Goal: Information Seeking & Learning: Learn about a topic

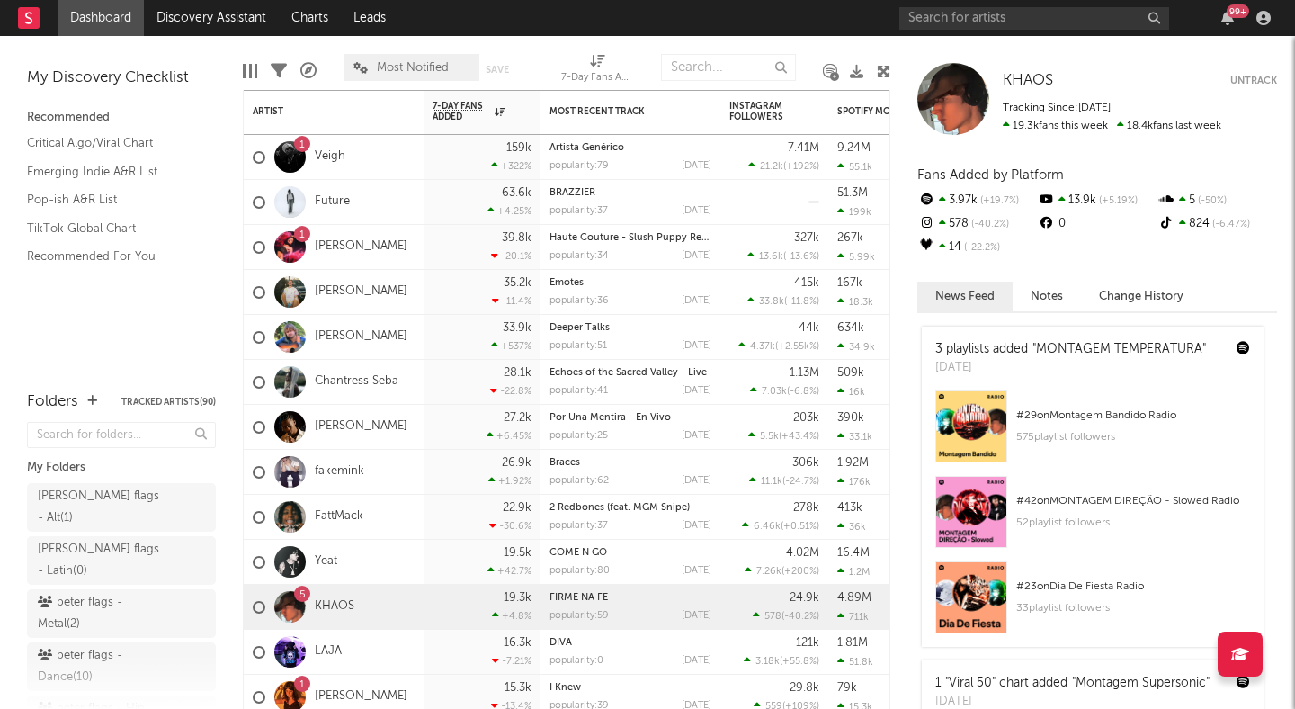
click at [881, 62] on div at bounding box center [883, 71] width 13 height 52
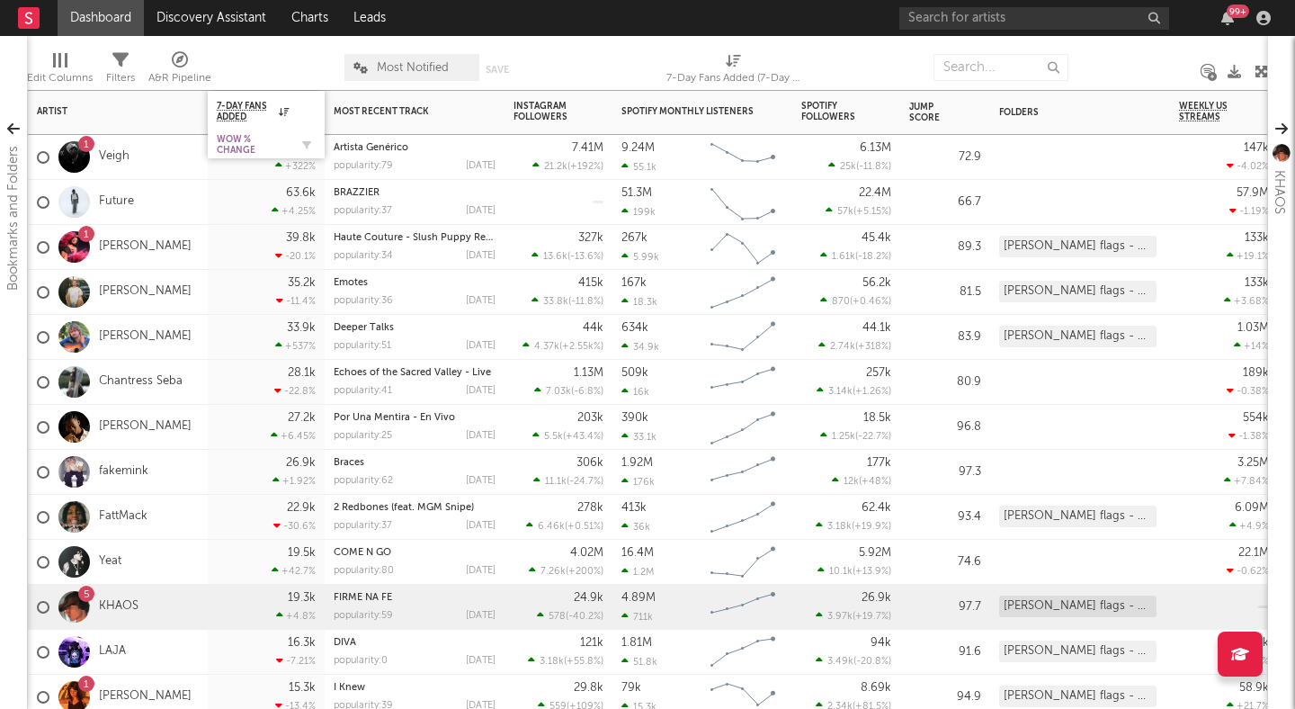
click at [236, 145] on div "WoW % Change" at bounding box center [253, 145] width 72 height 22
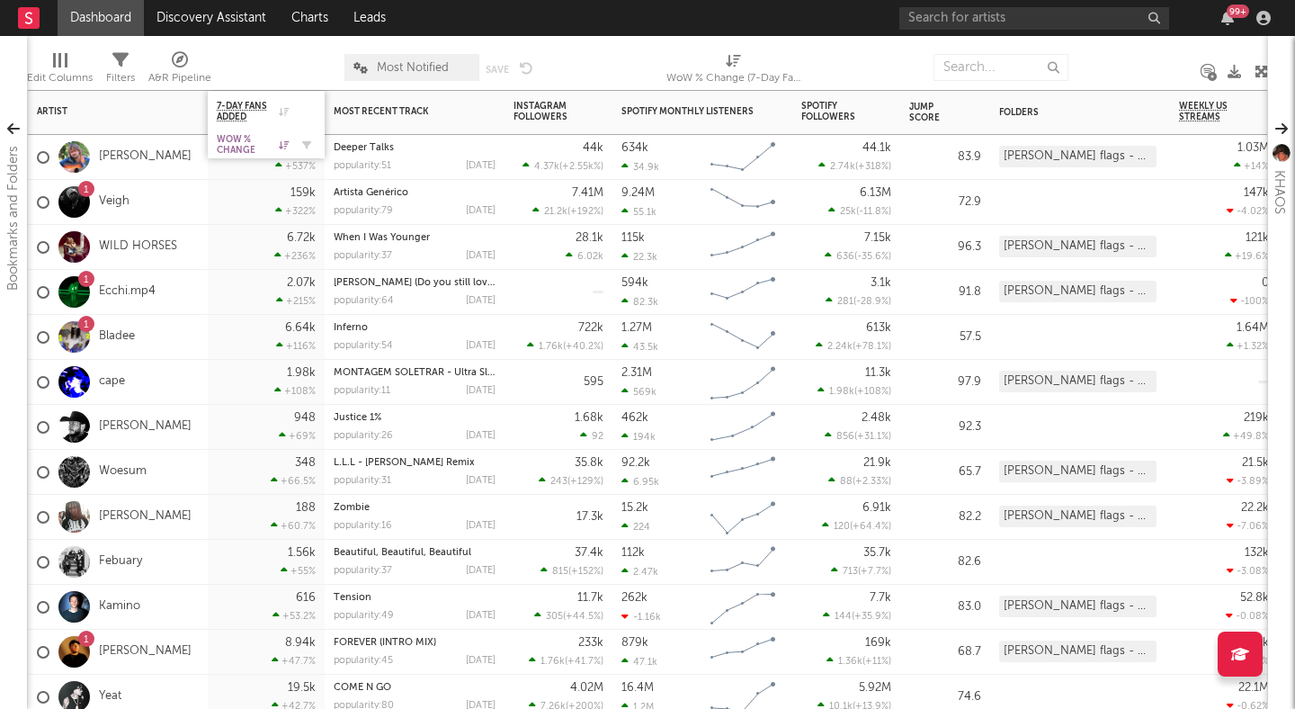
click at [240, 139] on div "WoW % Change" at bounding box center [253, 145] width 72 height 22
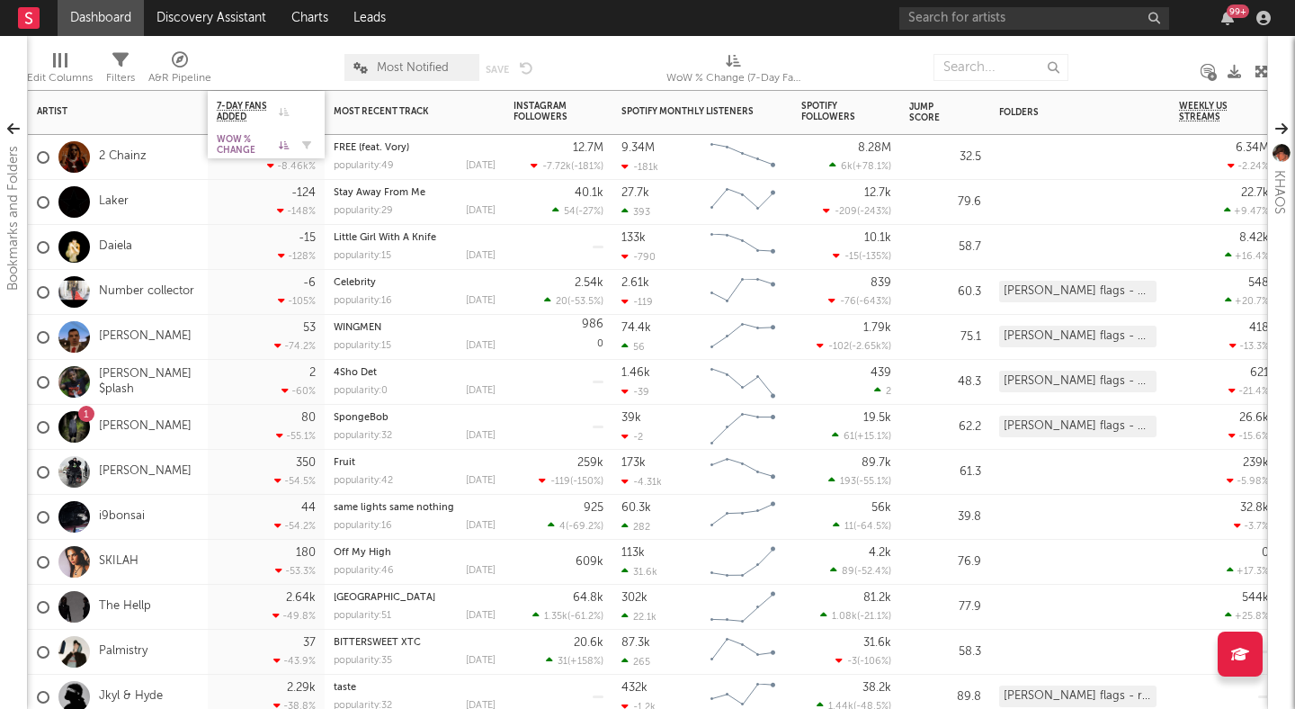
click at [266, 145] on div "WoW % Change" at bounding box center [253, 145] width 72 height 22
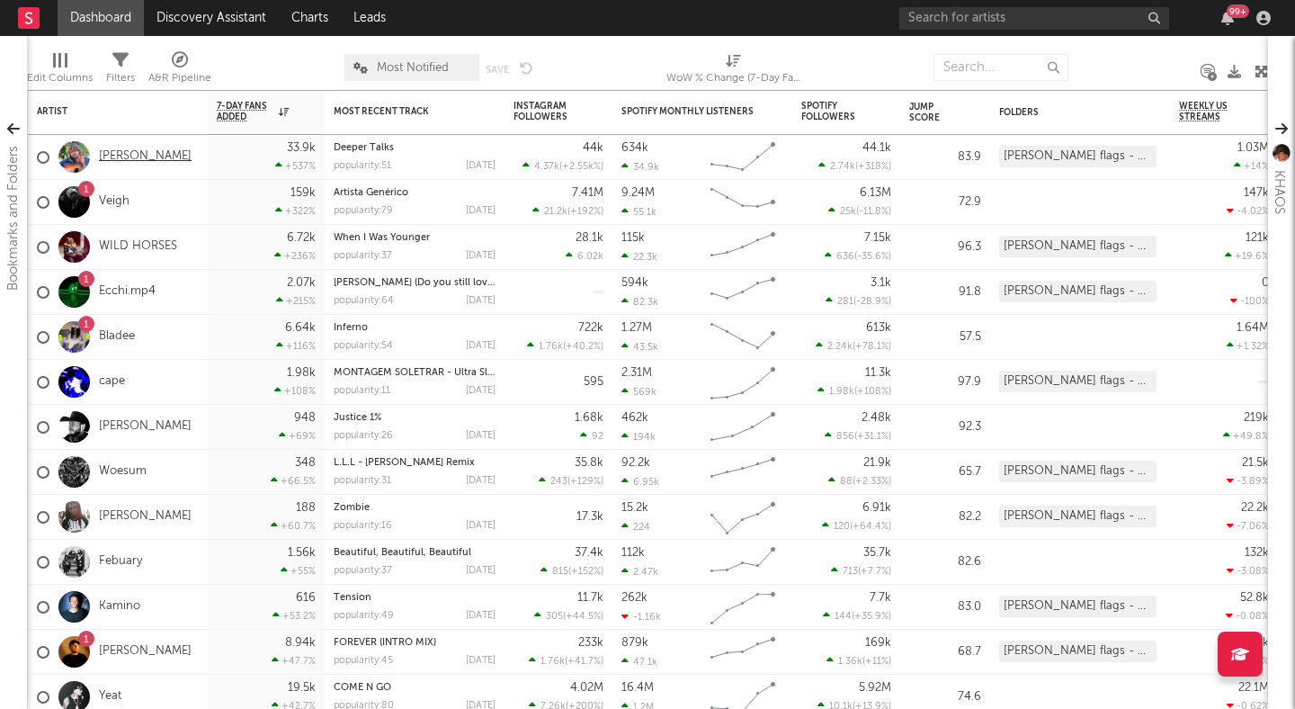
click at [104, 155] on link "[PERSON_NAME]" at bounding box center [145, 156] width 93 height 15
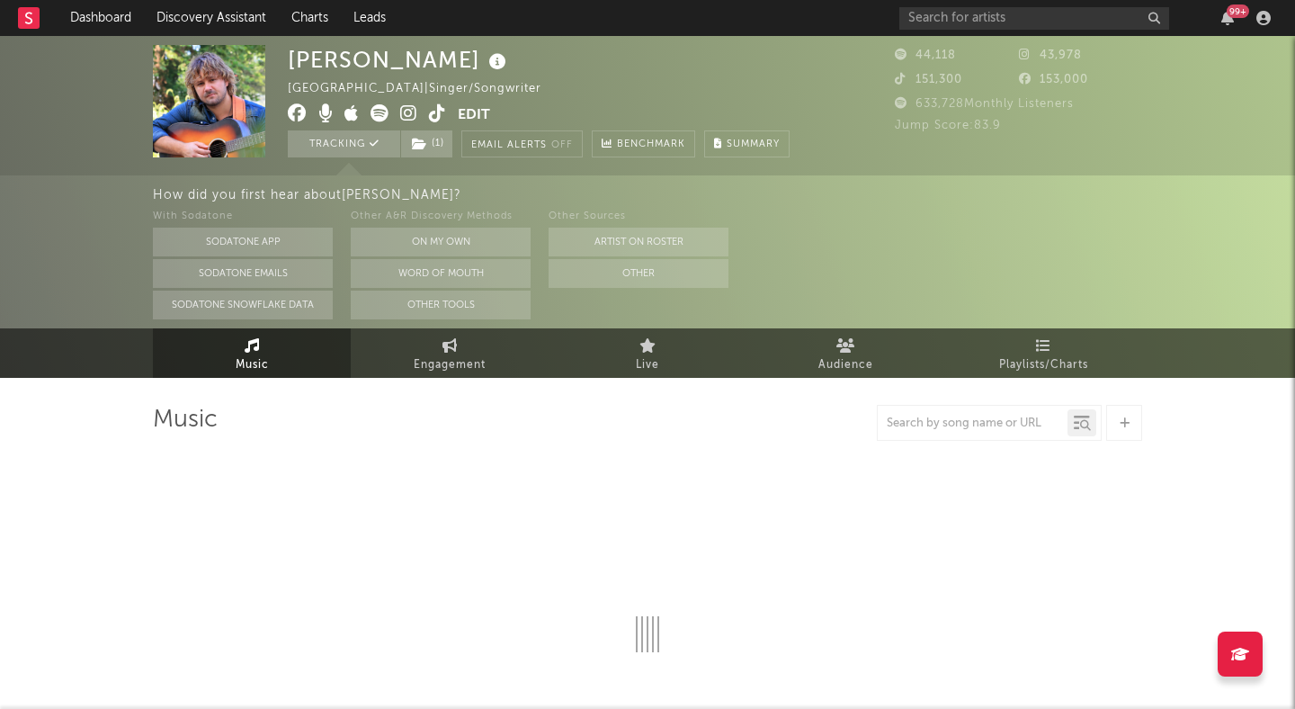
select select "6m"
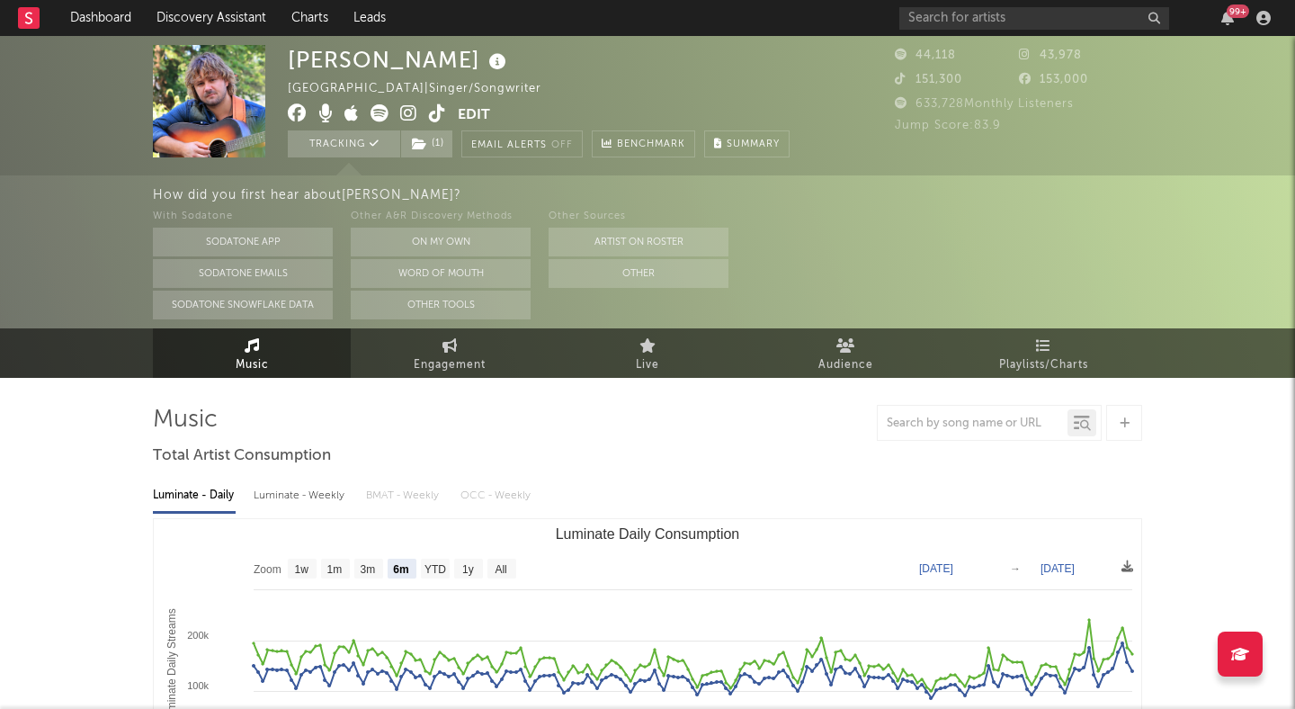
click at [407, 114] on icon at bounding box center [408, 113] width 17 height 18
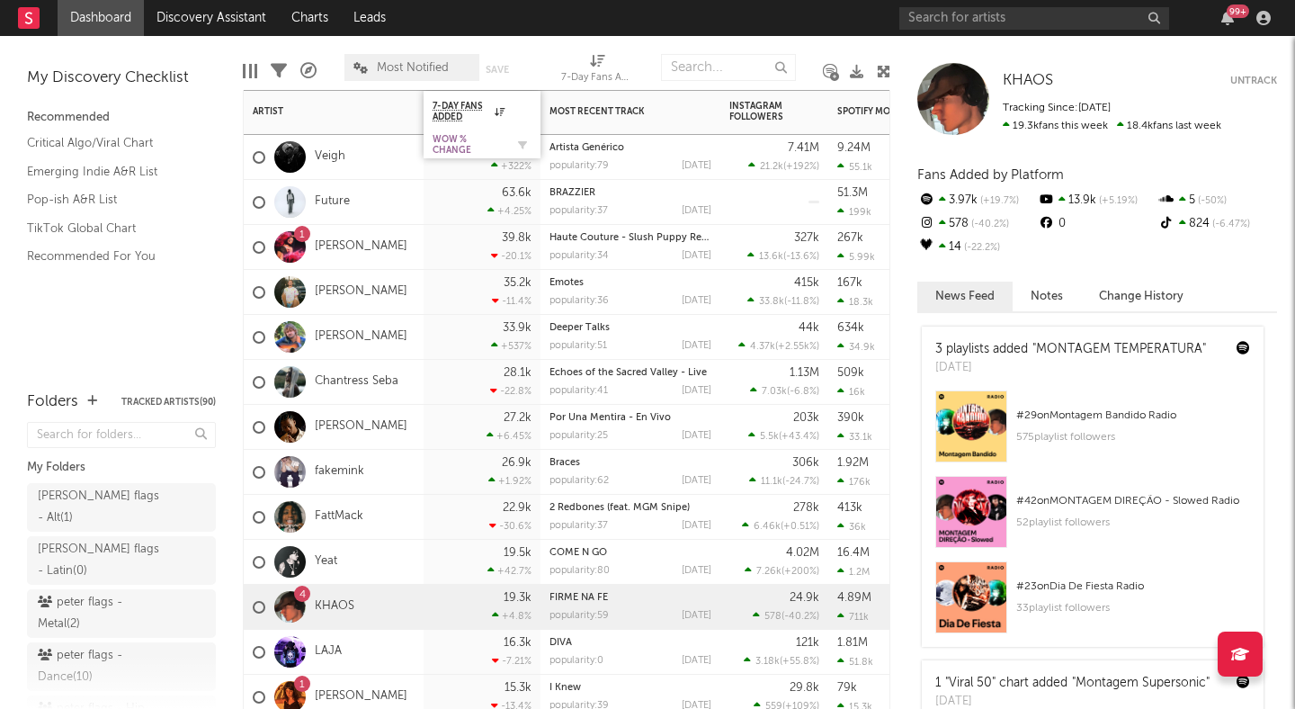
click at [463, 143] on div "WoW % Change" at bounding box center [469, 145] width 72 height 22
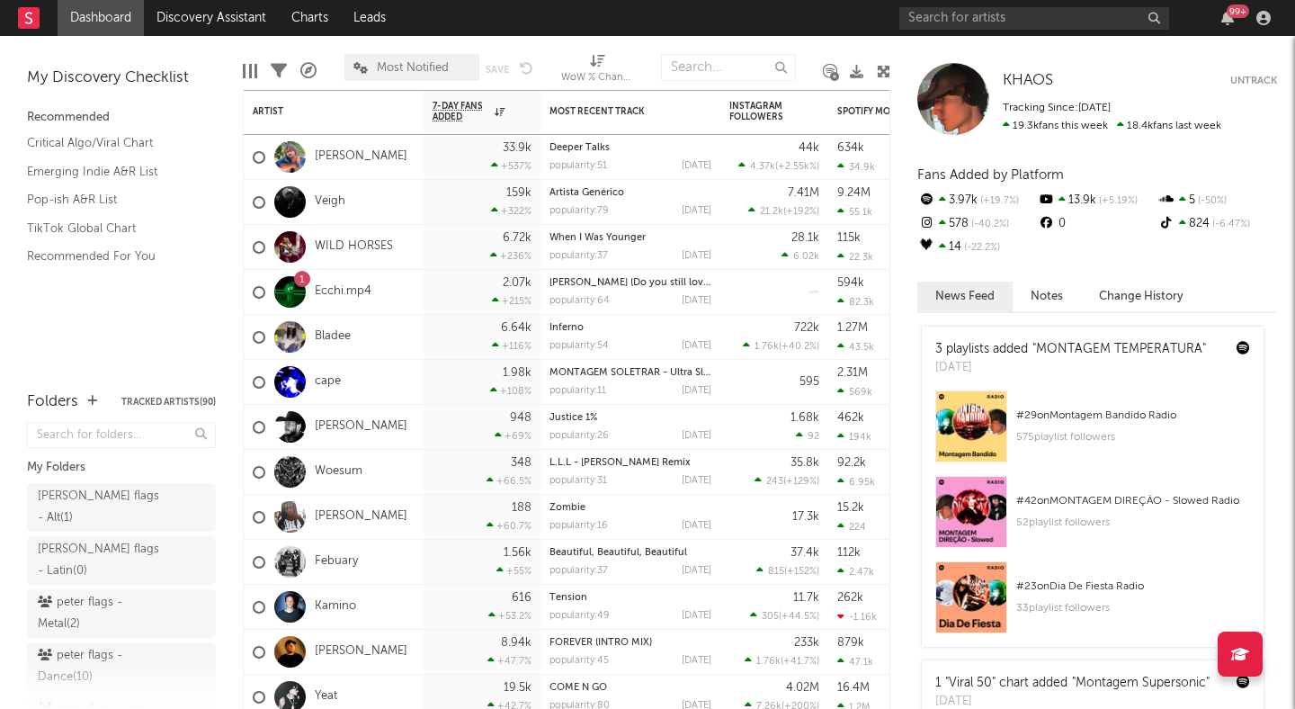
click at [292, 288] on div at bounding box center [289, 291] width 31 height 31
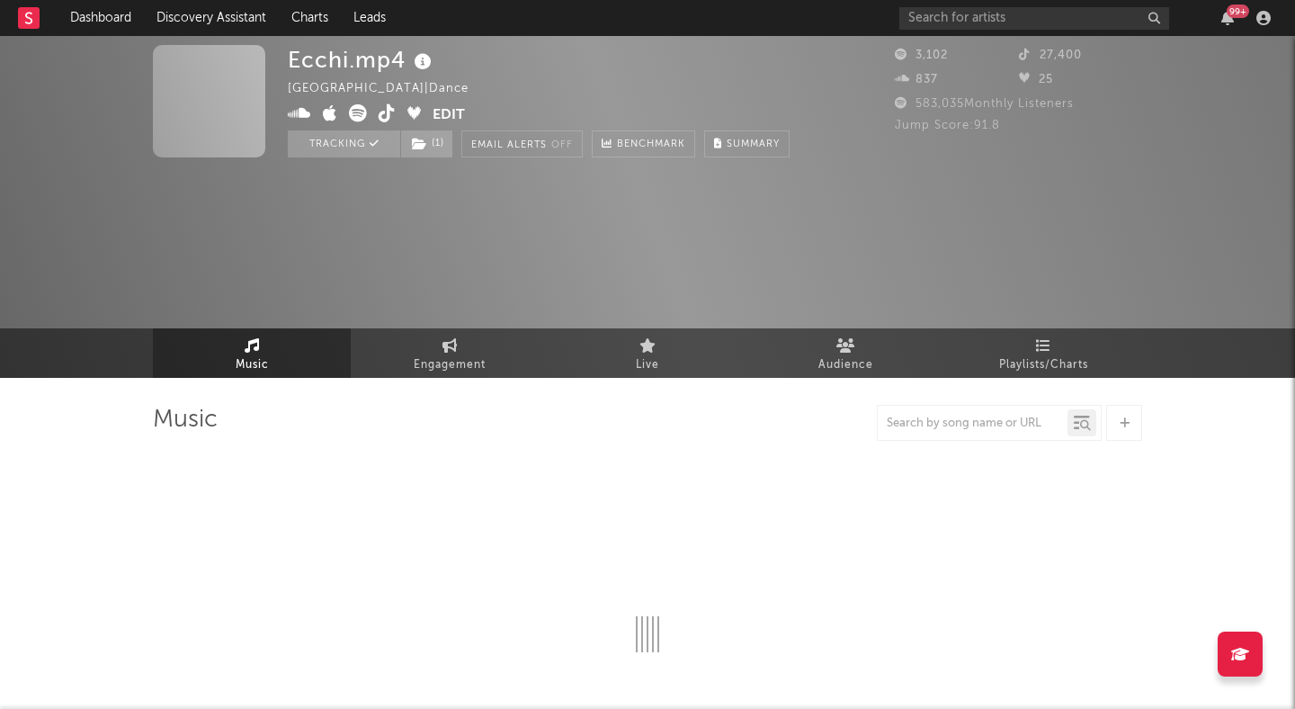
select select "1w"
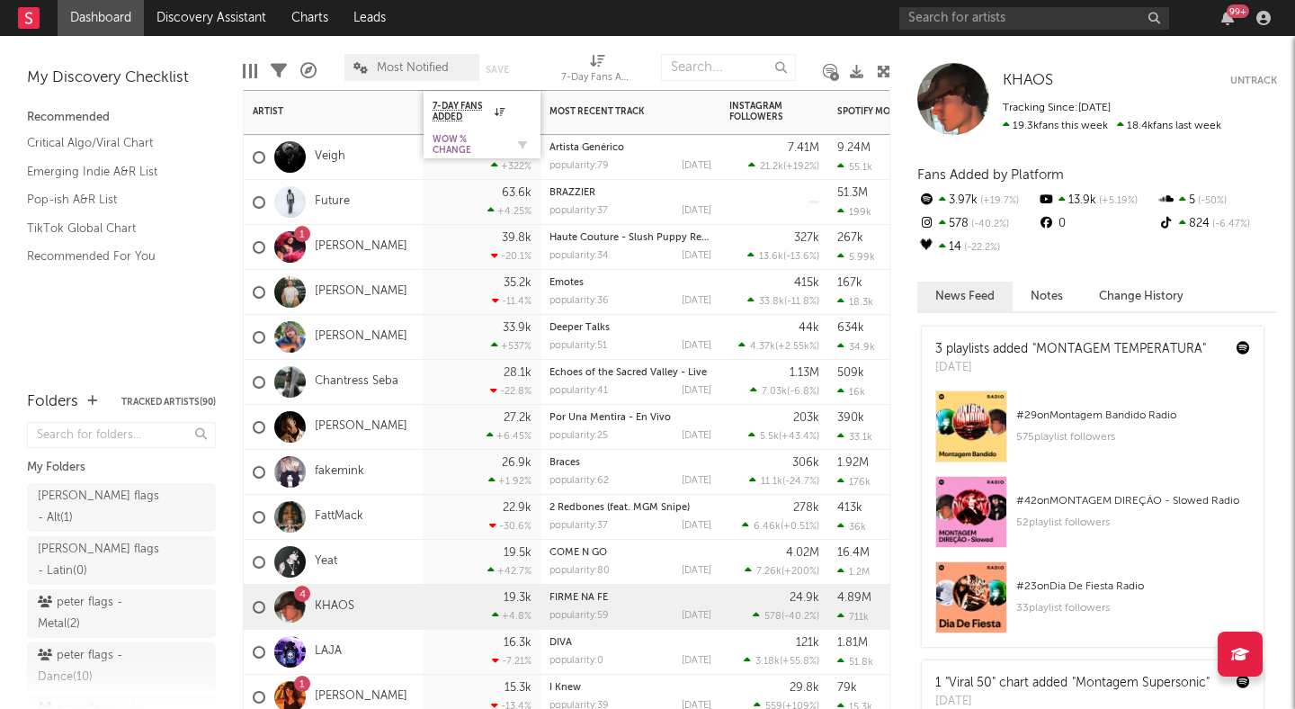
click at [443, 143] on div "WoW % Change" at bounding box center [469, 145] width 72 height 22
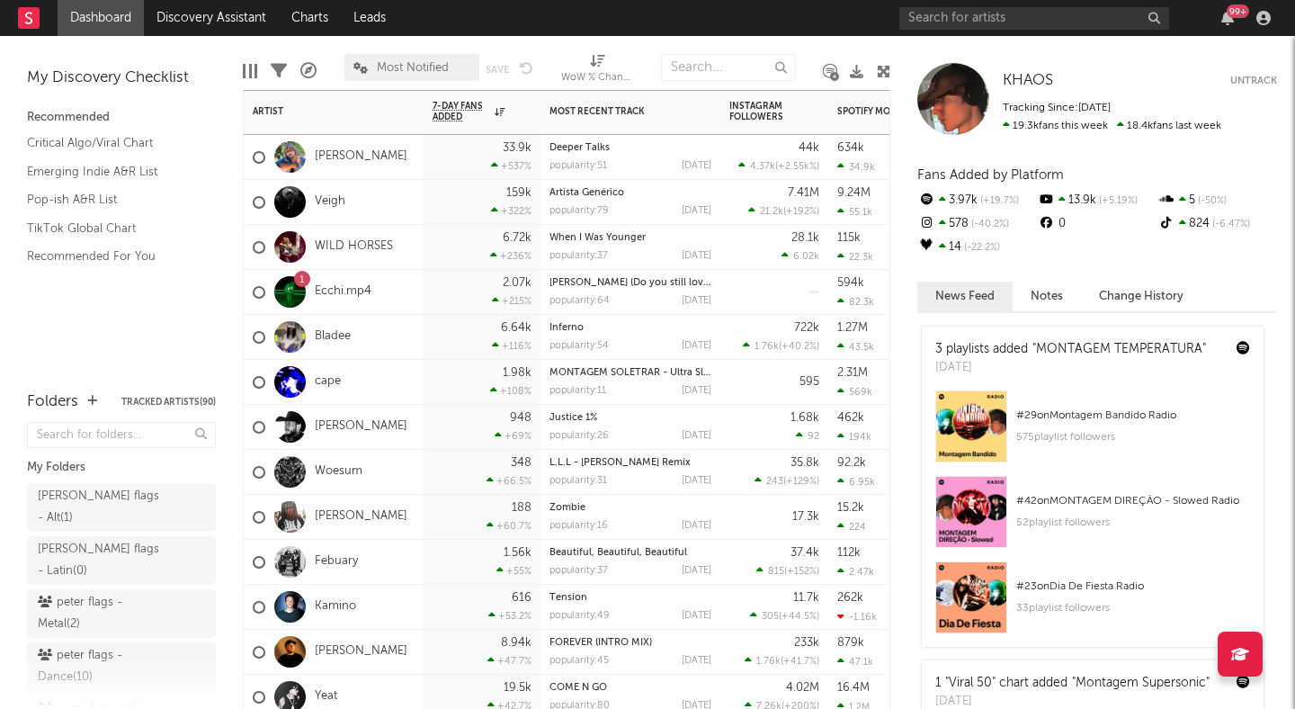
click at [424, 284] on div "2.07k +215 %" at bounding box center [482, 292] width 117 height 45
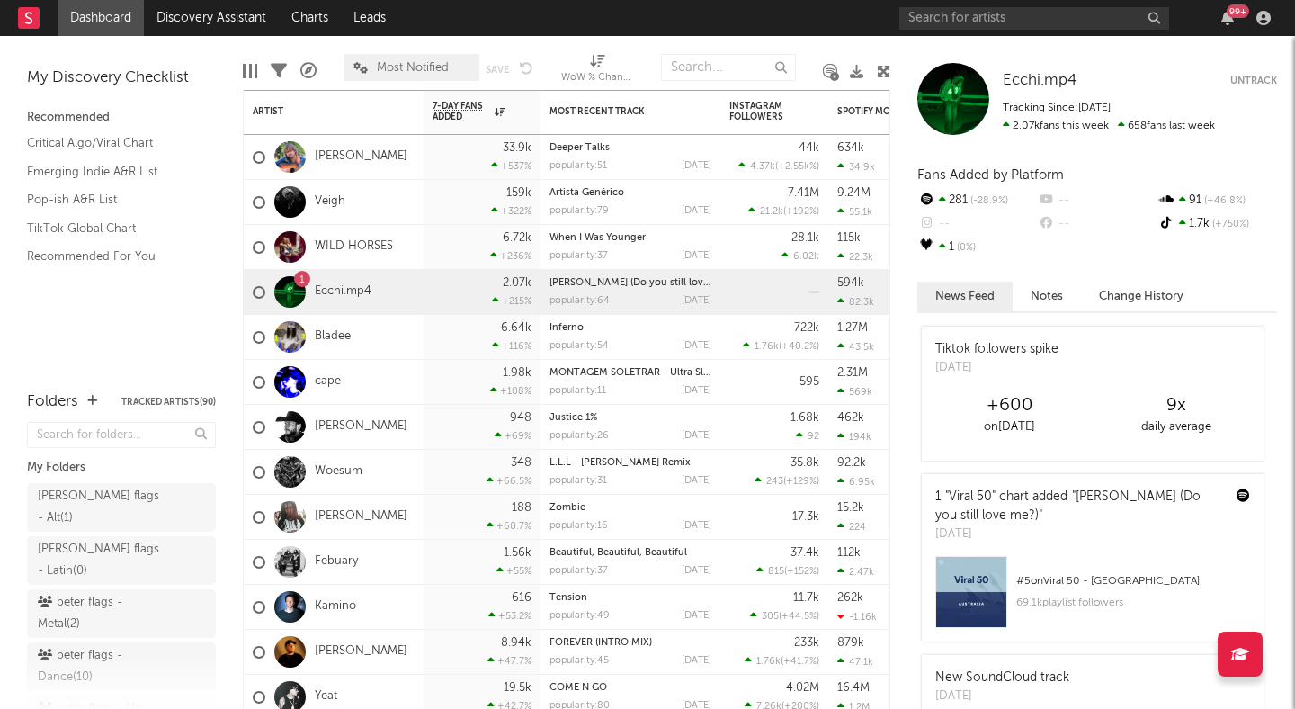
click at [1085, 375] on div "Tiktok followers spike Mon, September 22" at bounding box center [1093, 359] width 342 height 64
click at [1097, 495] on link ""Jamie (Do you still love me?)"" at bounding box center [1067, 505] width 265 height 31
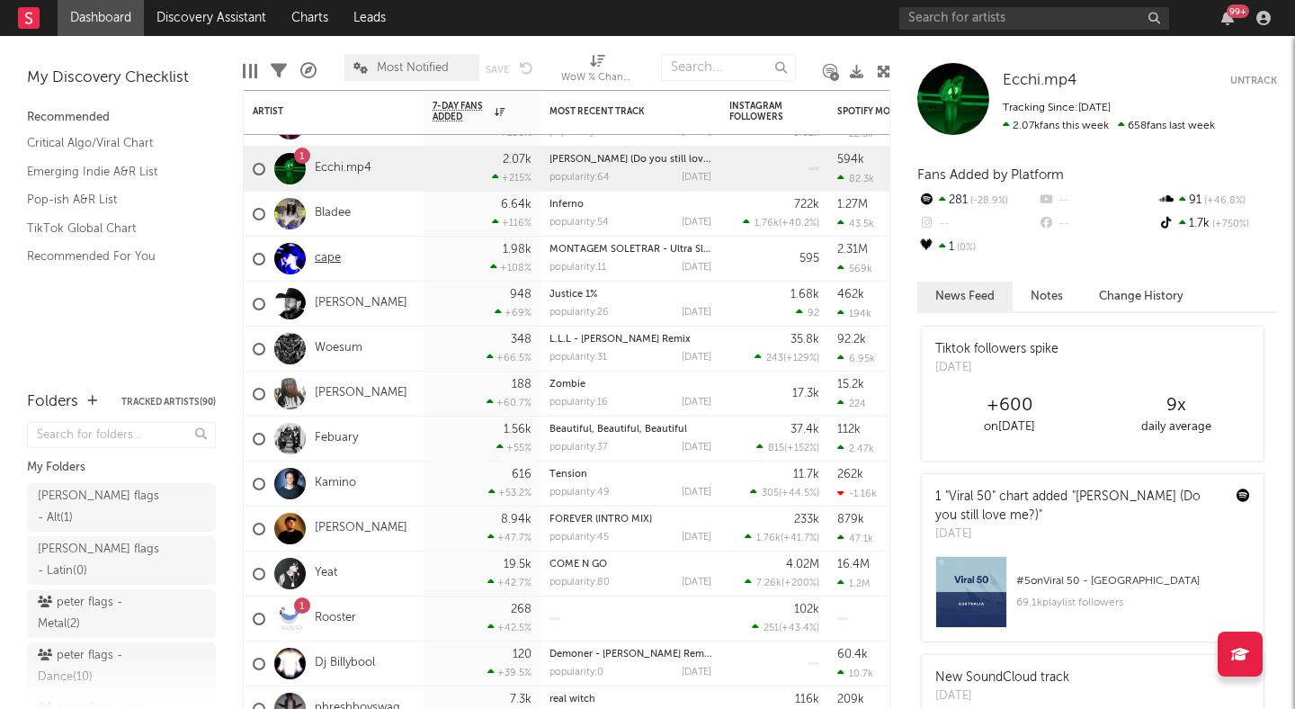
click at [328, 263] on link "cape" at bounding box center [328, 258] width 26 height 15
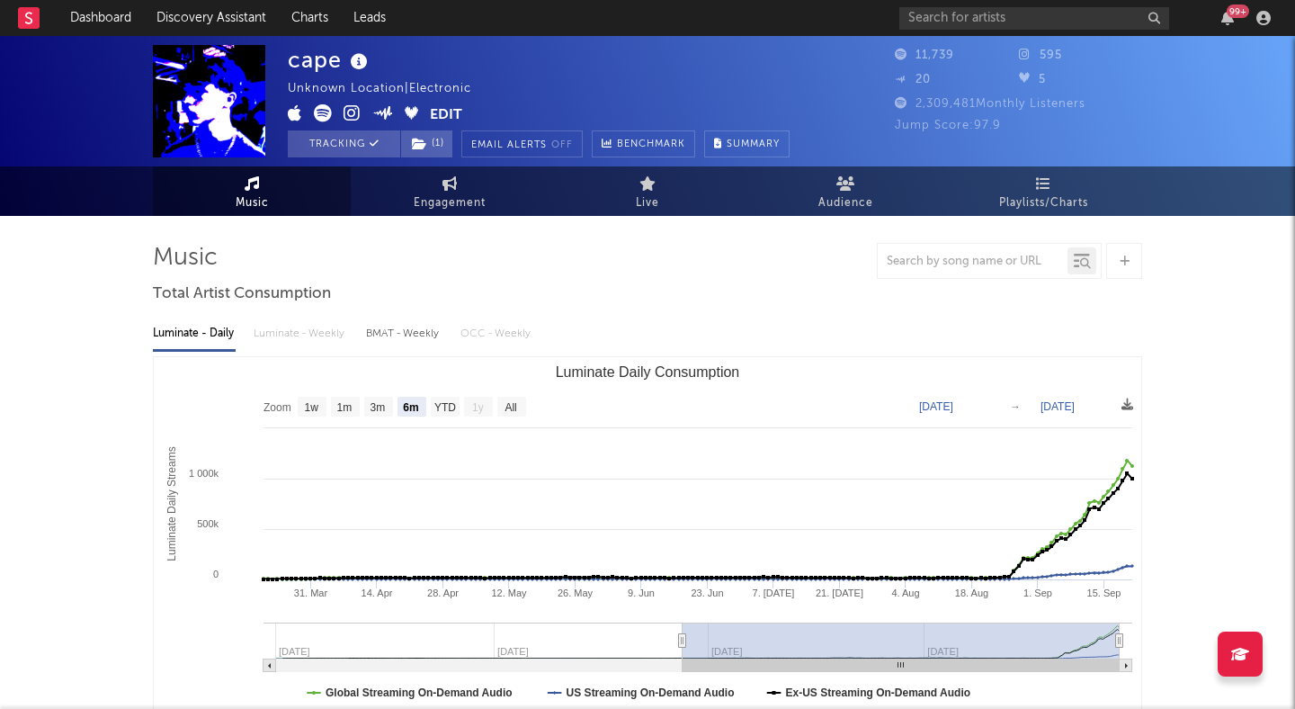
click at [351, 110] on icon at bounding box center [352, 113] width 17 height 18
click at [347, 401] on text "1m" at bounding box center [344, 407] width 15 height 13
select select "1m"
type input "2025-08-21"
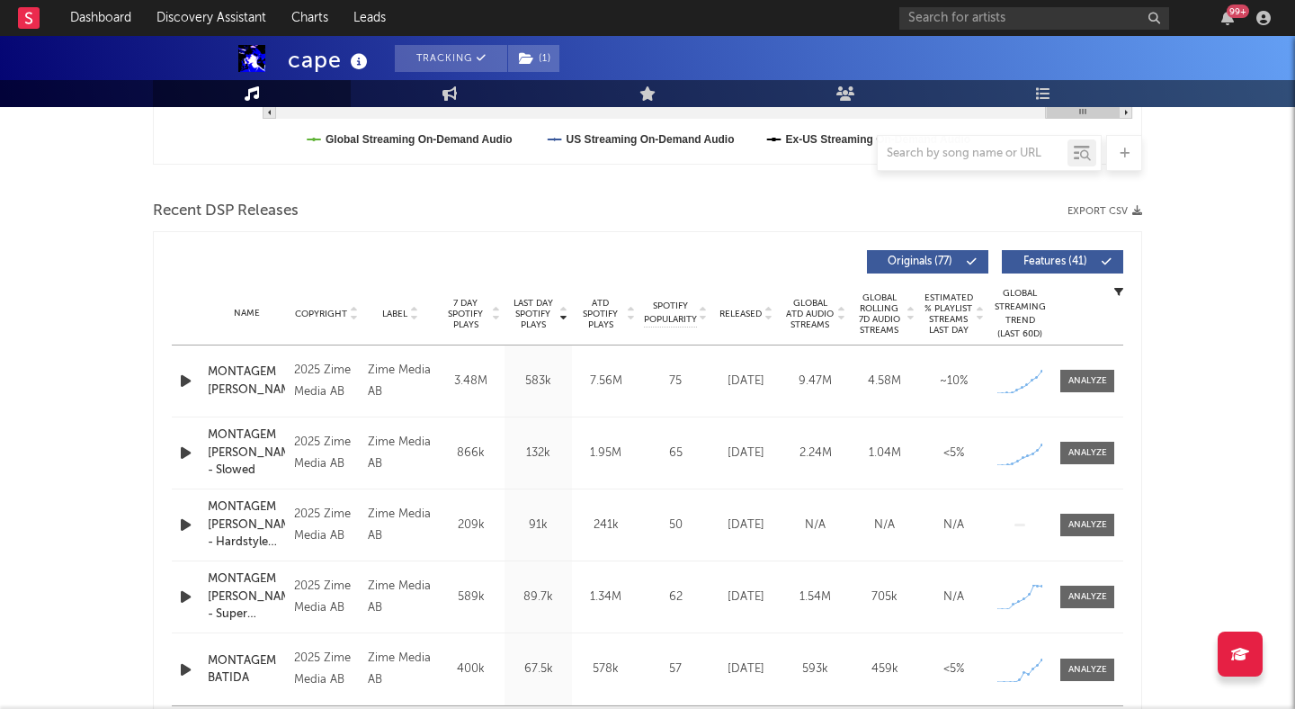
scroll to position [564, 0]
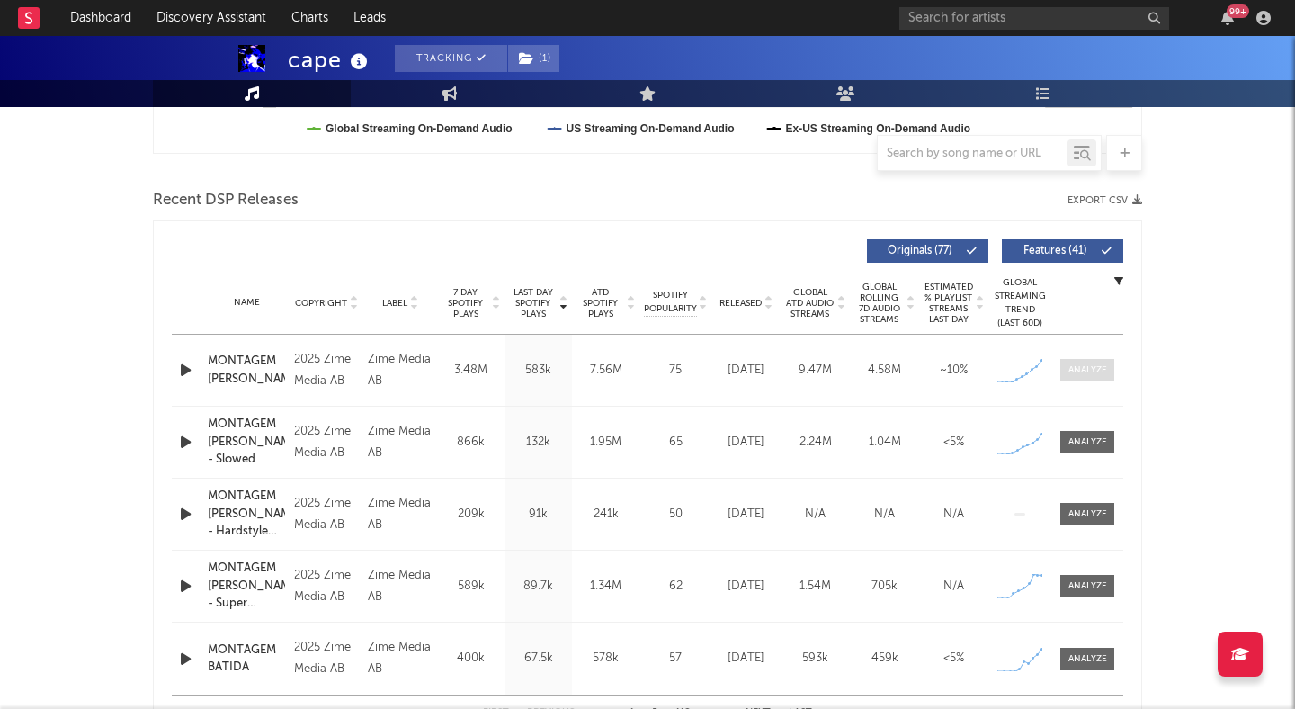
click at [1083, 366] on div at bounding box center [1088, 369] width 39 height 13
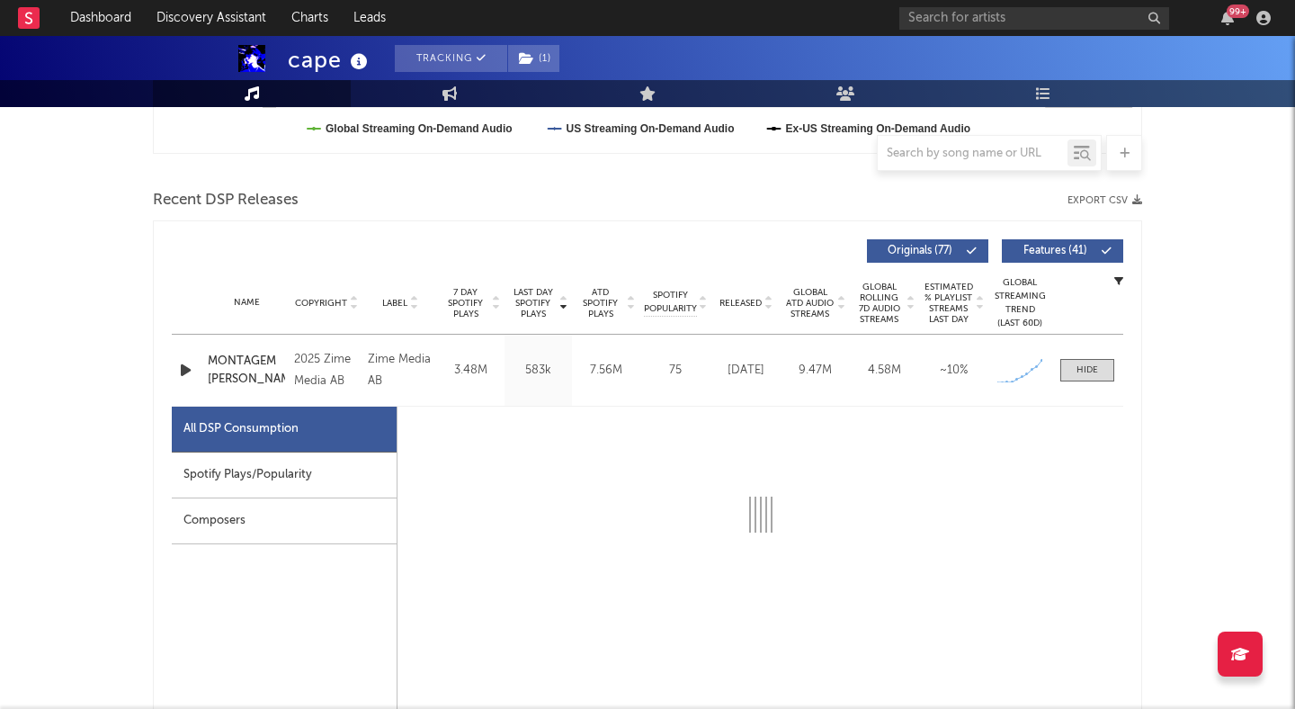
select select "1w"
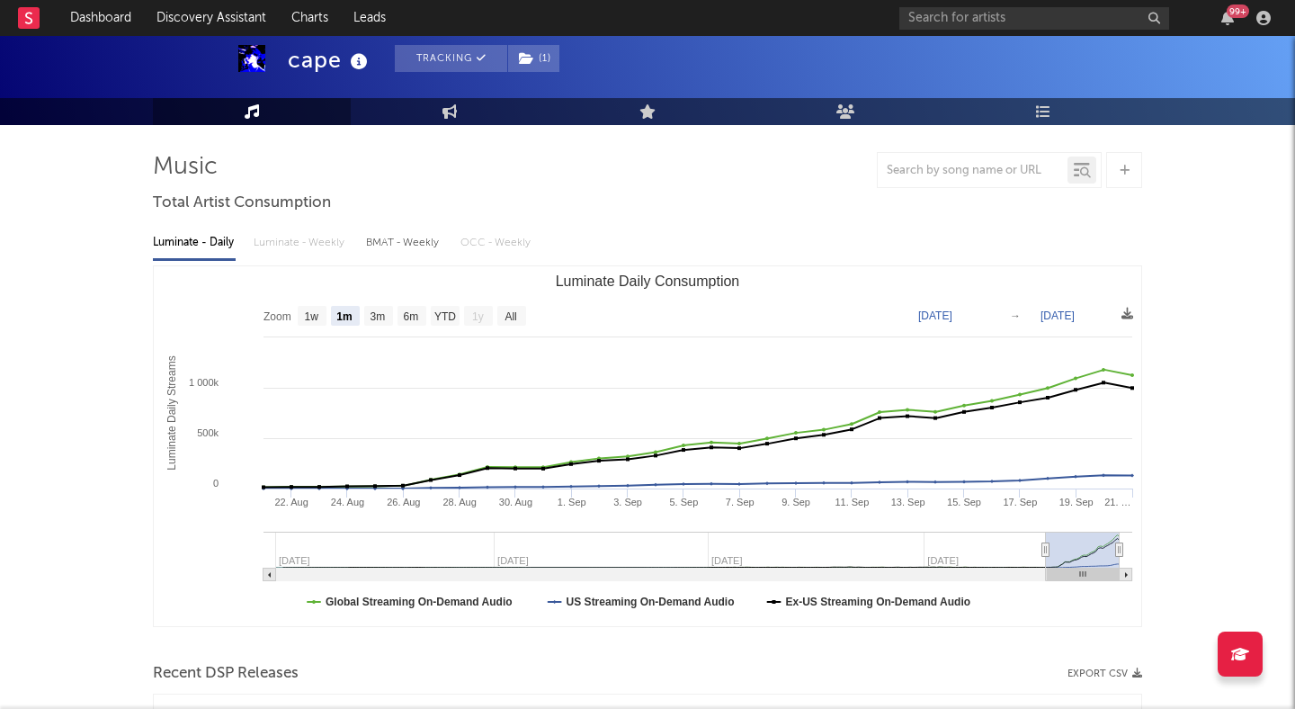
scroll to position [112, 0]
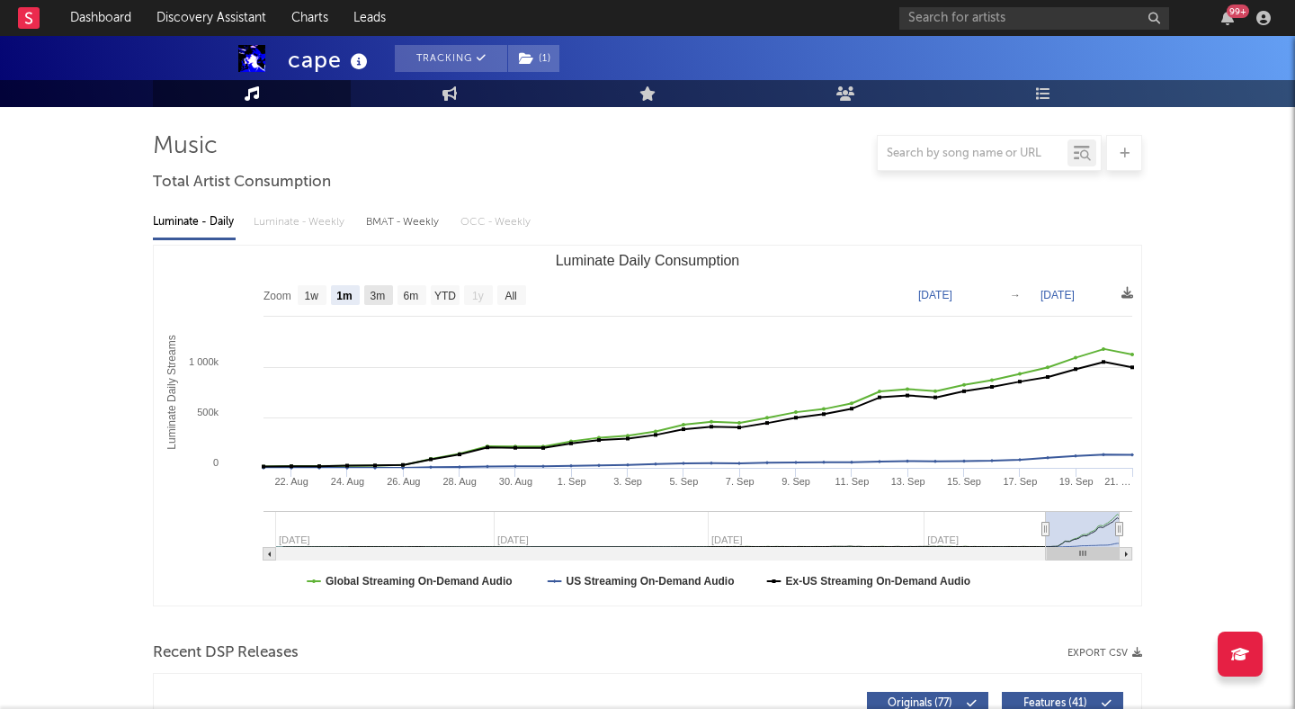
click at [366, 293] on rect "Luminate Daily Consumption" at bounding box center [378, 295] width 29 height 20
select select "3m"
type input "[DATE]"
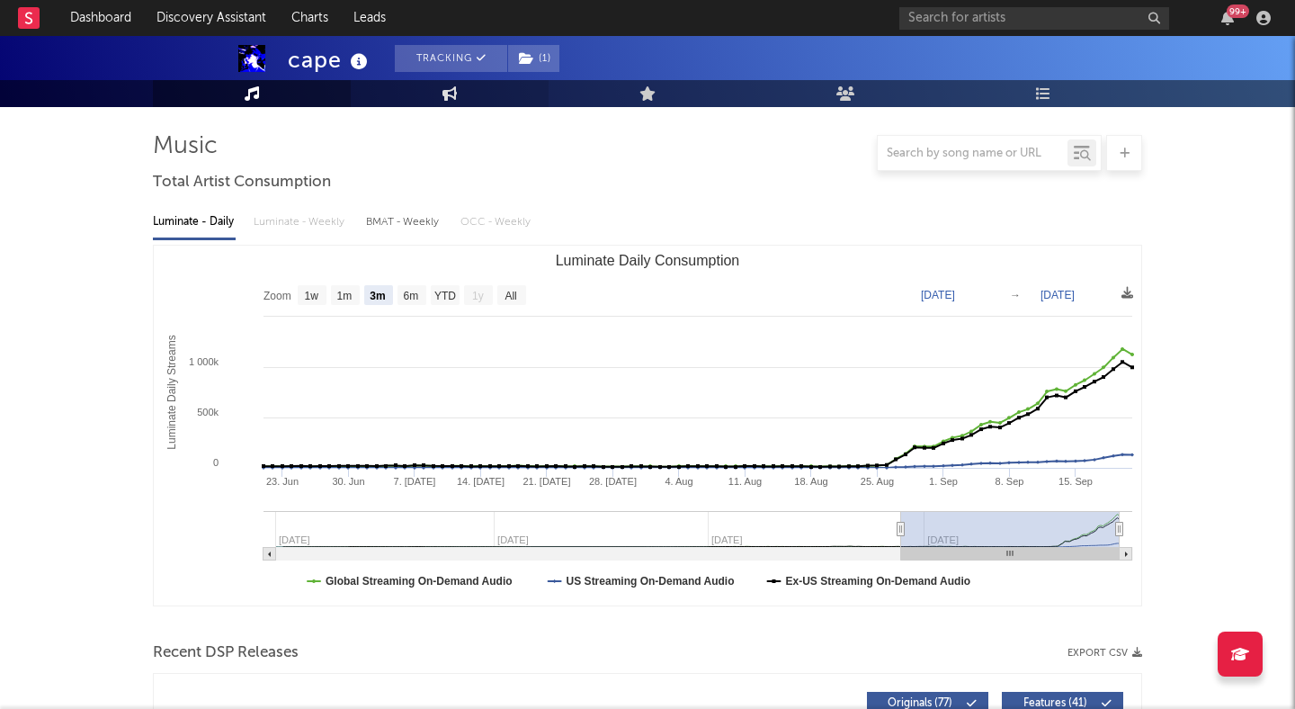
scroll to position [0, 0]
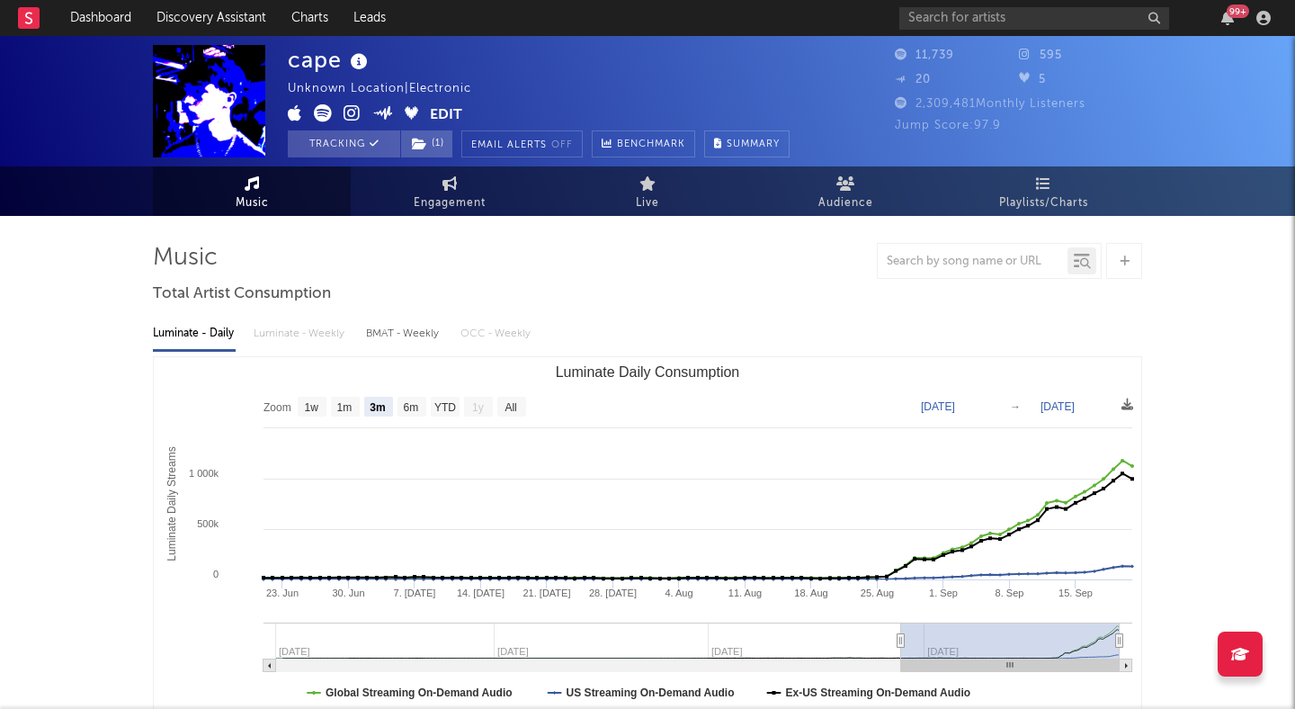
click at [347, 112] on icon at bounding box center [352, 113] width 17 height 18
click at [352, 113] on icon at bounding box center [352, 113] width 17 height 18
click at [446, 109] on button "Edit" at bounding box center [446, 115] width 32 height 22
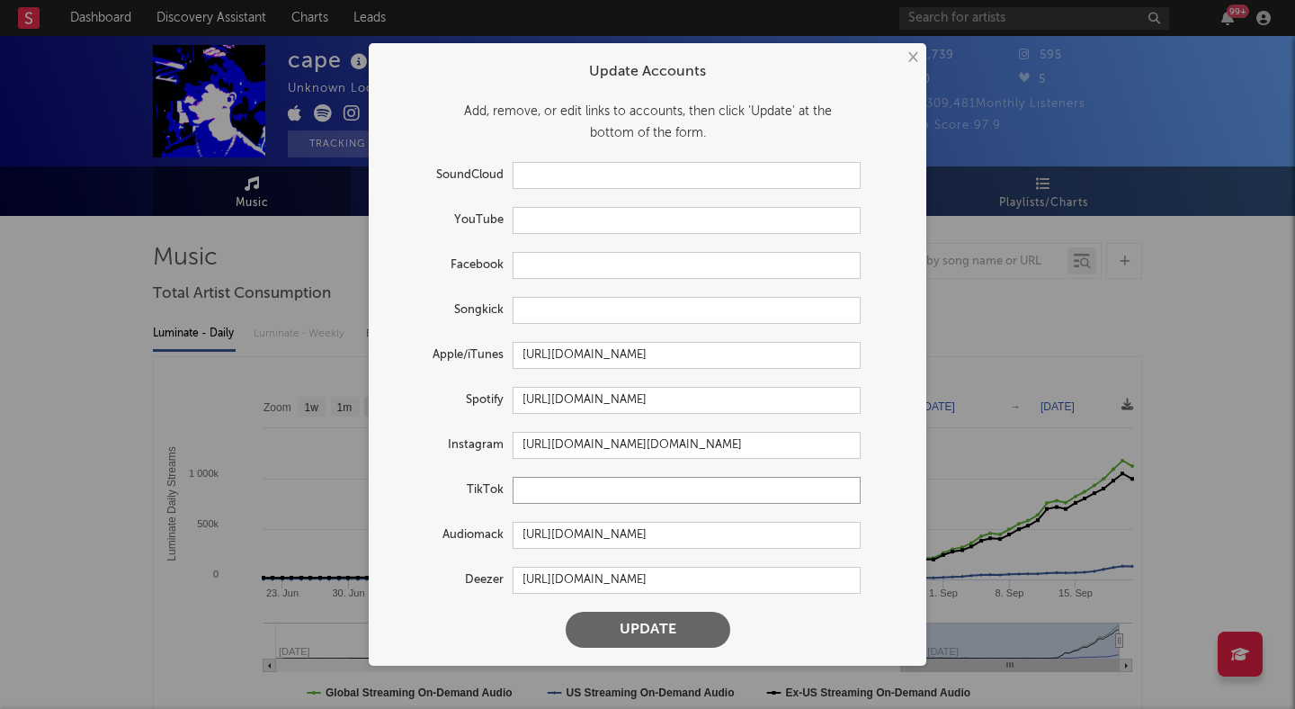
click at [532, 497] on input "text" at bounding box center [687, 490] width 348 height 27
paste input "https://www.tiktok.com/@cape.69?fbclid=PAZXh0bgNhZW0CMTEAAadQq4DAyyrSUl9CAVkAHS…"
type input "https://www.tiktok.com/@cape.69?fbclid=PAZXh0bgNhZW0CMTEAAadQq4DAyyrSUl9CAVkAHS…"
click at [646, 647] on button "Update" at bounding box center [648, 630] width 165 height 36
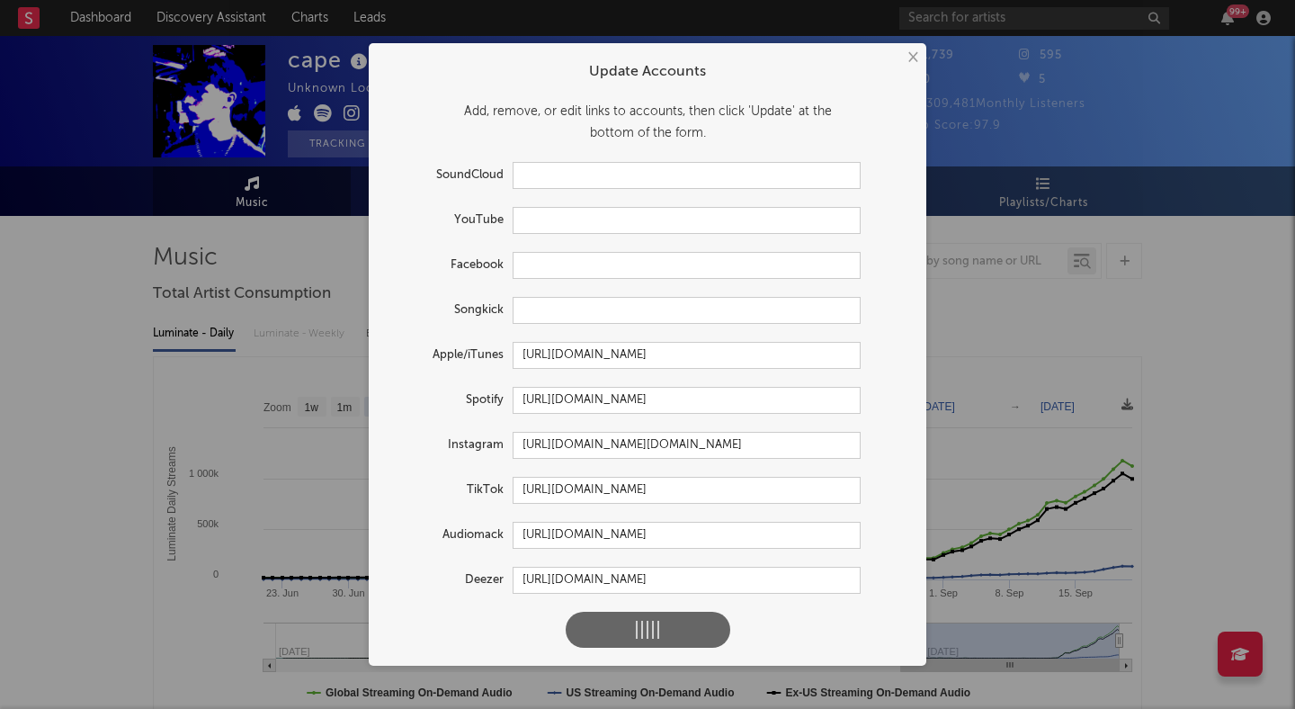
scroll to position [0, 0]
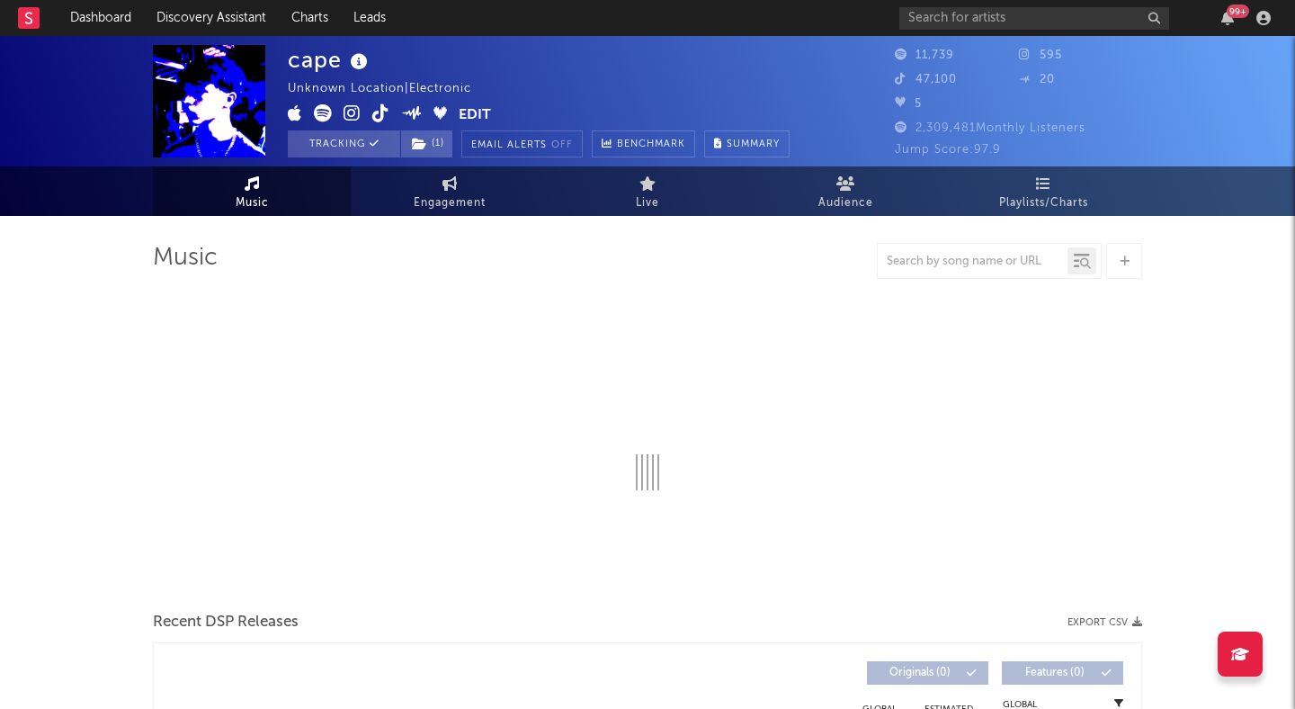
select select "6m"
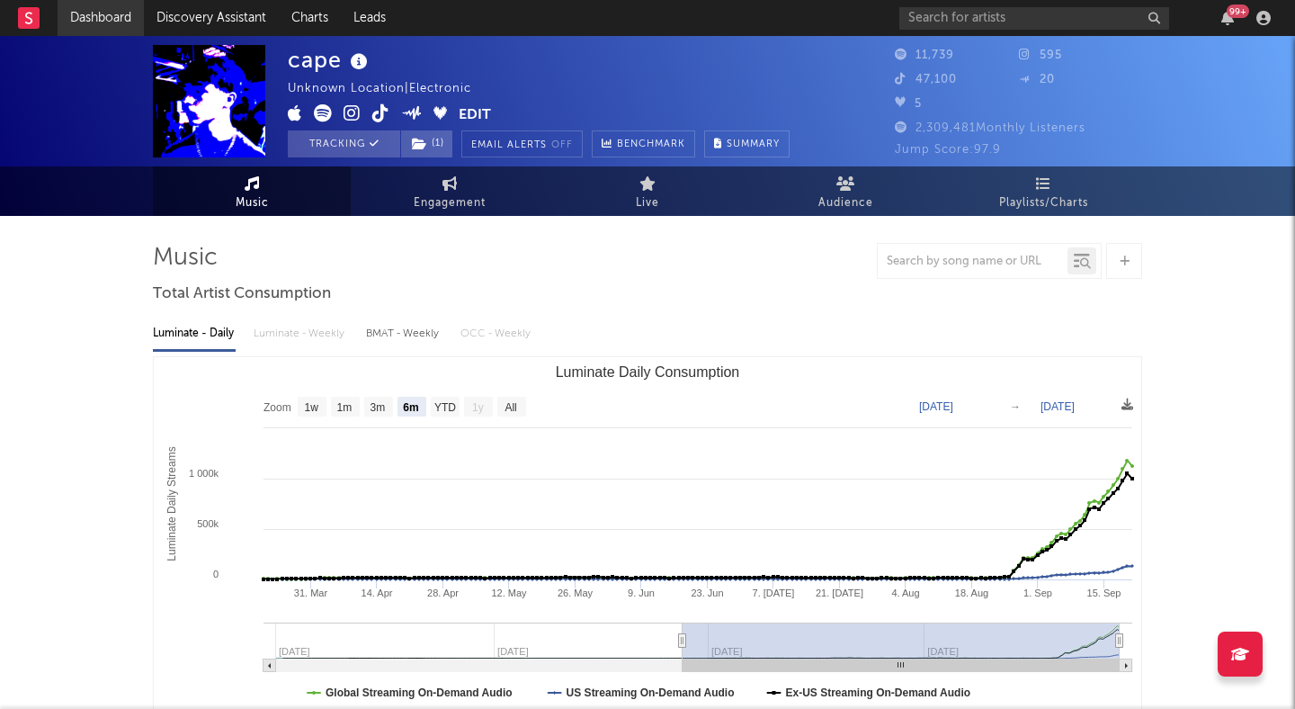
click at [119, 12] on link "Dashboard" at bounding box center [101, 18] width 86 height 36
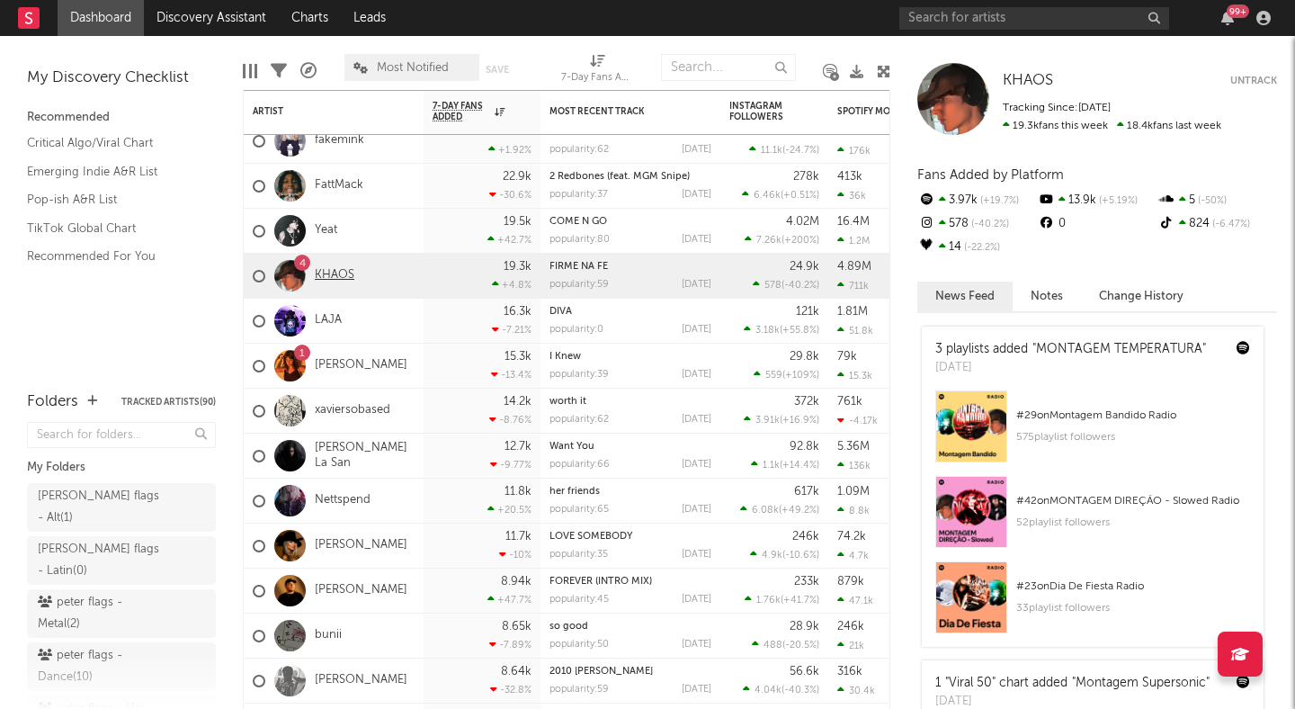
click at [329, 270] on link "KHAOS" at bounding box center [335, 275] width 40 height 15
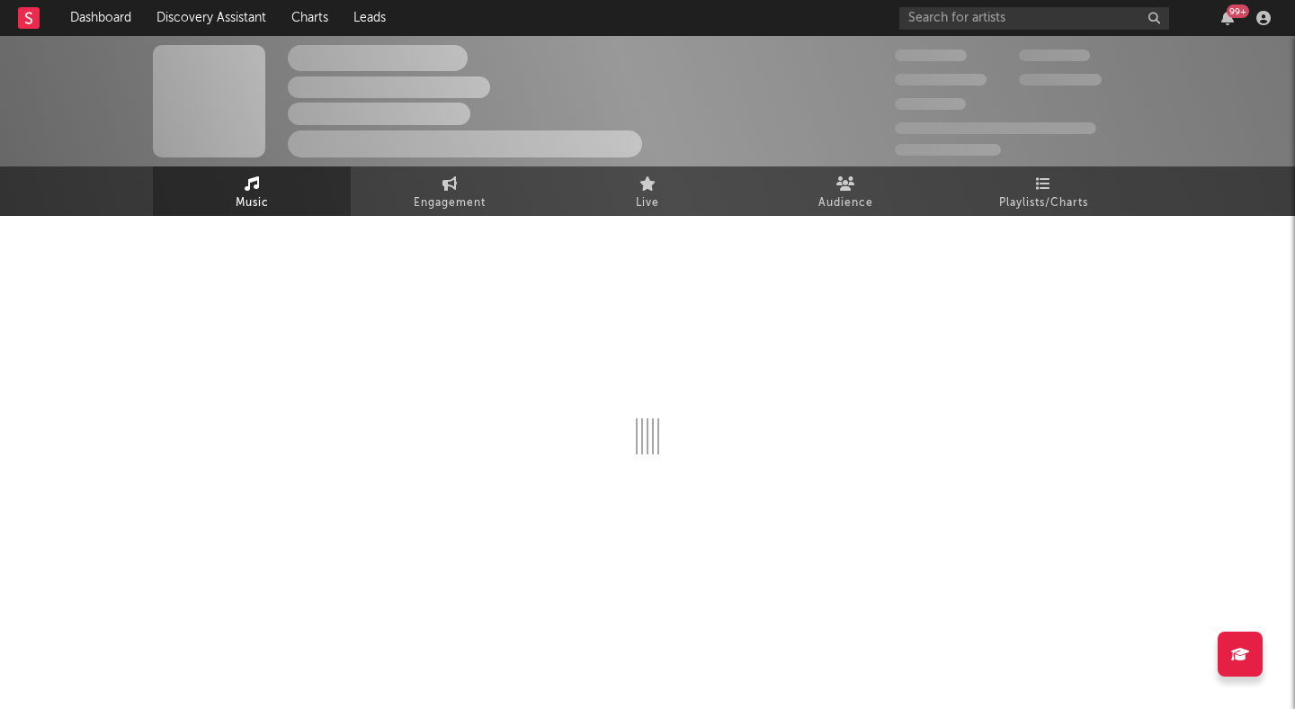
select select "1w"
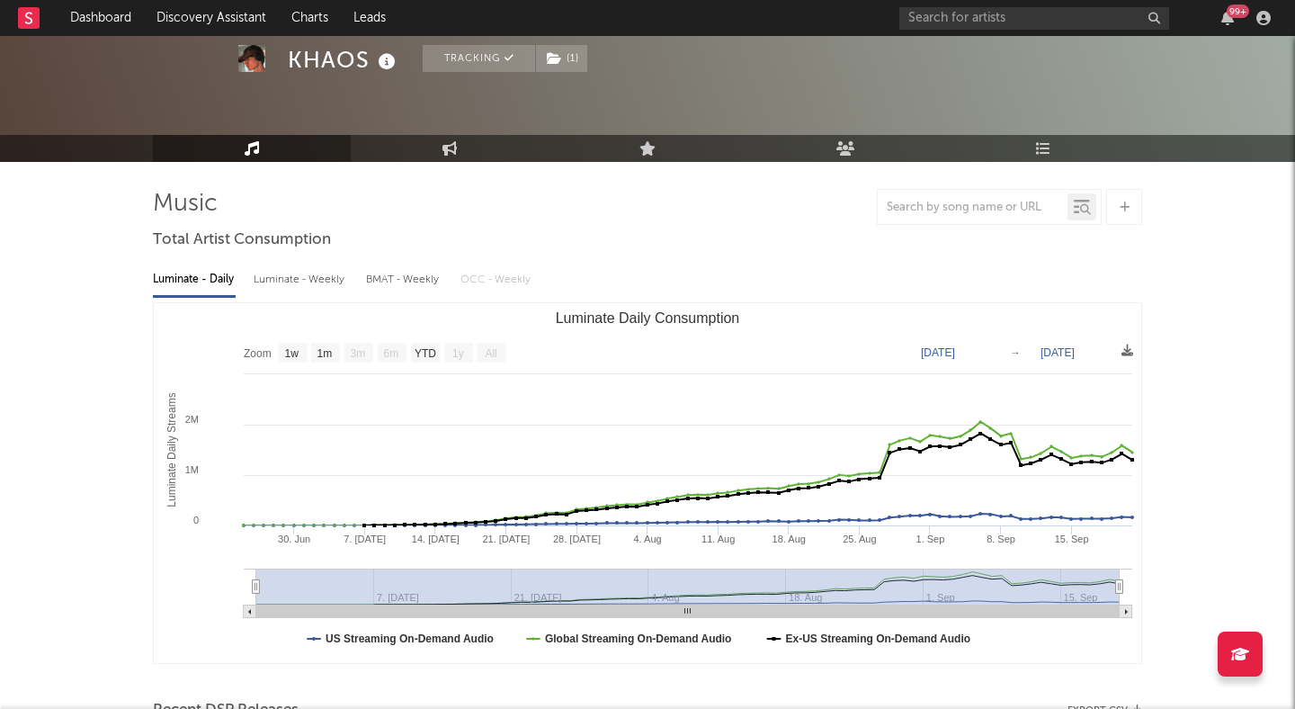
scroll to position [60, 0]
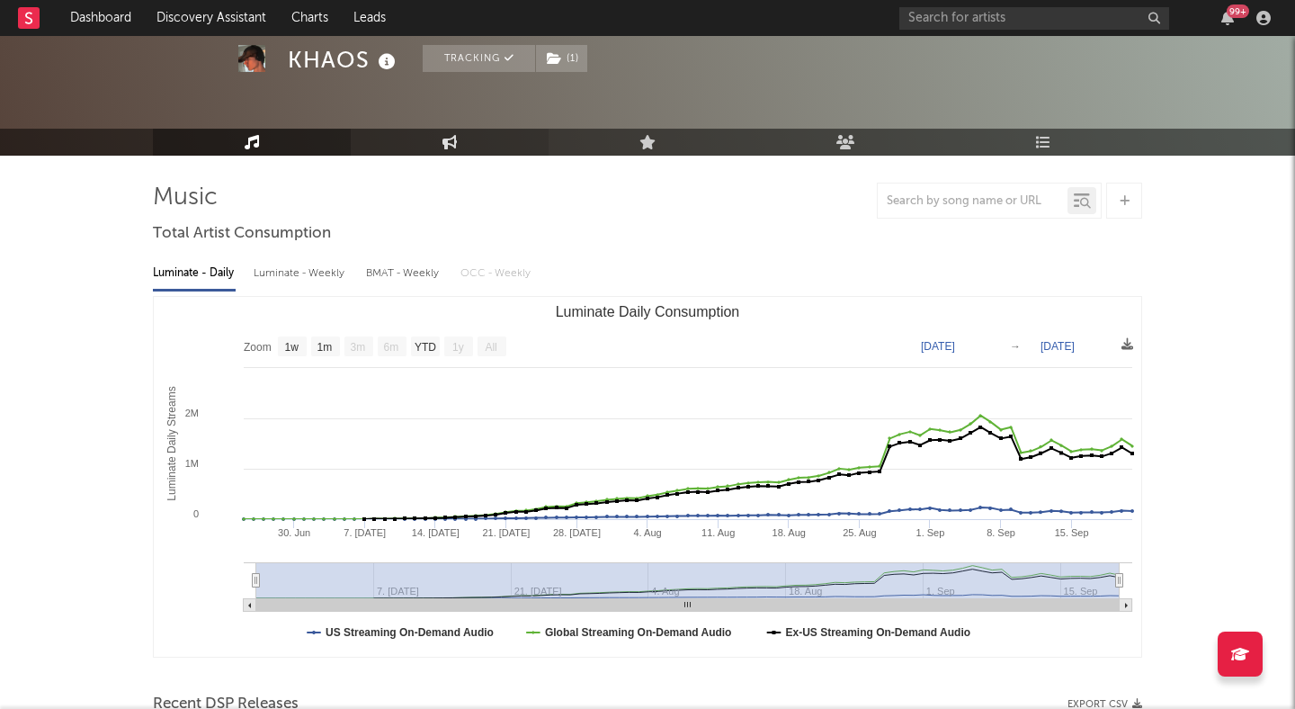
click at [470, 146] on link "Engagement" at bounding box center [450, 142] width 198 height 27
select select "1w"
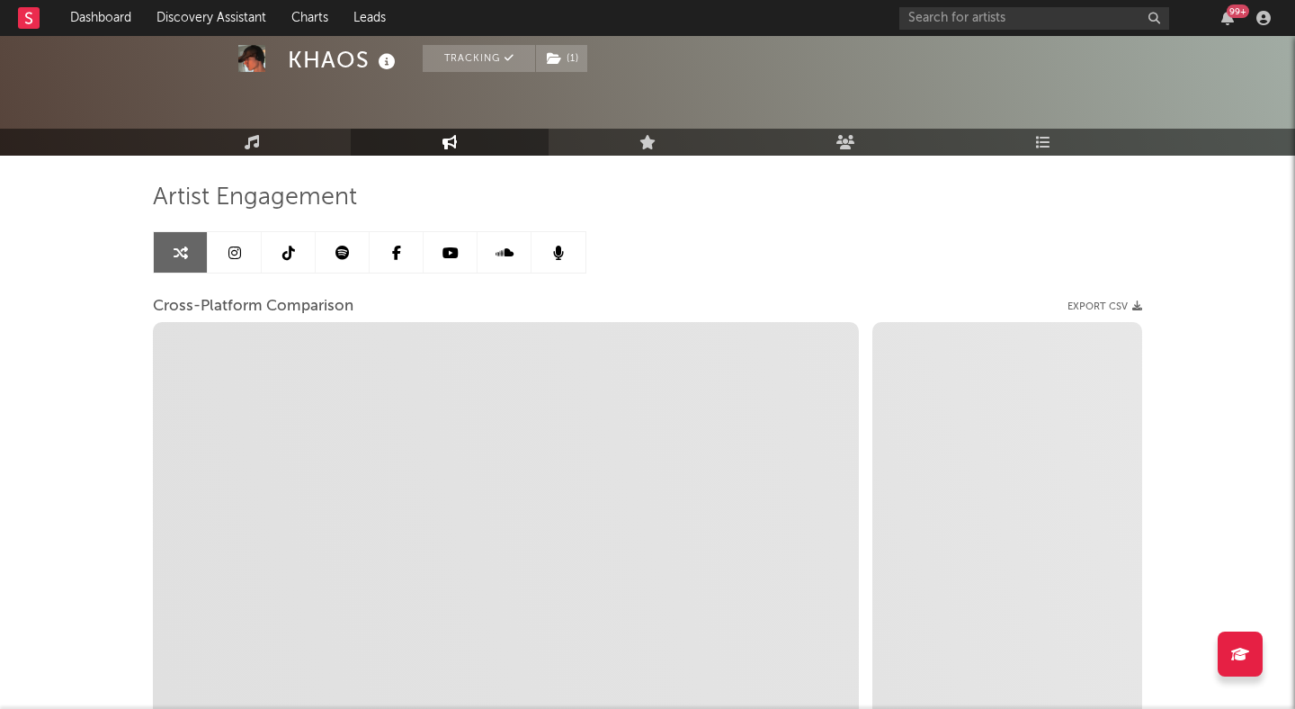
select select "1m"
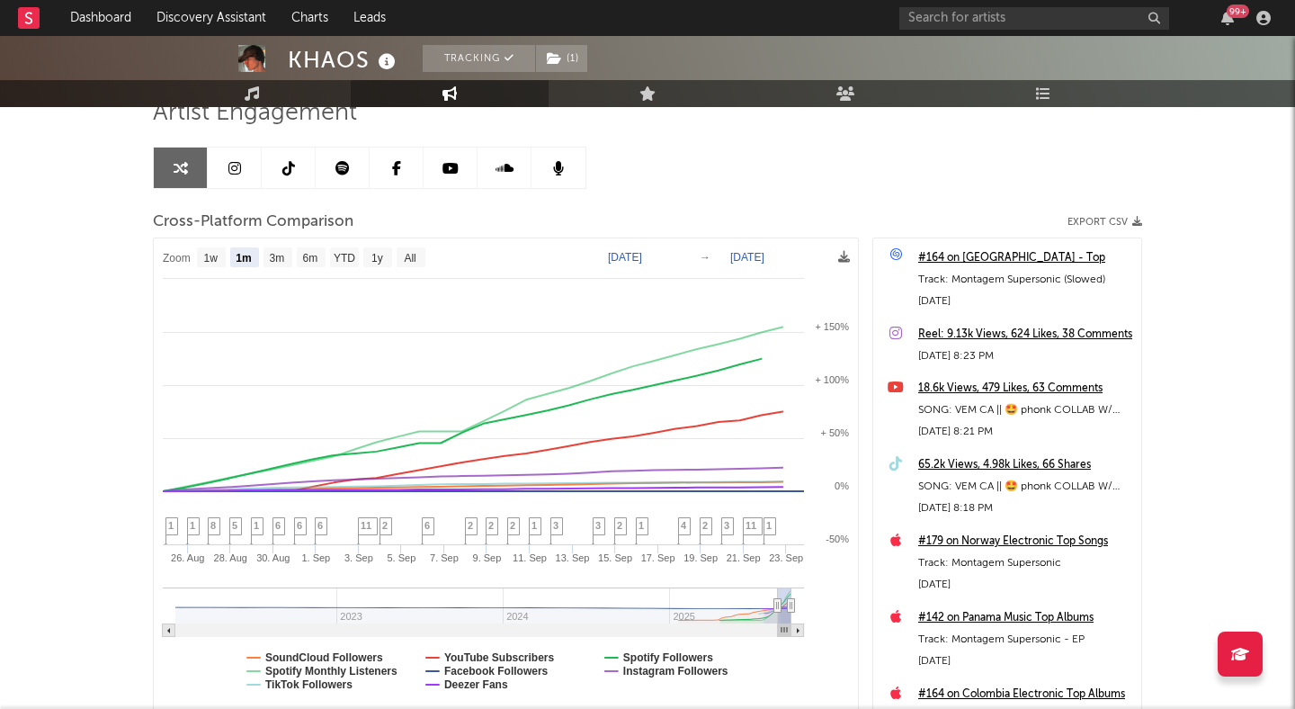
scroll to position [114, 0]
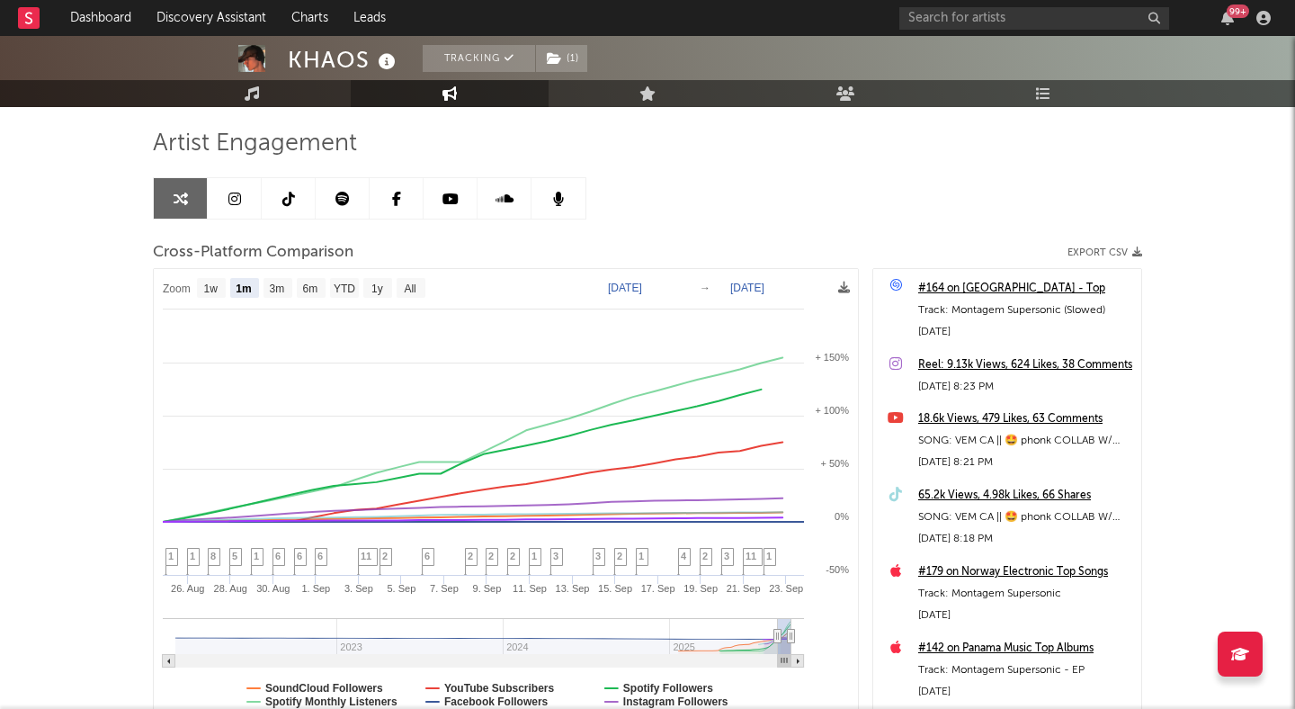
click at [263, 192] on link at bounding box center [289, 198] width 54 height 40
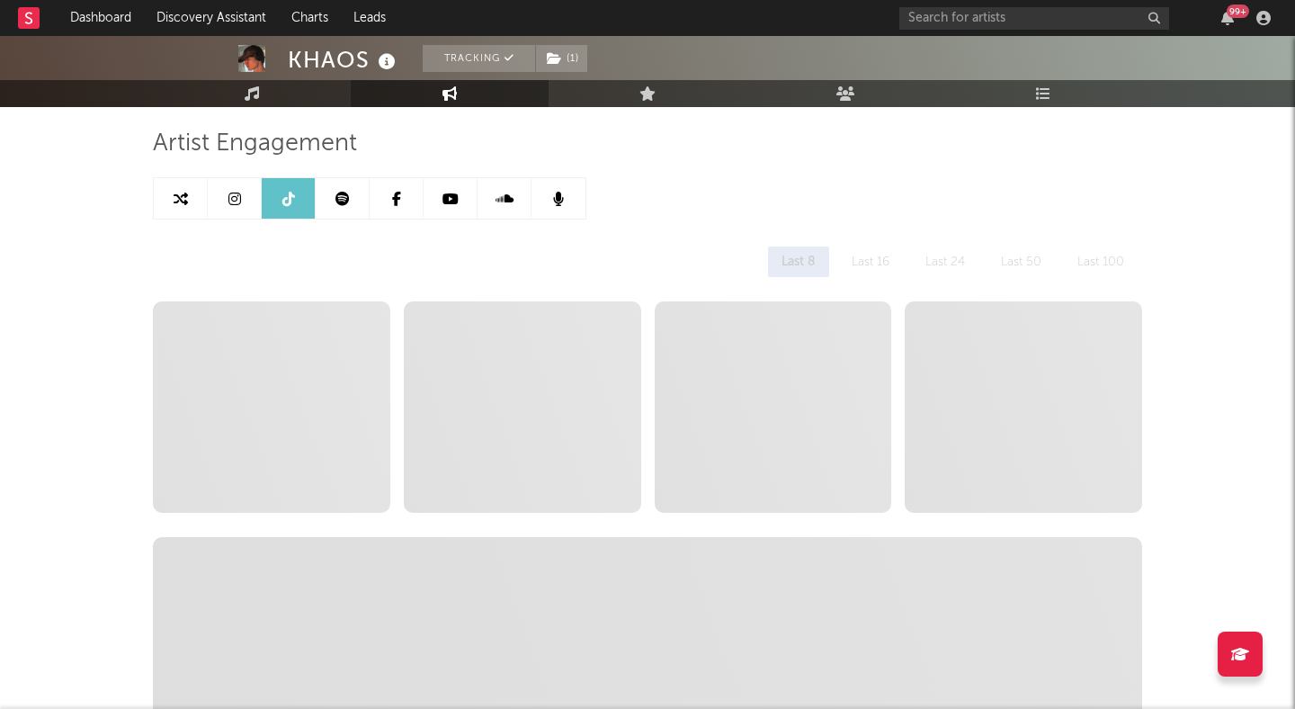
select select "1w"
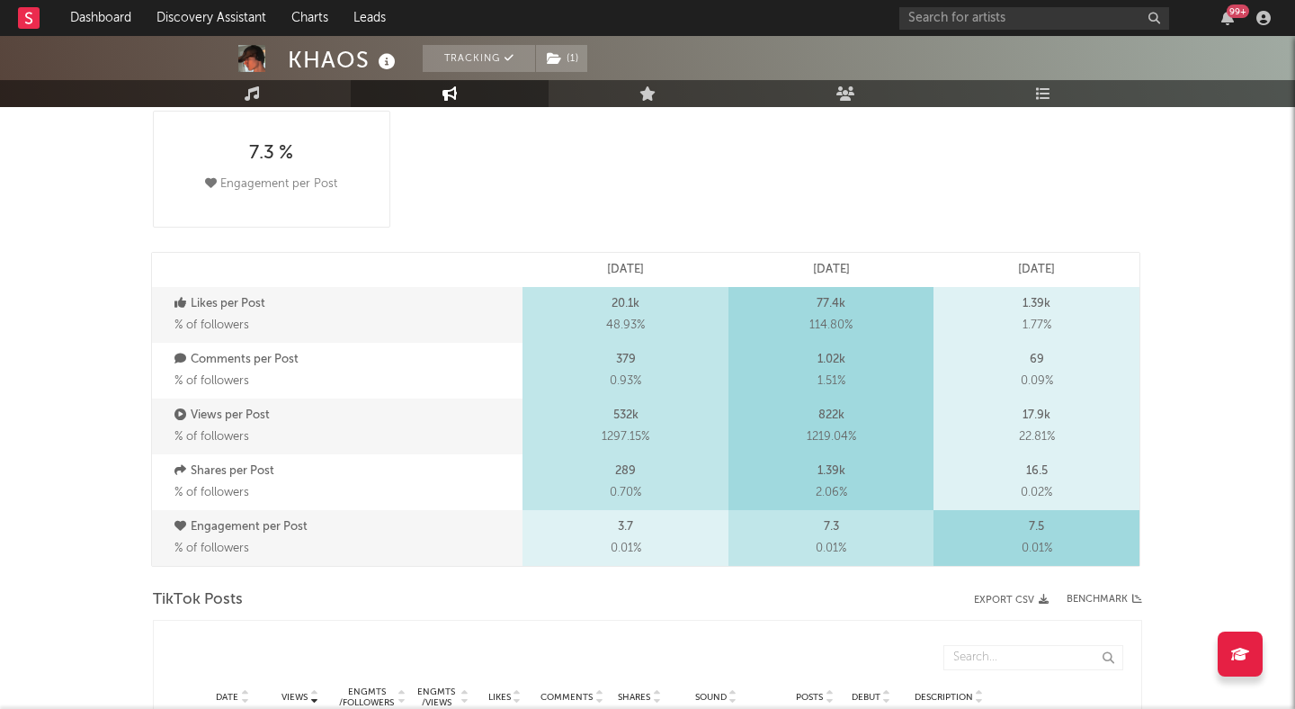
scroll to position [452, 0]
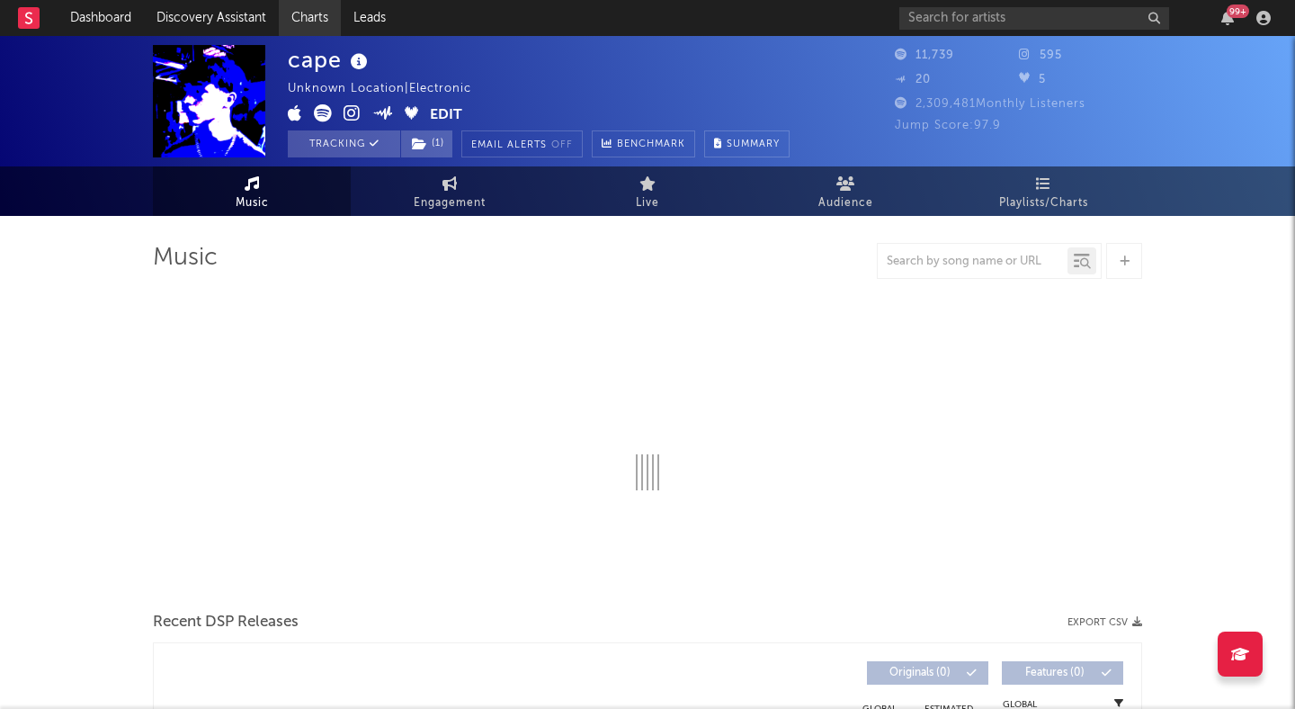
select select "6m"
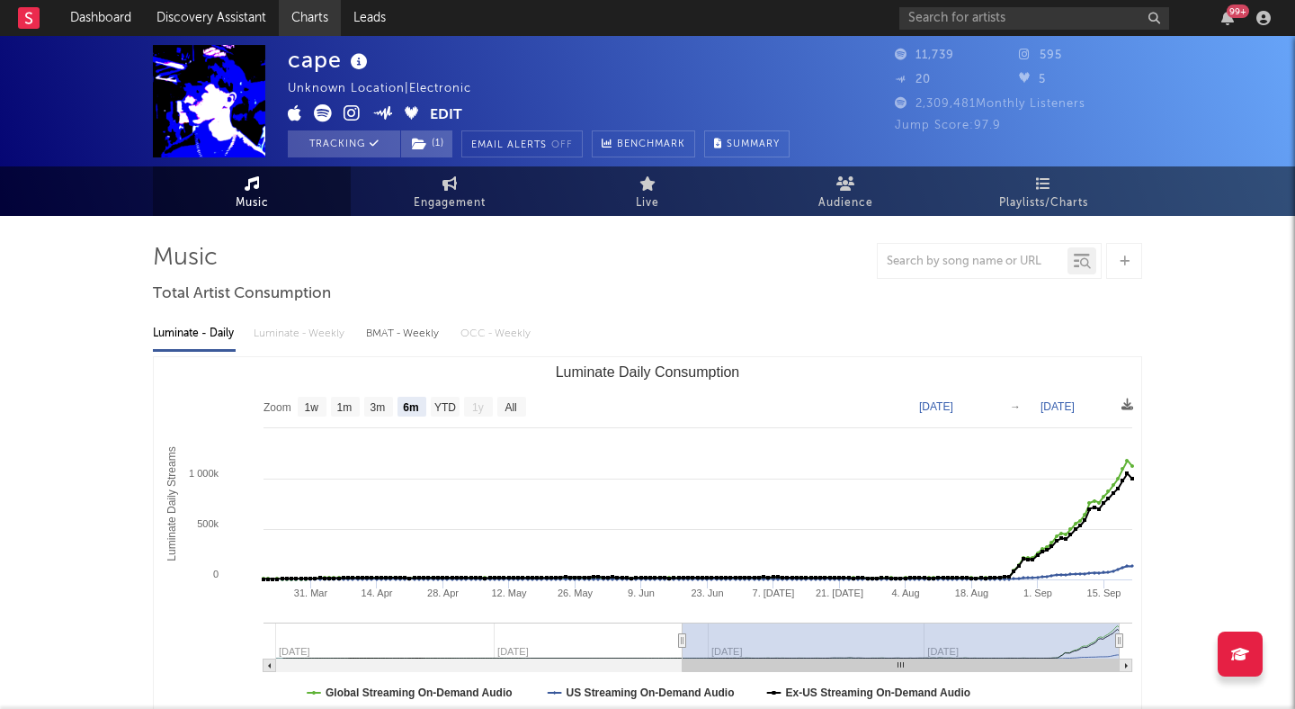
click at [322, 19] on link "Charts" at bounding box center [310, 18] width 62 height 36
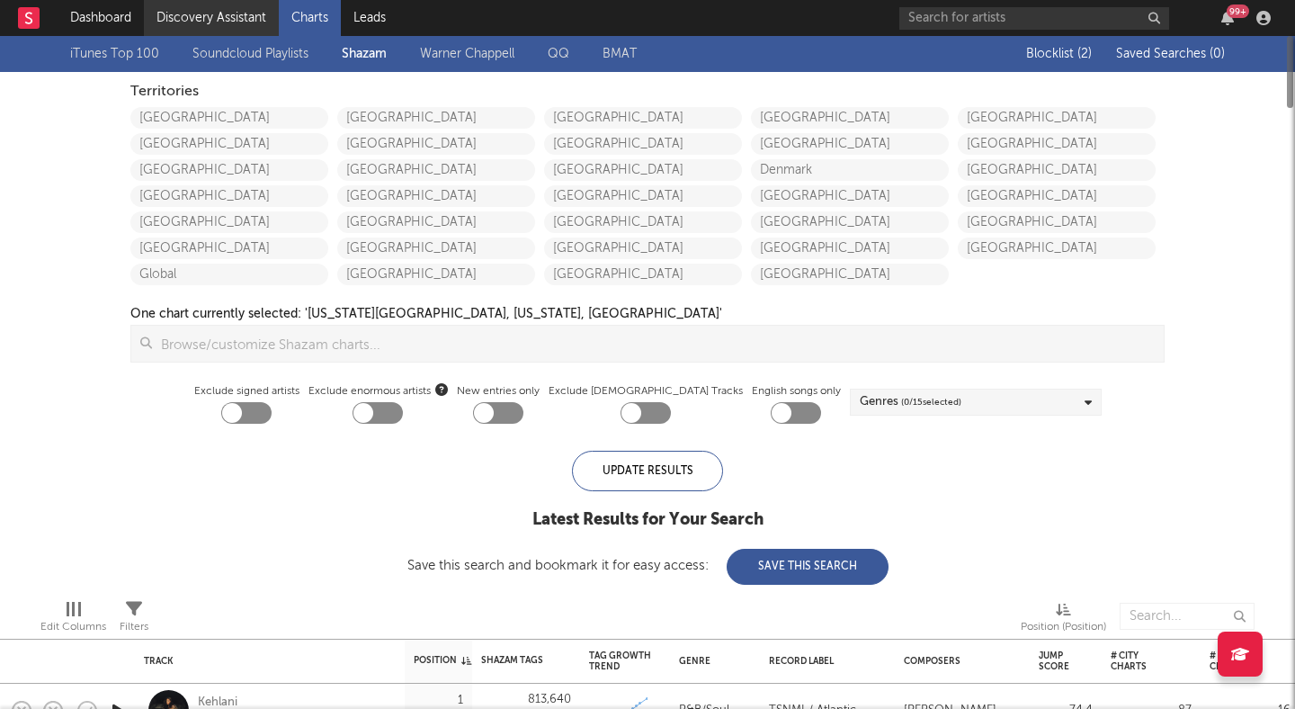
click at [233, 13] on link "Discovery Assistant" at bounding box center [211, 18] width 135 height 36
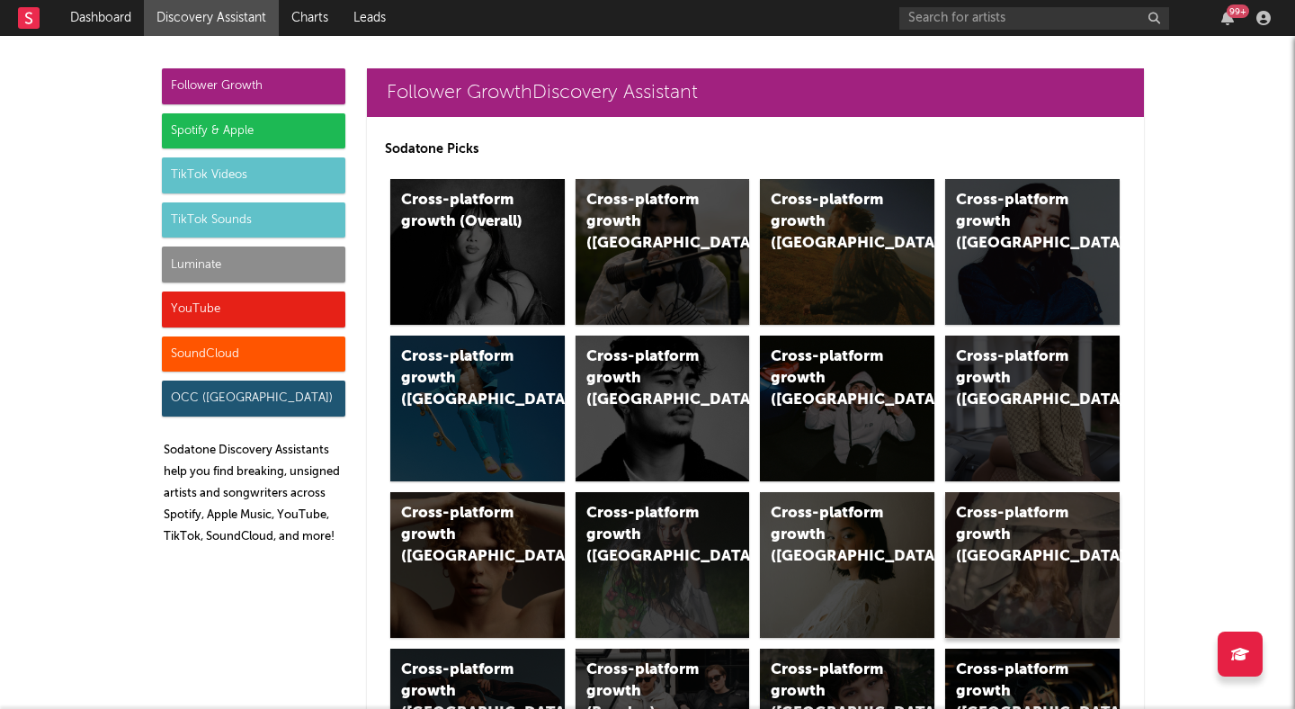
click at [1049, 561] on div "Cross-platform growth ([GEOGRAPHIC_DATA])" at bounding box center [1017, 535] width 122 height 65
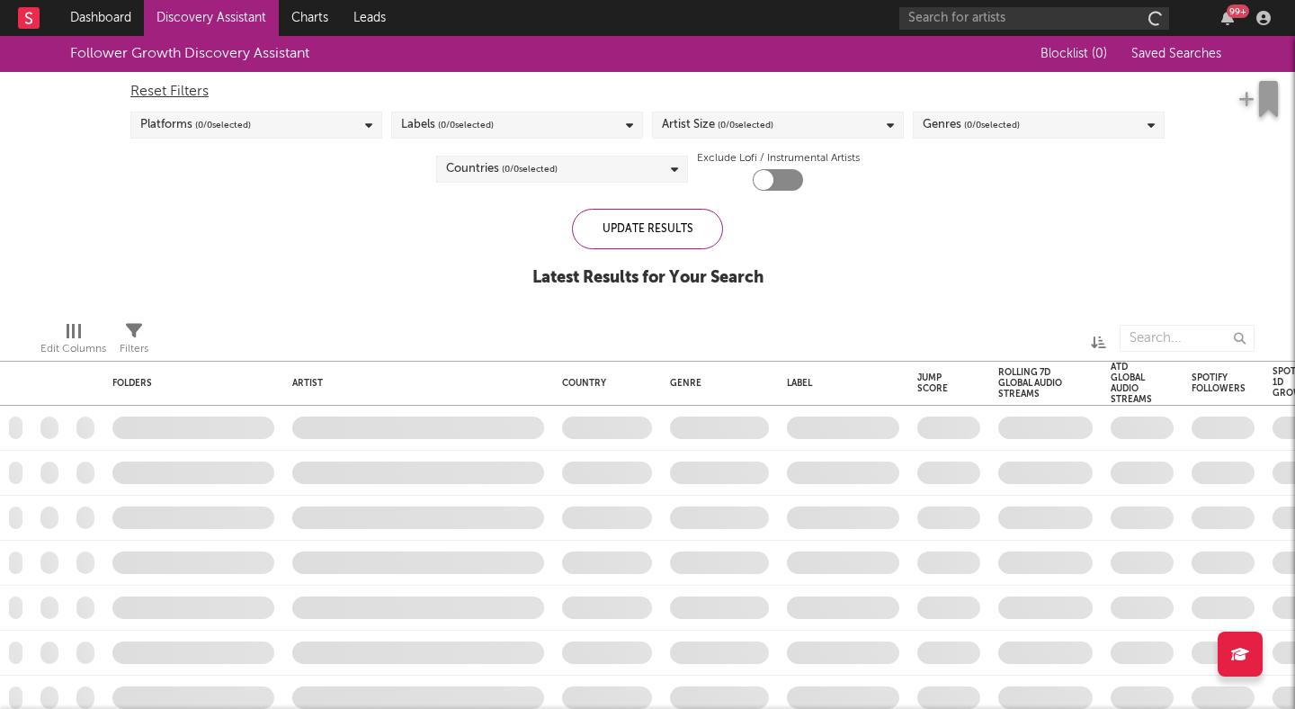
checkbox input "true"
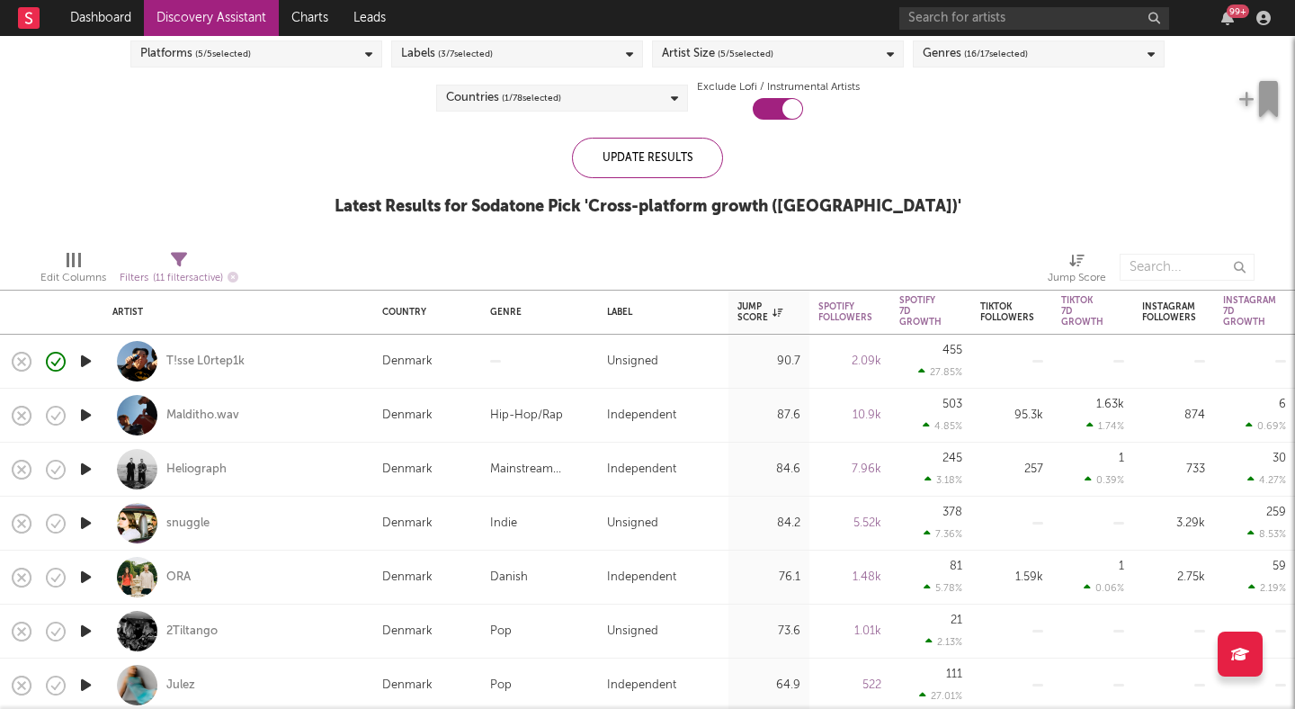
click at [83, 465] on icon "button" at bounding box center [85, 469] width 19 height 22
click at [79, 523] on icon "button" at bounding box center [85, 523] width 19 height 22
click at [184, 523] on div "snuggle" at bounding box center [187, 523] width 43 height 16
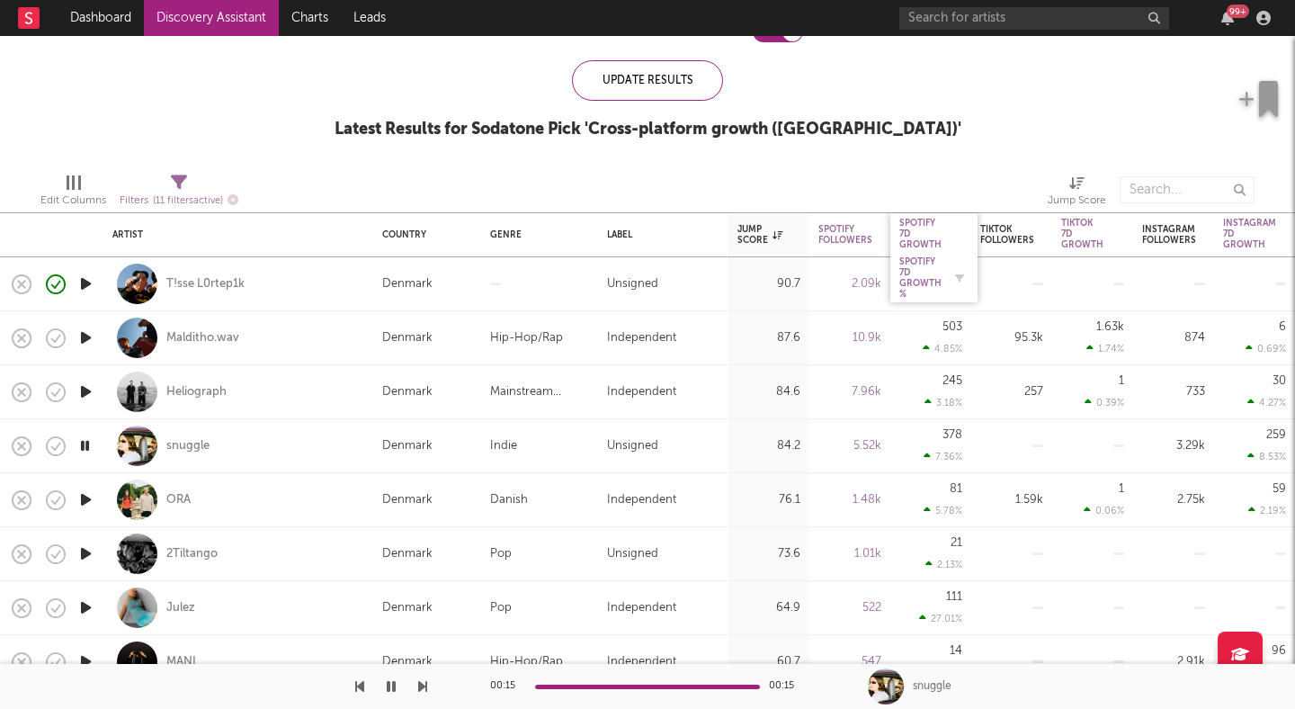
click at [920, 278] on div "Spotify 7D Growth %" at bounding box center [920, 277] width 42 height 43
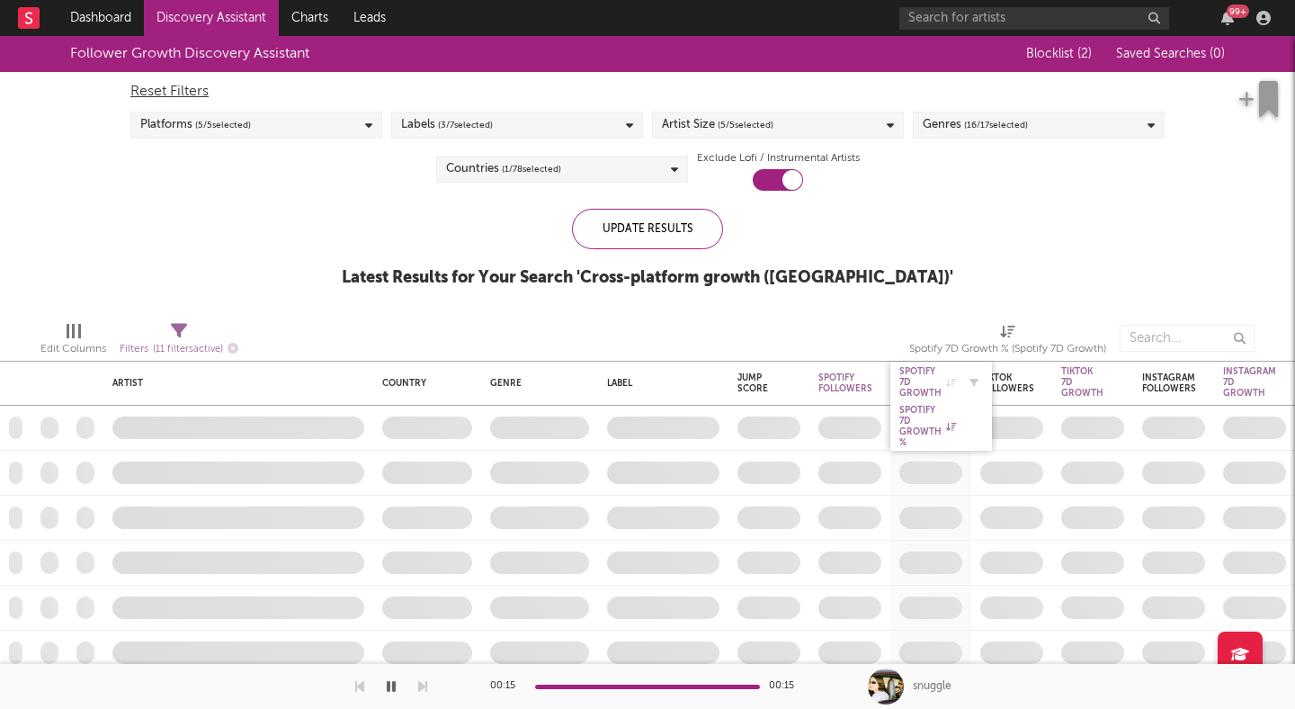
click at [922, 371] on div "Spotify 7D Growth" at bounding box center [927, 382] width 57 height 32
click at [926, 416] on div "Spotify 7D Growth %" at bounding box center [927, 416] width 57 height 22
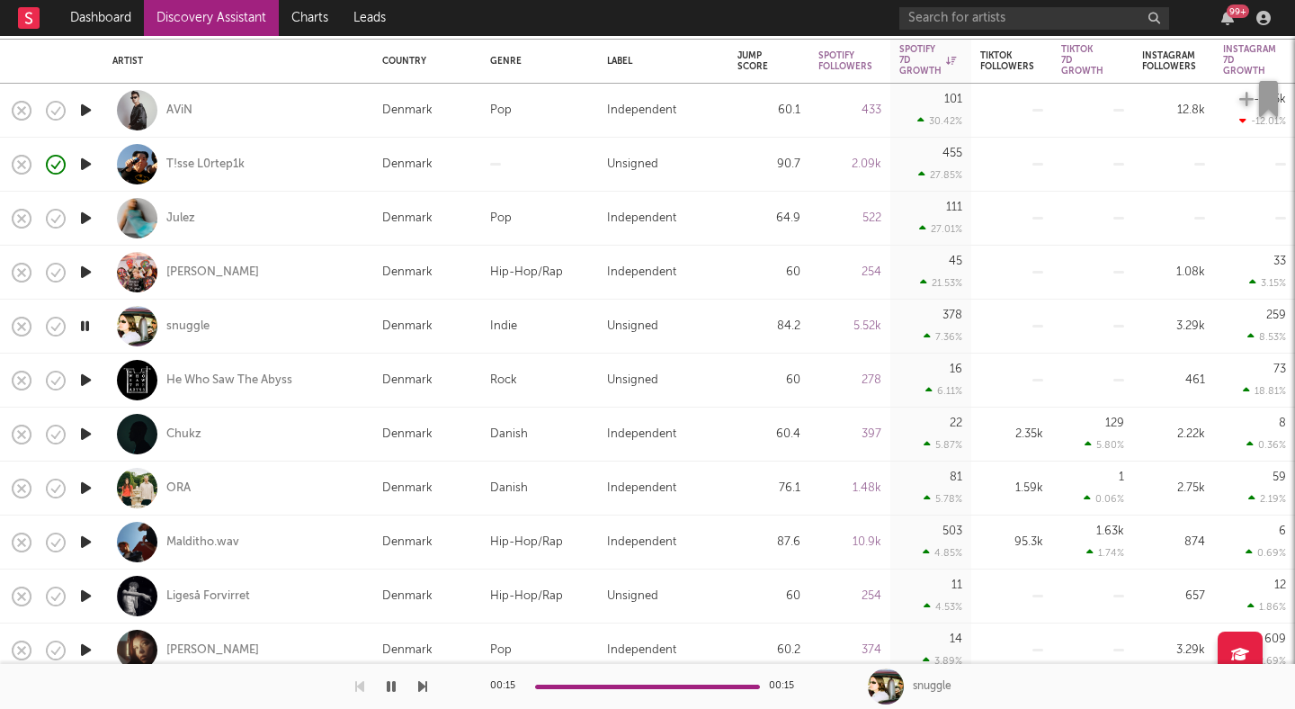
click at [82, 541] on icon "button" at bounding box center [85, 542] width 19 height 22
click at [83, 541] on icon "button" at bounding box center [84, 542] width 17 height 22
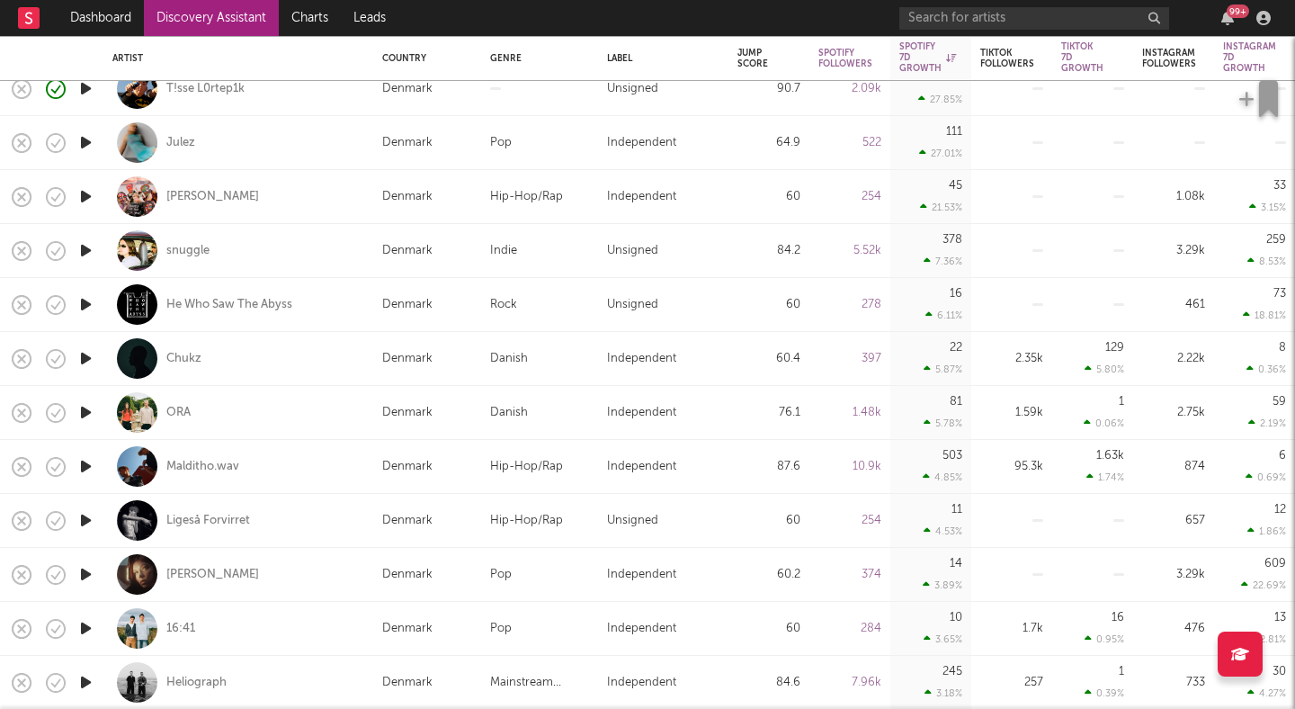
click at [89, 516] on icon "button" at bounding box center [85, 520] width 19 height 22
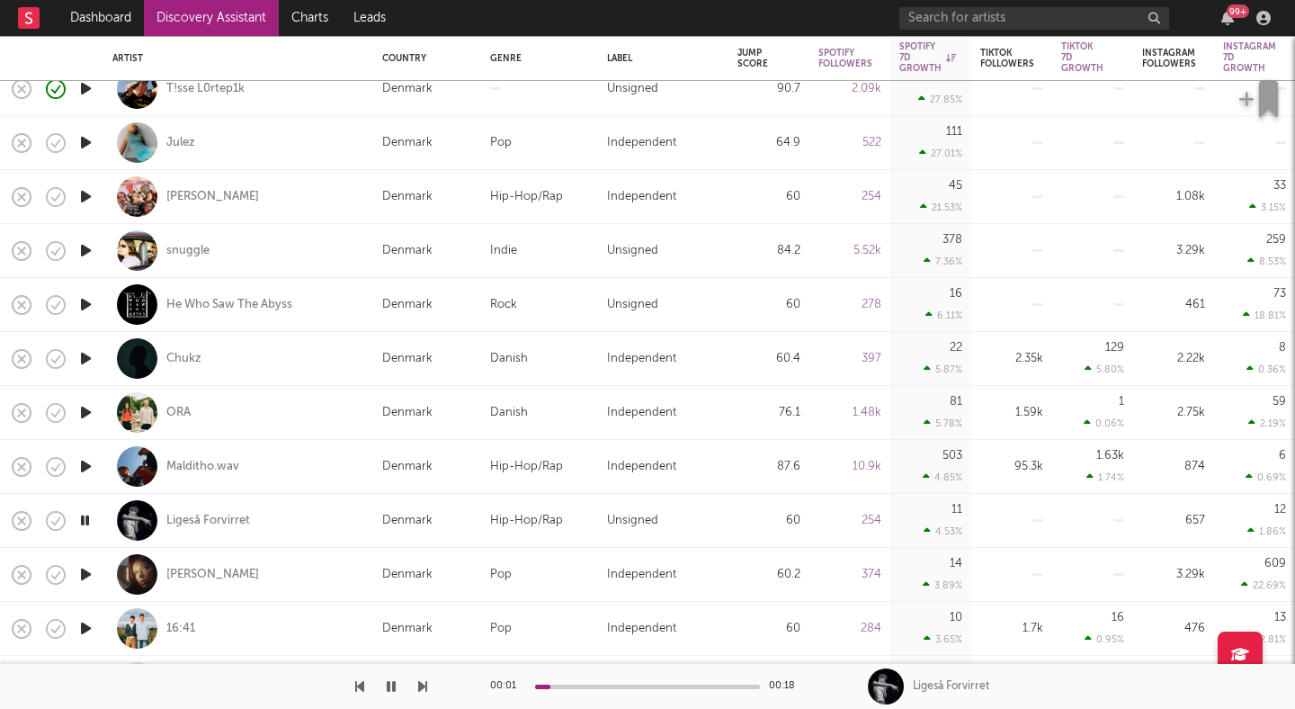
click at [89, 514] on icon "button" at bounding box center [84, 520] width 17 height 22
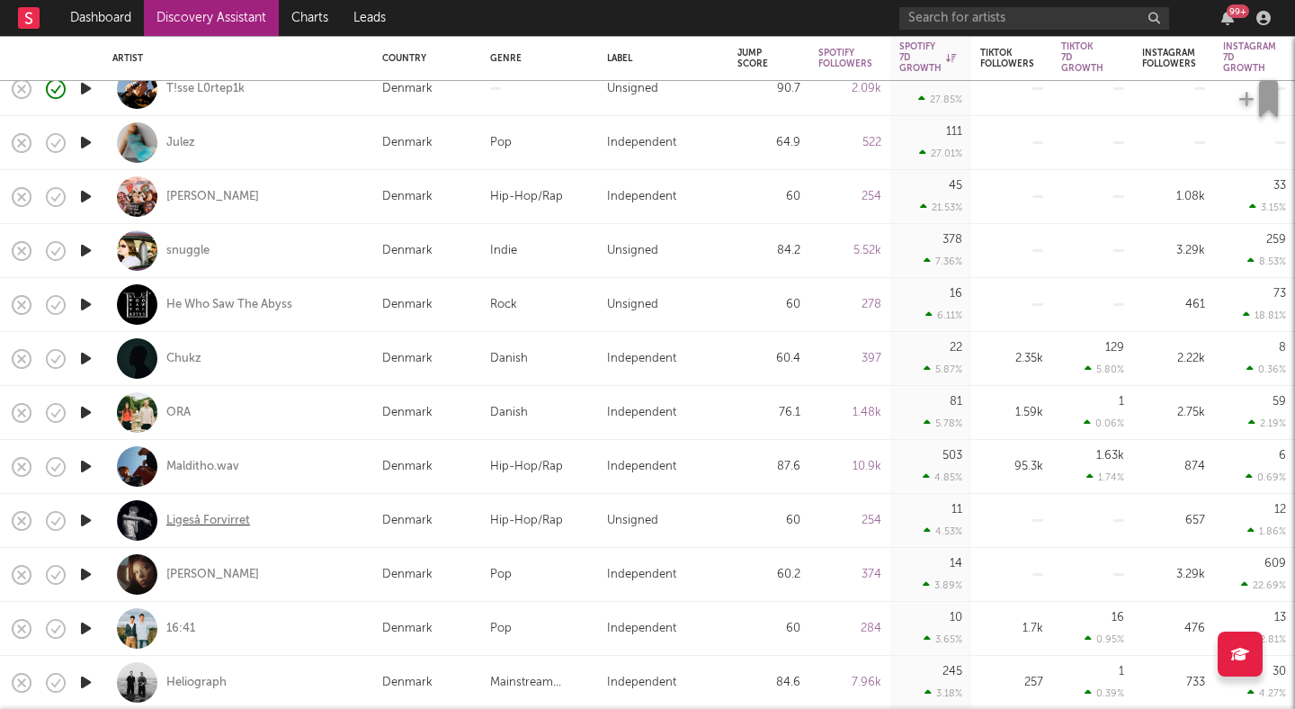
click at [214, 515] on div "Ligeså Forvirret" at bounding box center [208, 521] width 84 height 16
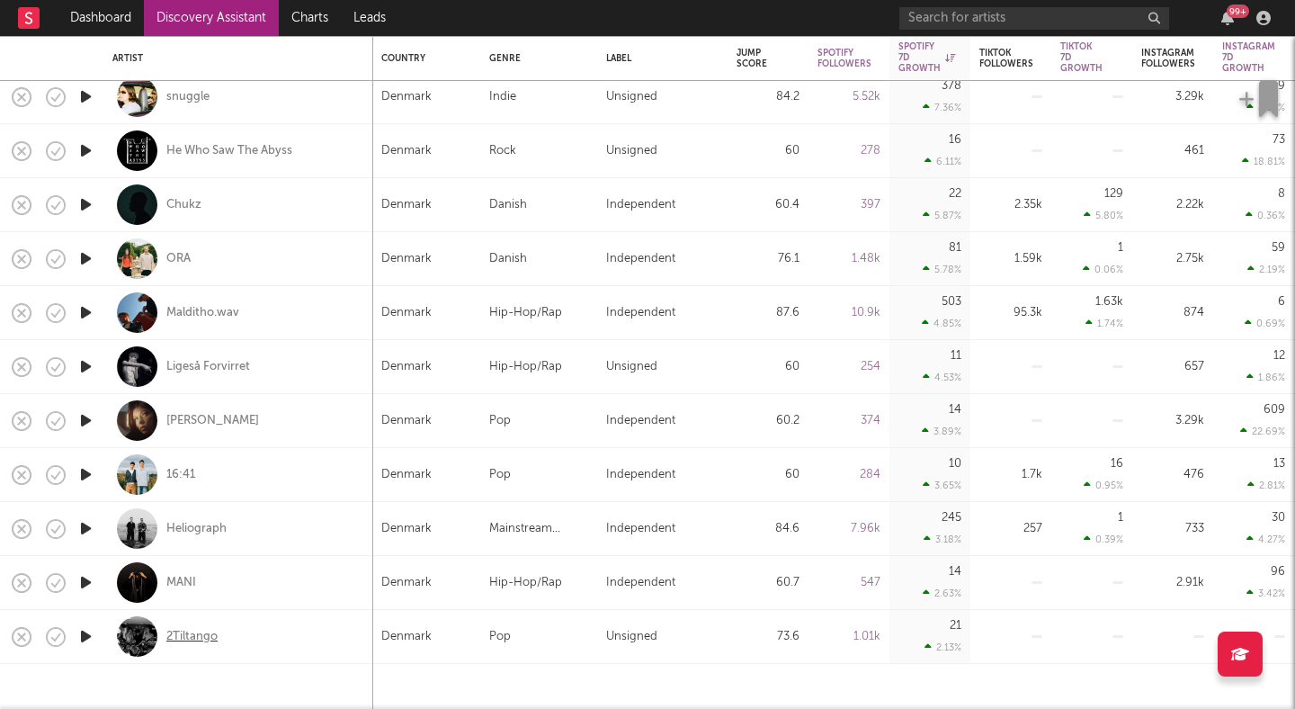
click at [196, 637] on div "2Tiltango" at bounding box center [191, 637] width 51 height 16
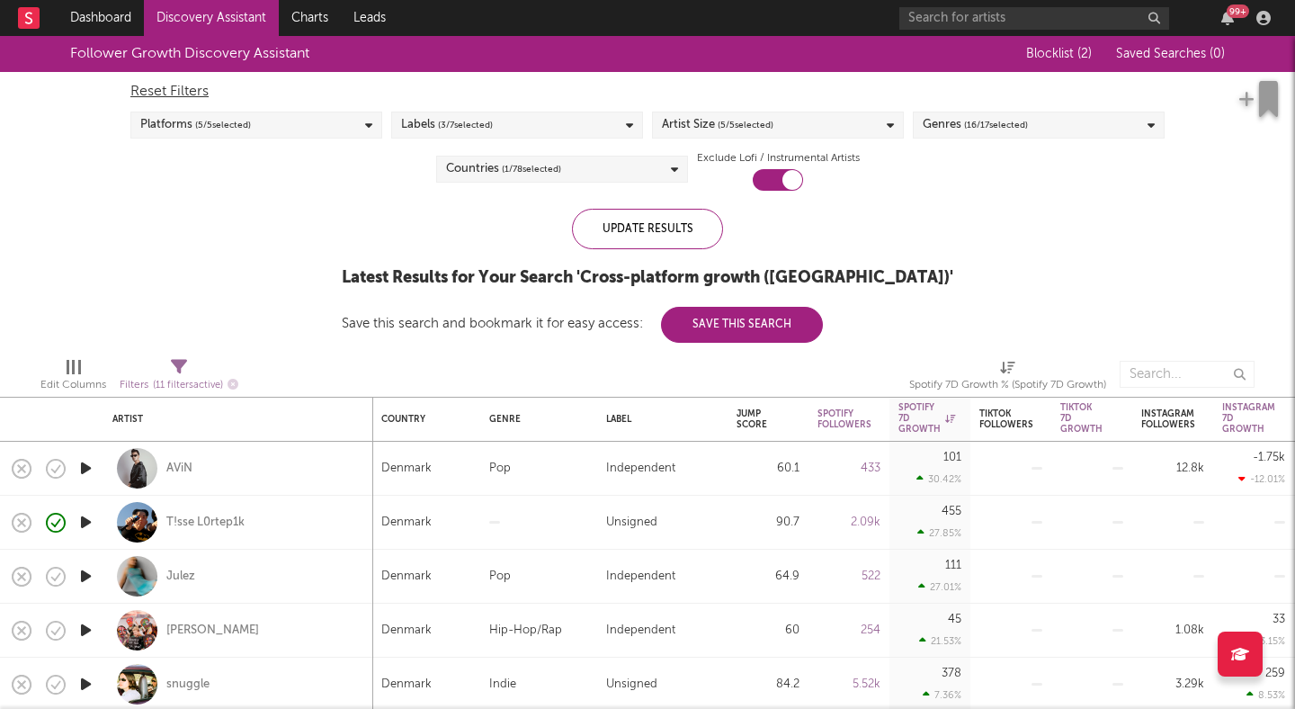
click at [959, 120] on div "Genres ( 16 / 17 selected)" at bounding box center [975, 125] width 105 height 22
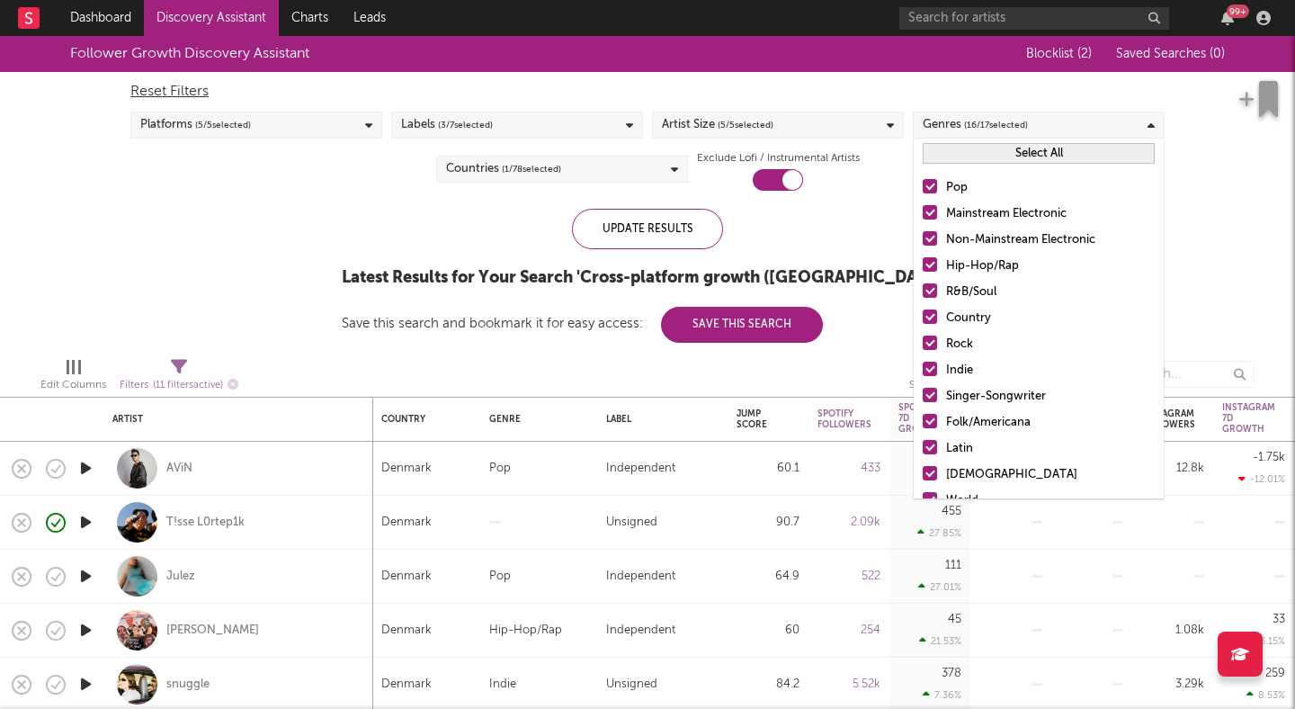
click at [1011, 155] on button "Select All" at bounding box center [1039, 153] width 232 height 21
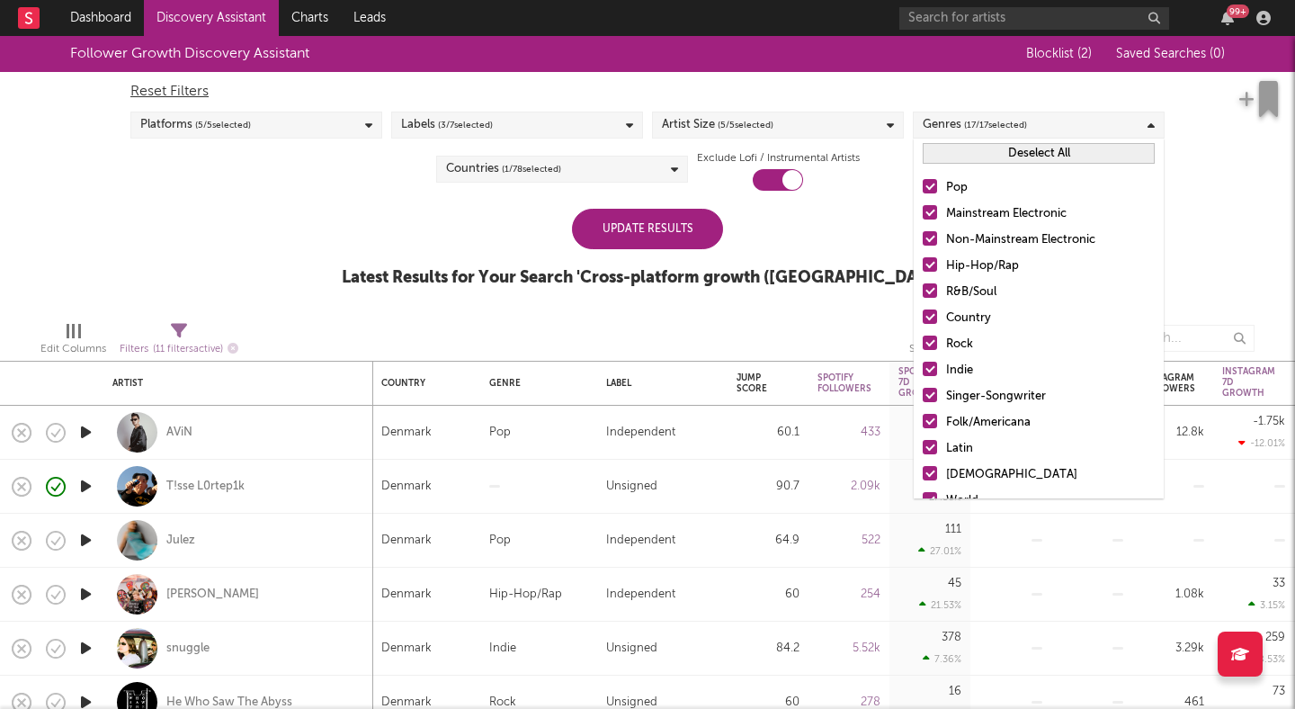
click at [1011, 155] on button "Deselect All" at bounding box center [1039, 153] width 232 height 21
click at [929, 441] on div at bounding box center [930, 447] width 14 height 14
click at [923, 441] on input "Latin" at bounding box center [923, 449] width 0 height 22
click at [668, 229] on div "Update Results" at bounding box center [647, 229] width 151 height 40
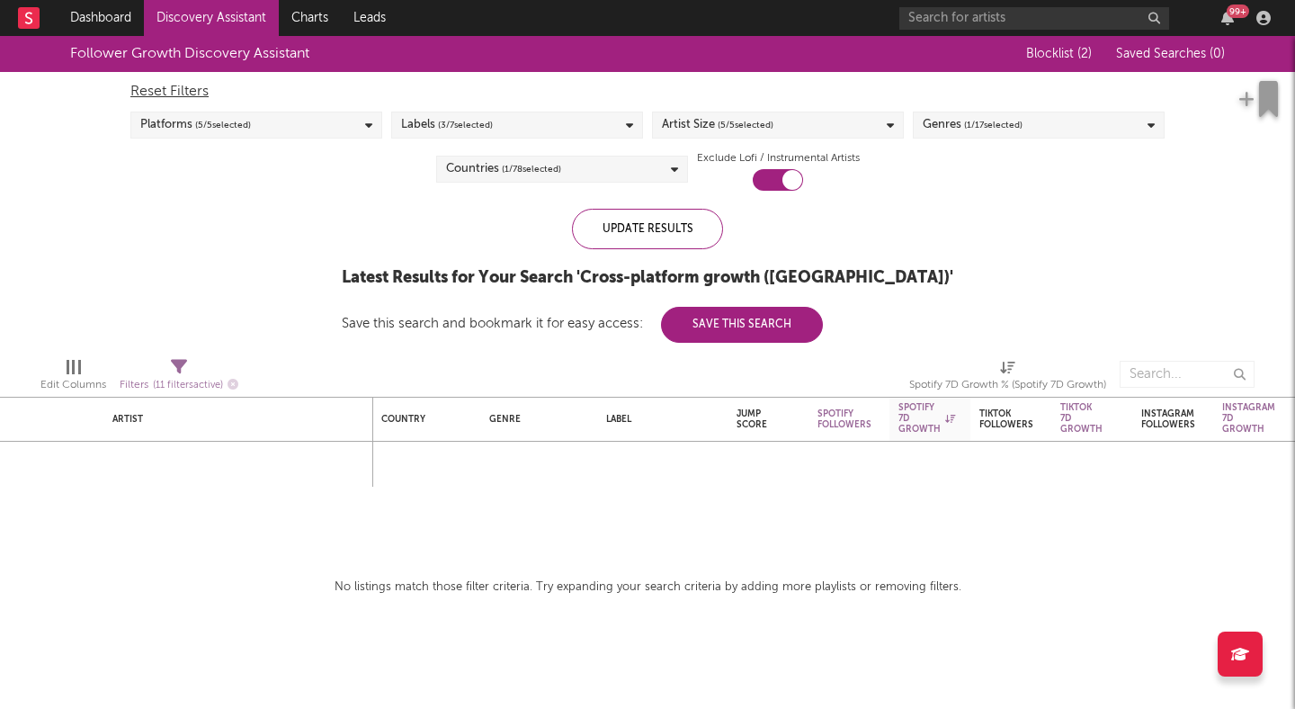
click at [206, 22] on link "Discovery Assistant" at bounding box center [211, 18] width 135 height 36
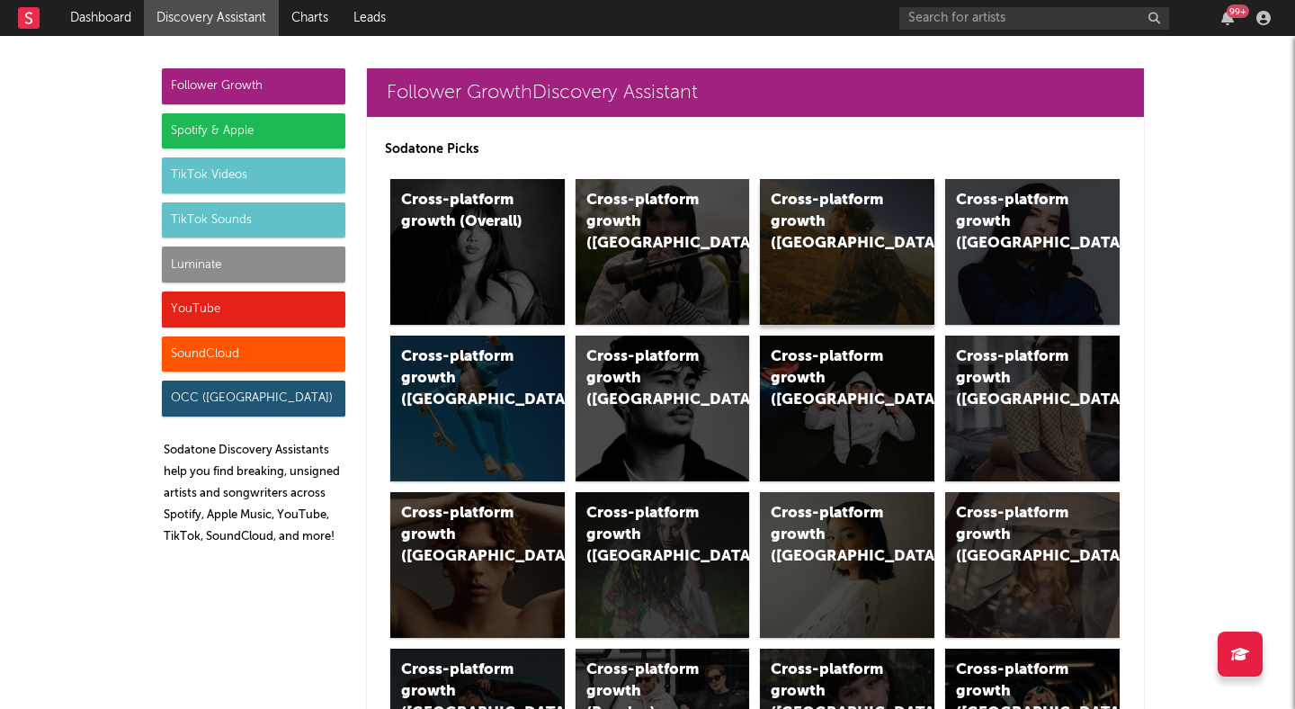
click at [830, 220] on div "Cross-platform growth (US)" at bounding box center [832, 222] width 122 height 65
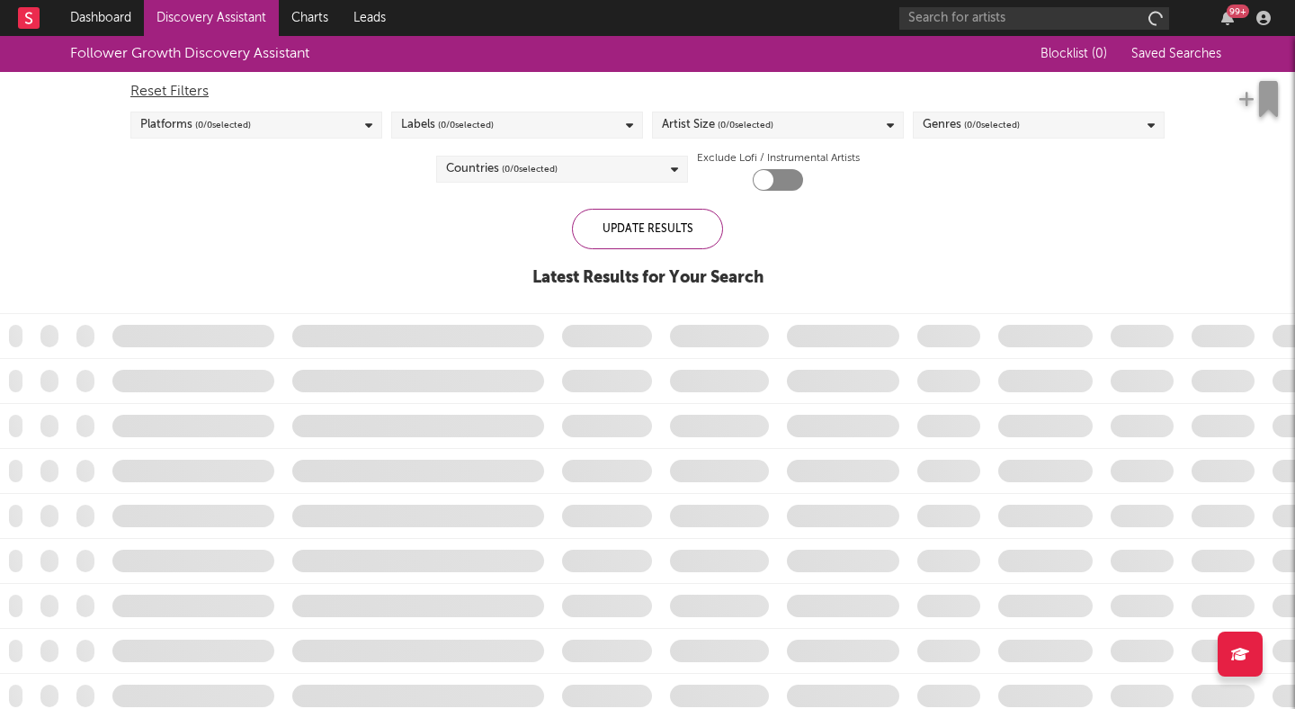
checkbox input "true"
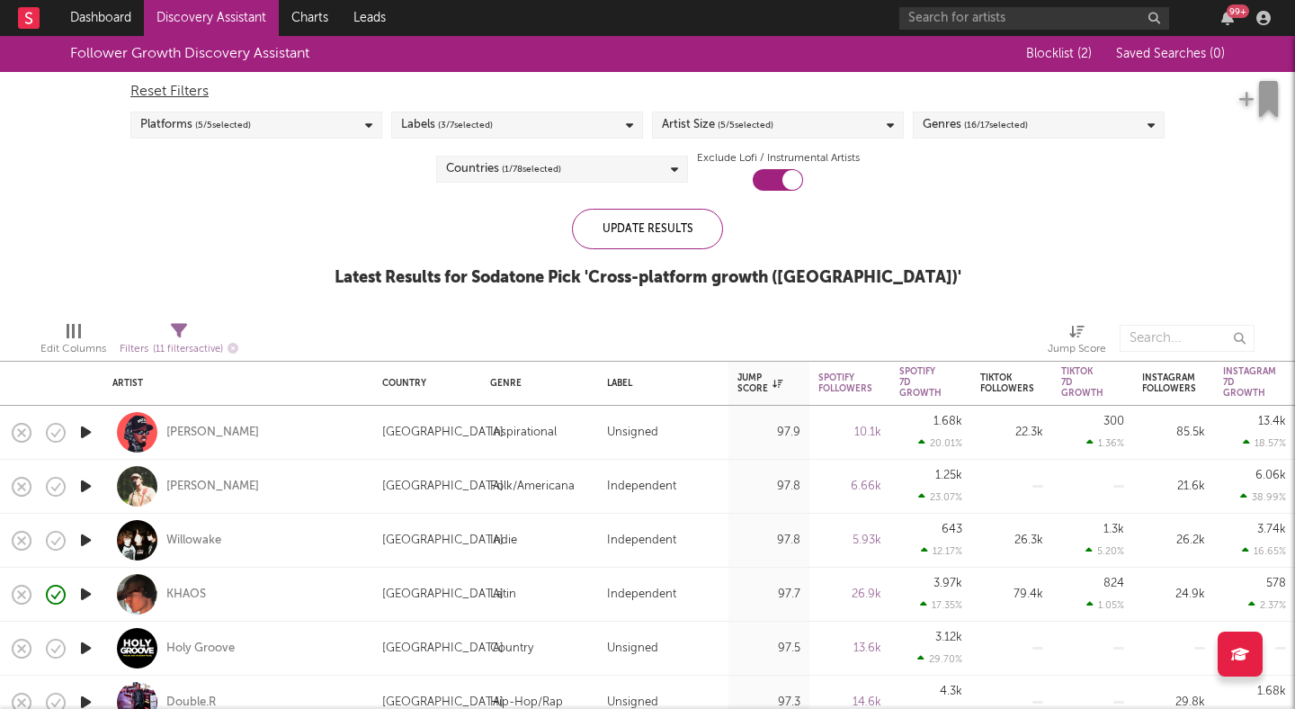
click at [953, 117] on div "Genres ( 16 / 17 selected)" at bounding box center [975, 125] width 105 height 22
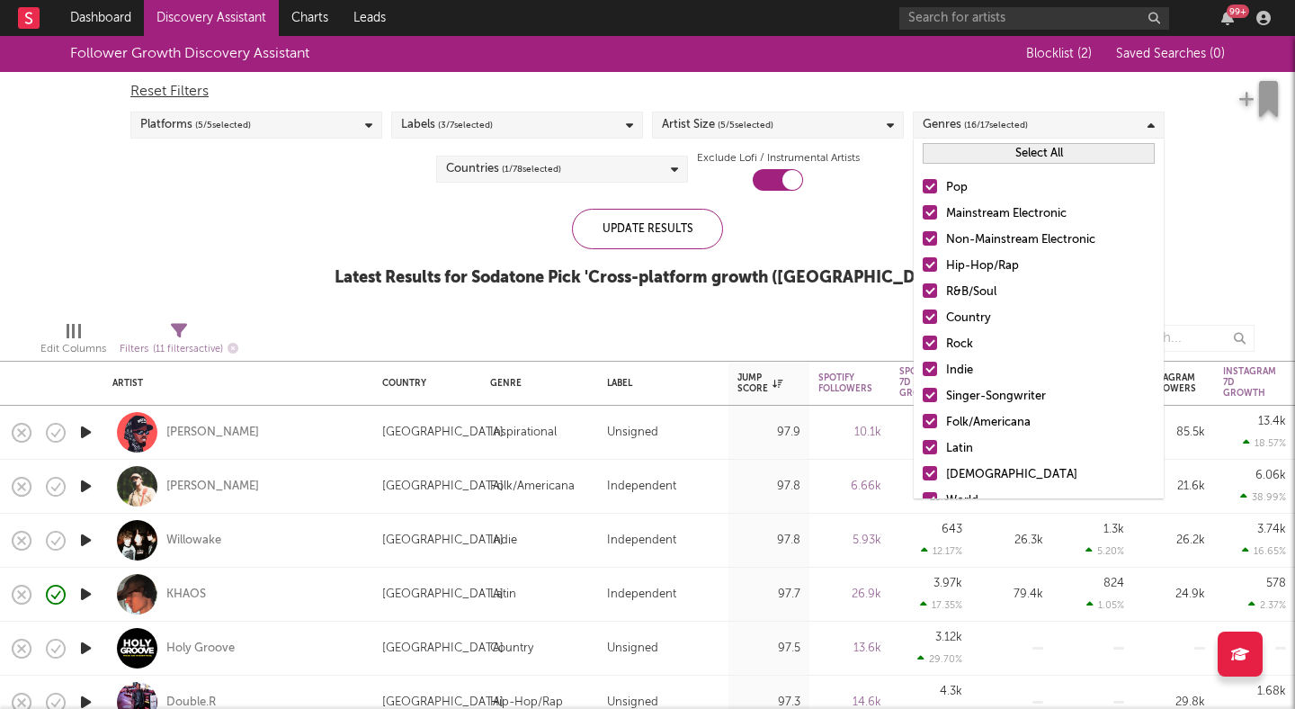
click at [965, 150] on button "Select All" at bounding box center [1039, 153] width 232 height 21
click at [965, 150] on button "Deselect All" at bounding box center [1039, 153] width 232 height 21
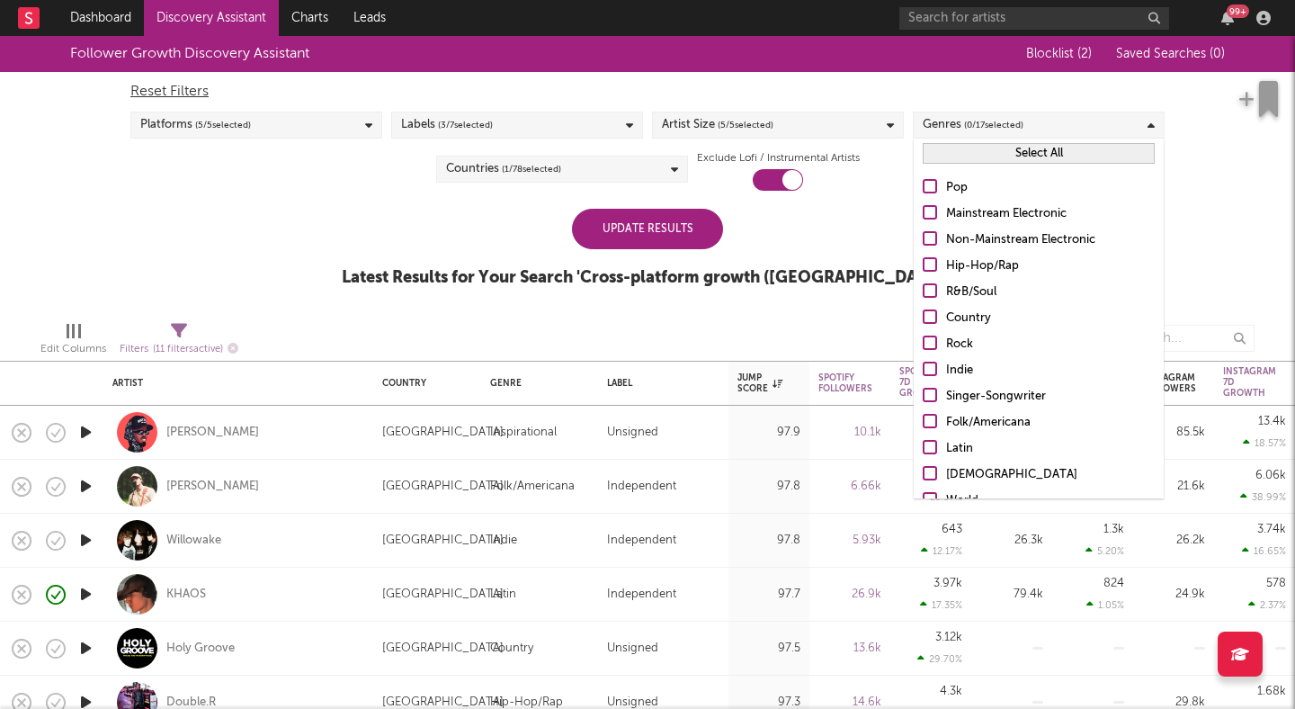
click at [931, 443] on div at bounding box center [930, 447] width 14 height 14
click at [923, 443] on input "Latin" at bounding box center [923, 449] width 0 height 22
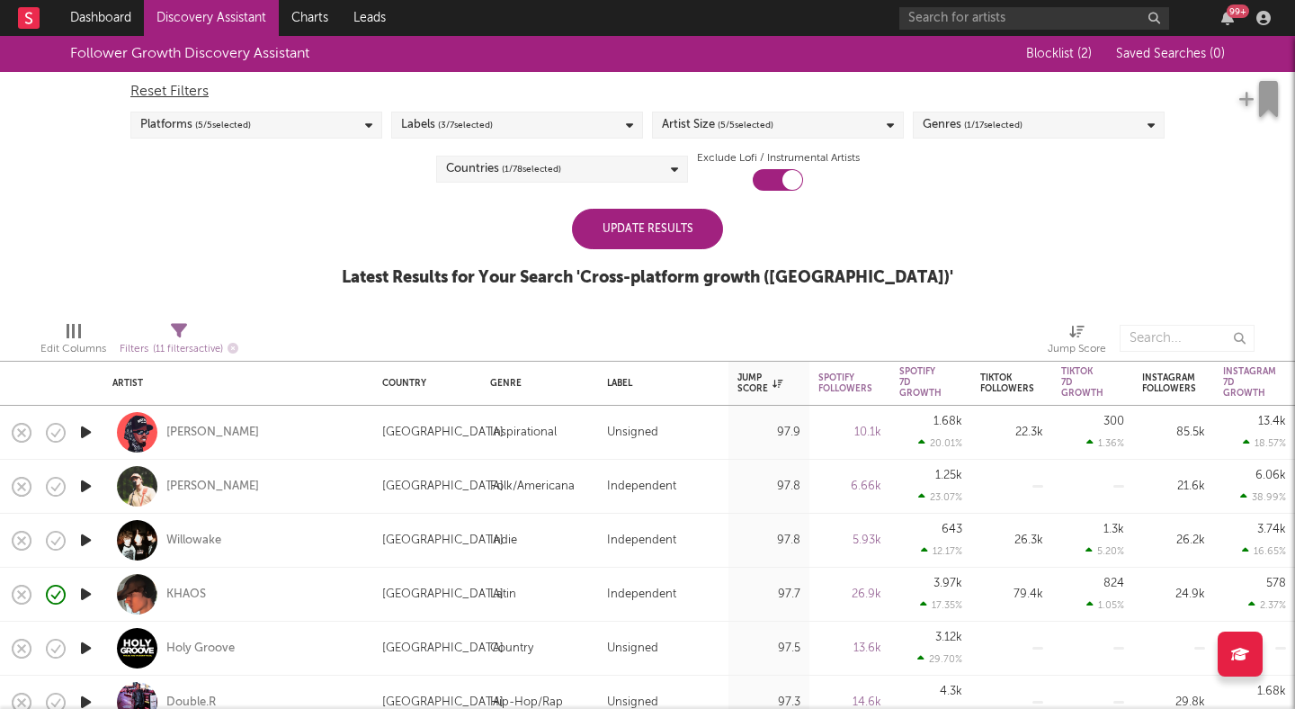
click at [823, 270] on div "Latest Results for Your Search ' Cross-platform growth (US) '" at bounding box center [648, 278] width 612 height 22
click at [650, 248] on div "Update Results" at bounding box center [647, 229] width 151 height 40
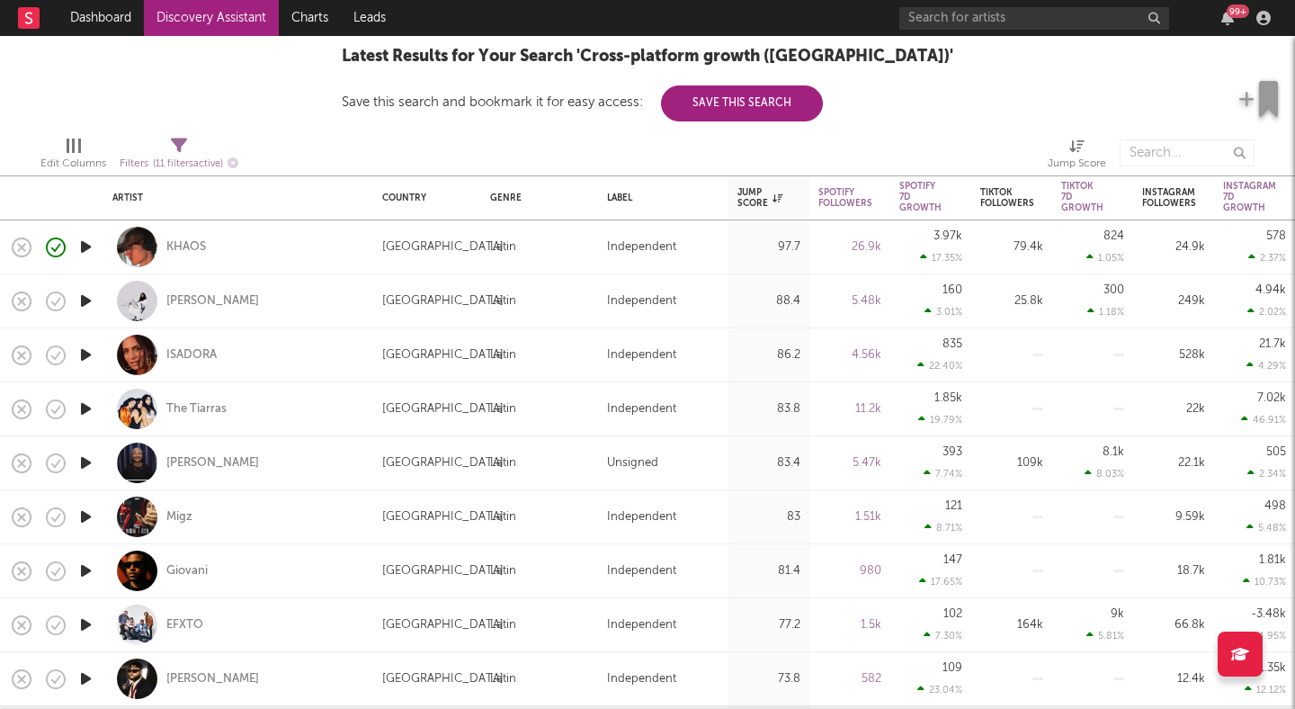
click at [82, 463] on icon "button" at bounding box center [85, 463] width 19 height 22
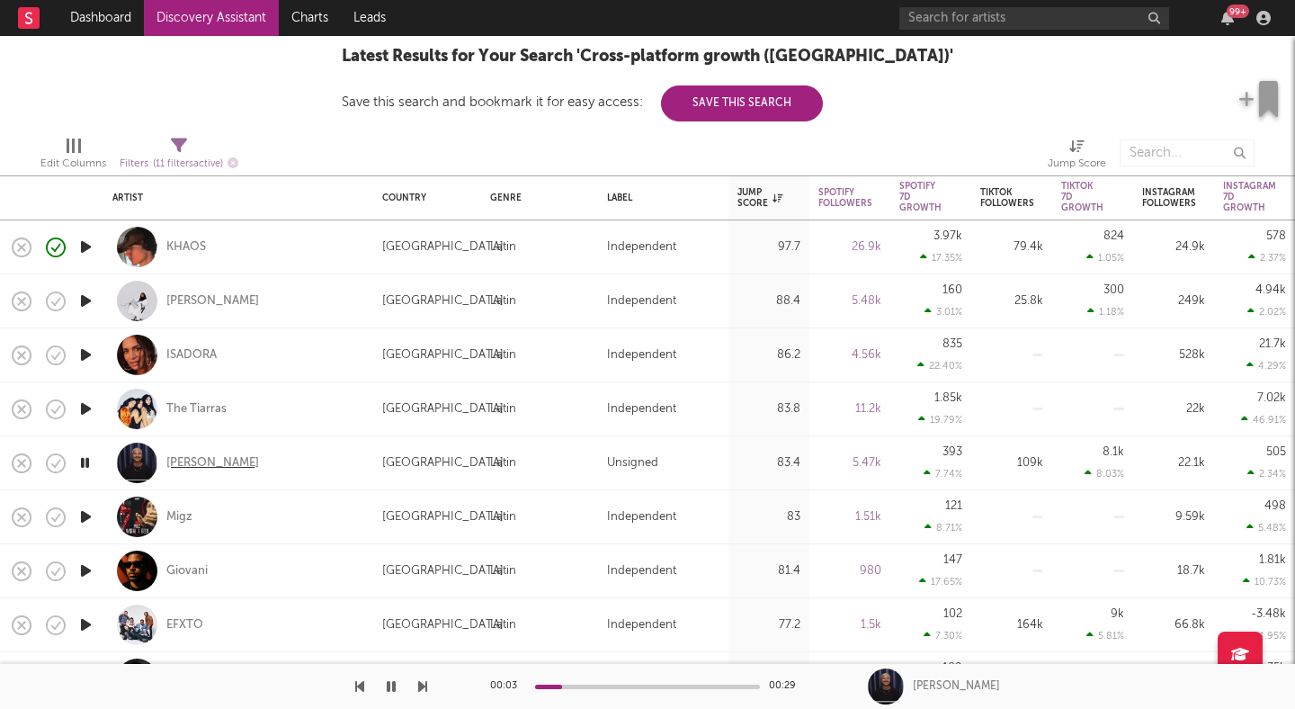
click at [194, 457] on div "Ben Carrillo" at bounding box center [212, 463] width 93 height 16
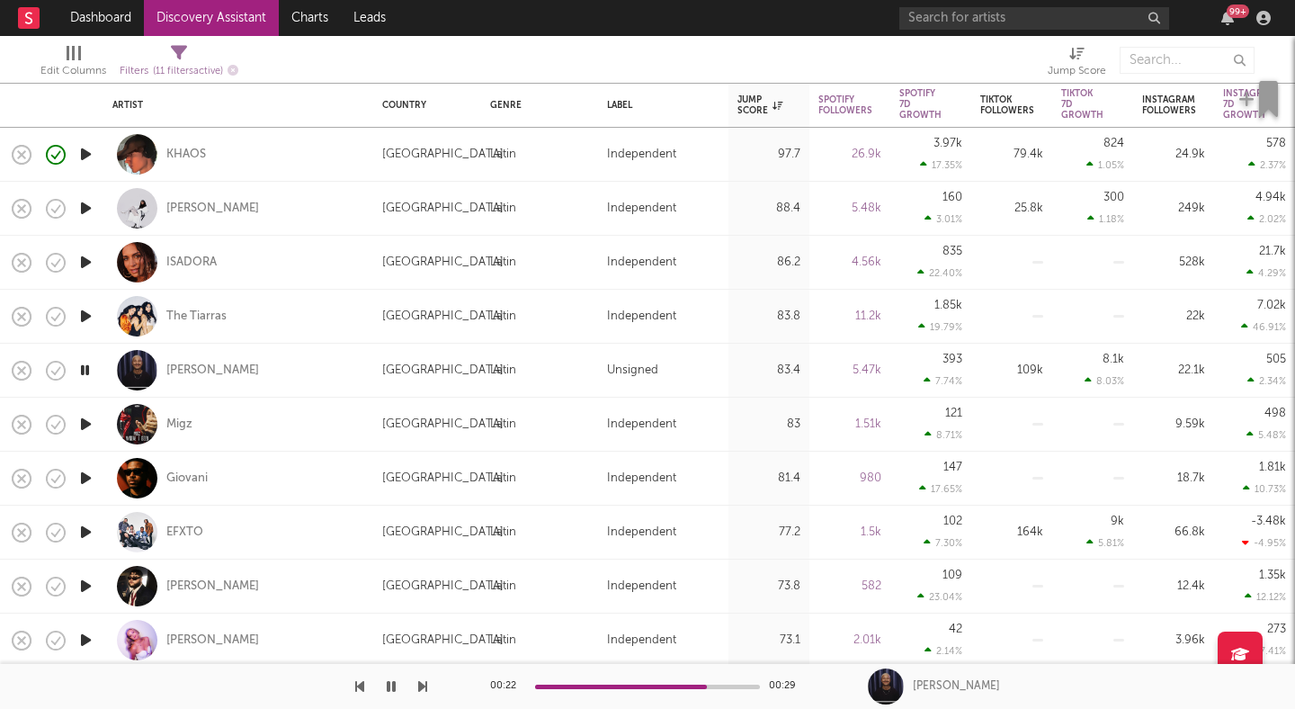
click at [85, 419] on icon "button" at bounding box center [85, 424] width 19 height 22
click at [177, 422] on div "Migz" at bounding box center [179, 424] width 26 height 16
click at [665, 686] on div at bounding box center [621, 686] width 225 height 4
click at [644, 687] on div at bounding box center [564, 686] width 225 height 4
click at [89, 418] on icon "button" at bounding box center [84, 424] width 17 height 22
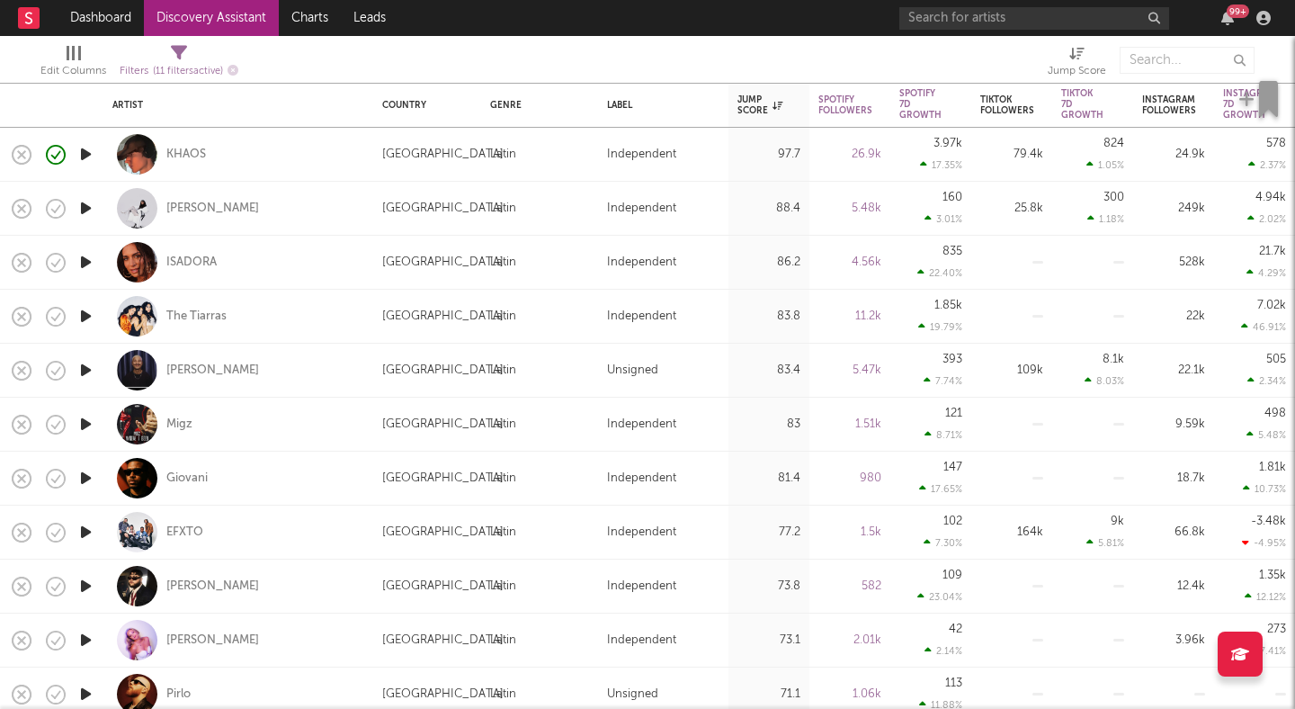
click at [94, 478] on icon "button" at bounding box center [85, 478] width 19 height 22
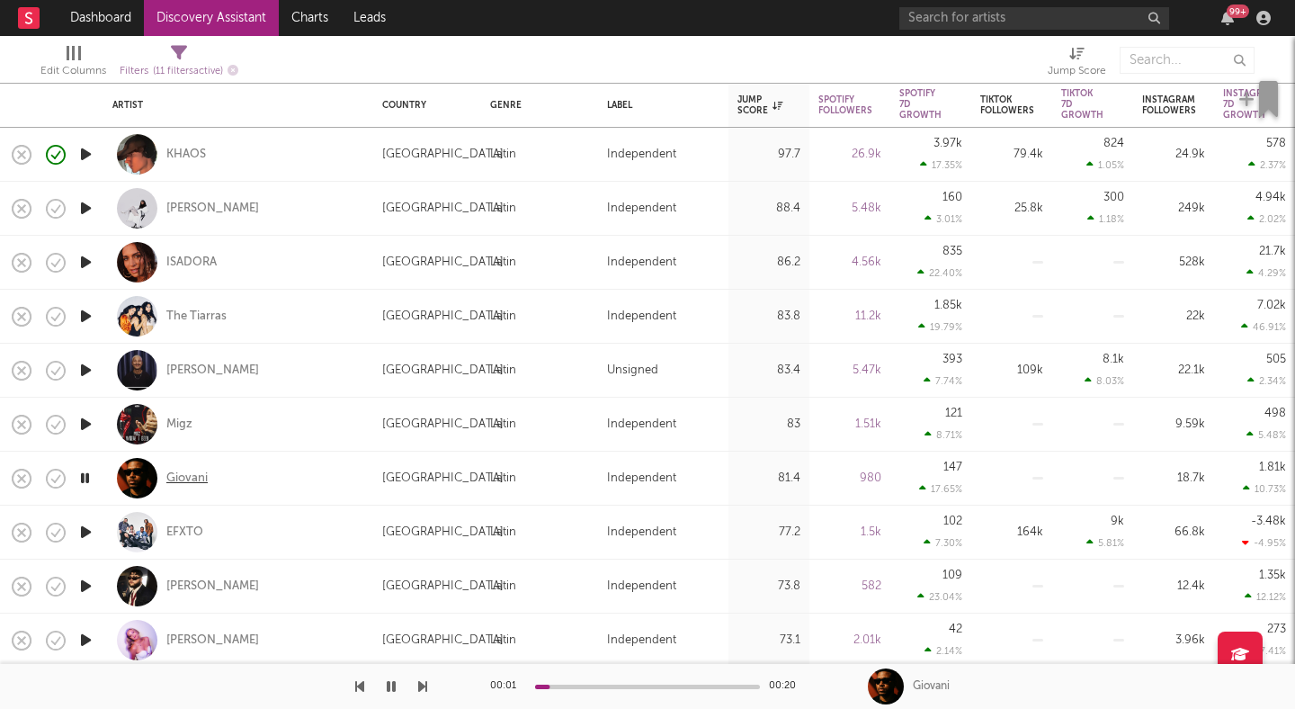
click at [187, 471] on div "Giovani" at bounding box center [186, 478] width 41 height 16
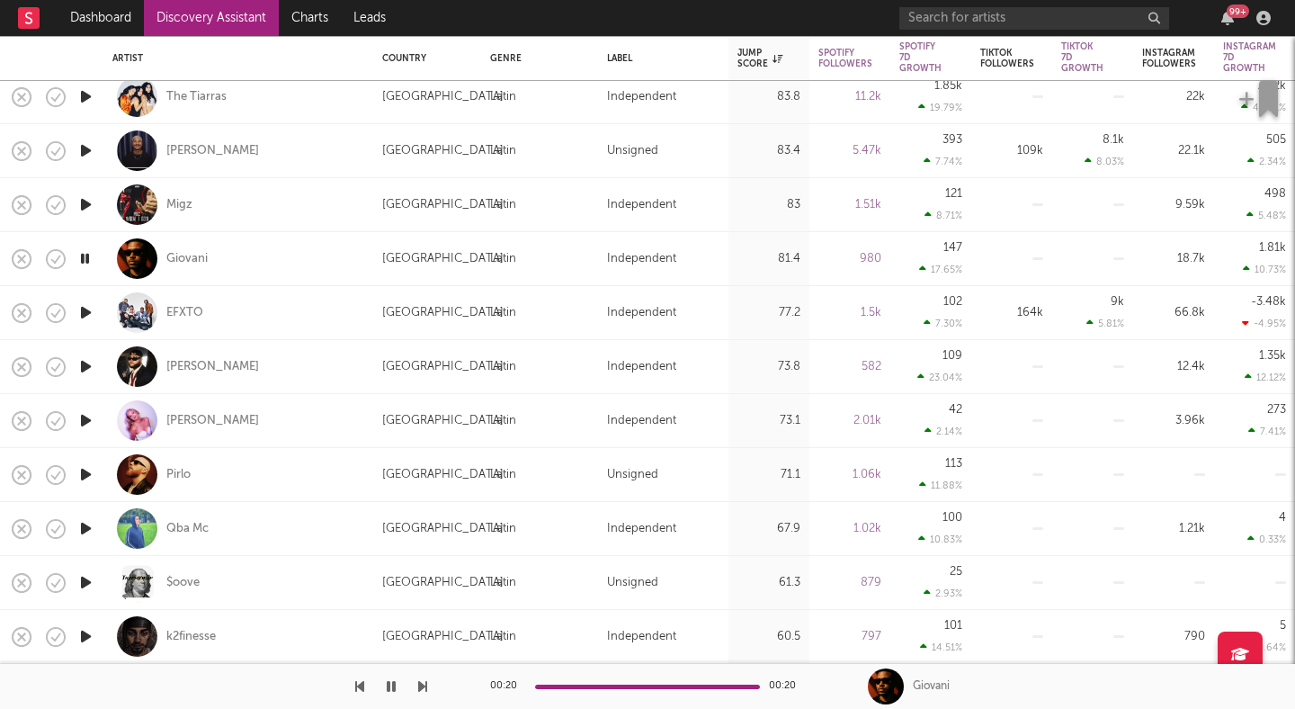
click at [91, 420] on icon "button" at bounding box center [85, 420] width 19 height 22
click at [91, 419] on icon "button" at bounding box center [84, 420] width 17 height 22
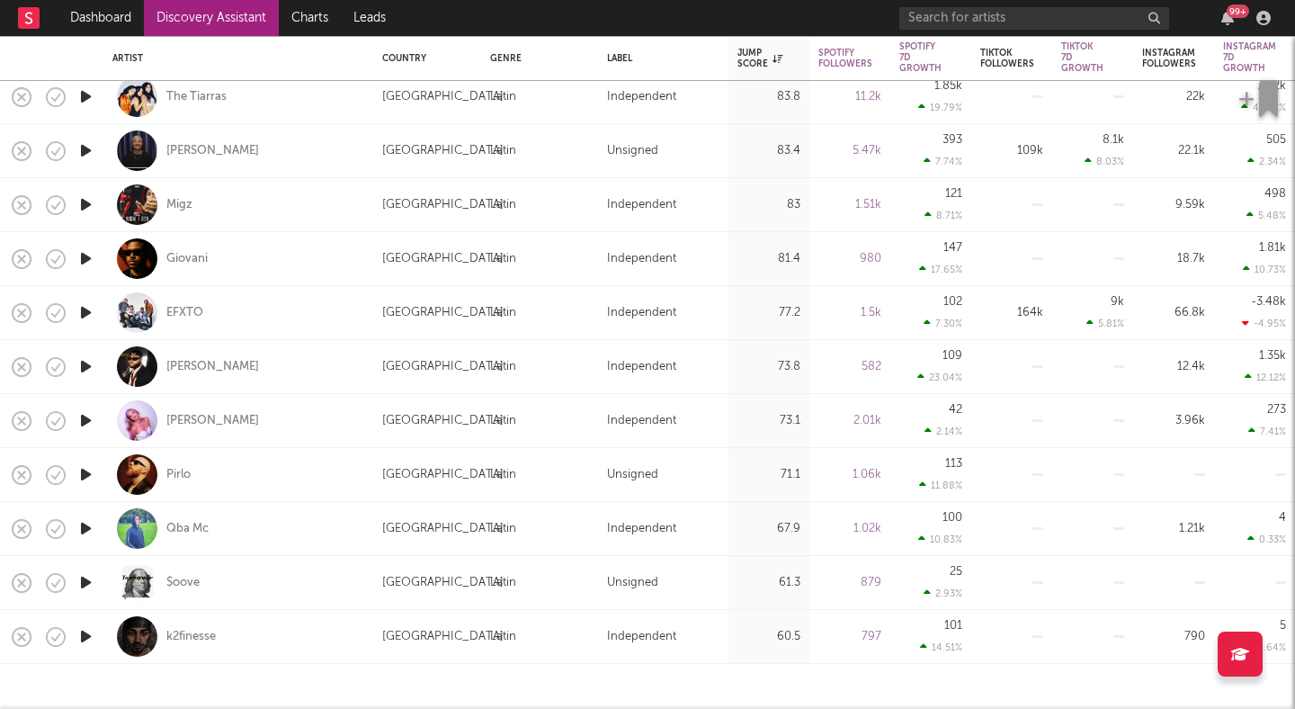
click at [82, 593] on icon "button" at bounding box center [85, 582] width 19 height 22
click at [80, 635] on icon "button" at bounding box center [85, 636] width 19 height 22
click at [85, 473] on icon "button" at bounding box center [85, 474] width 19 height 22
click at [89, 317] on icon "button" at bounding box center [85, 312] width 19 height 22
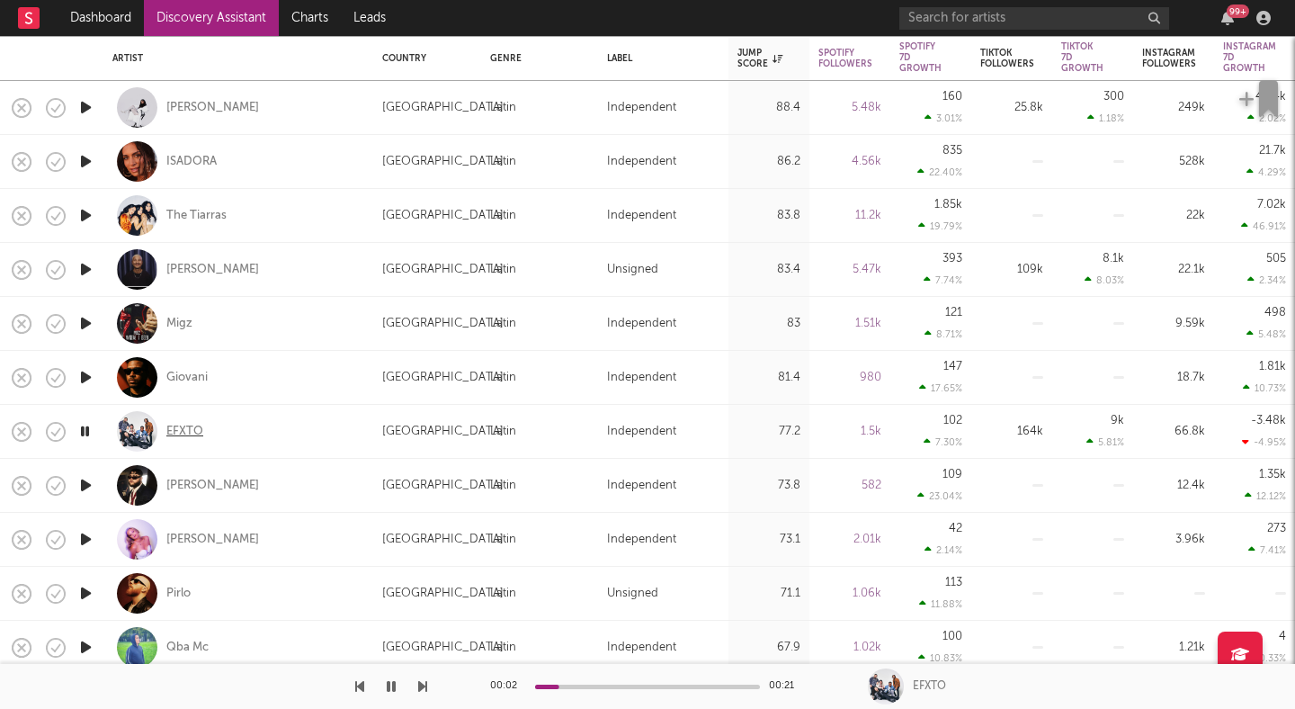
click at [176, 434] on div "EFXTO" at bounding box center [184, 432] width 37 height 16
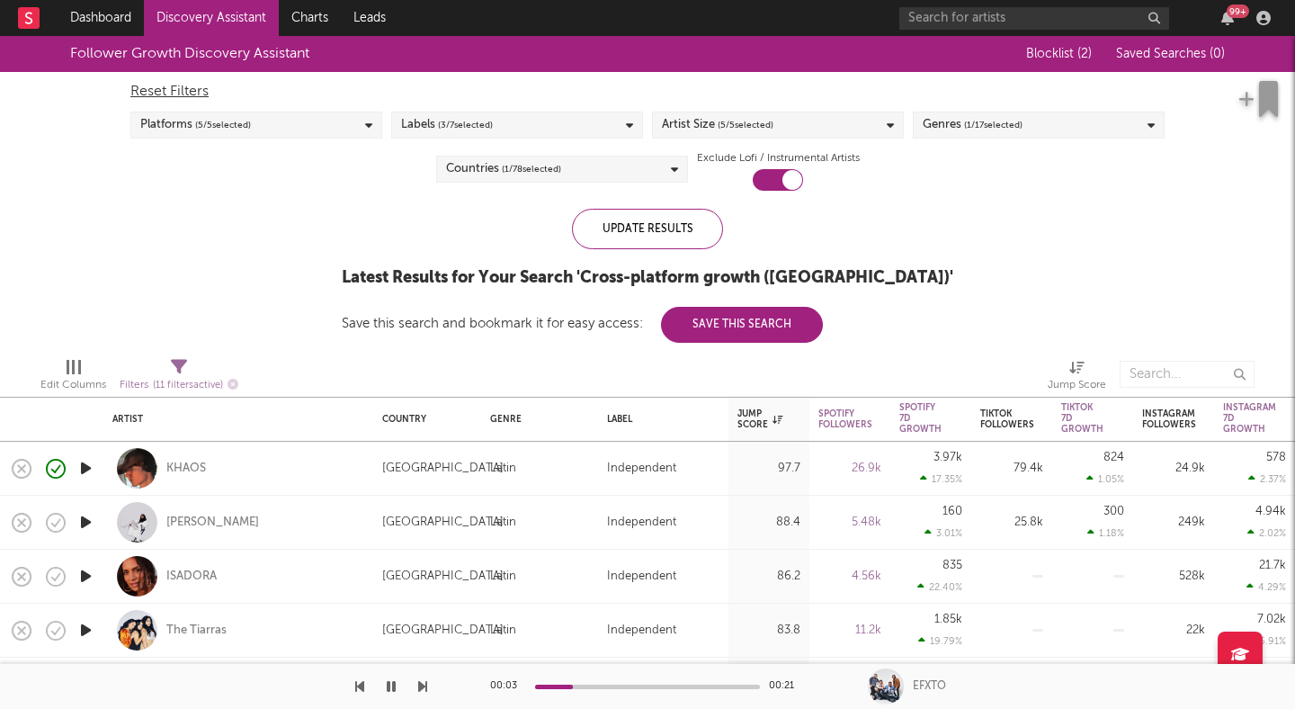
click at [970, 121] on span "( 1 / 17 selected)" at bounding box center [993, 125] width 58 height 22
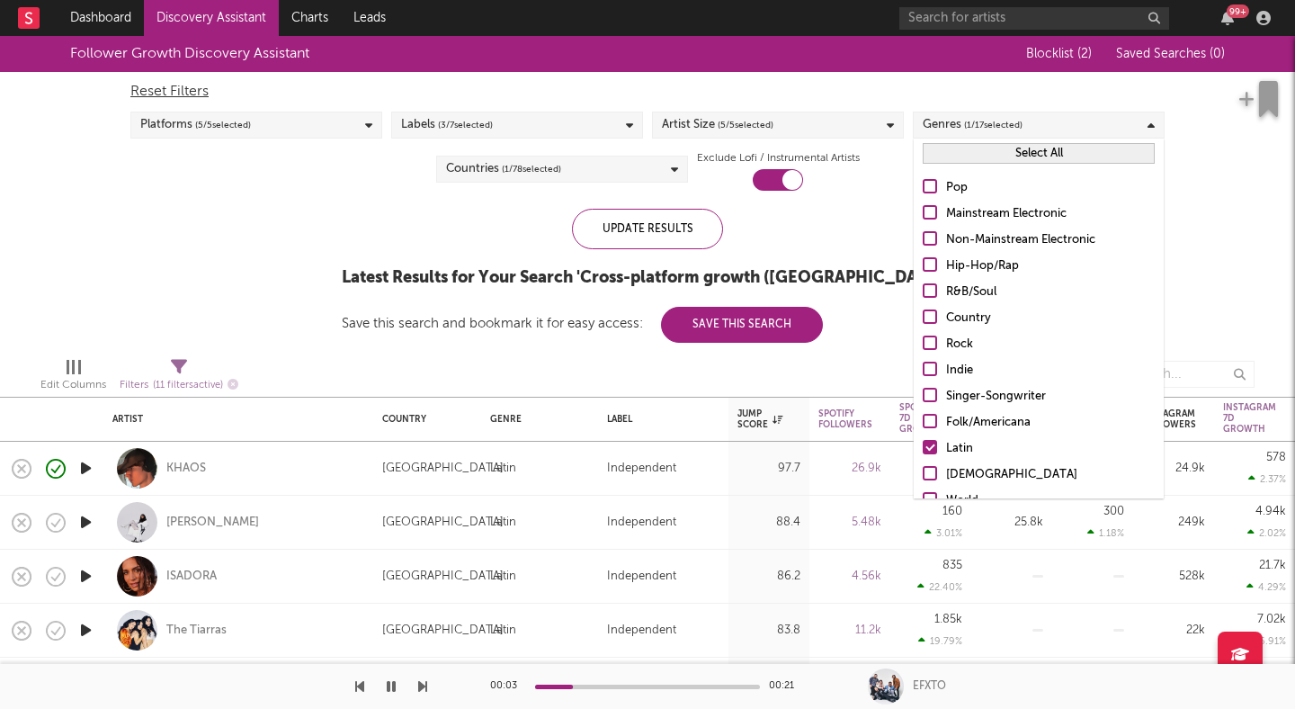
click at [875, 240] on div "Update Results Latest Results for Your Search ' Cross-platform growth (US) ' Sa…" at bounding box center [648, 276] width 612 height 134
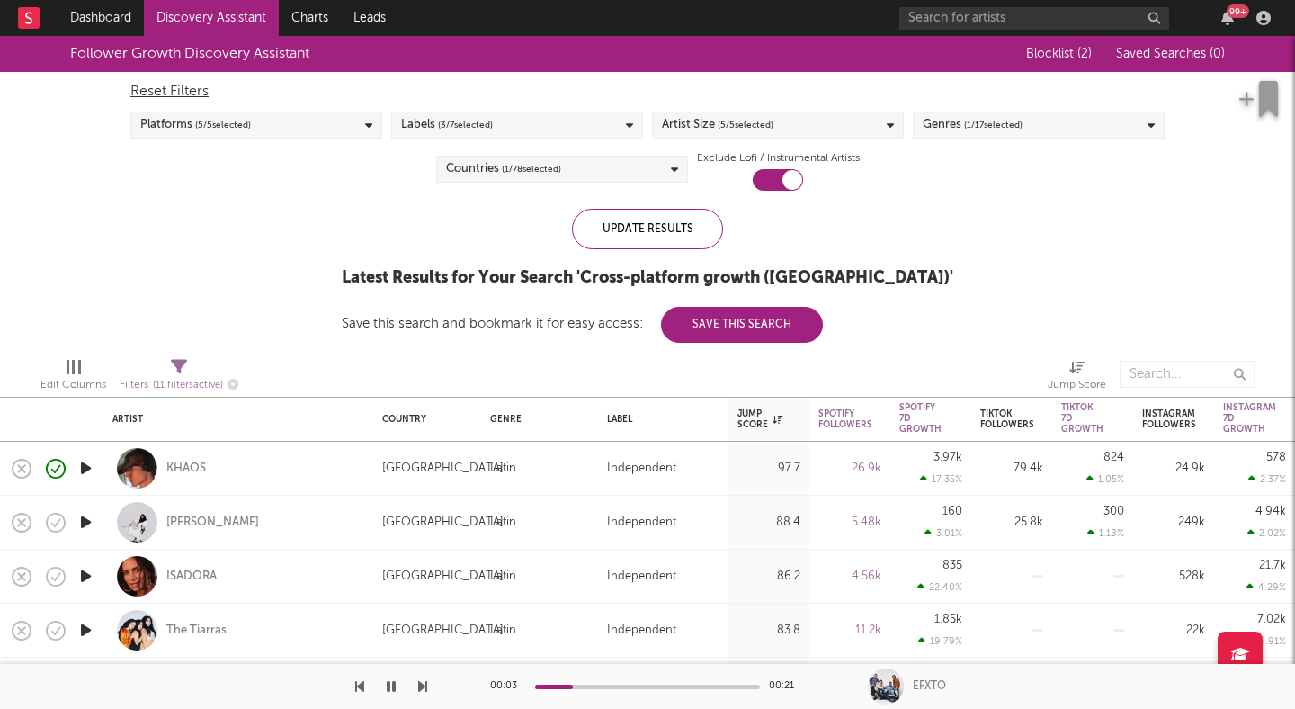
click at [962, 130] on div "Genres ( 1 / 17 selected)" at bounding box center [973, 125] width 100 height 22
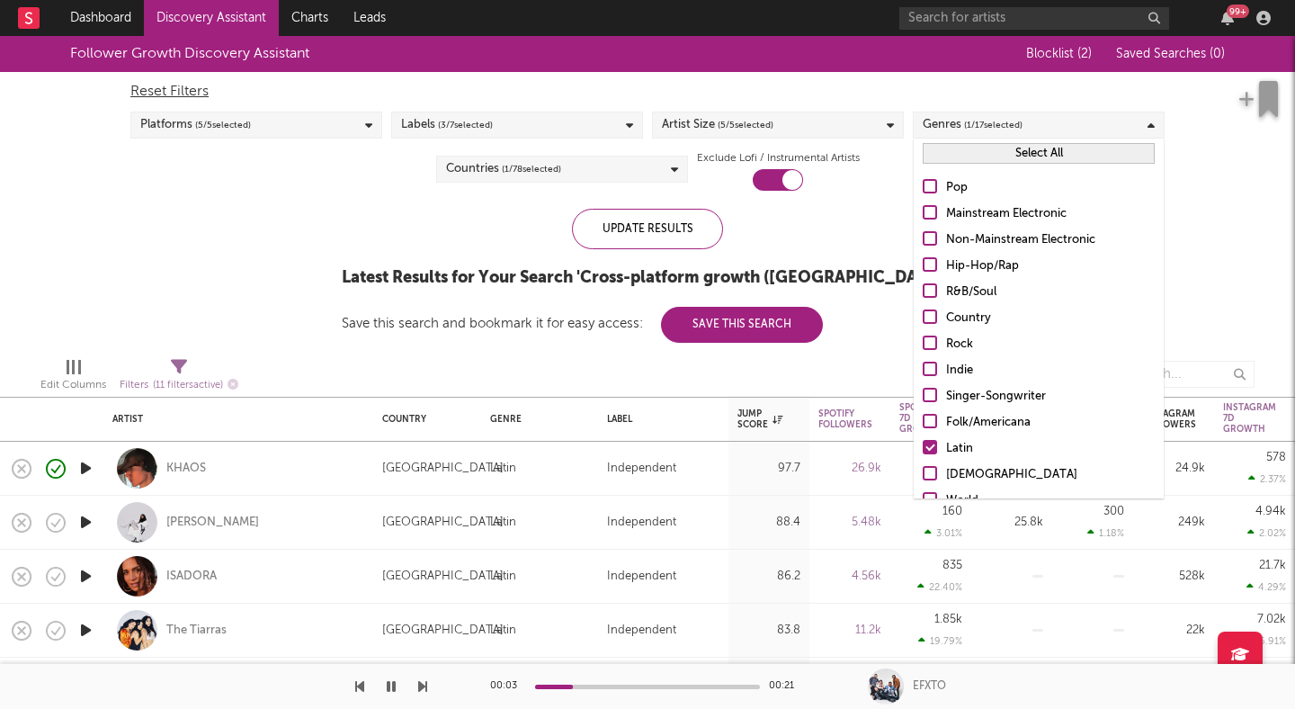
click at [929, 446] on div at bounding box center [930, 447] width 14 height 14
click at [923, 446] on input "Latin" at bounding box center [923, 449] width 0 height 22
click at [930, 391] on div at bounding box center [930, 395] width 14 height 14
click at [923, 391] on input "Singer-Songwriter" at bounding box center [923, 397] width 0 height 22
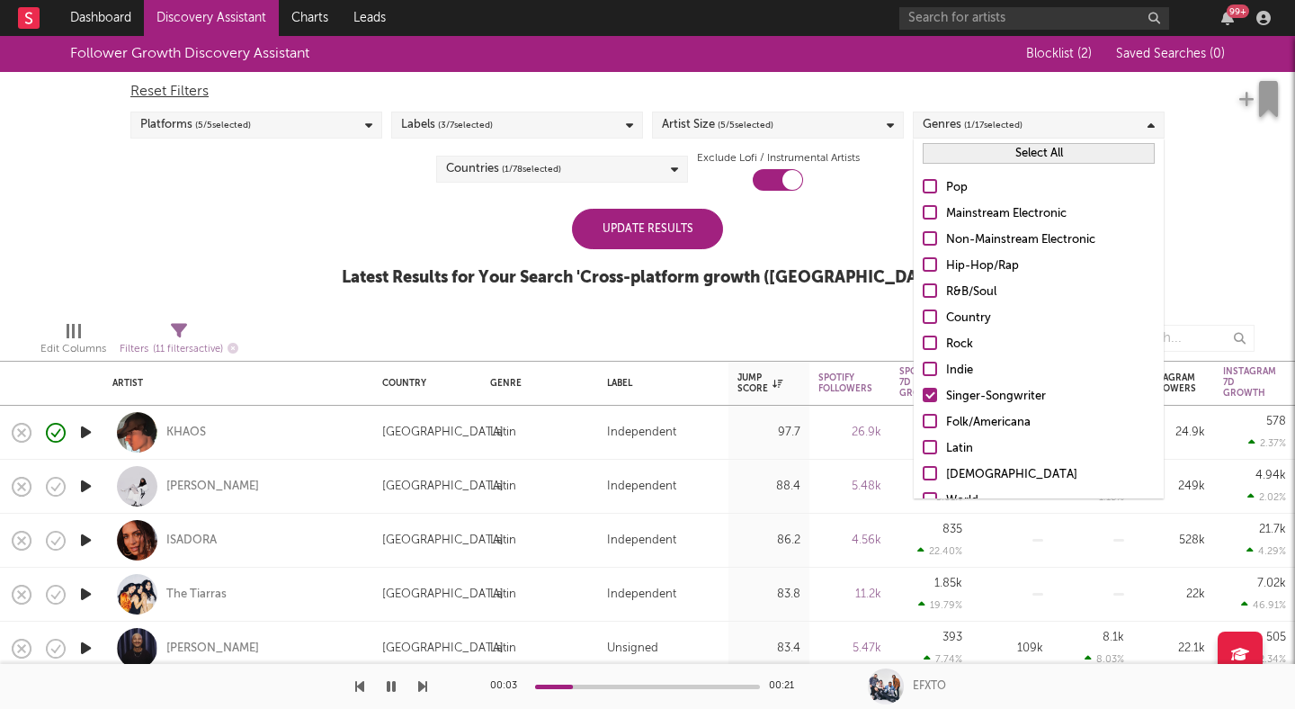
click at [692, 236] on div "Update Results" at bounding box center [647, 229] width 151 height 40
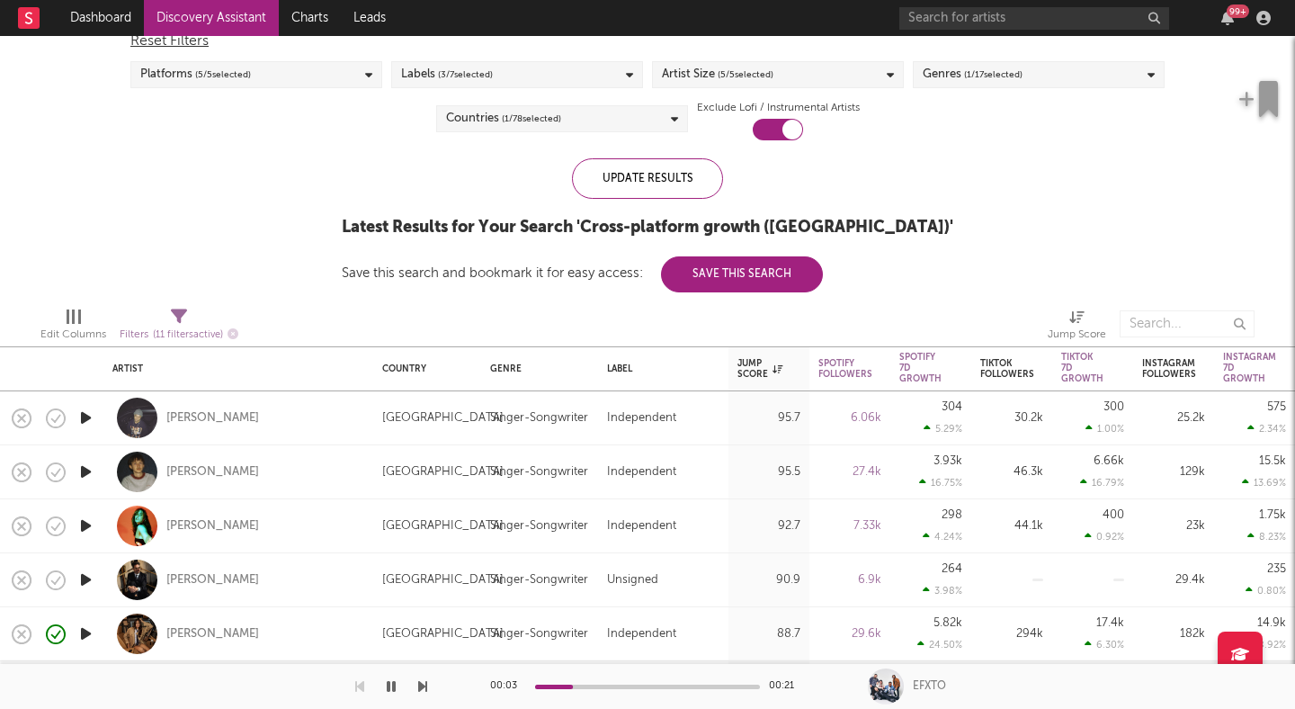
click at [89, 524] on icon "button" at bounding box center [85, 525] width 19 height 22
click at [87, 523] on icon "button" at bounding box center [84, 525] width 17 height 22
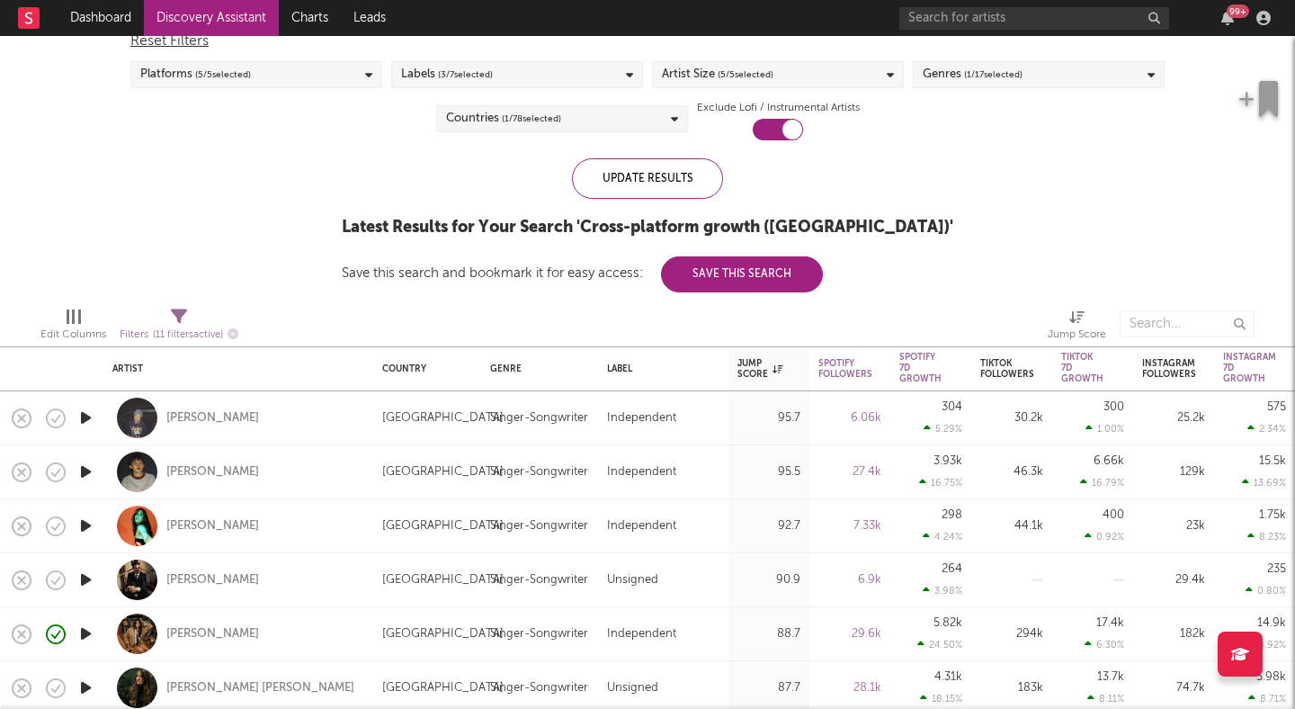
click at [80, 583] on icon "button" at bounding box center [85, 579] width 19 height 22
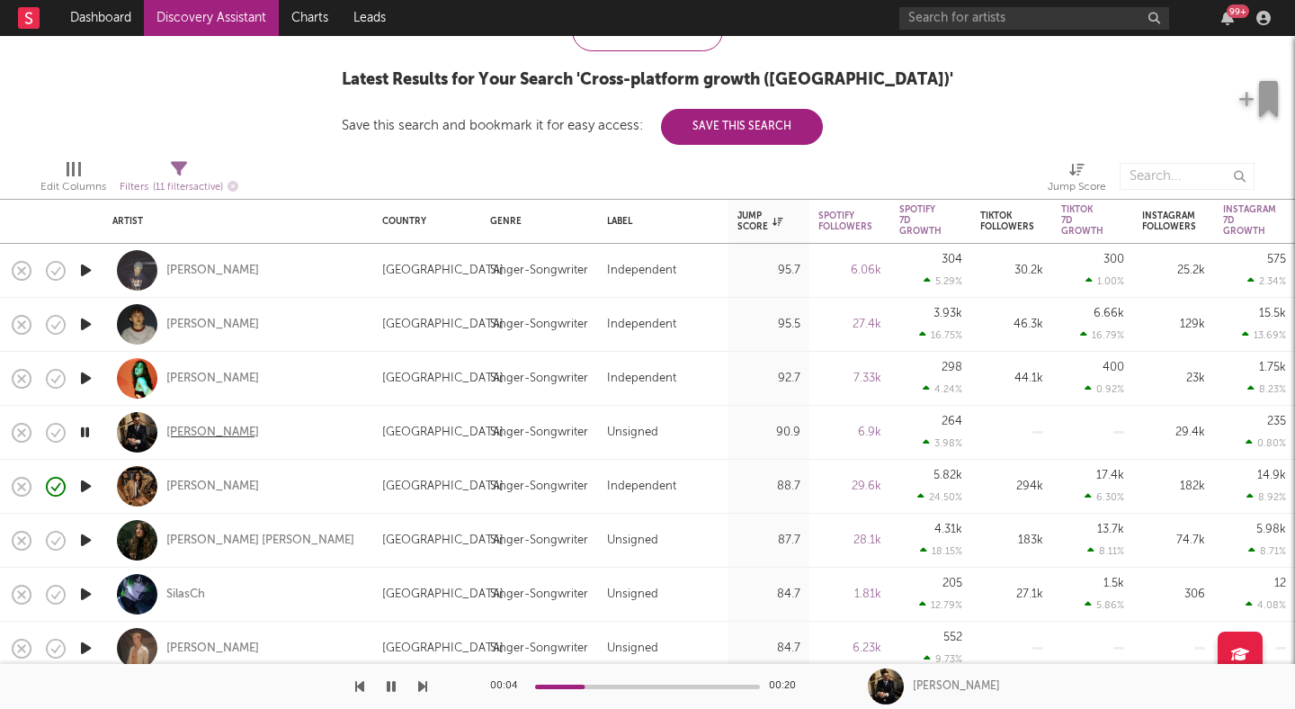
click at [196, 431] on div "[PERSON_NAME]" at bounding box center [212, 433] width 93 height 16
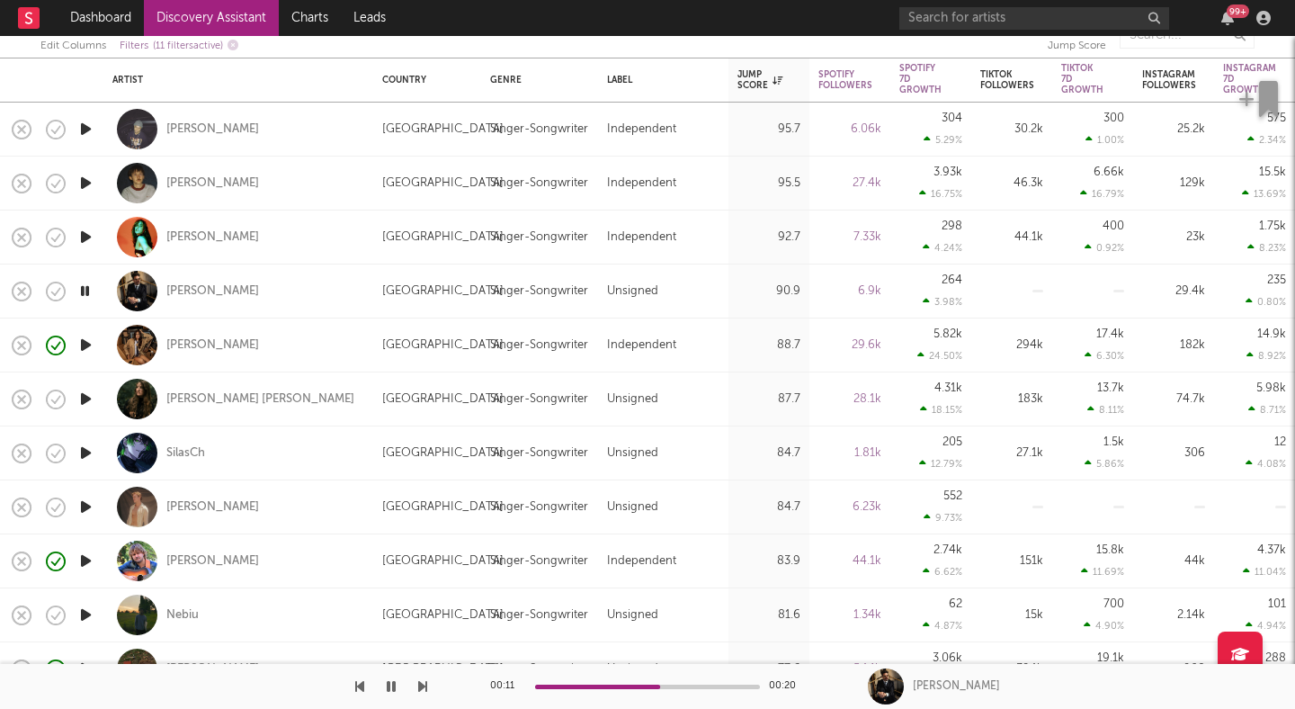
click at [86, 452] on icon "button" at bounding box center [85, 453] width 19 height 22
click at [84, 505] on icon "button" at bounding box center [85, 507] width 19 height 22
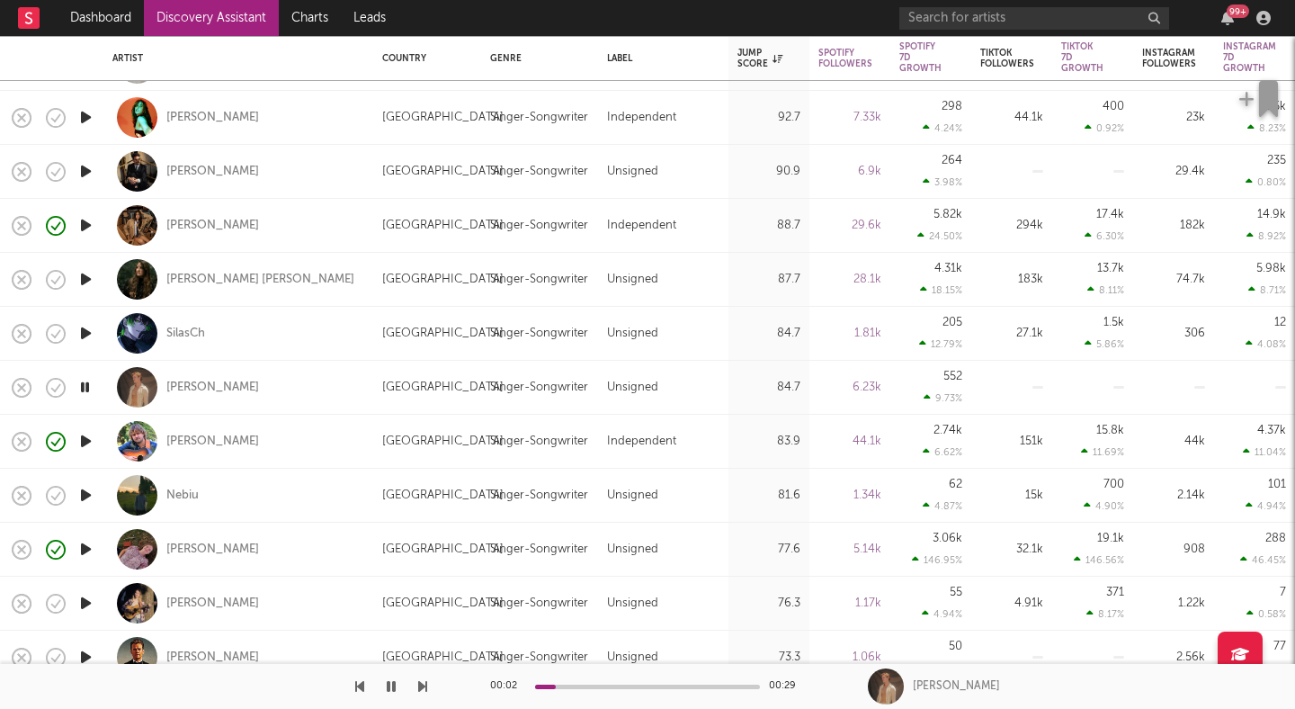
click at [85, 607] on icon "button" at bounding box center [85, 603] width 19 height 22
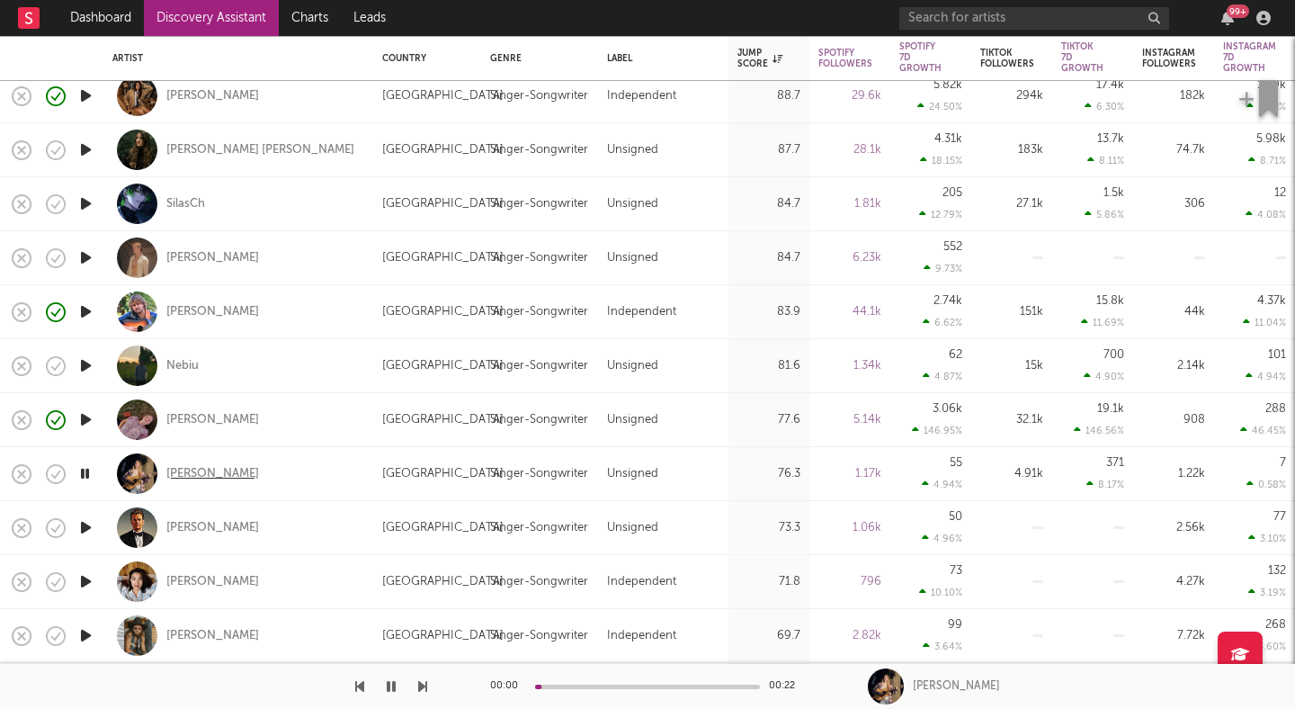
click at [192, 471] on div "Mia Vrablic" at bounding box center [212, 474] width 93 height 16
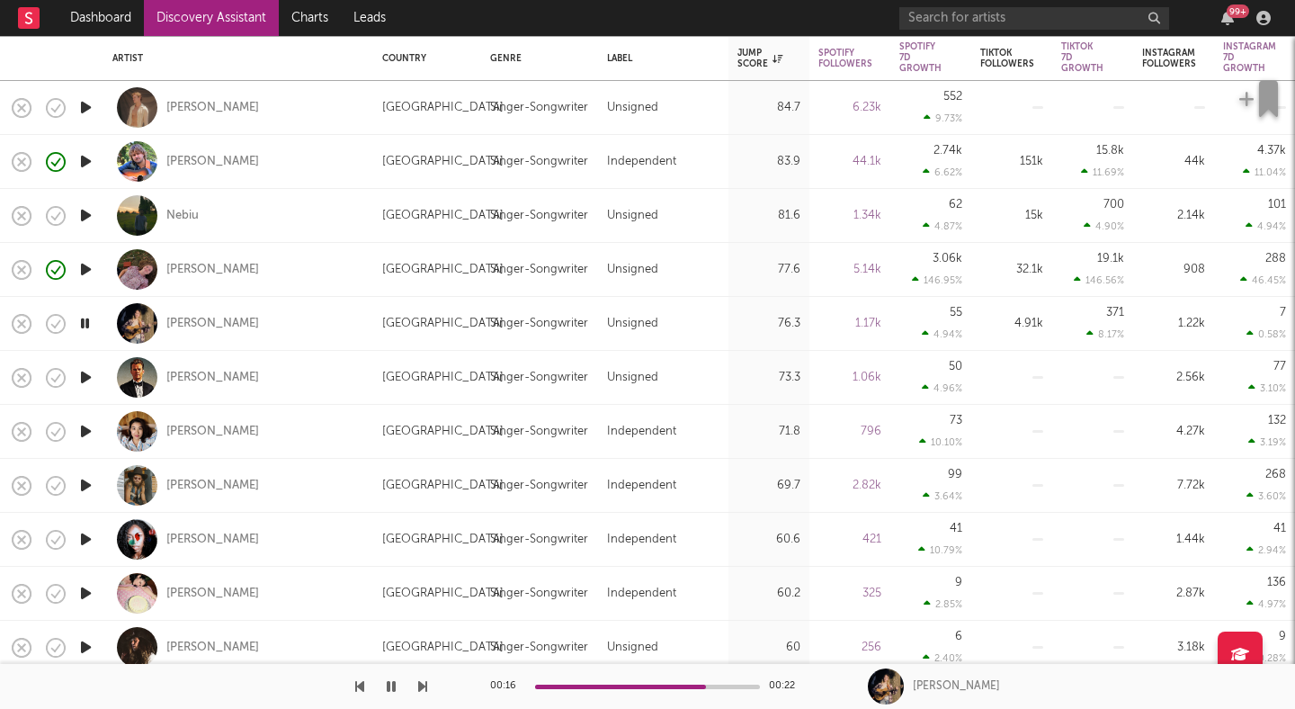
click at [85, 431] on icon "button" at bounding box center [85, 431] width 19 height 22
click at [184, 432] on div "Makaela Joy" at bounding box center [212, 432] width 93 height 16
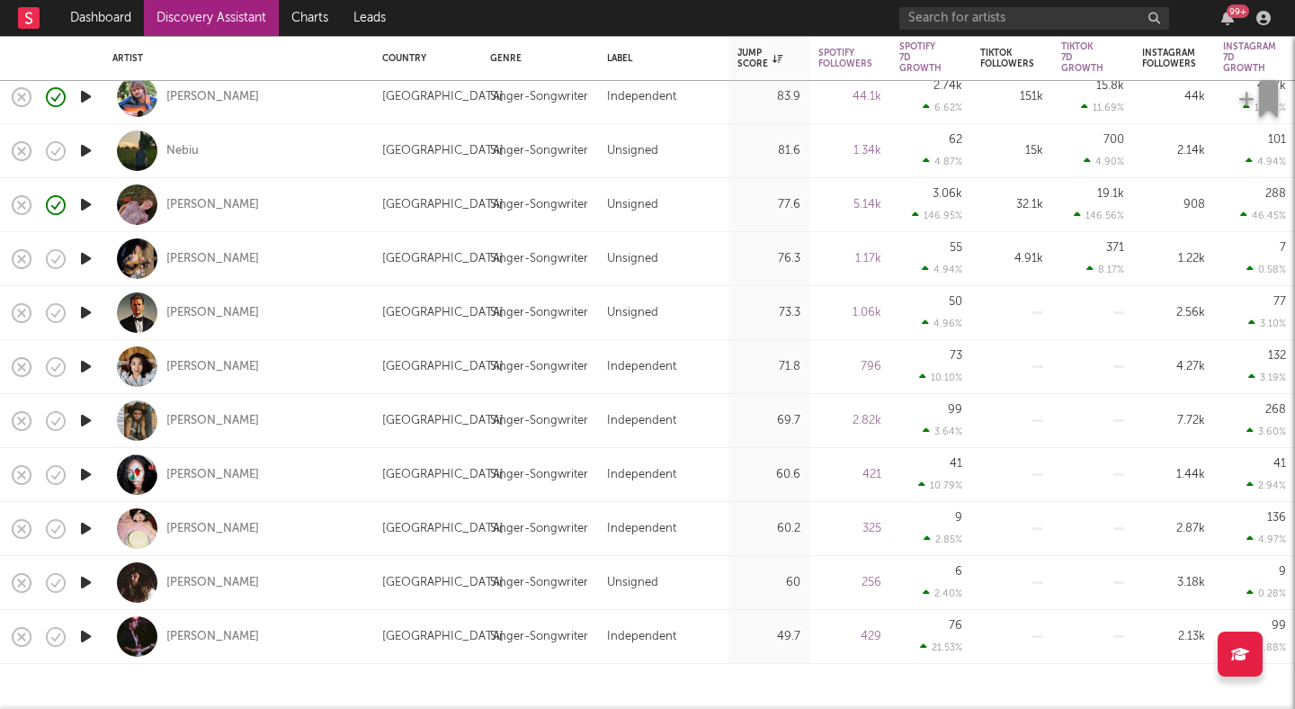
click at [88, 470] on icon "button" at bounding box center [85, 474] width 19 height 22
click at [87, 528] on icon "button" at bounding box center [85, 528] width 19 height 22
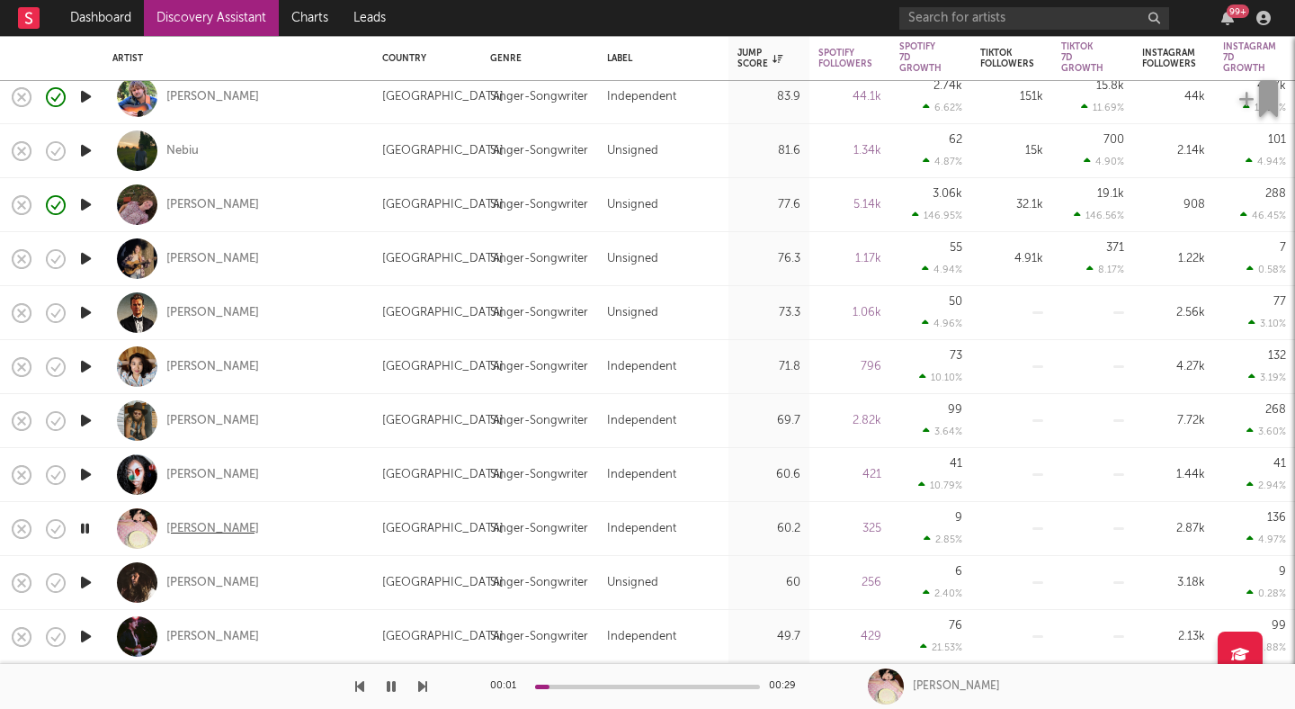
click at [184, 528] on div "Izzy Maher" at bounding box center [212, 529] width 93 height 16
click at [195, 531] on div "Izzy Maher" at bounding box center [212, 529] width 93 height 16
click at [76, 583] on icon "button" at bounding box center [85, 582] width 19 height 22
click at [76, 642] on icon "button" at bounding box center [85, 636] width 19 height 22
click at [182, 631] on div "Dean Batten" at bounding box center [212, 637] width 93 height 16
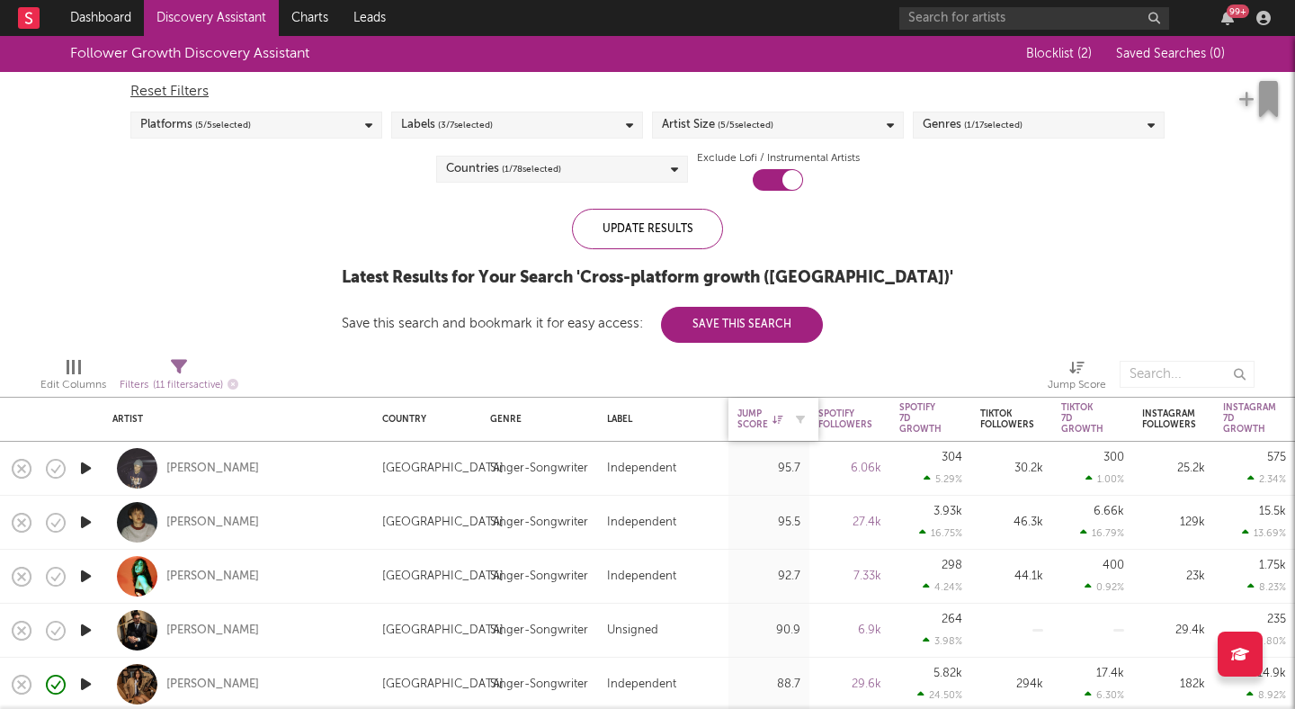
click at [773, 417] on icon at bounding box center [778, 419] width 10 height 9
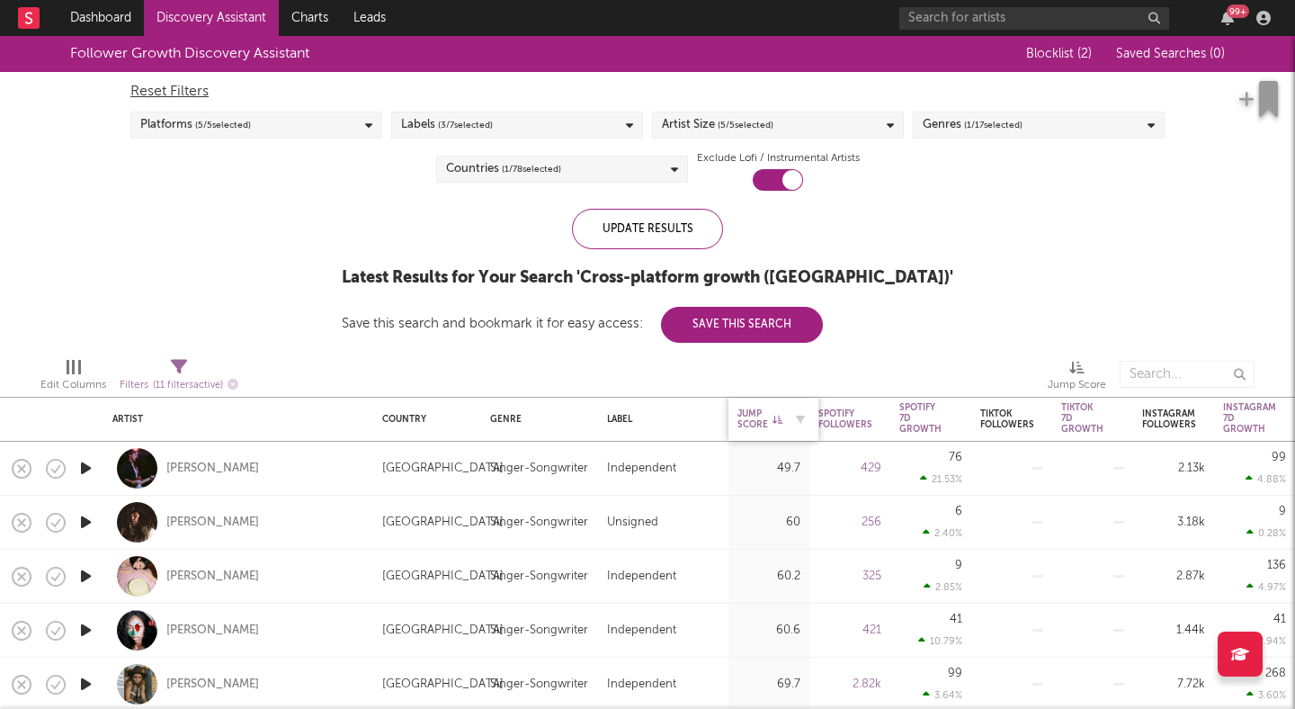
click at [758, 416] on div "Jump Score" at bounding box center [760, 419] width 45 height 22
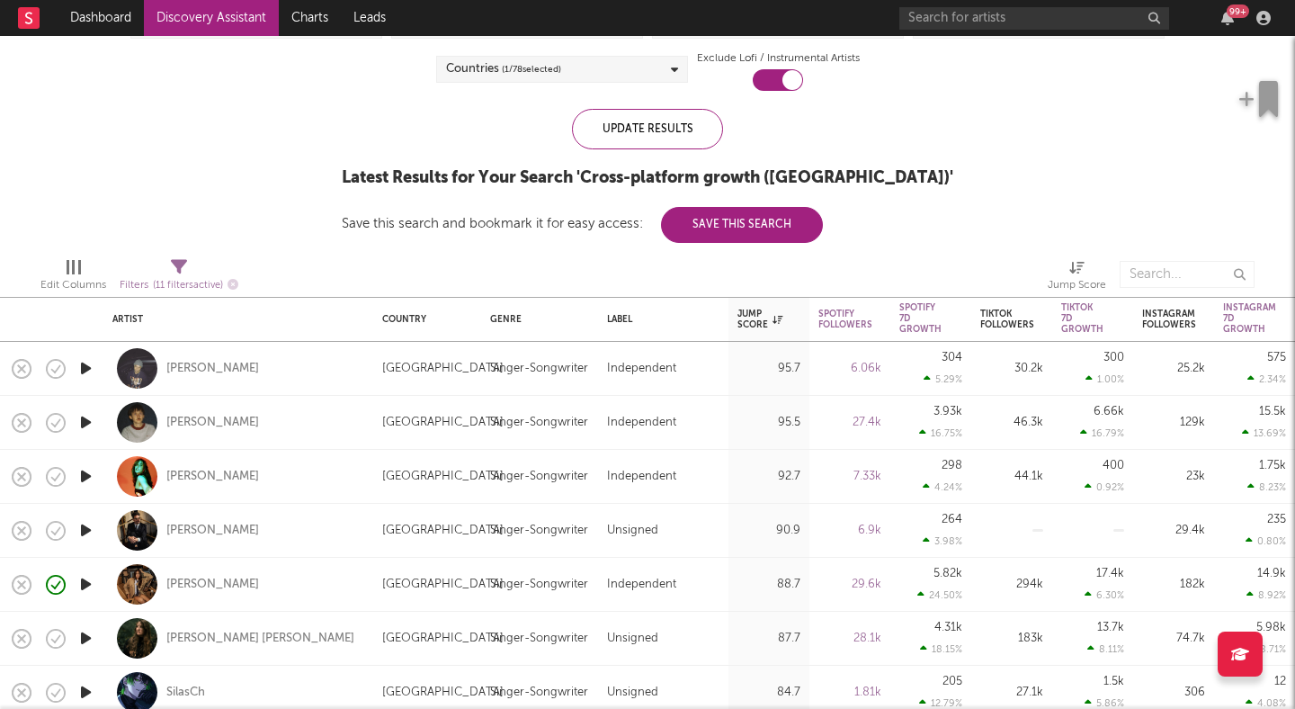
click at [85, 421] on icon "button" at bounding box center [85, 422] width 19 height 22
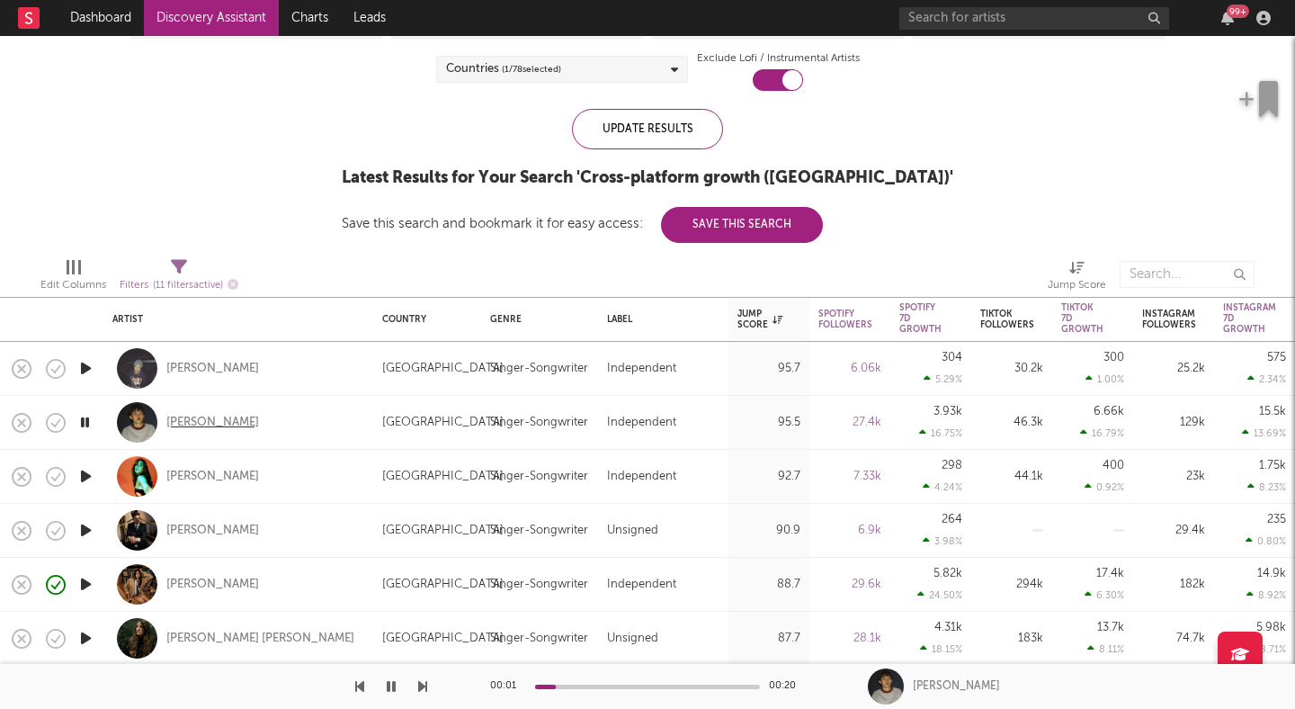
click at [207, 421] on div "Hudson Freeman" at bounding box center [212, 423] width 93 height 16
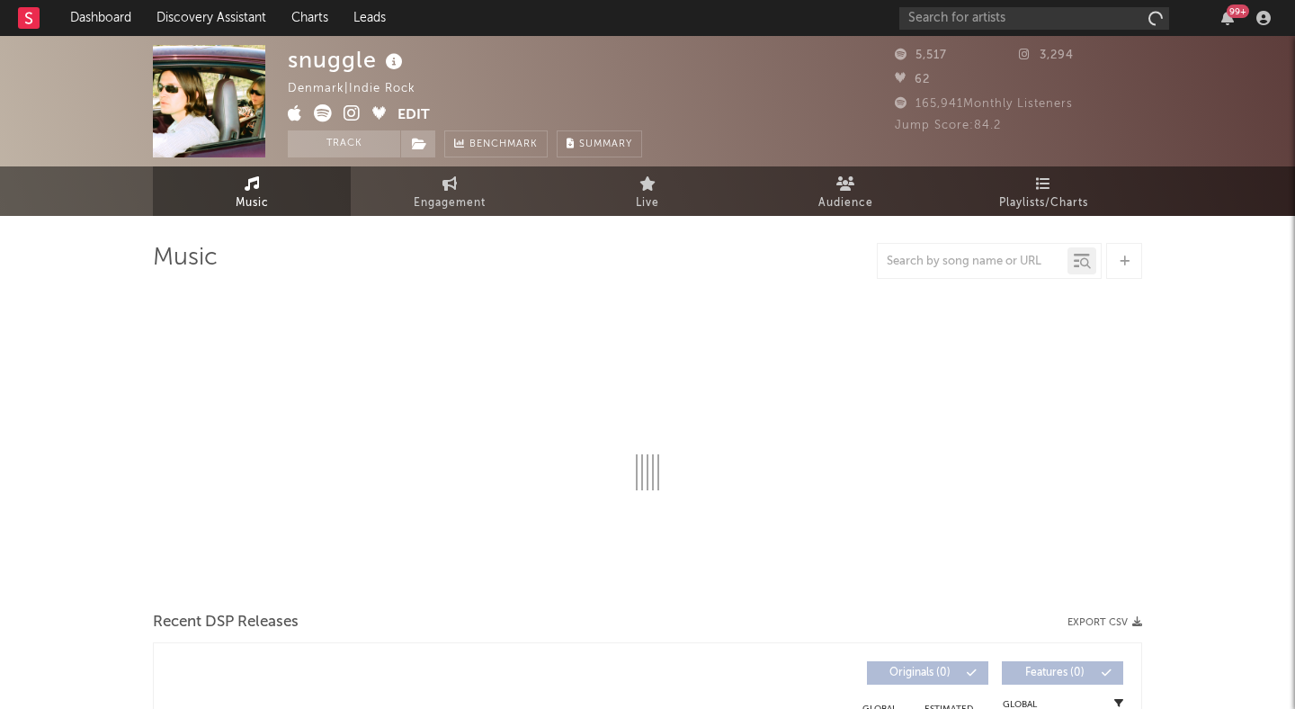
select select "6m"
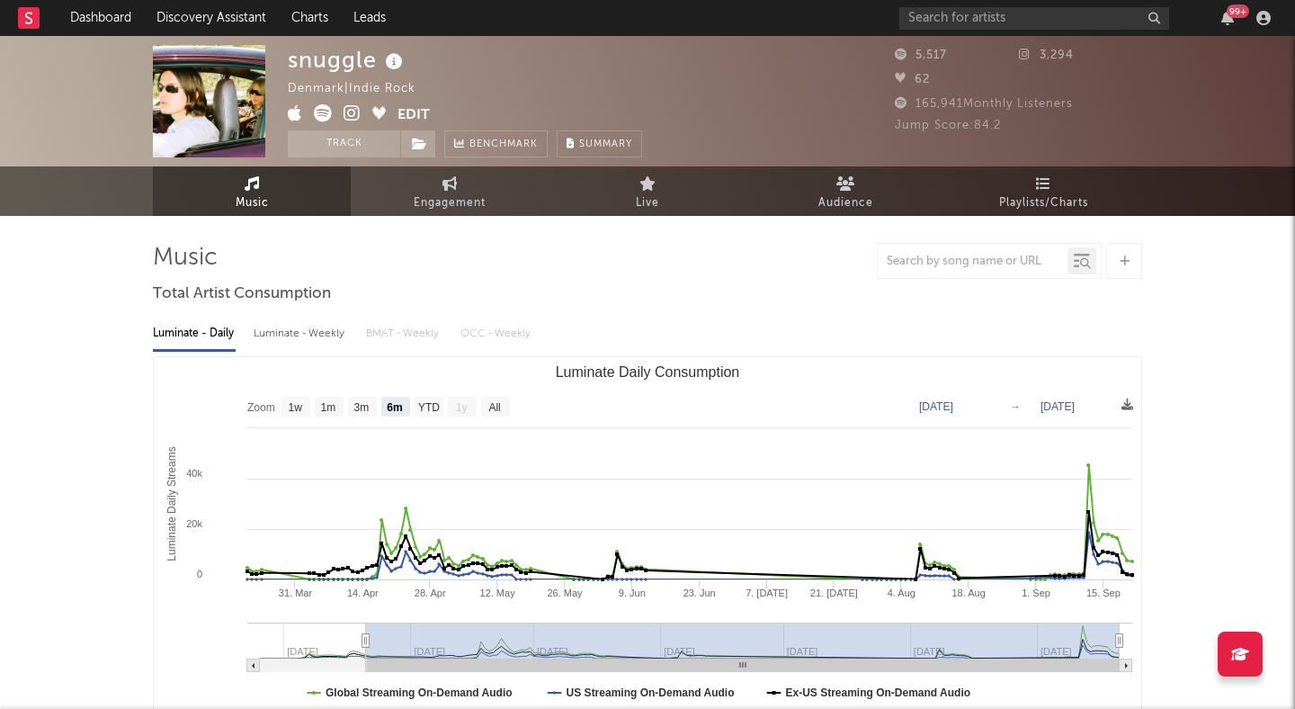
click at [352, 112] on icon at bounding box center [352, 113] width 17 height 18
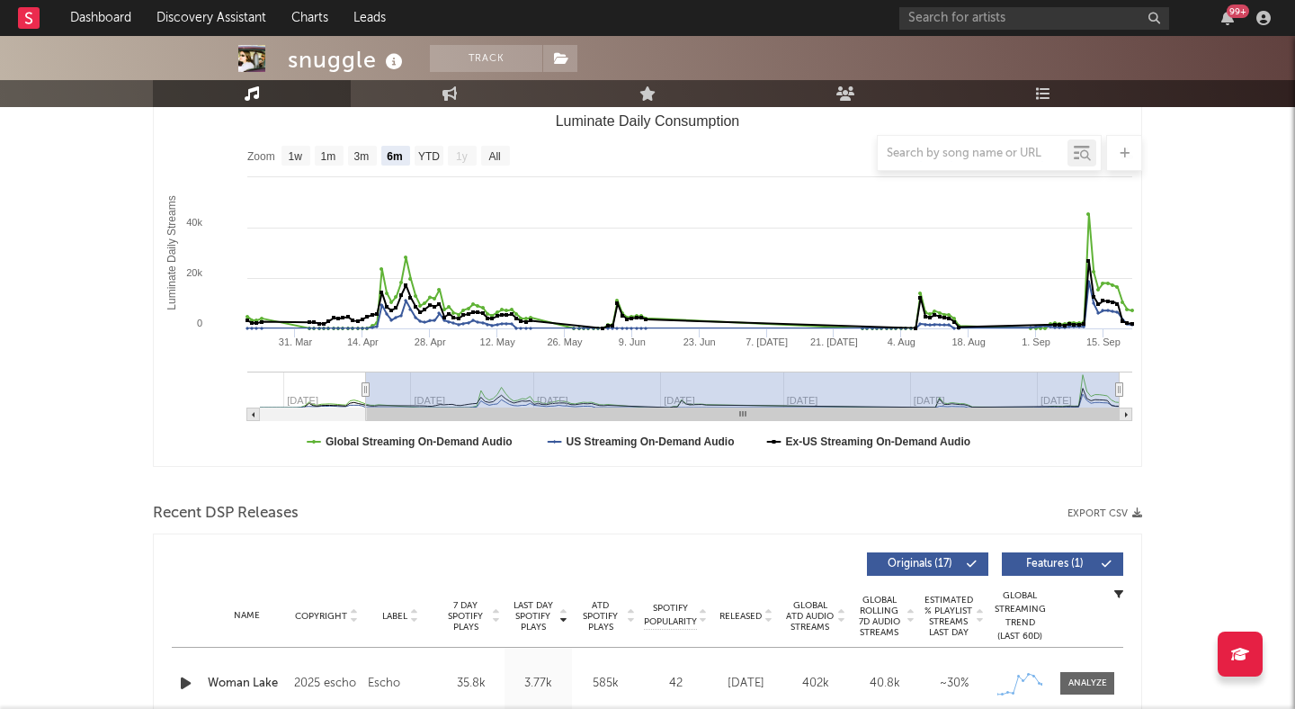
scroll to position [307, 0]
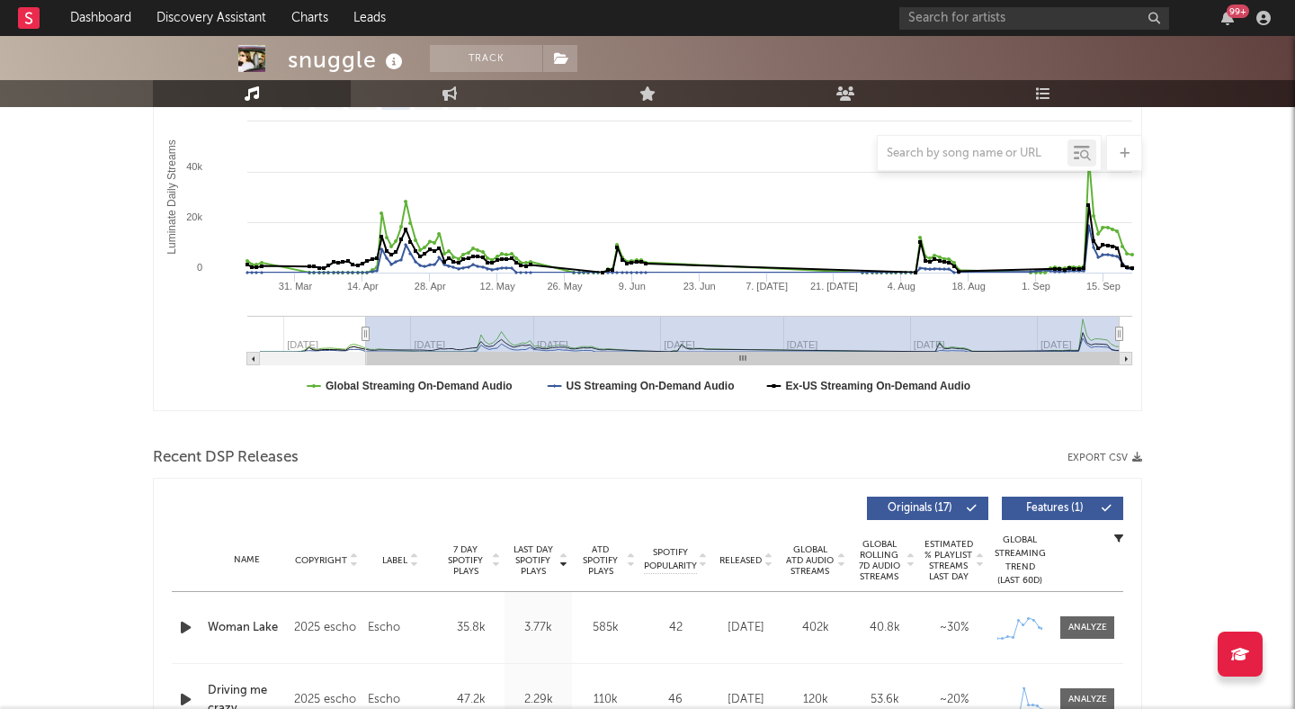
click at [186, 627] on icon "button" at bounding box center [185, 627] width 19 height 22
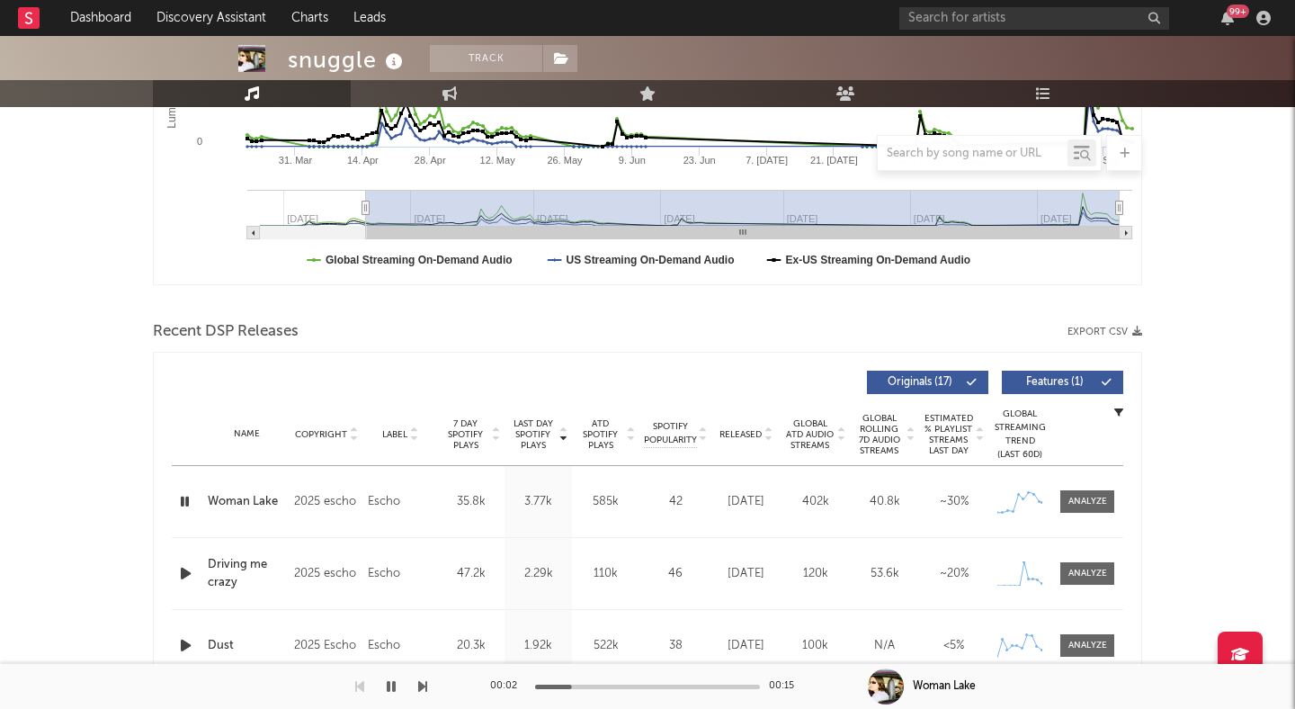
scroll to position [442, 0]
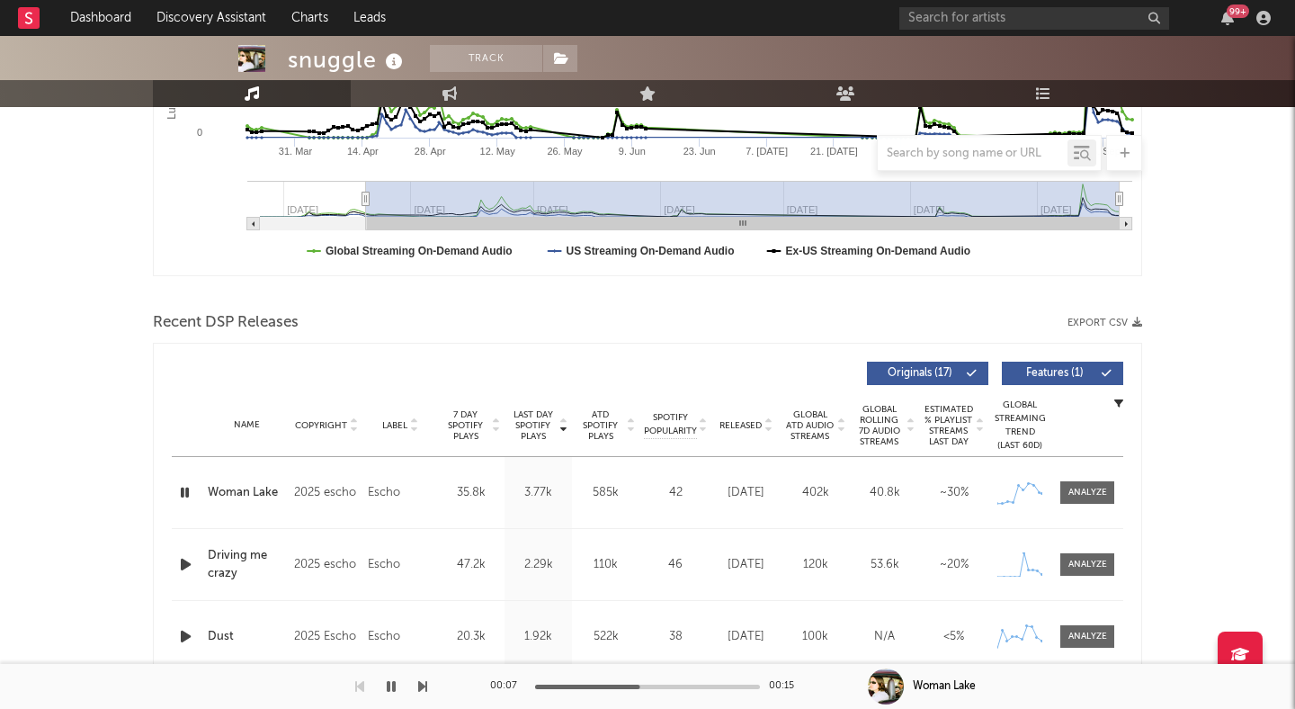
click at [184, 493] on icon "button" at bounding box center [184, 492] width 17 height 22
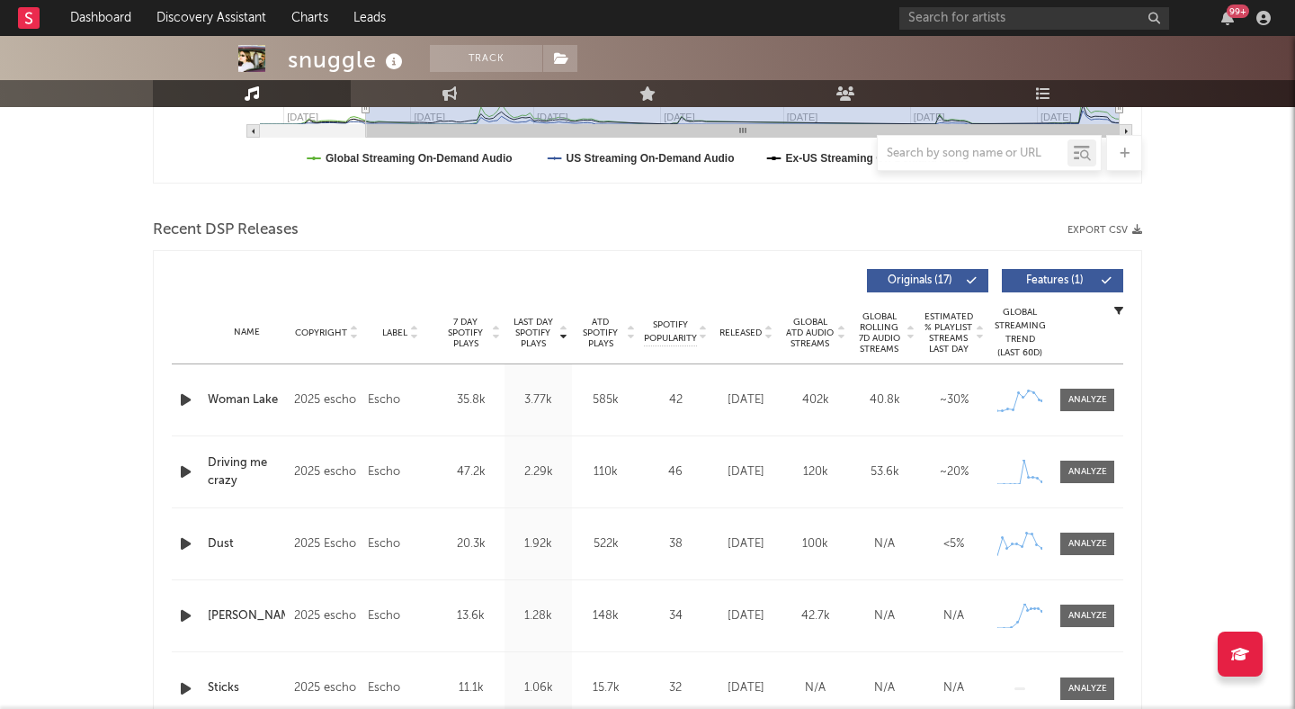
scroll to position [549, 0]
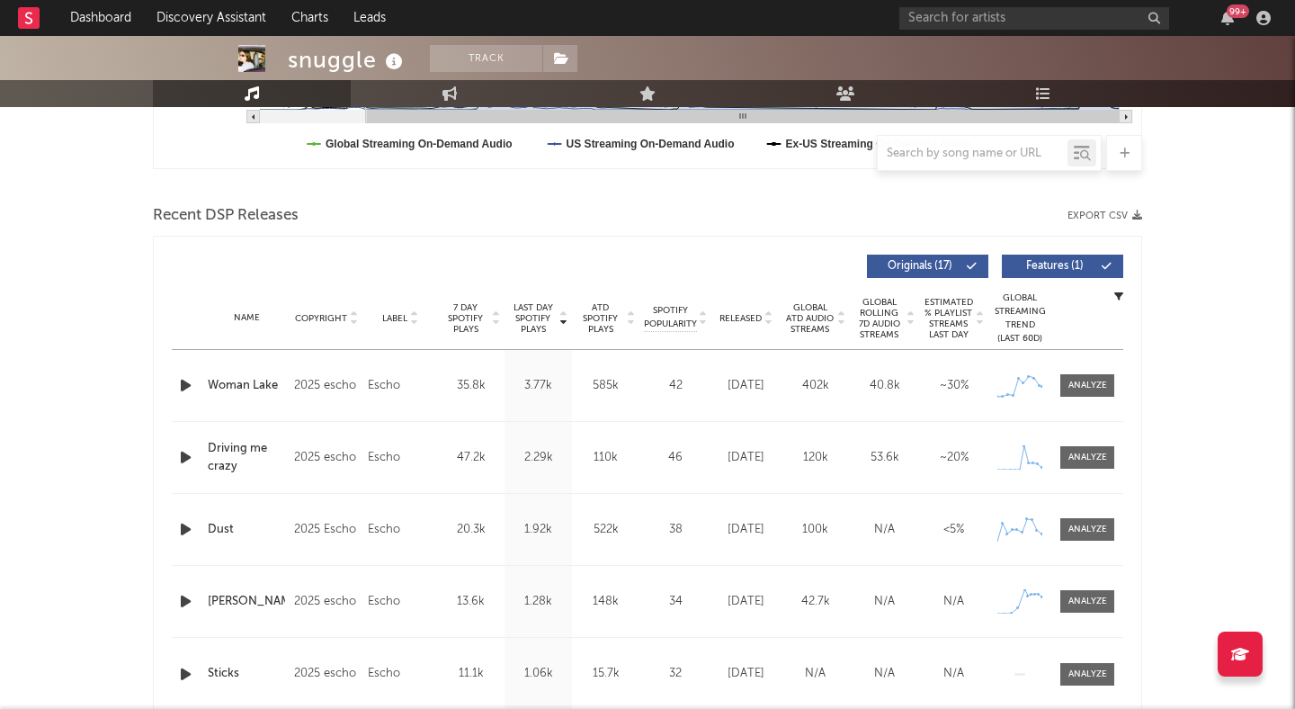
click at [391, 384] on div "Escho" at bounding box center [400, 386] width 65 height 22
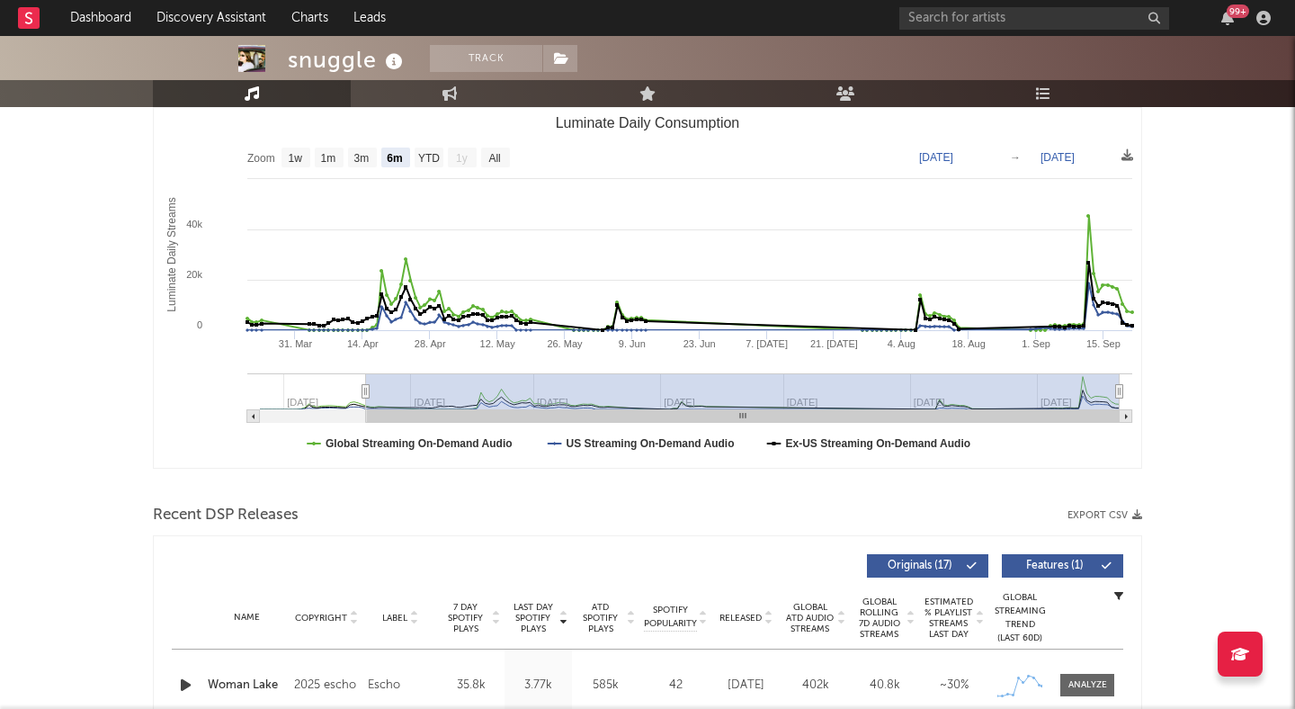
scroll to position [0, 0]
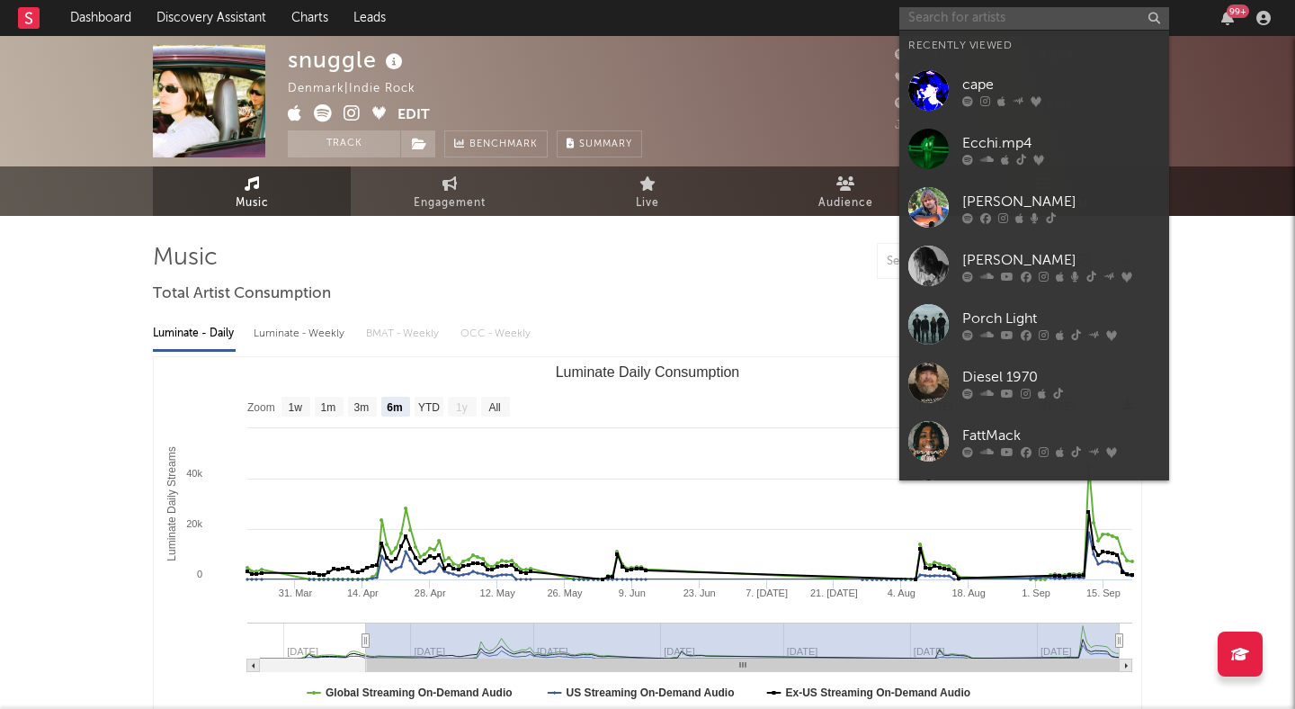
click at [965, 13] on input "text" at bounding box center [1034, 18] width 270 height 22
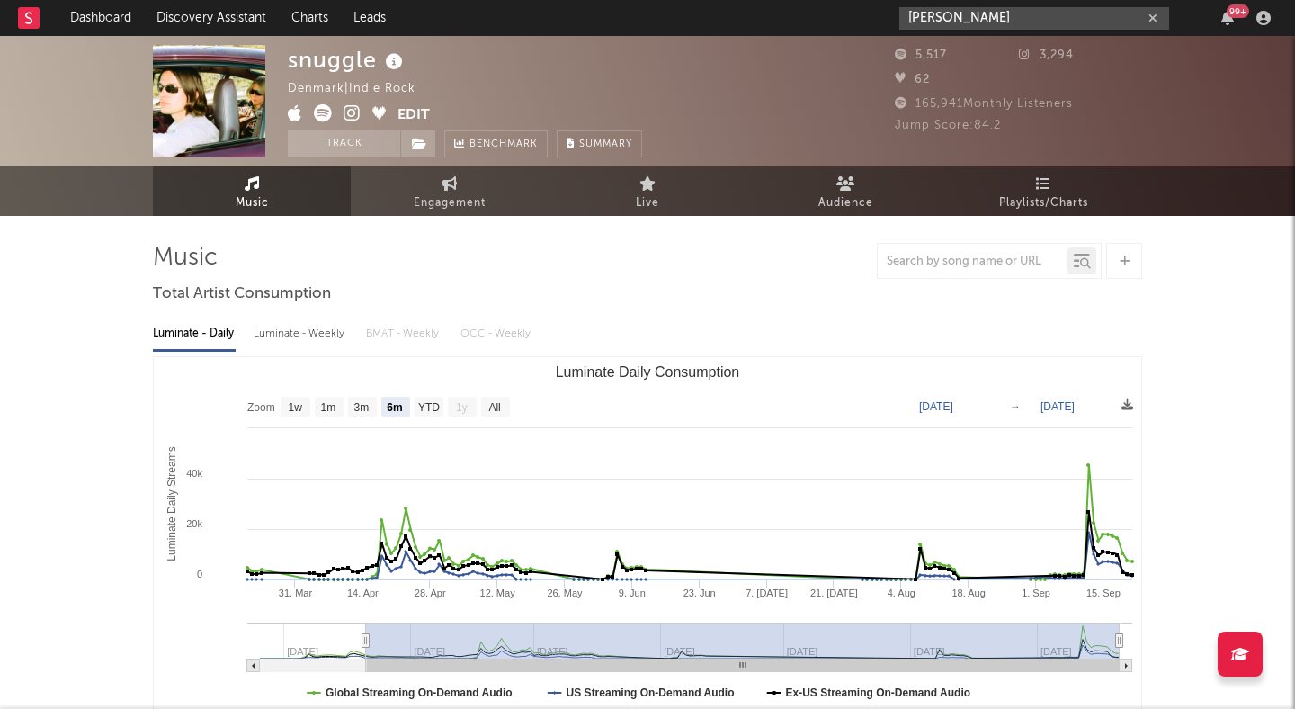
type input "smerz"
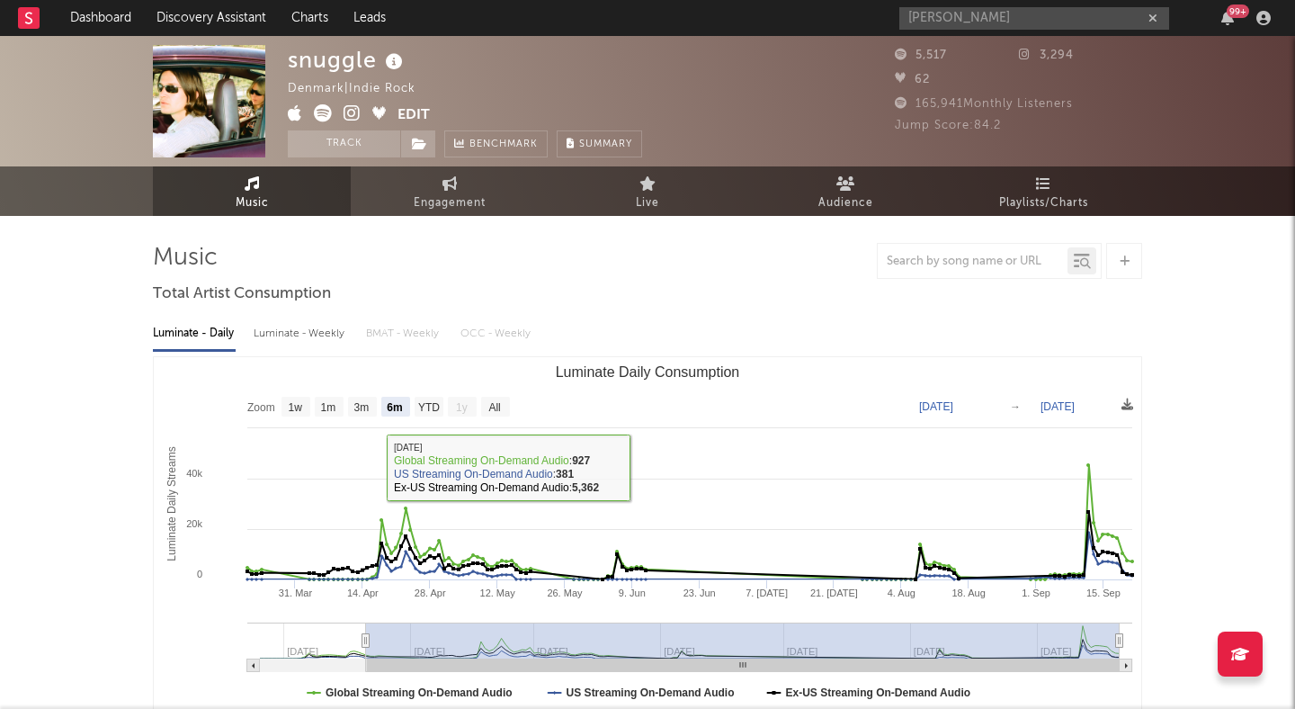
click at [326, 396] on rect "Luminate Daily Consumption" at bounding box center [648, 537] width 988 height 360
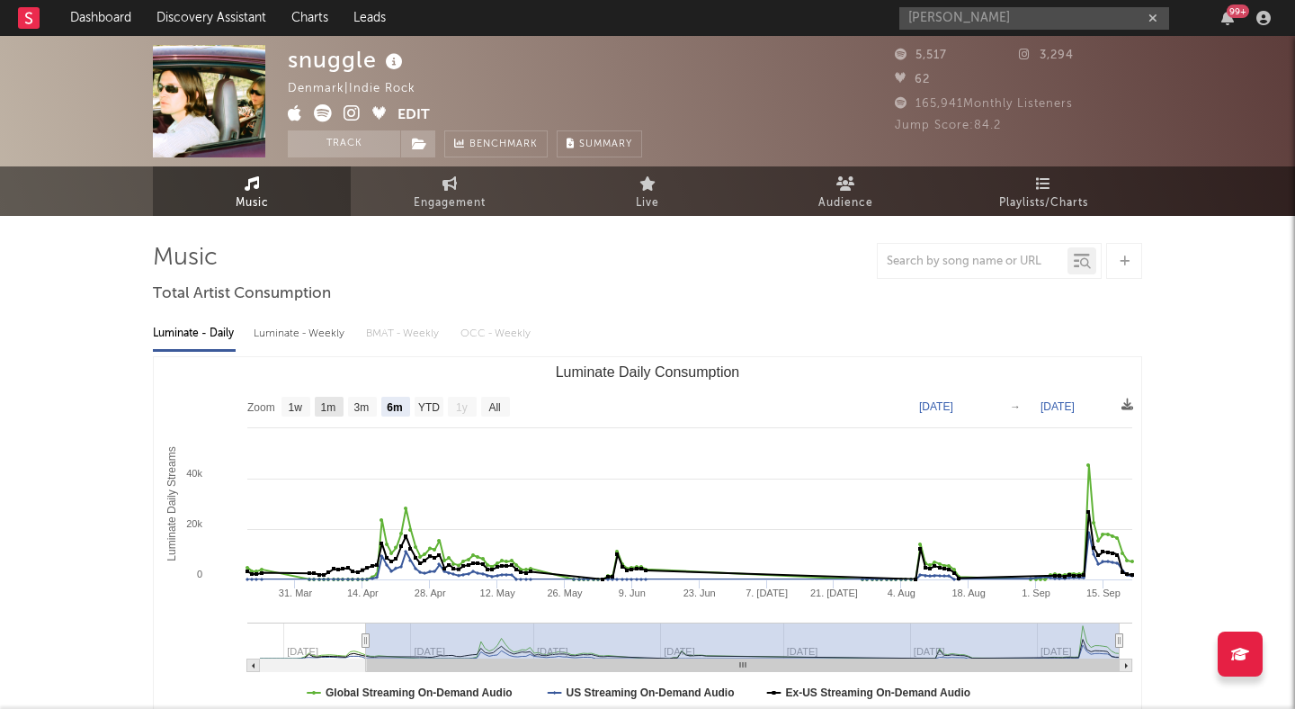
click at [329, 406] on text "1m" at bounding box center [328, 407] width 15 height 13
select select "1m"
type input "[DATE]"
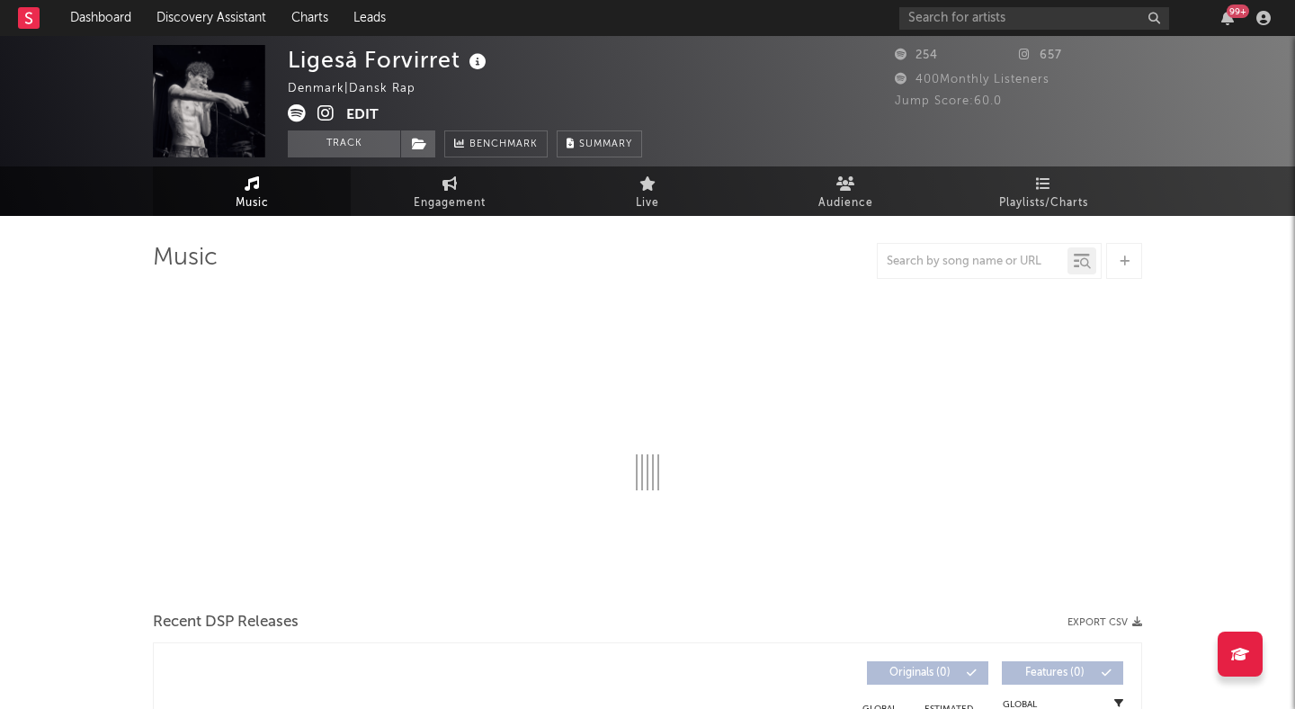
select select "1w"
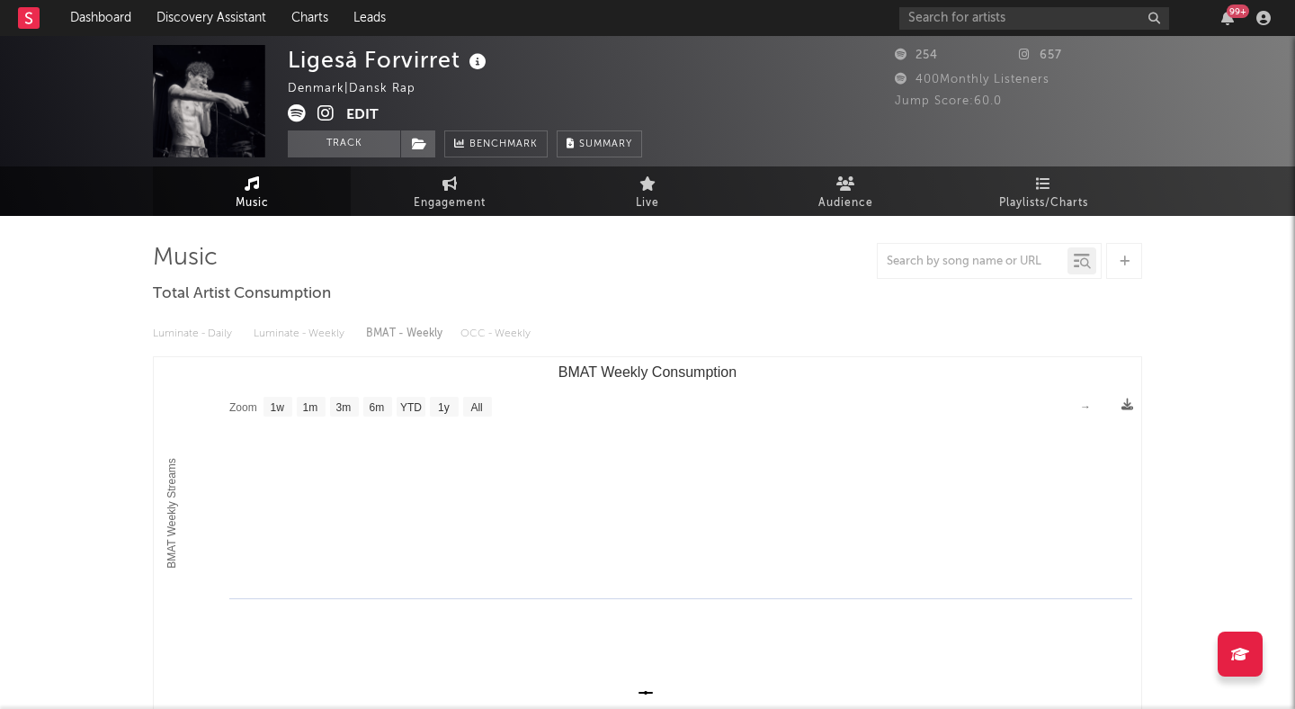
click at [326, 107] on icon at bounding box center [326, 113] width 17 height 18
click at [747, 62] on div "Ligeså Forvirret Denmark | Dansk Rap Edit Track Benchmark Summary" at bounding box center [580, 101] width 585 height 112
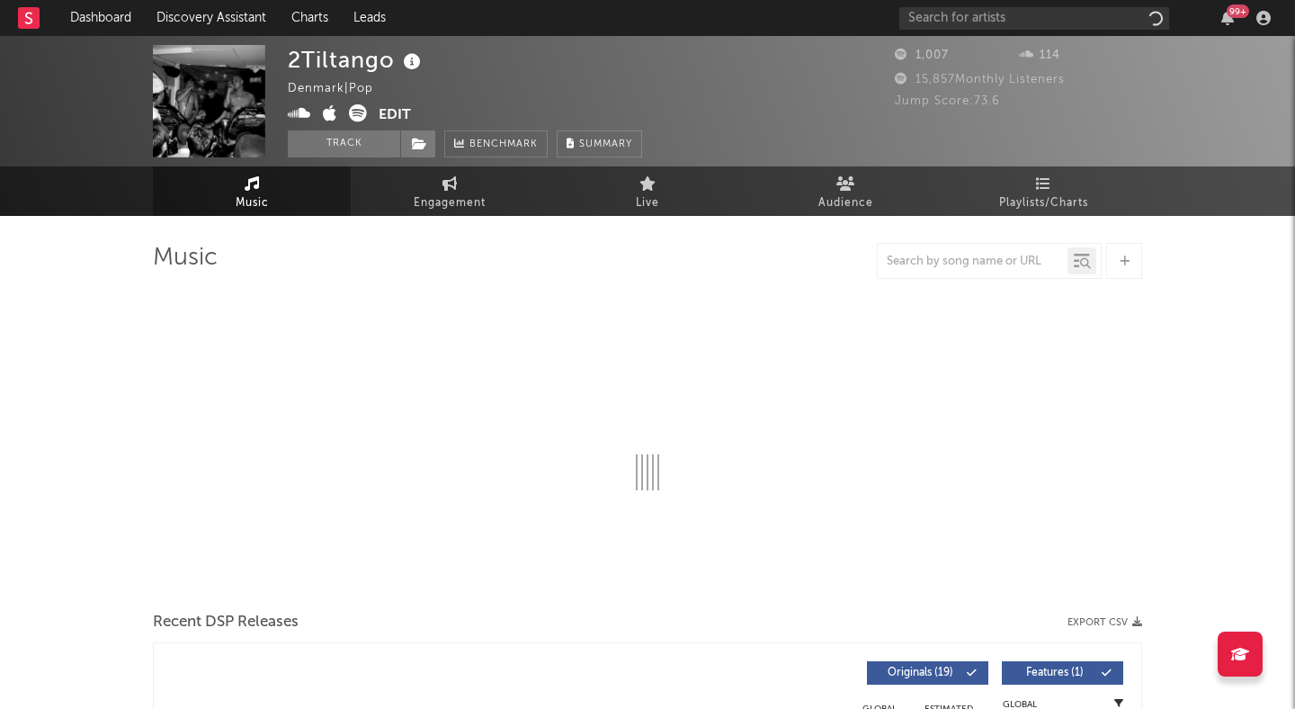
select select "1w"
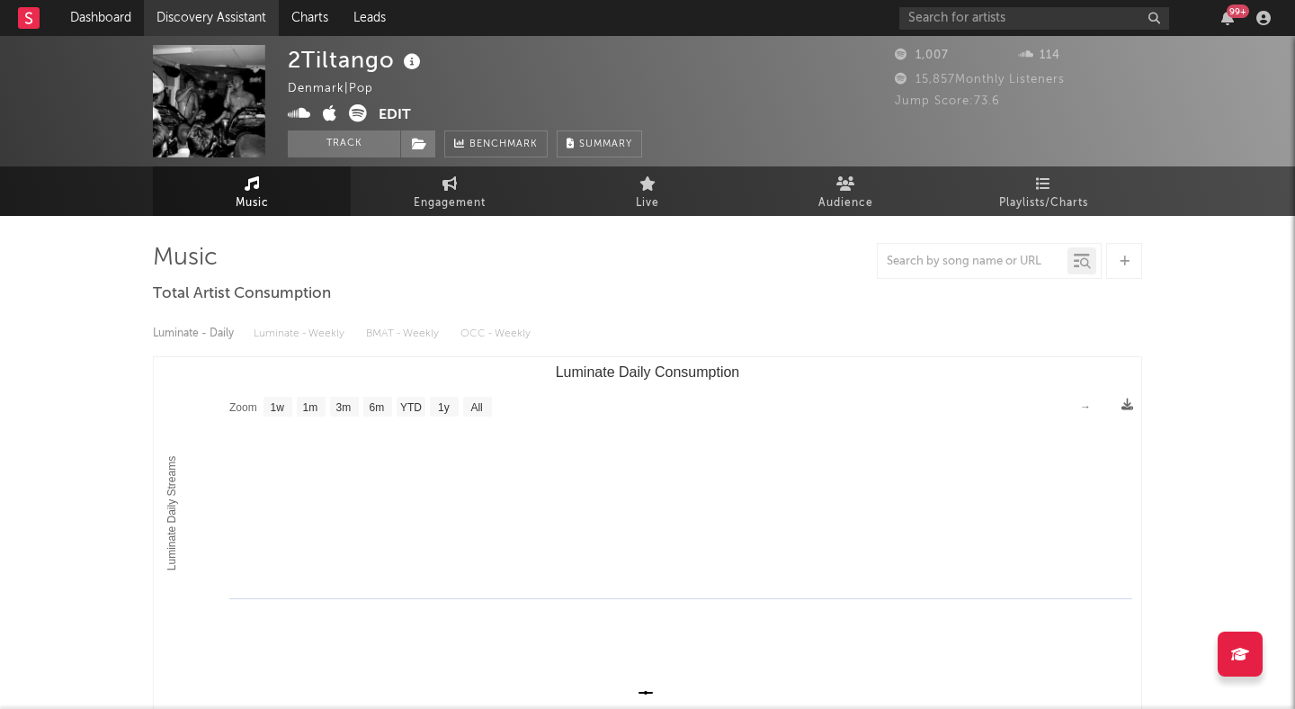
click at [244, 16] on link "Discovery Assistant" at bounding box center [211, 18] width 135 height 36
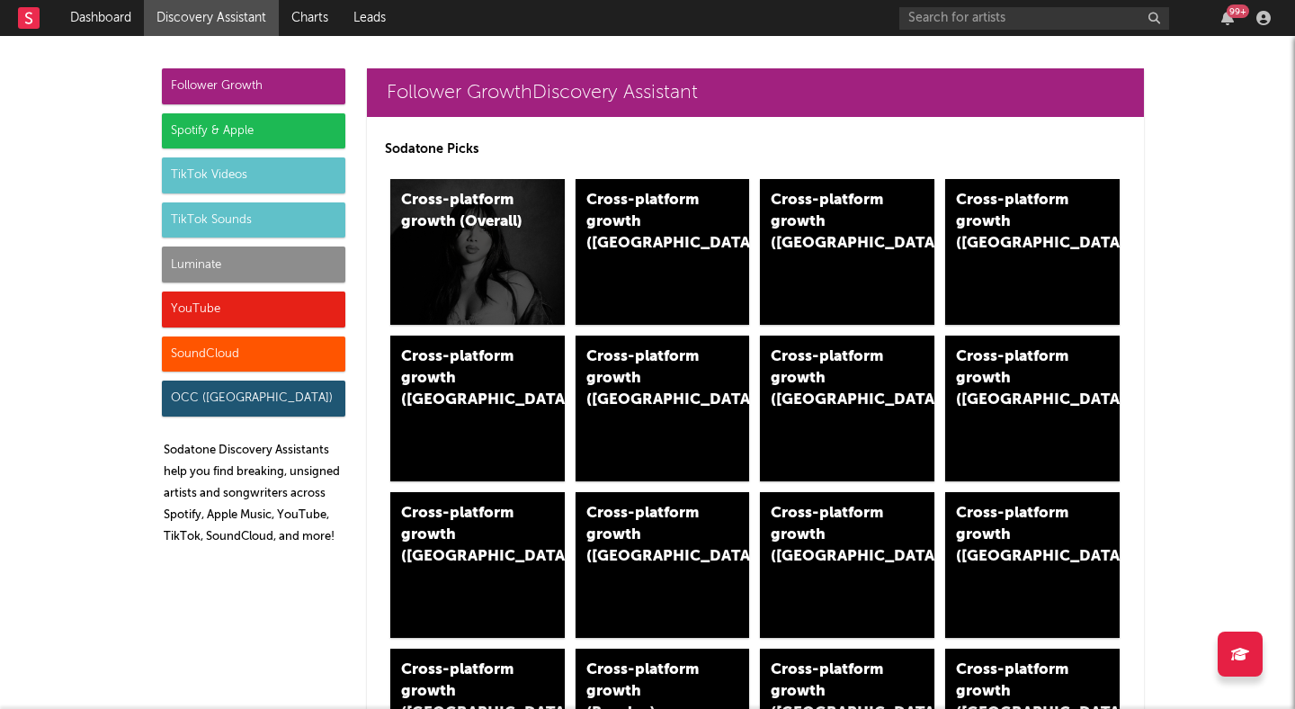
scroll to position [20, 0]
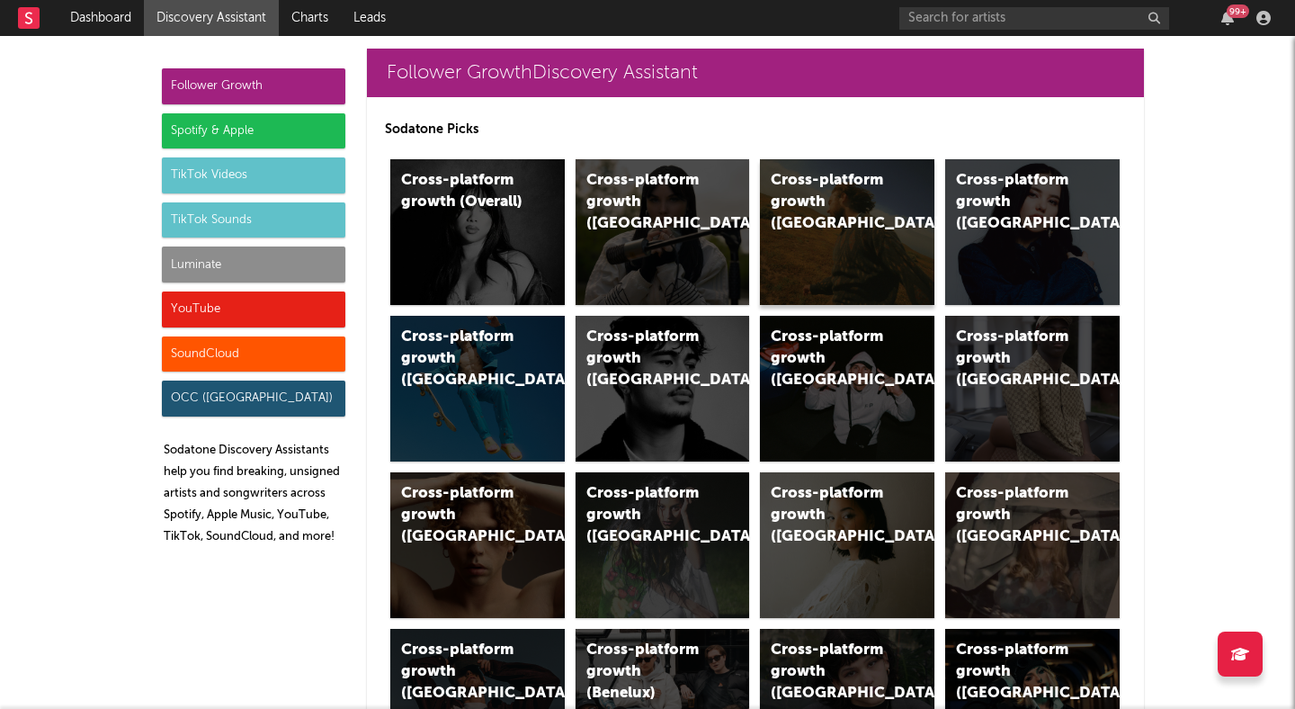
click at [822, 191] on div "Cross-platform growth ([GEOGRAPHIC_DATA])" at bounding box center [832, 202] width 122 height 65
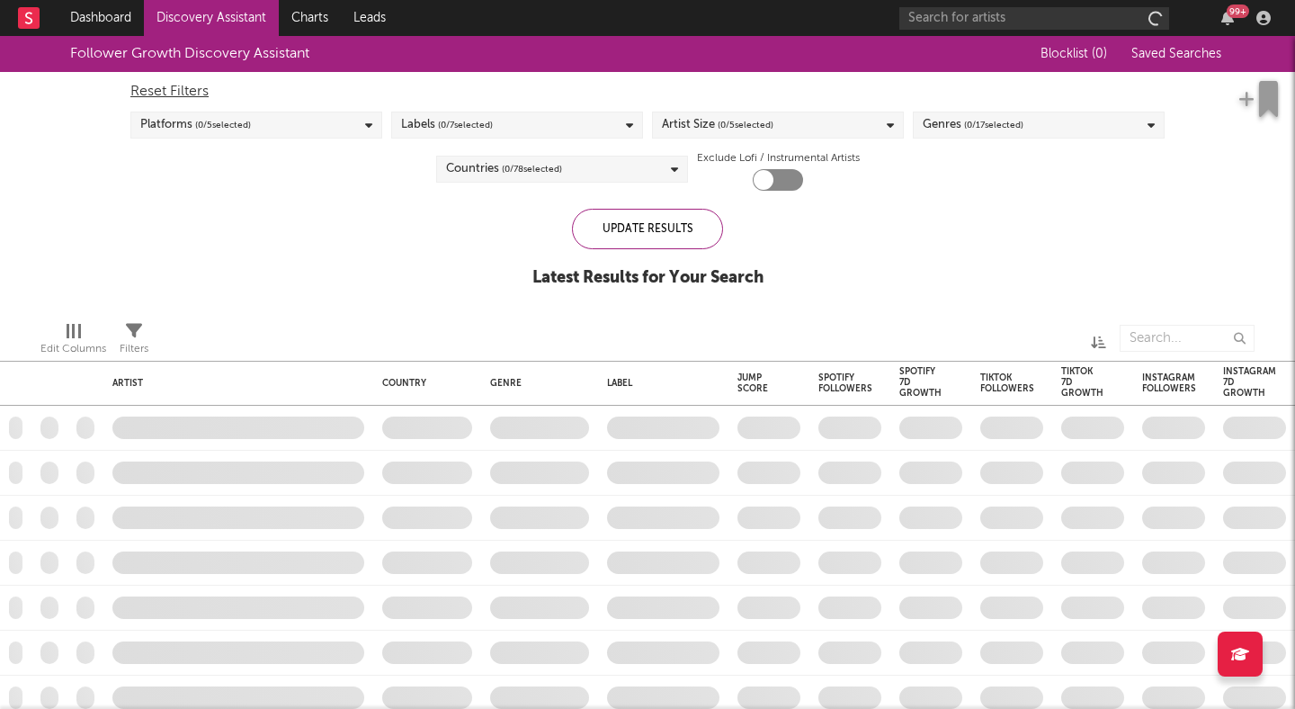
checkbox input "true"
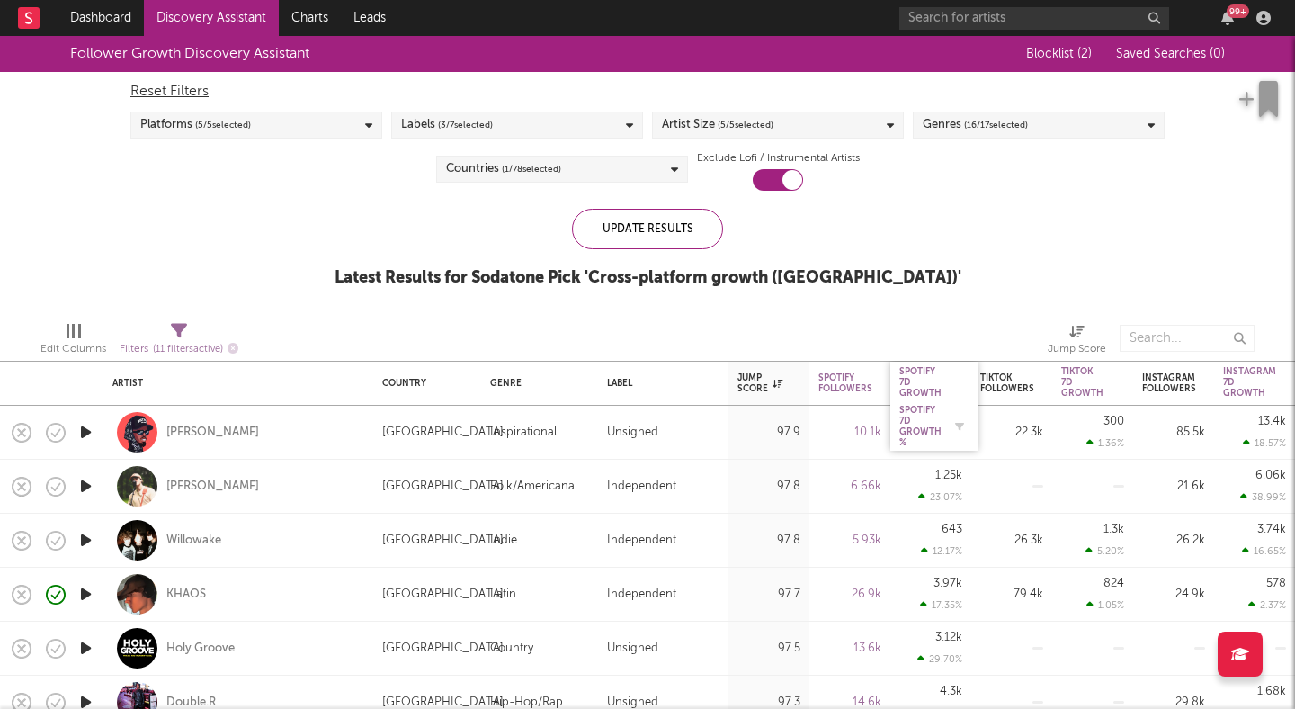
click at [920, 430] on div "Spotify 7D Growth %" at bounding box center [920, 426] width 42 height 43
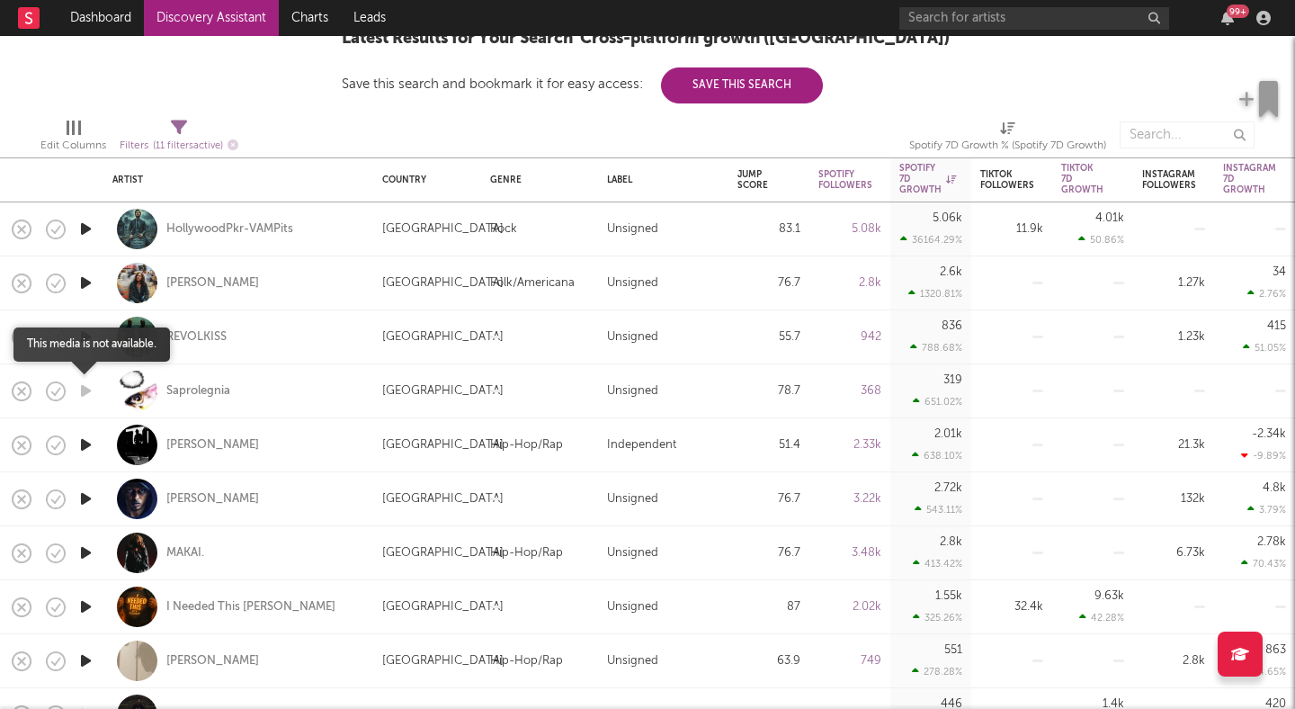
click at [82, 390] on icon "button" at bounding box center [85, 391] width 19 height 22
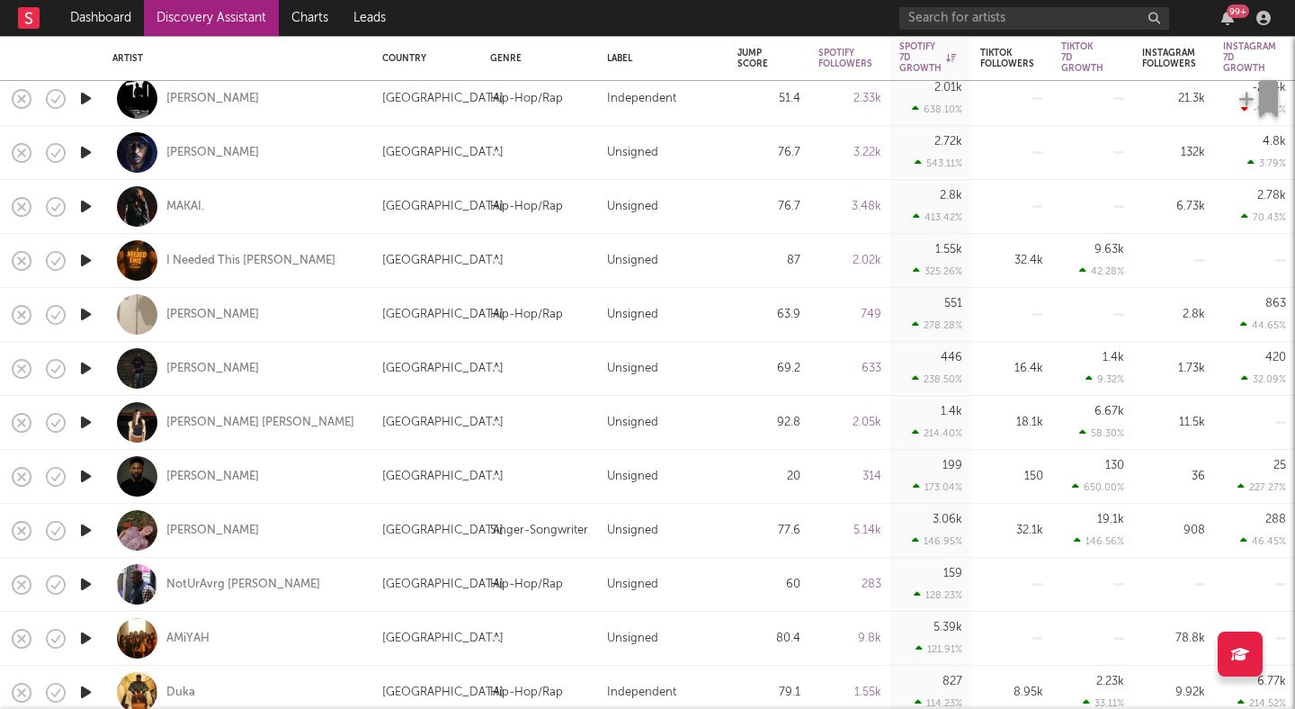
click at [82, 539] on icon "button" at bounding box center [85, 530] width 19 height 22
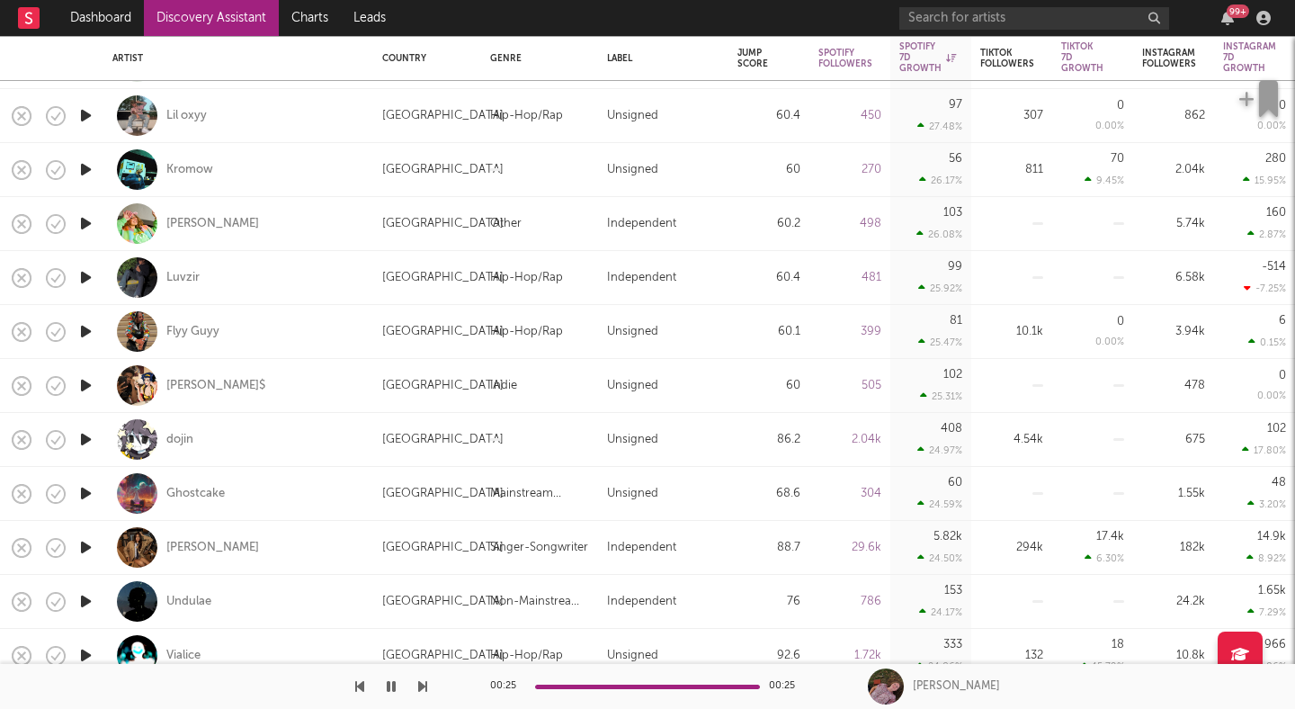
click at [85, 382] on icon "button" at bounding box center [85, 385] width 19 height 22
click at [185, 383] on div "[PERSON_NAME]$" at bounding box center [215, 386] width 99 height 16
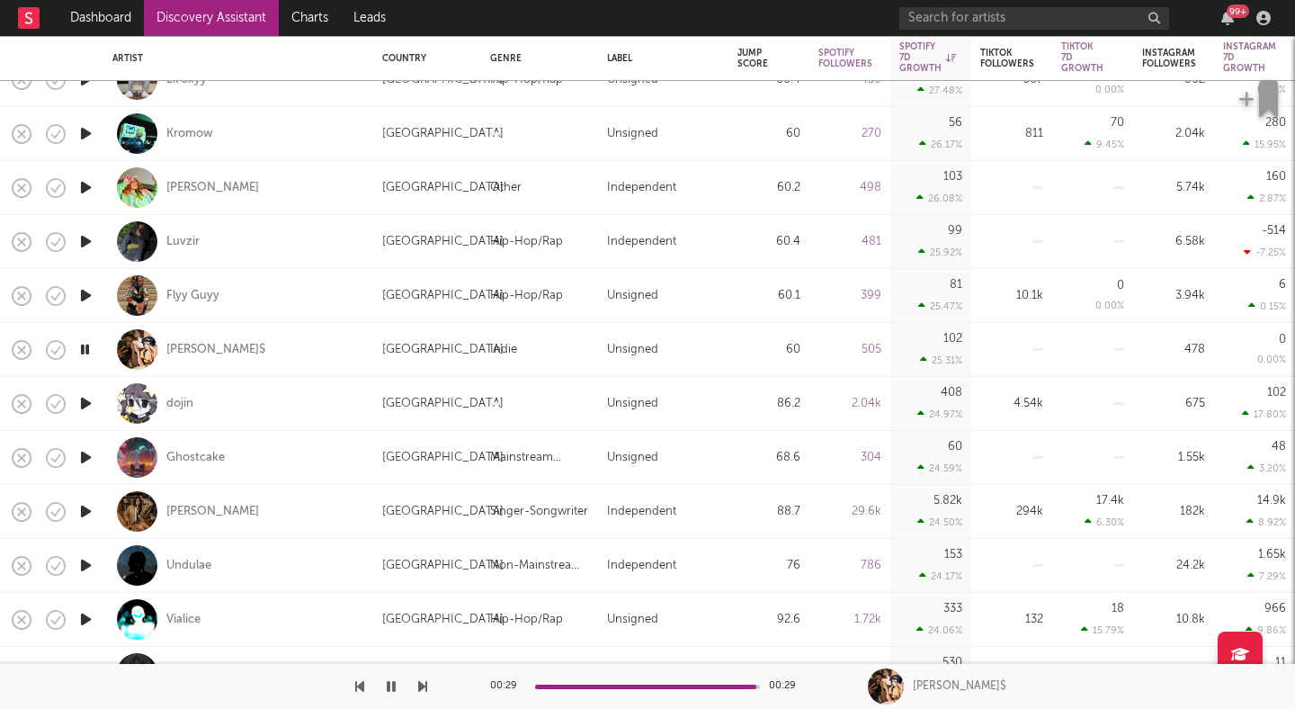
click at [85, 510] on icon "button" at bounding box center [85, 511] width 19 height 22
click at [194, 506] on div "Izzy Escobar" at bounding box center [212, 512] width 93 height 16
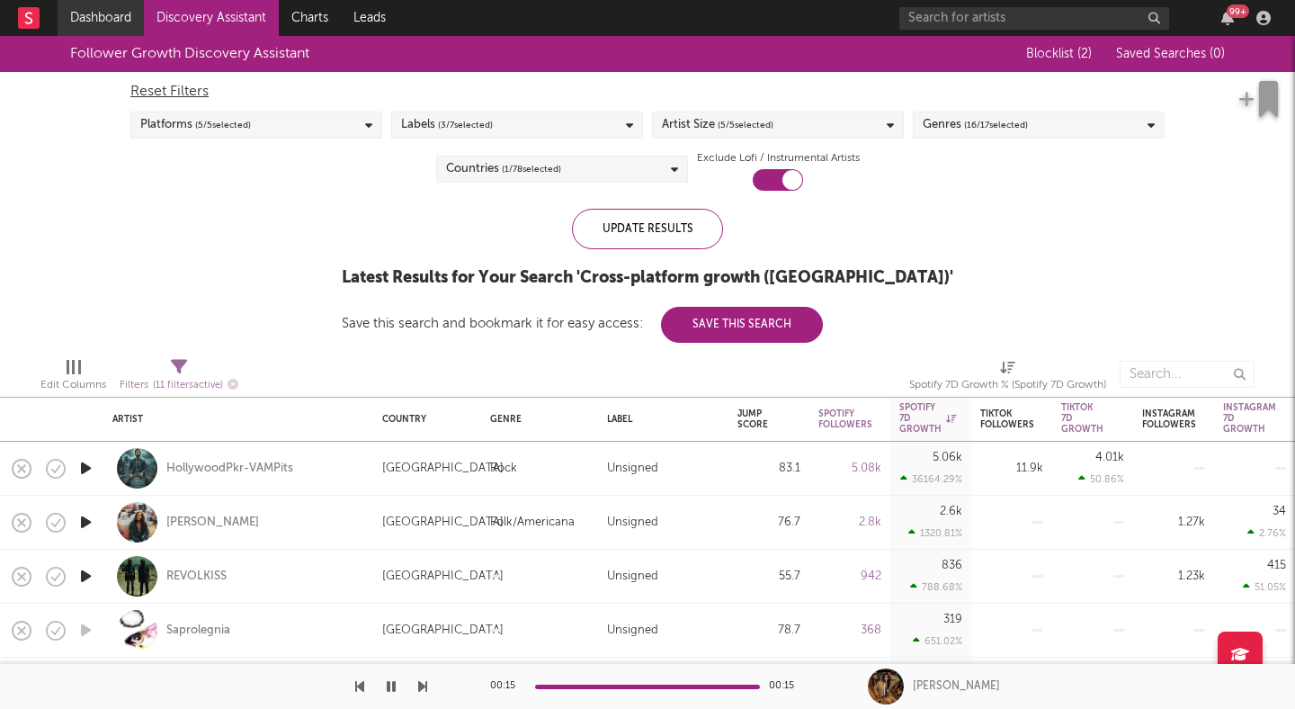
click at [118, 24] on link "Dashboard" at bounding box center [101, 18] width 86 height 36
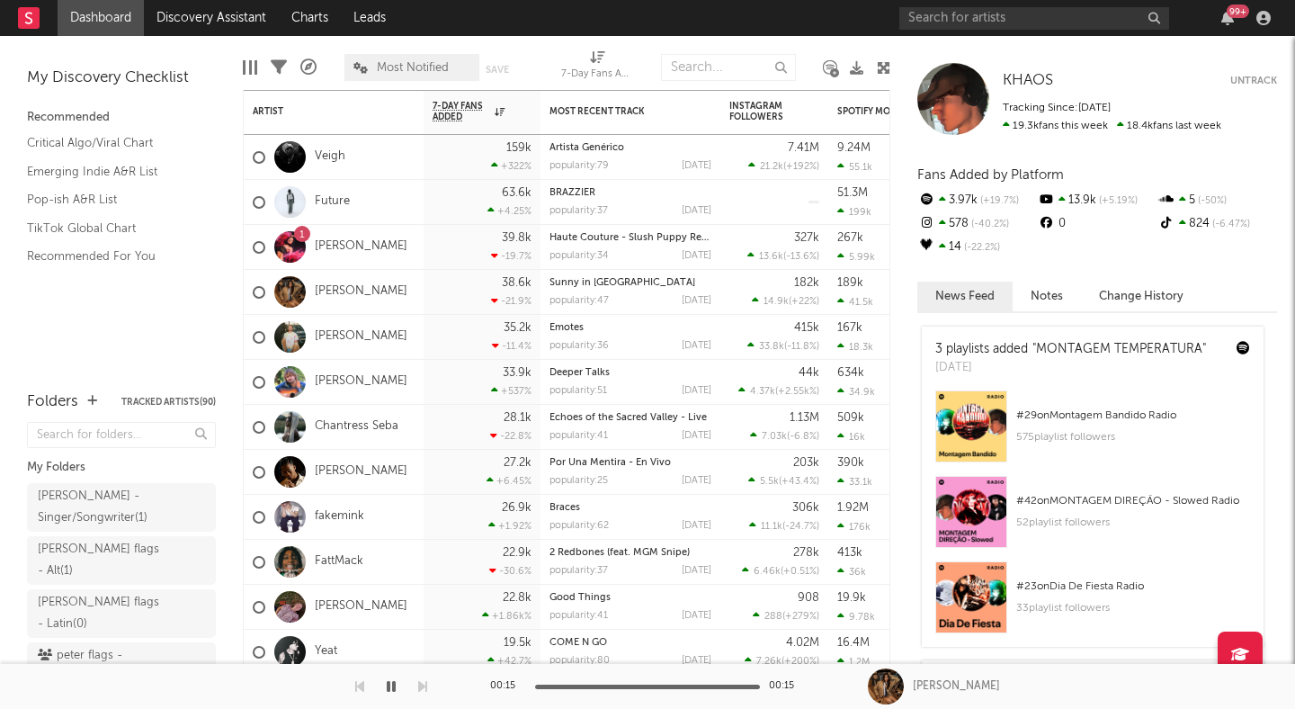
click at [219, 255] on div "Bookmarks and Folders" at bounding box center [230, 218] width 22 height 145
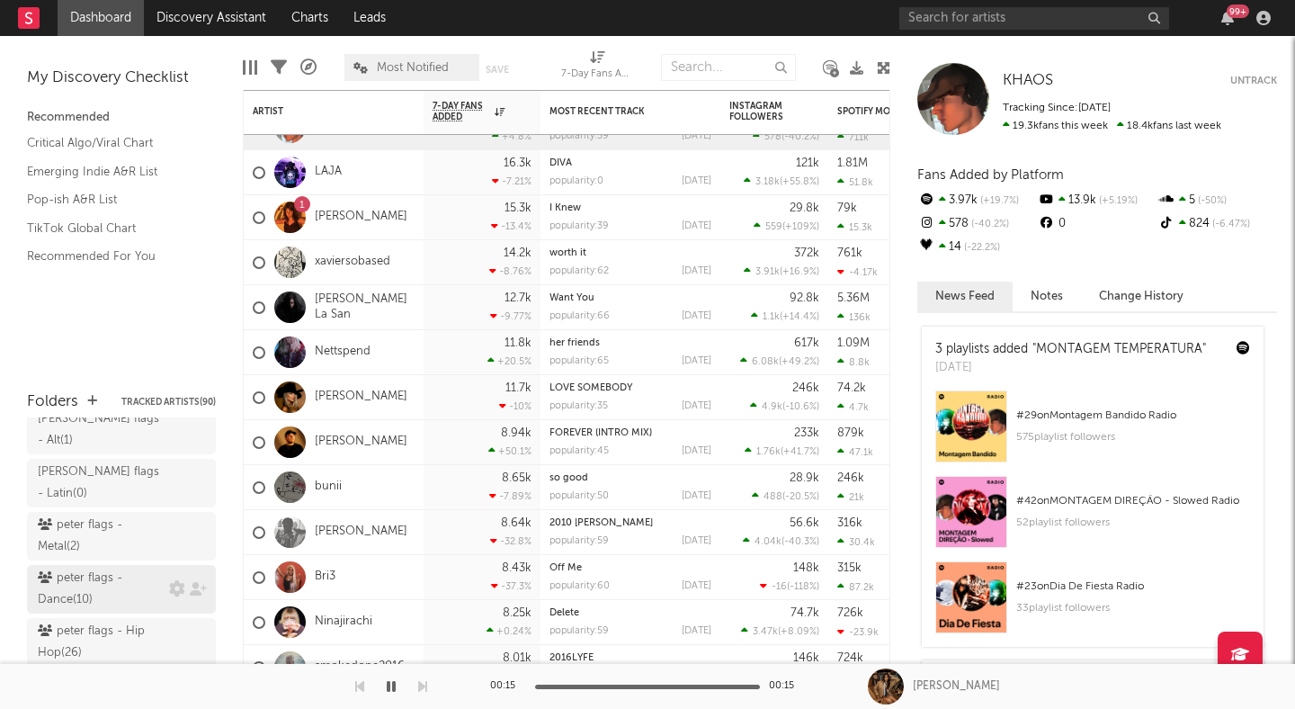
scroll to position [94, 0]
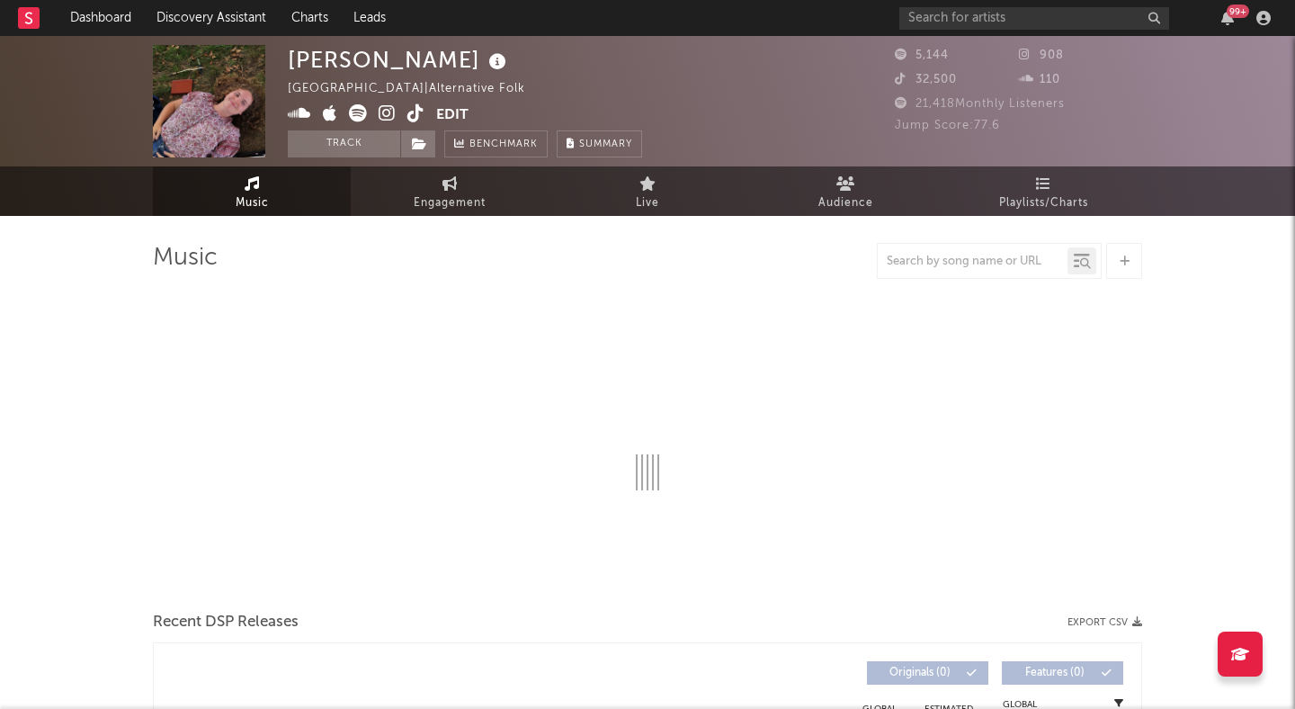
select select "1w"
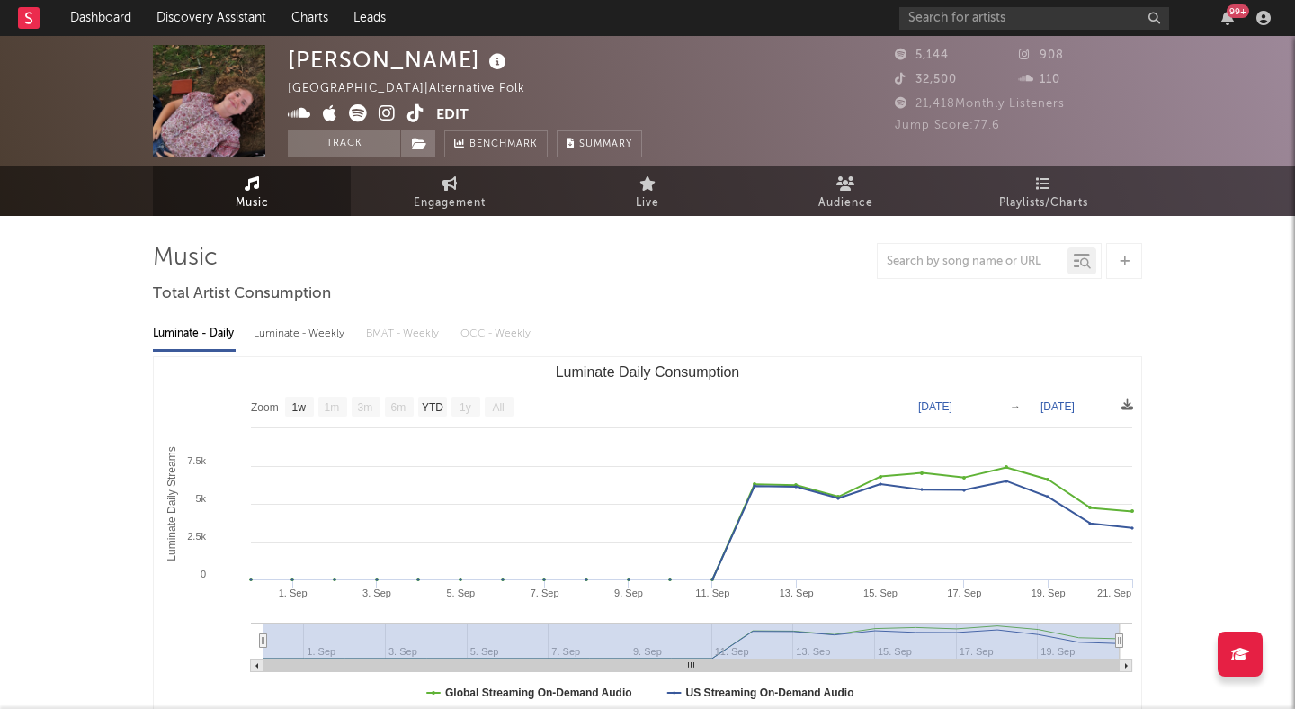
click at [378, 112] on span at bounding box center [362, 115] width 148 height 22
click at [380, 112] on icon at bounding box center [387, 113] width 17 height 18
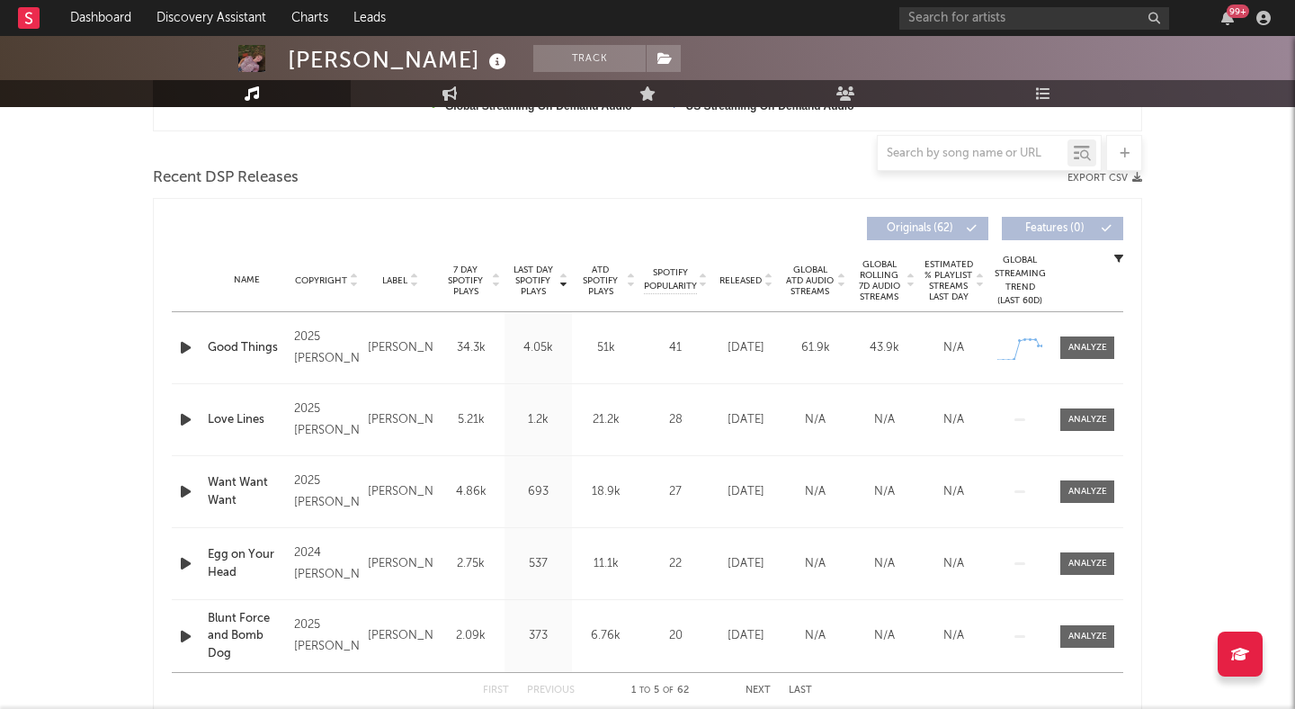
scroll to position [588, 0]
click at [228, 343] on div "Good Things" at bounding box center [246, 346] width 77 height 18
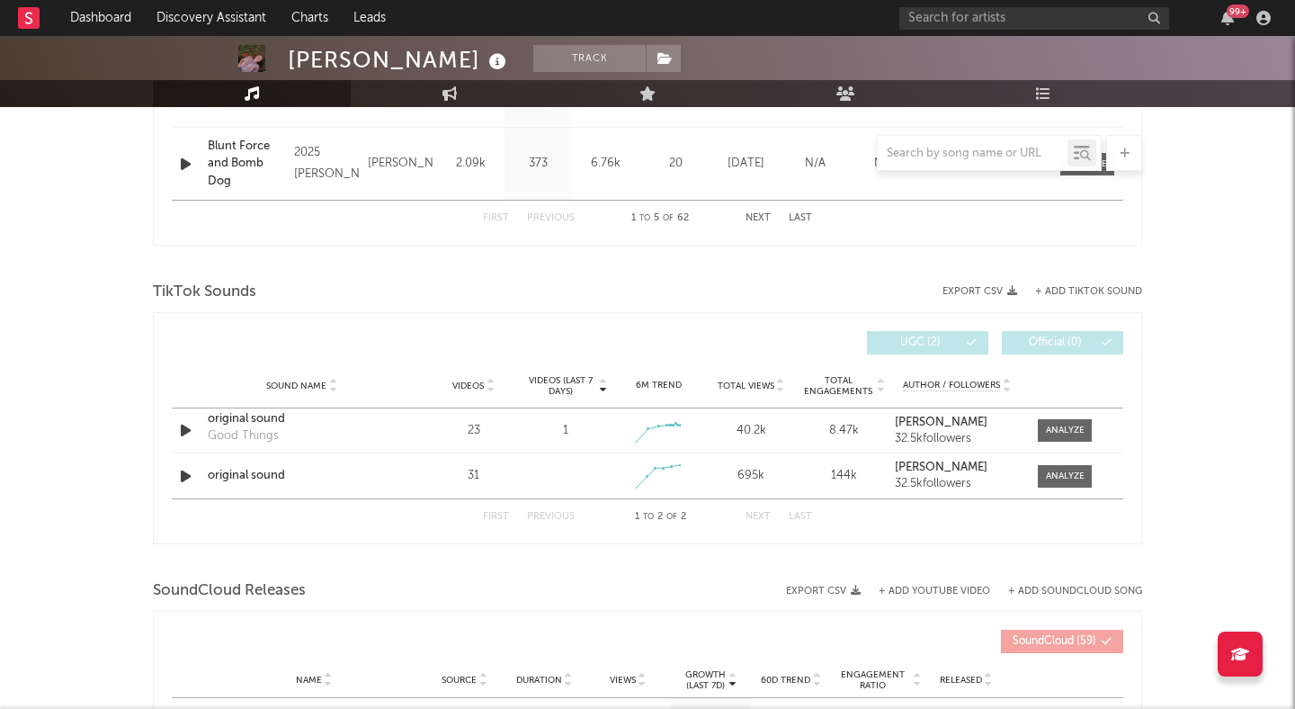
scroll to position [1061, 0]
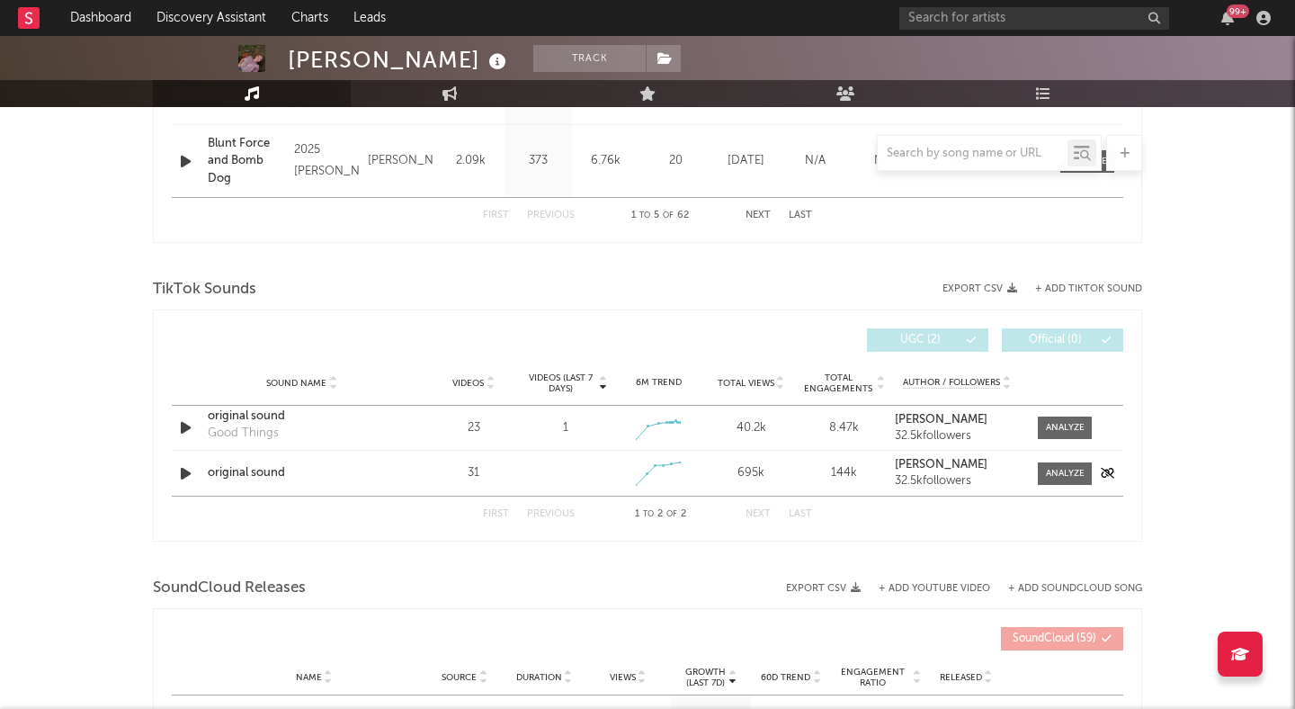
click at [181, 479] on icon "button" at bounding box center [185, 473] width 19 height 22
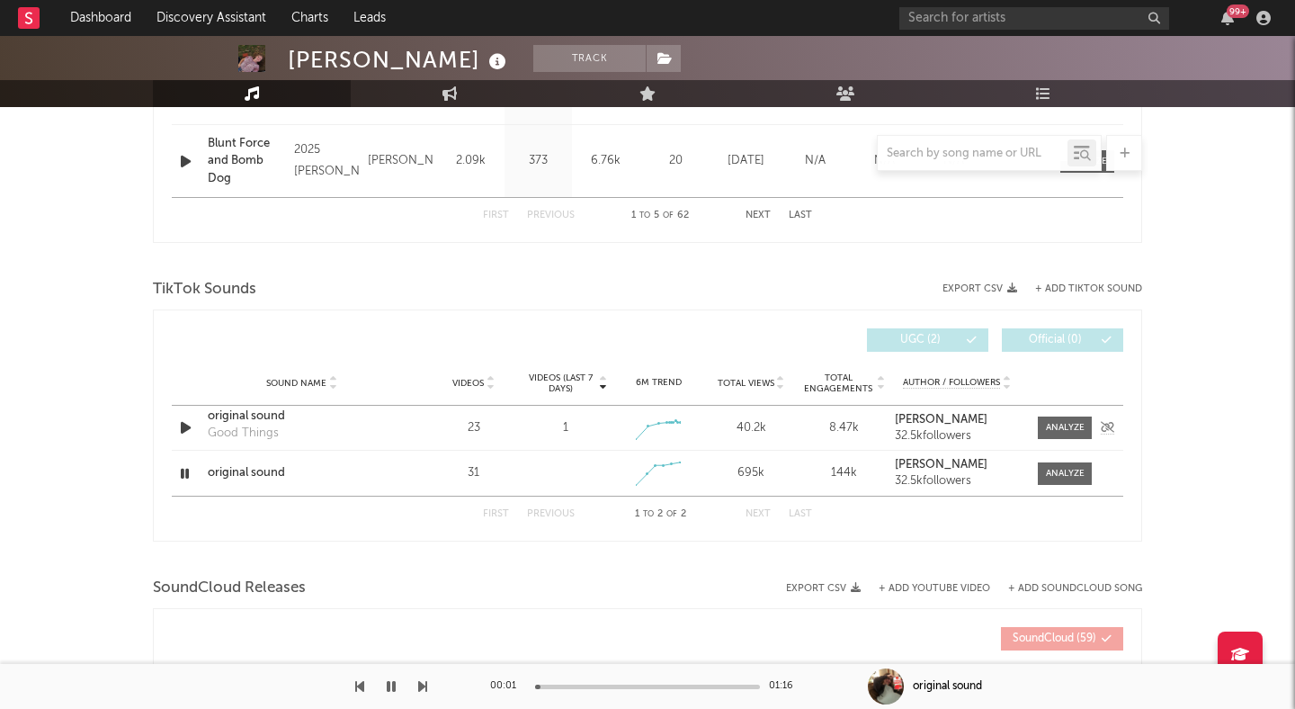
click at [184, 428] on icon "button" at bounding box center [185, 427] width 19 height 22
click at [269, 414] on div "original sound" at bounding box center [302, 416] width 188 height 18
click at [186, 424] on icon "button" at bounding box center [184, 427] width 17 height 22
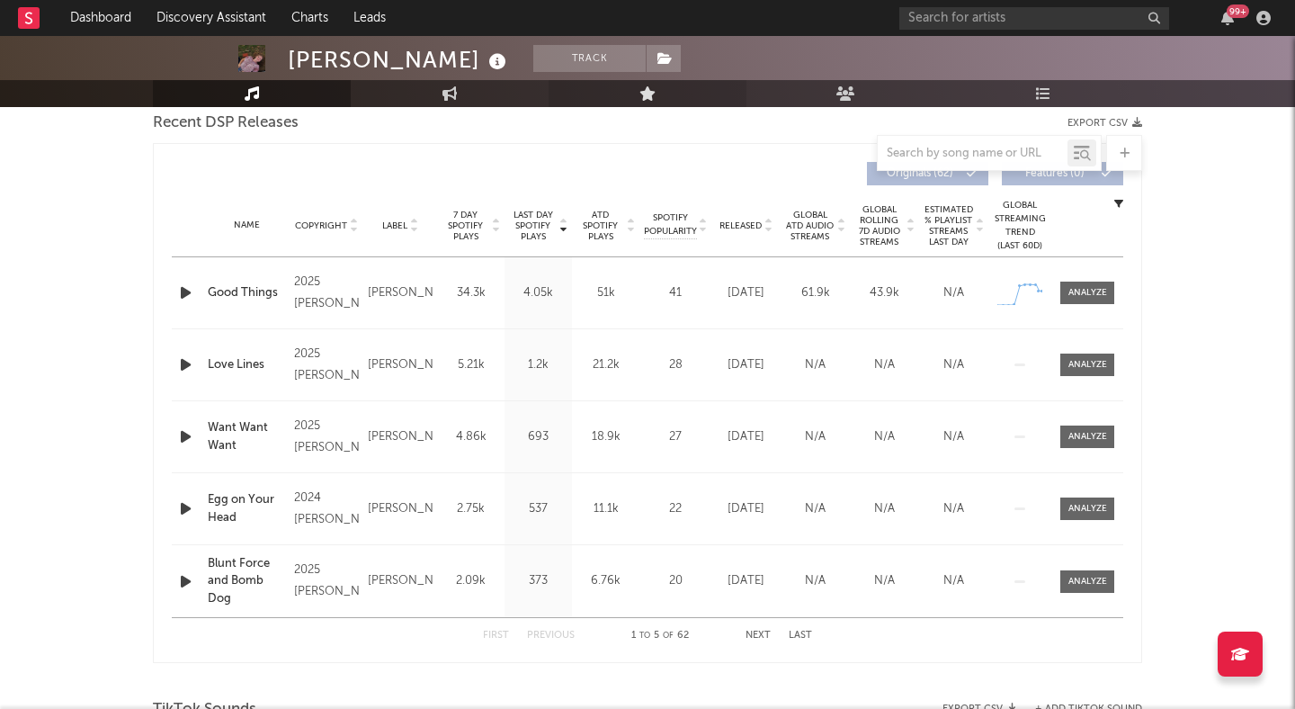
scroll to position [488, 0]
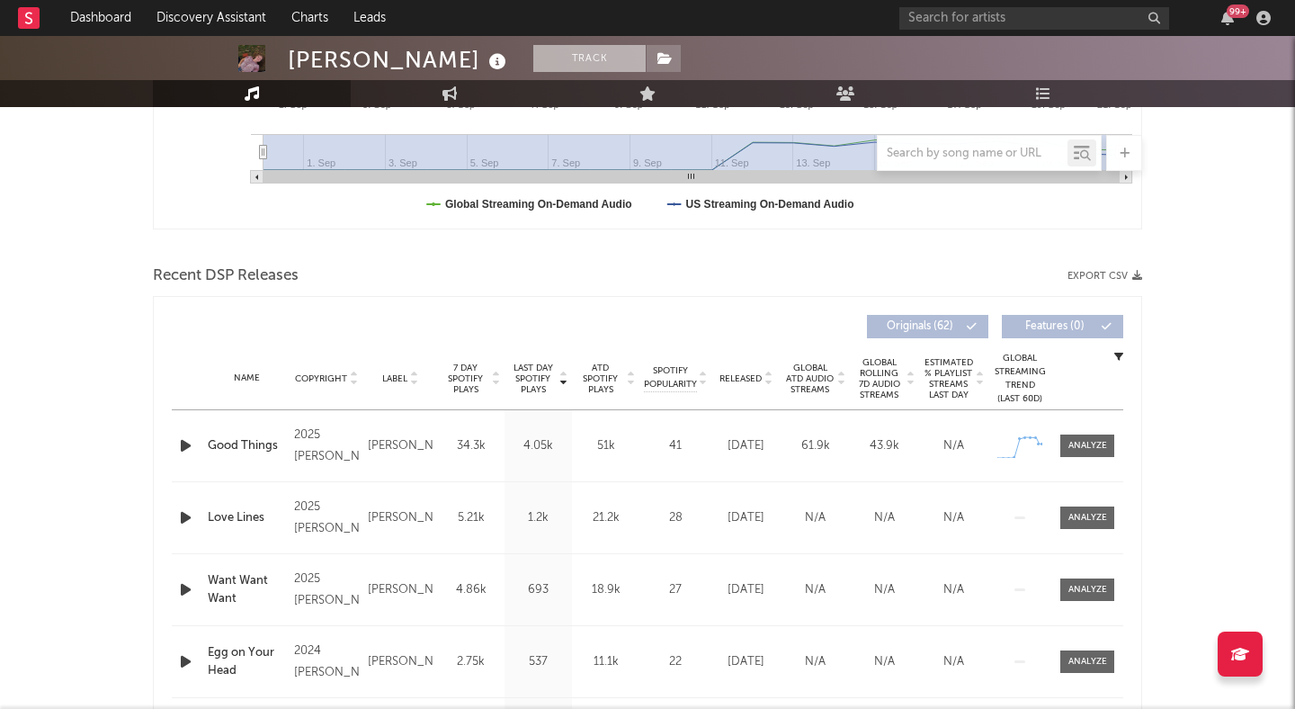
click at [629, 64] on button "Track" at bounding box center [589, 58] width 112 height 27
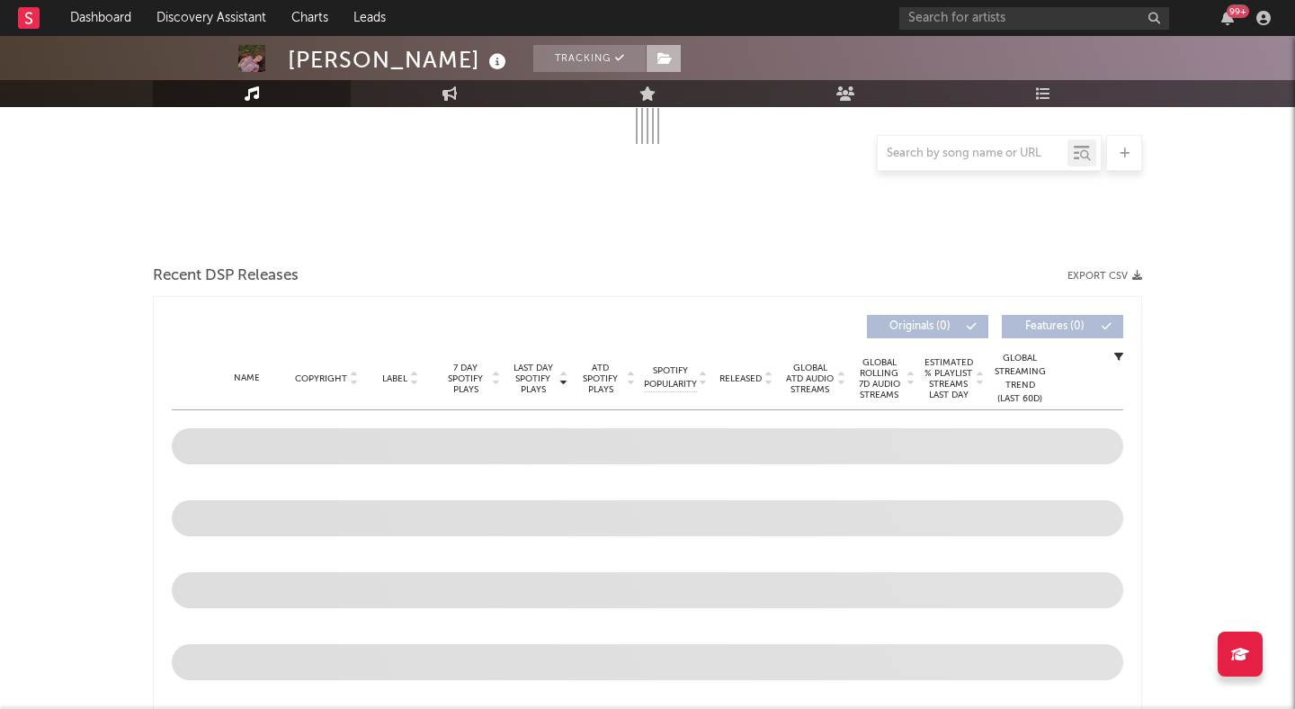
click at [658, 59] on icon at bounding box center [665, 58] width 15 height 13
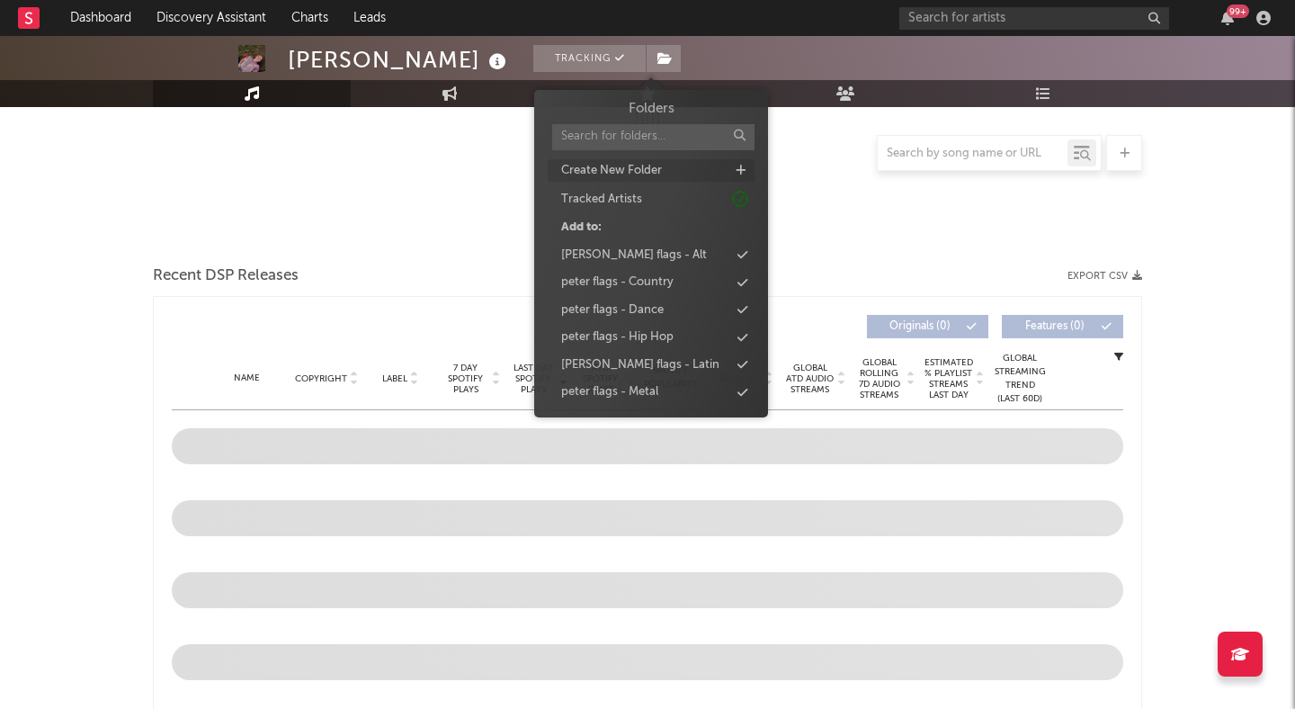
select select "1w"
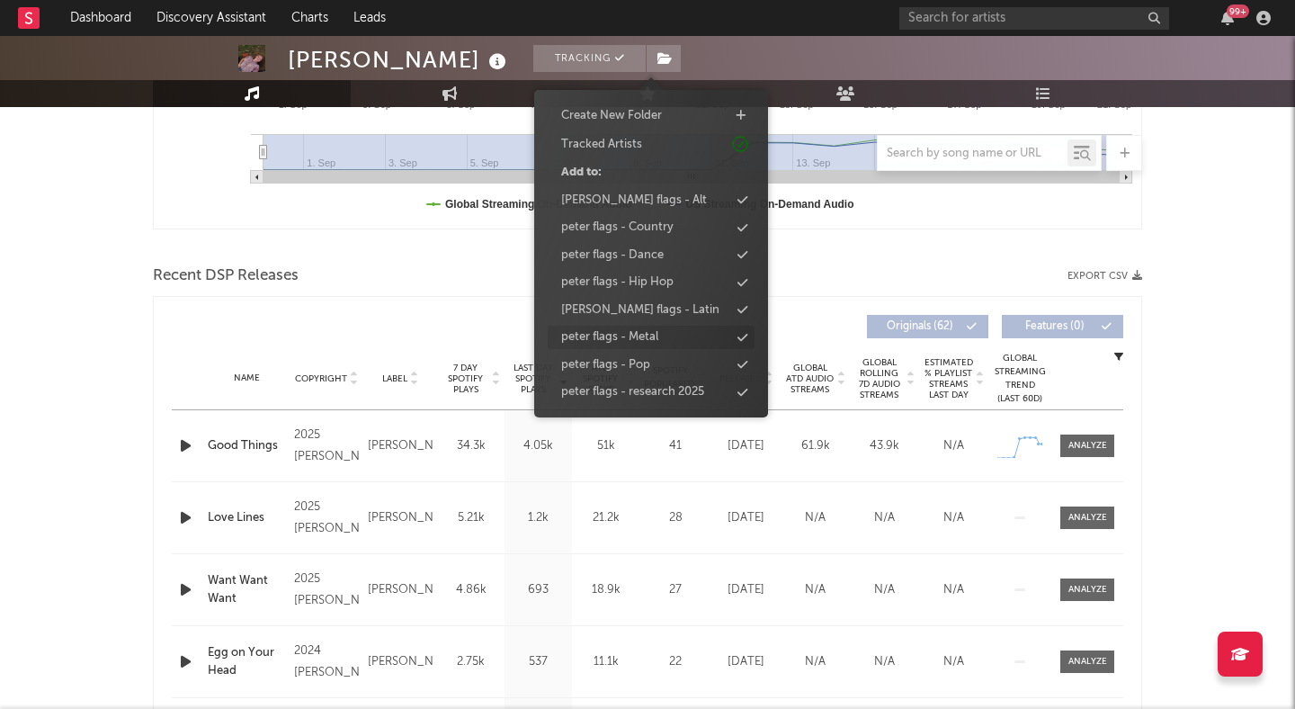
scroll to position [0, 0]
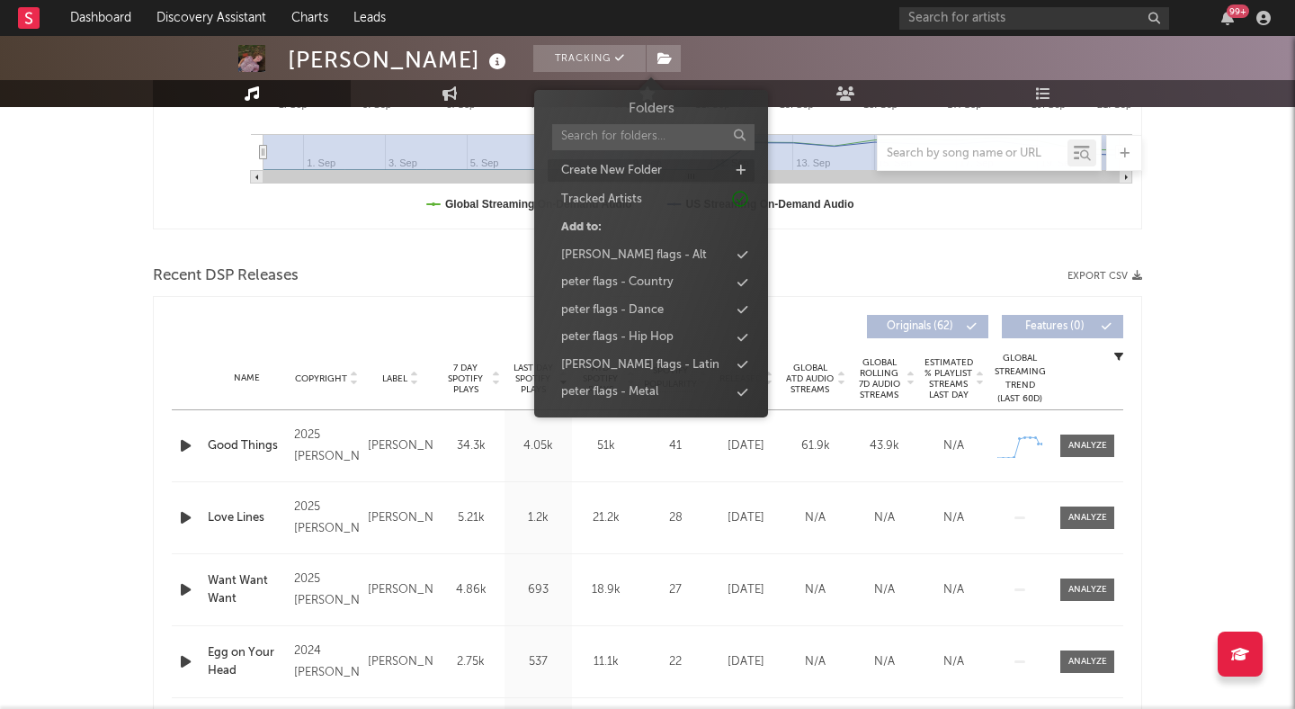
click at [740, 168] on icon at bounding box center [741, 171] width 10 height 12
type input "[PERSON_NAME] - Singer/Songwriter"
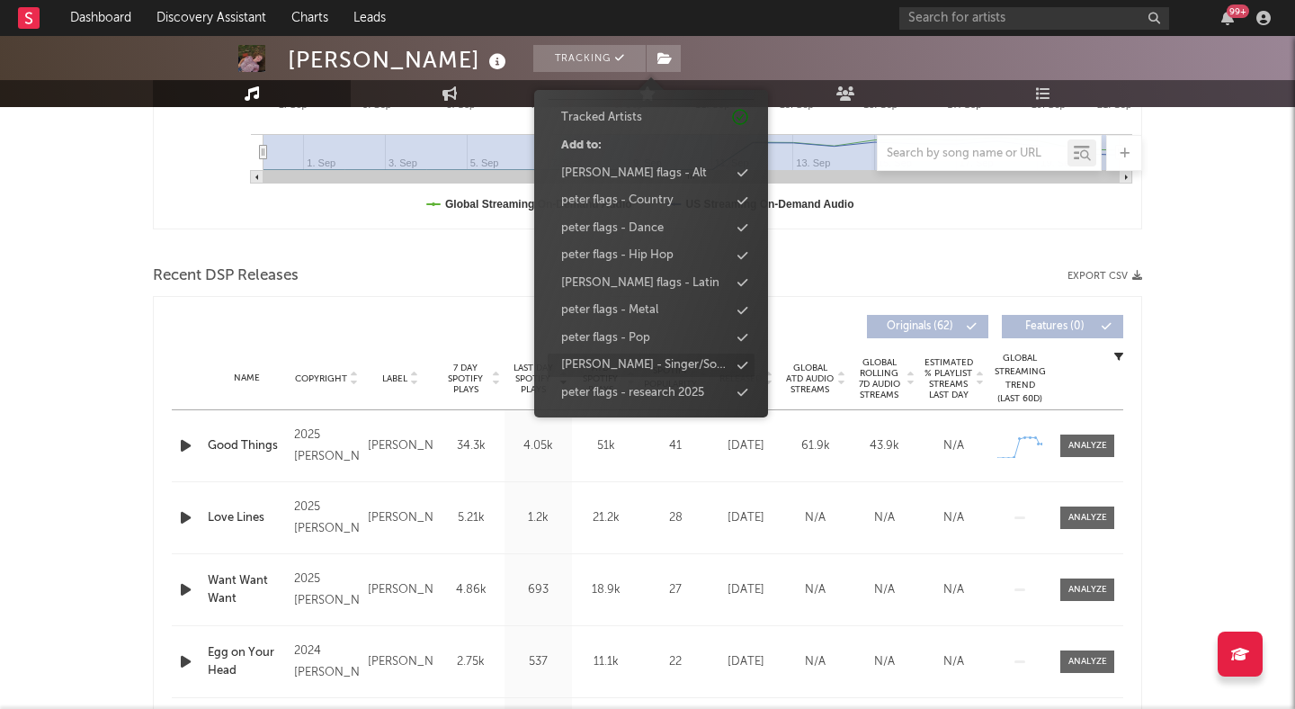
click at [662, 364] on div "[PERSON_NAME] - Singer/Songwriter" at bounding box center [645, 365] width 168 height 18
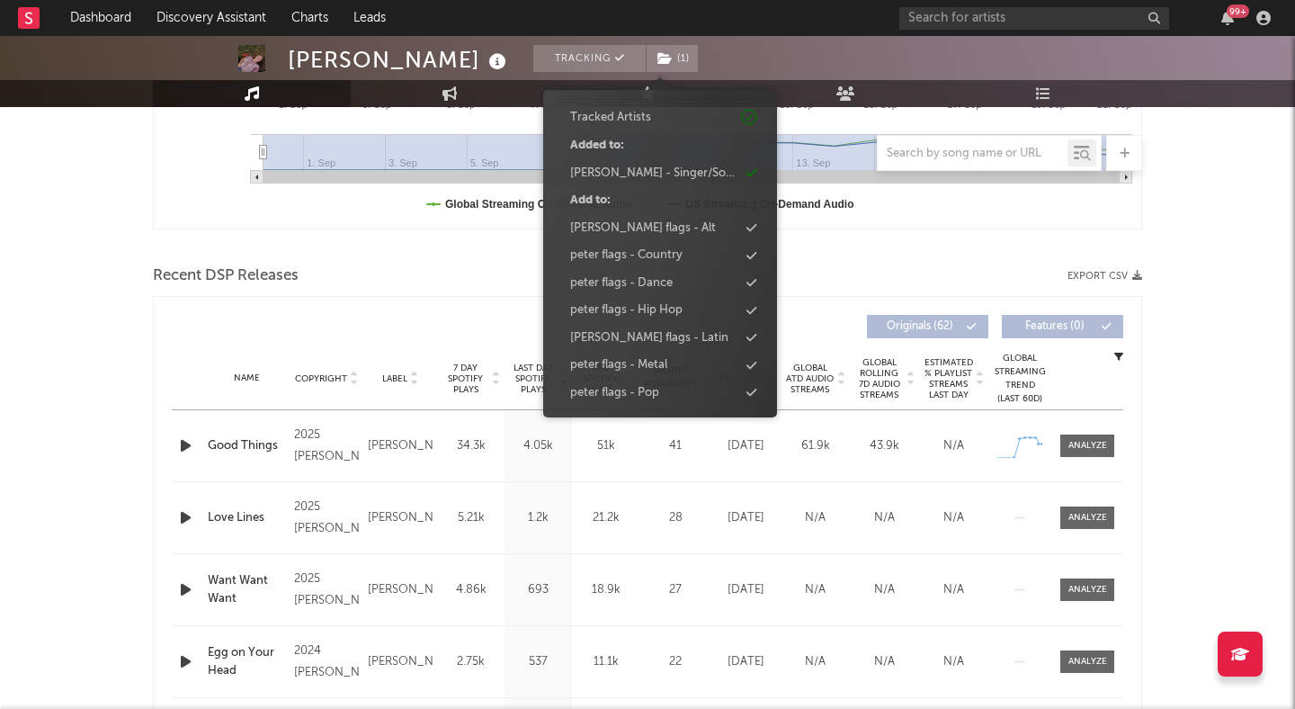
click at [222, 245] on div at bounding box center [647, 247] width 989 height 27
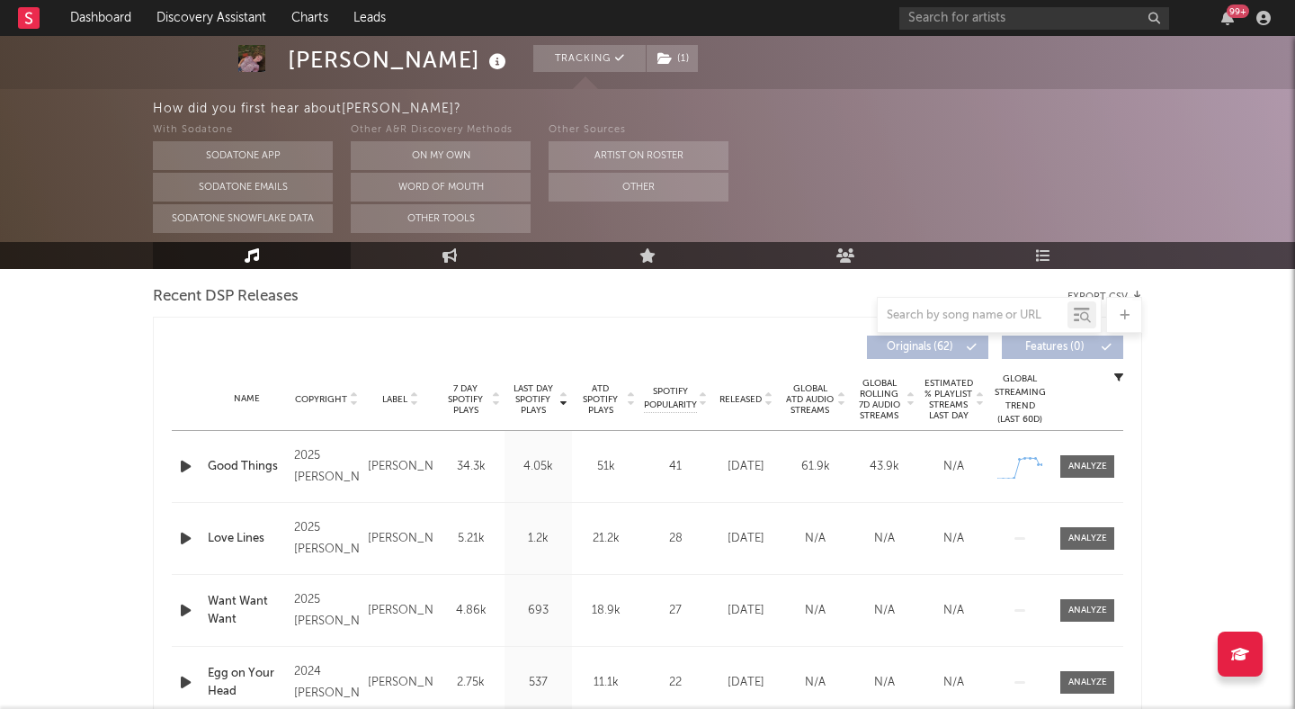
scroll to position [650, 0]
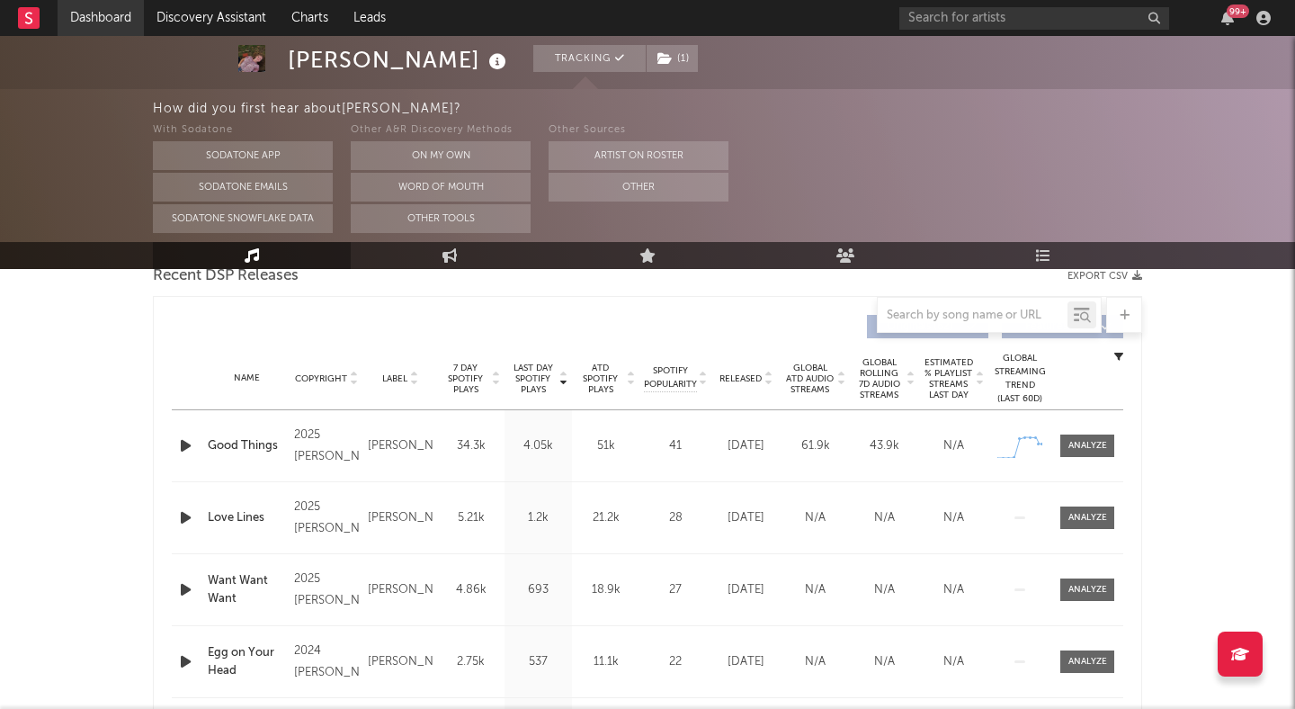
click at [93, 19] on link "Dashboard" at bounding box center [101, 18] width 86 height 36
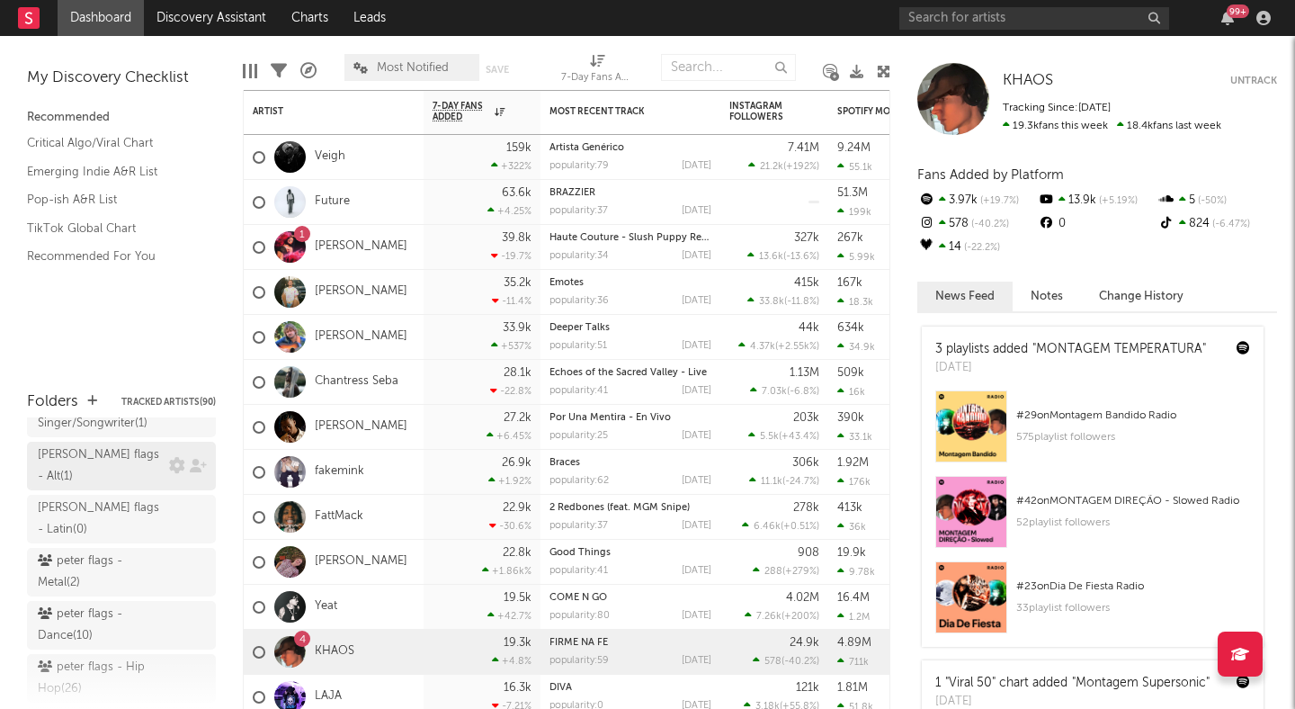
scroll to position [58, 0]
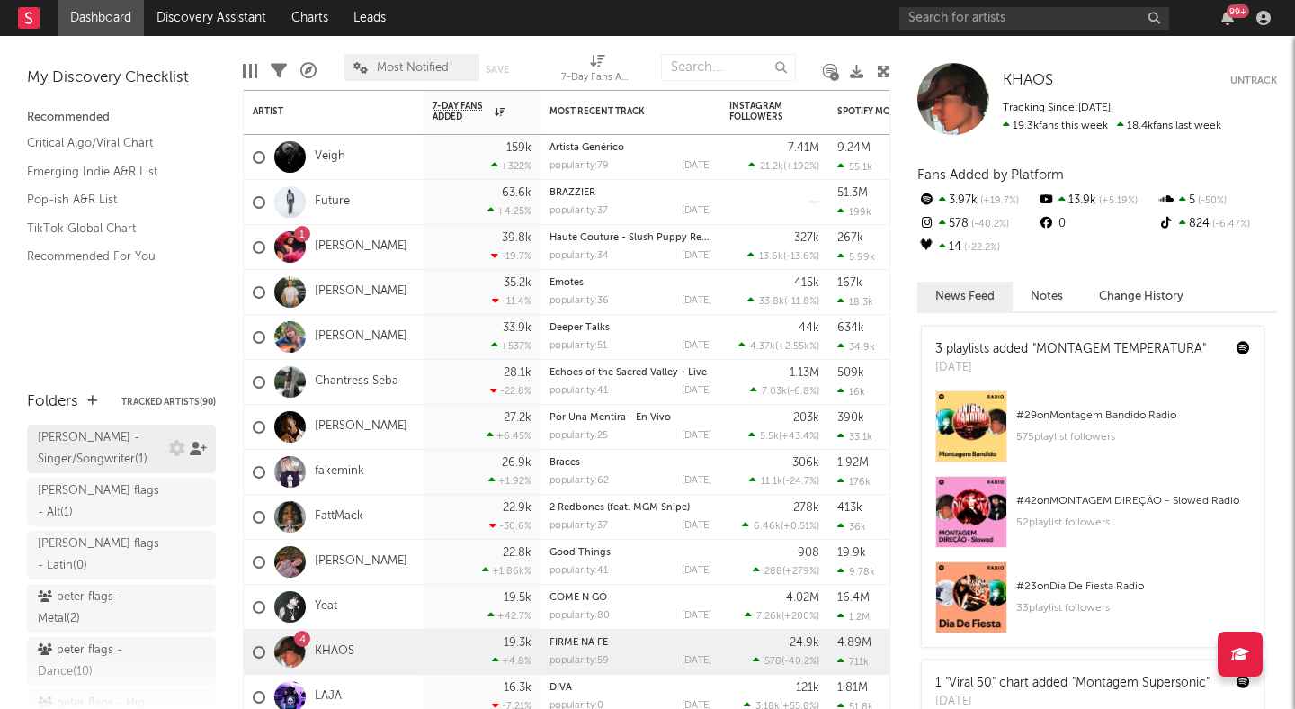
click at [196, 448] on icon at bounding box center [198, 448] width 17 height 13
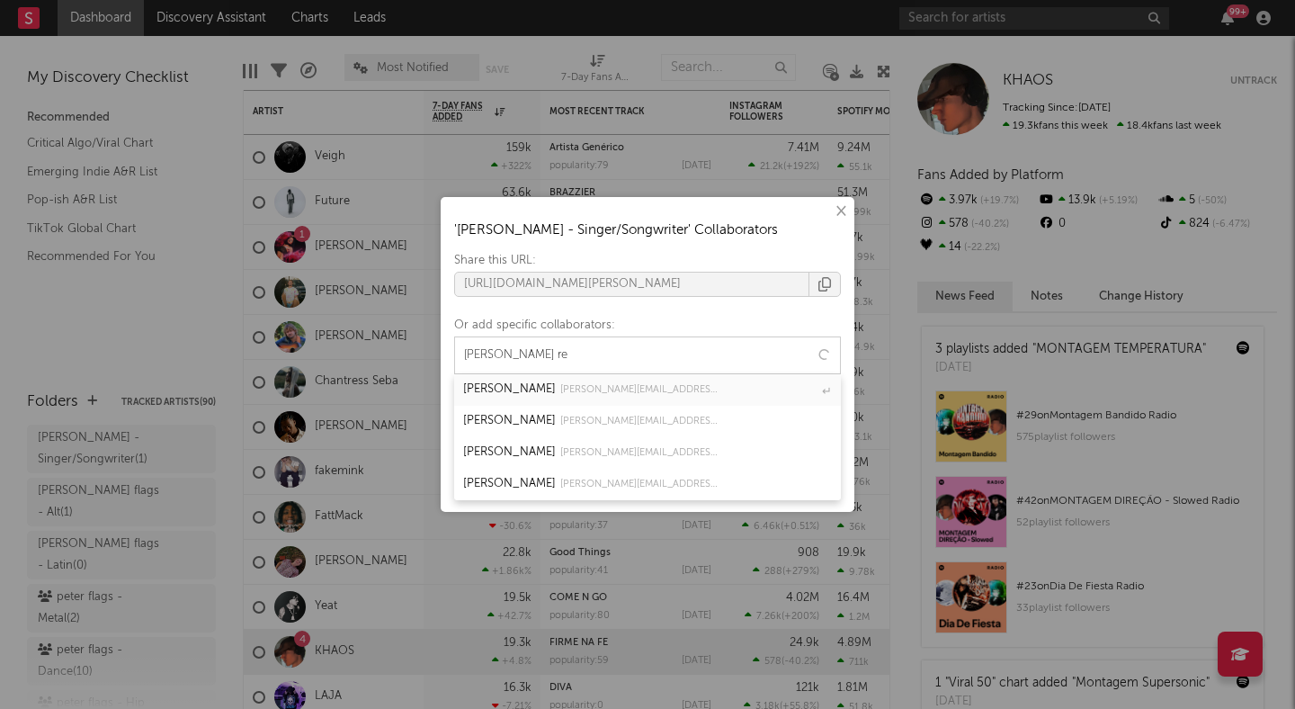
type input "emma rei"
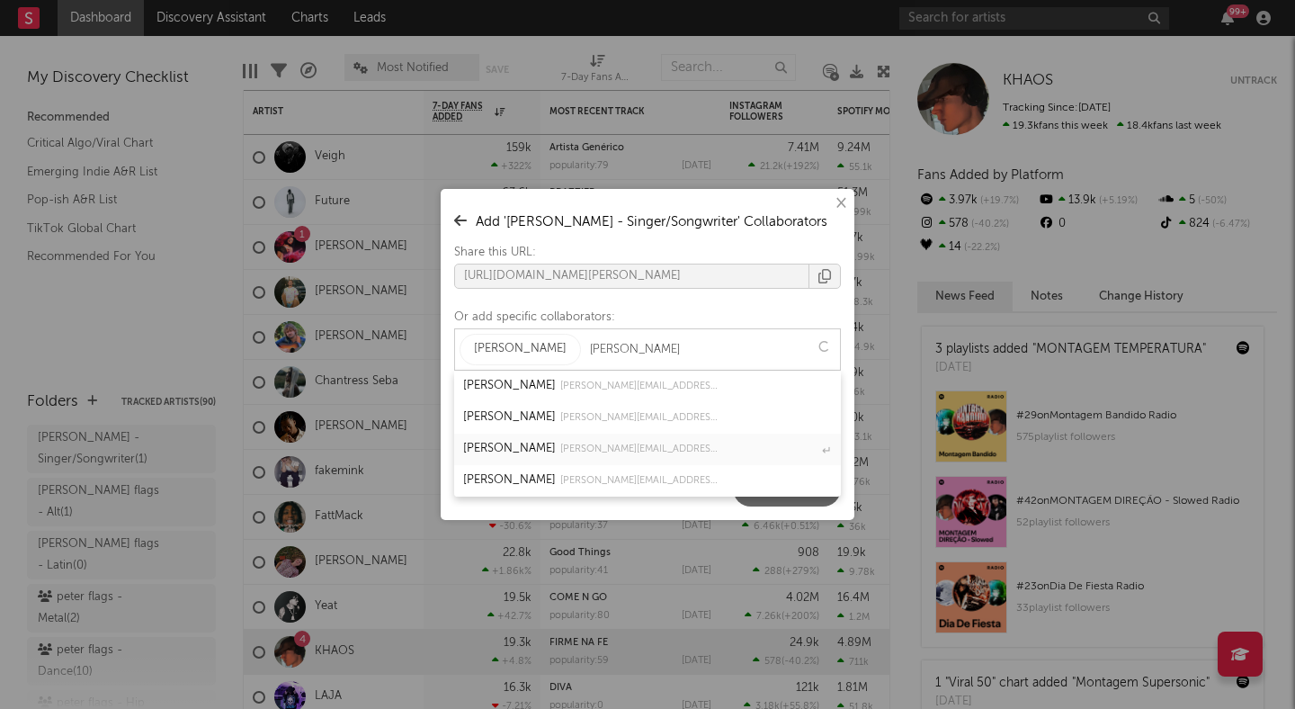
type input "adam so"
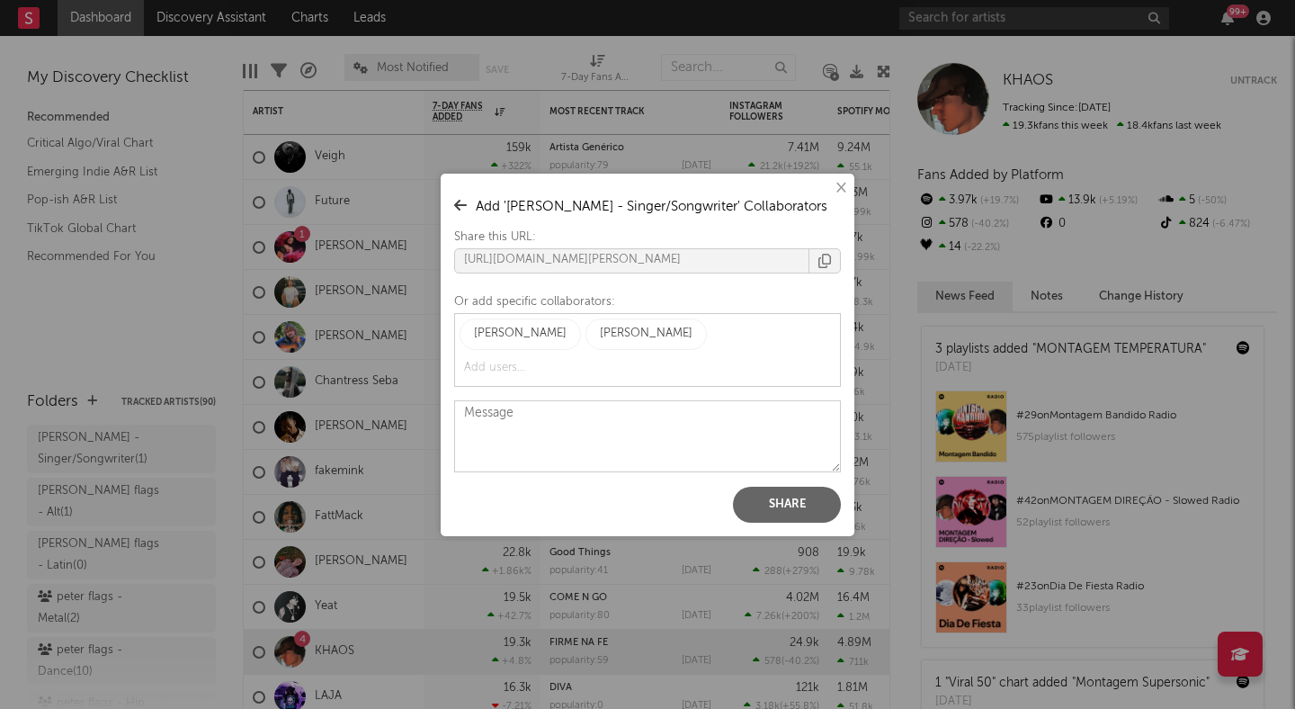
click at [835, 183] on button "×" at bounding box center [840, 188] width 20 height 20
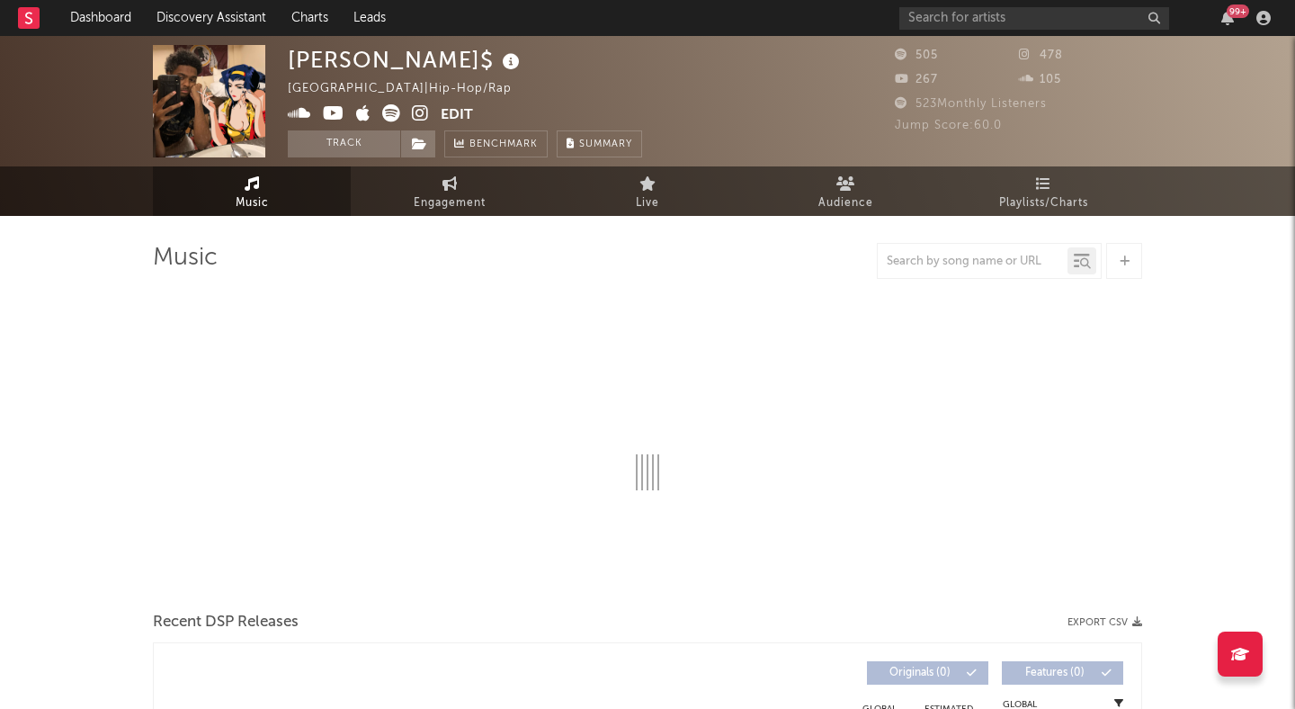
select select "1w"
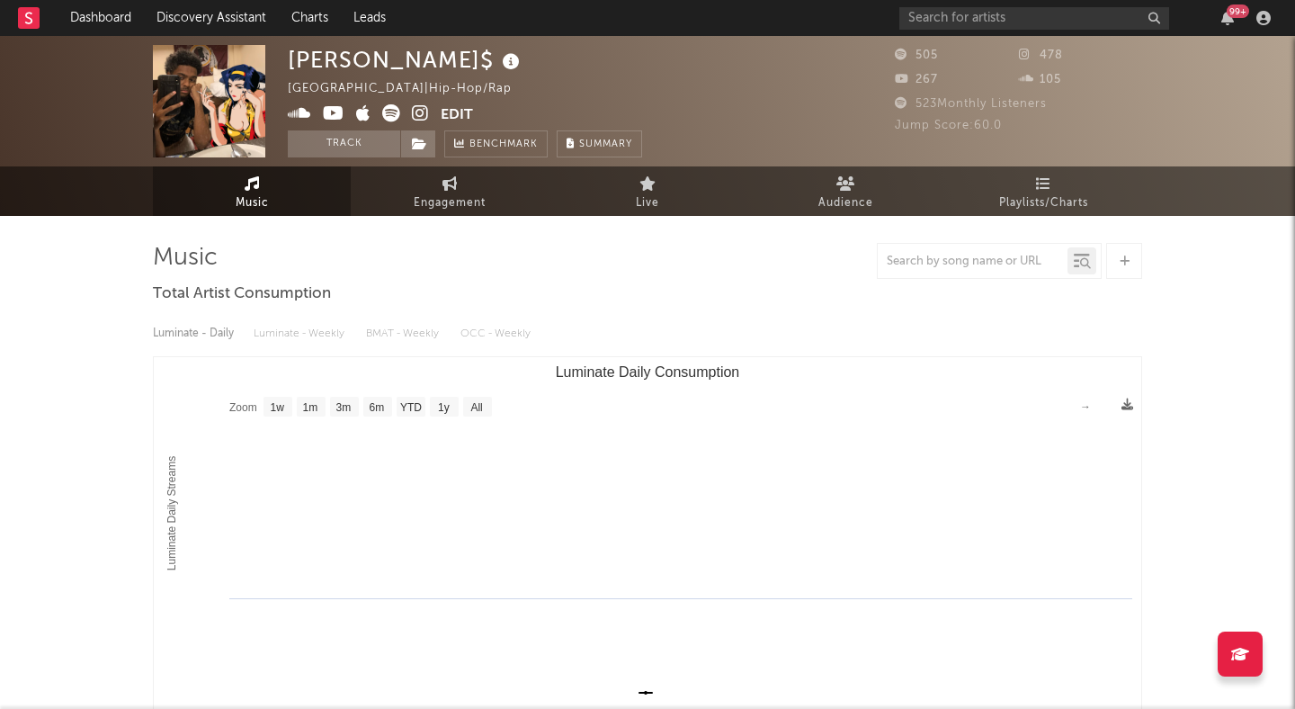
click at [419, 111] on icon at bounding box center [420, 113] width 17 height 18
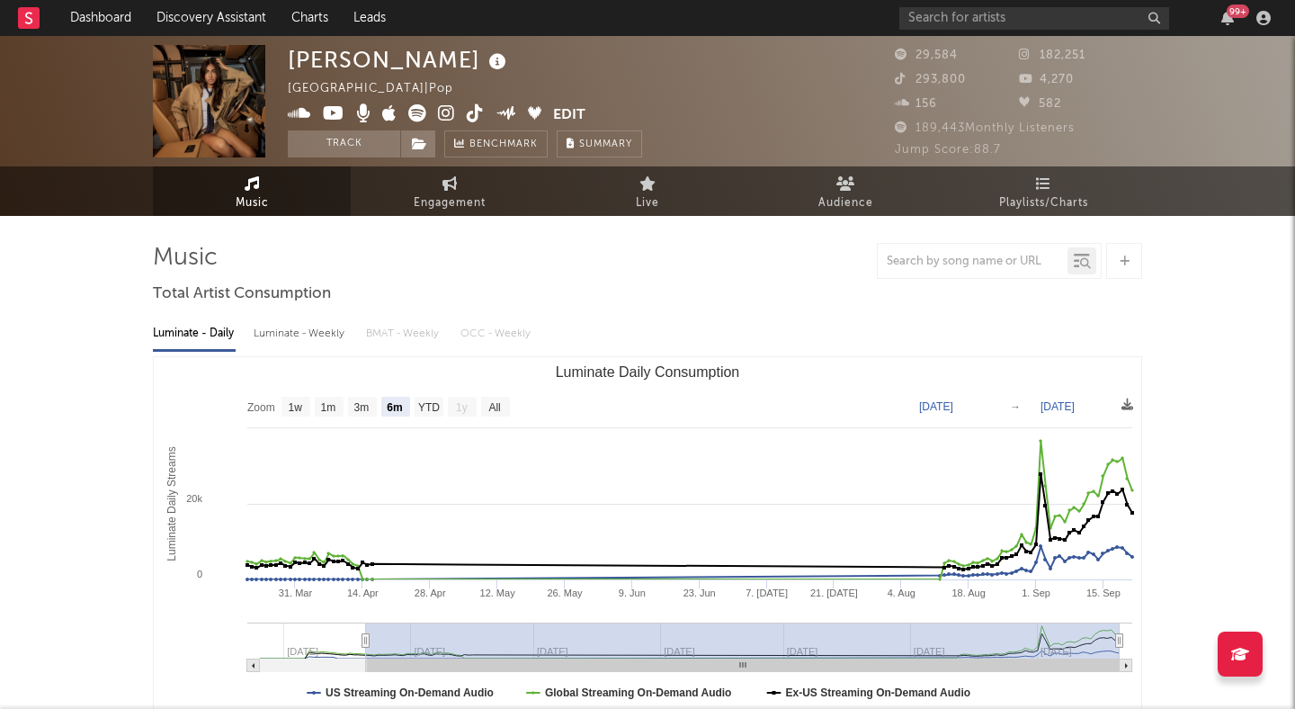
click at [468, 112] on icon at bounding box center [475, 113] width 17 height 18
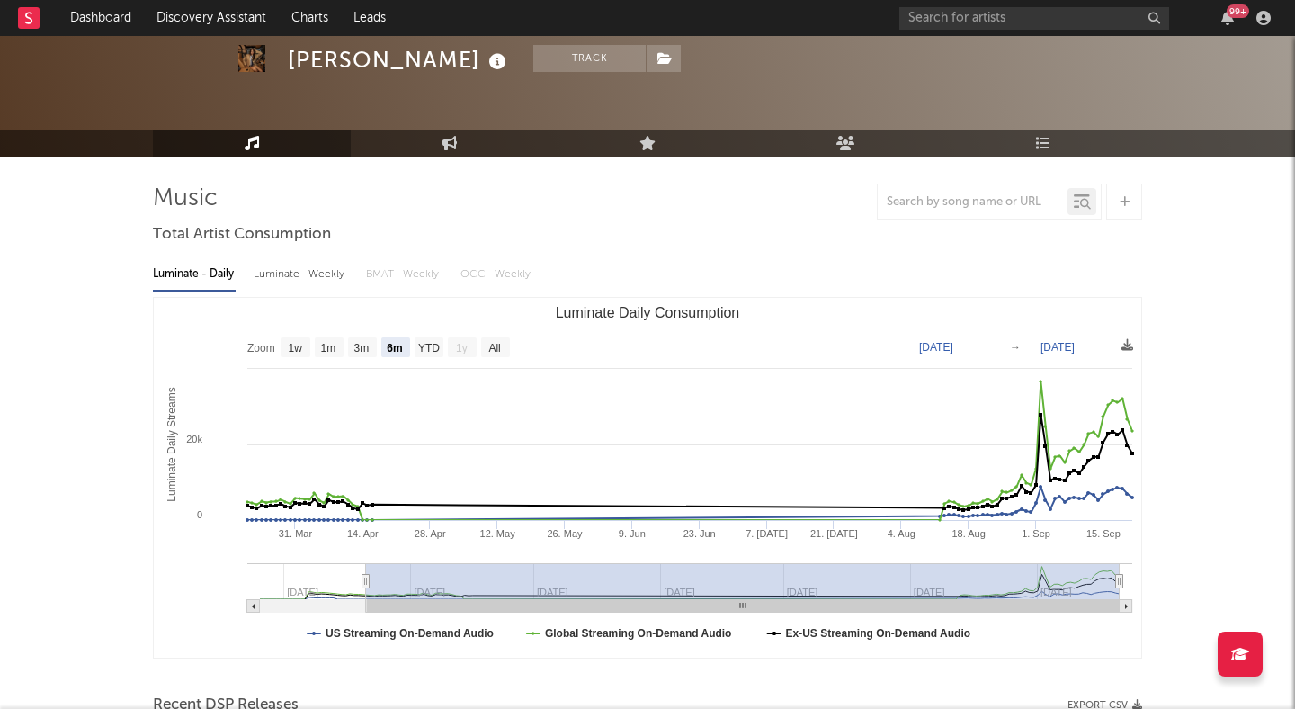
scroll to position [71, 0]
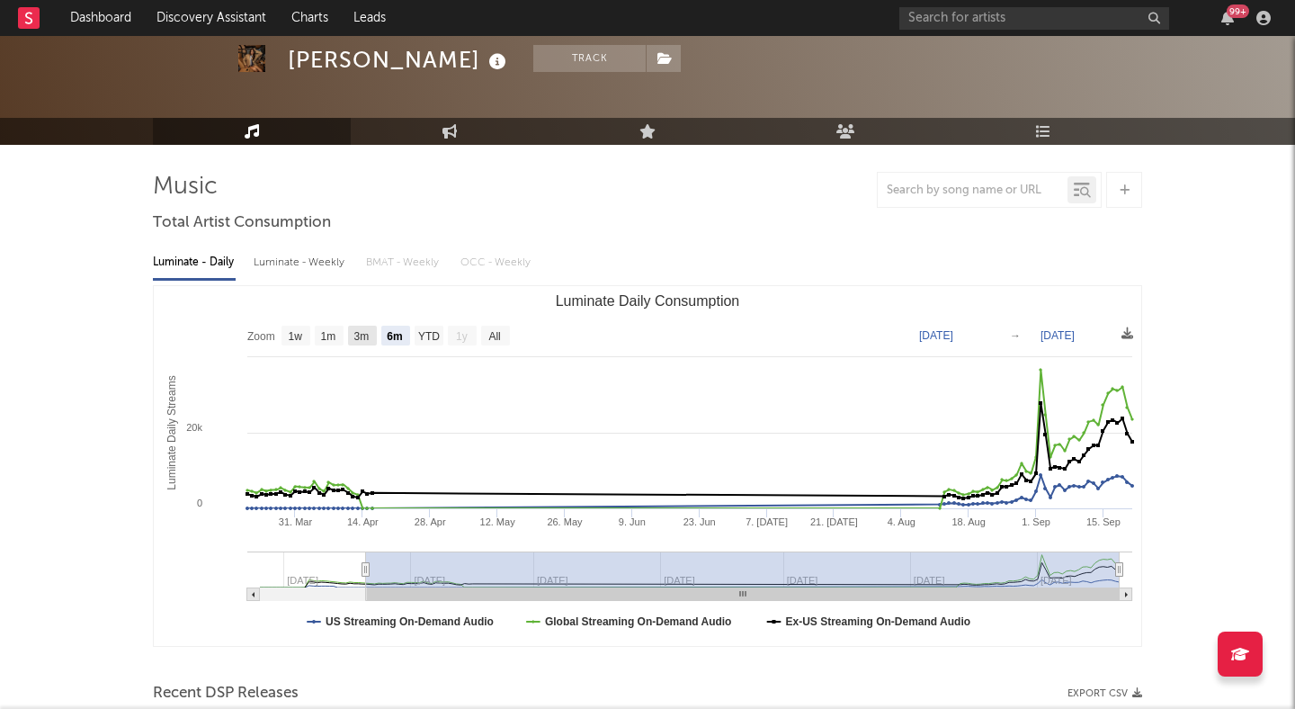
click at [358, 334] on text "3m" at bounding box center [361, 336] width 15 height 13
select select "3m"
type input "2025-06-21"
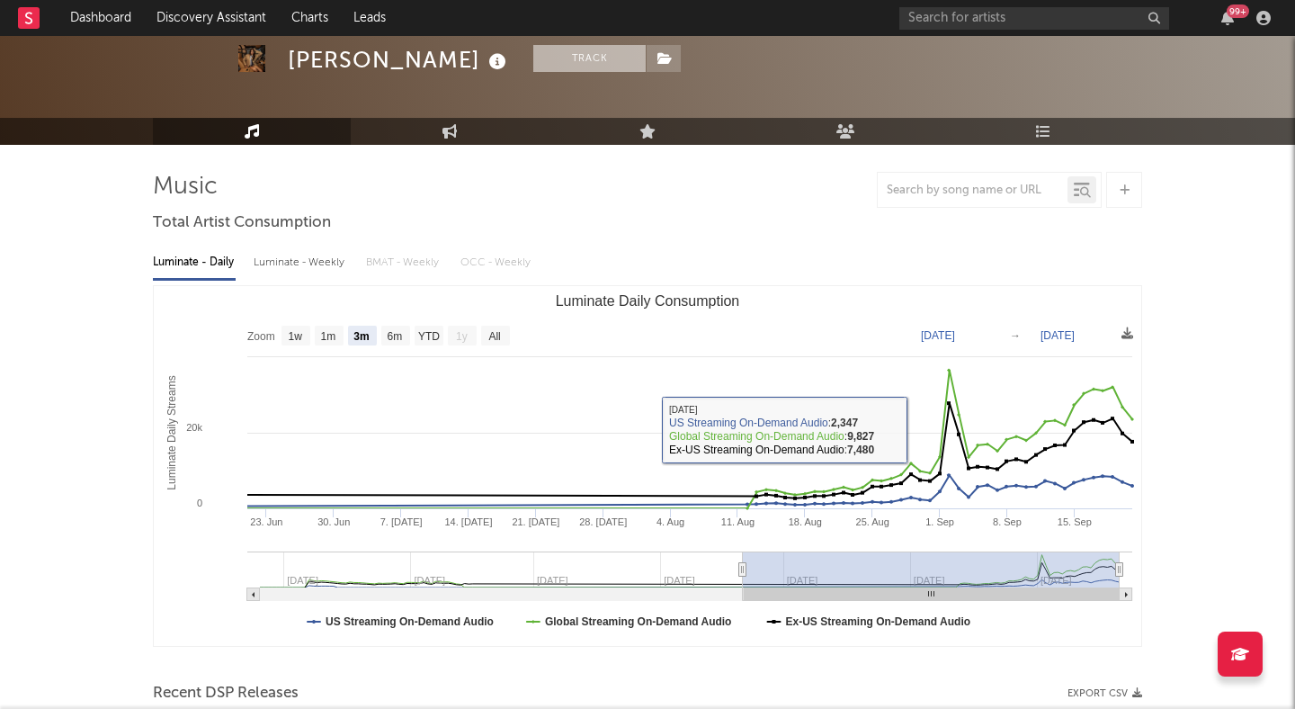
click at [533, 49] on button "Track" at bounding box center [589, 58] width 112 height 27
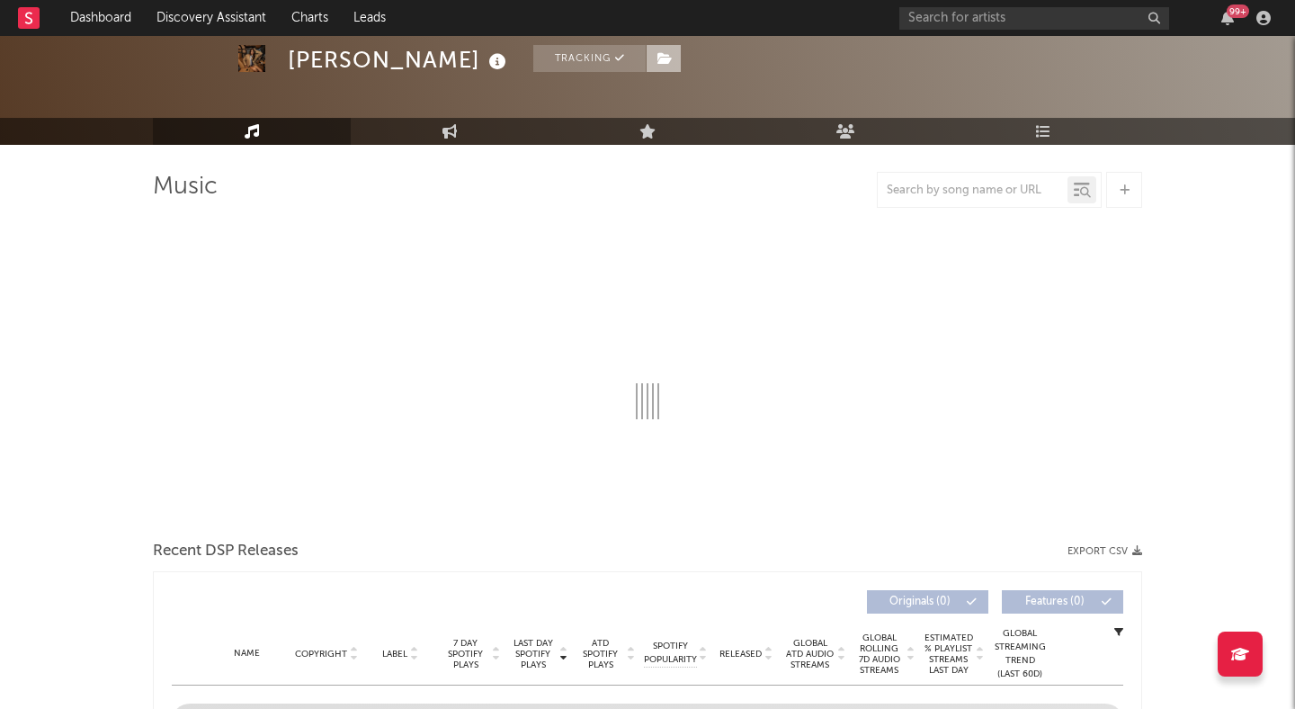
click at [646, 57] on span at bounding box center [664, 58] width 36 height 27
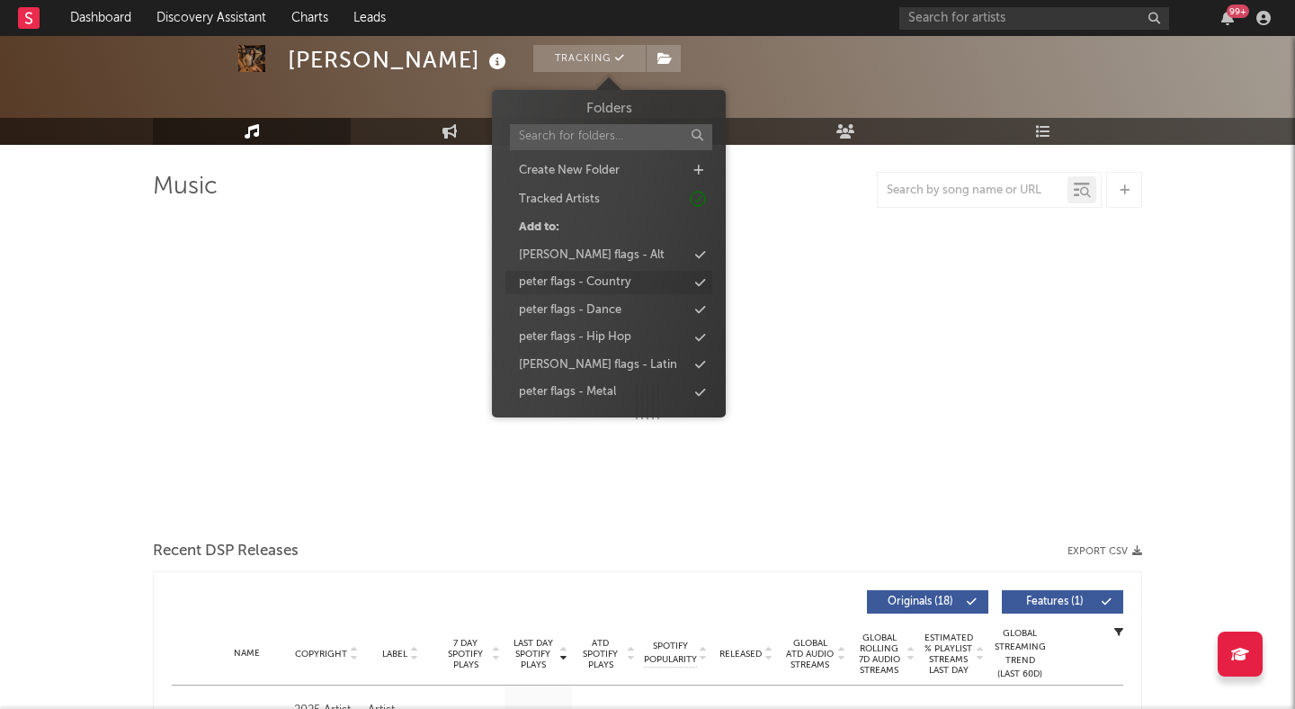
select select "6m"
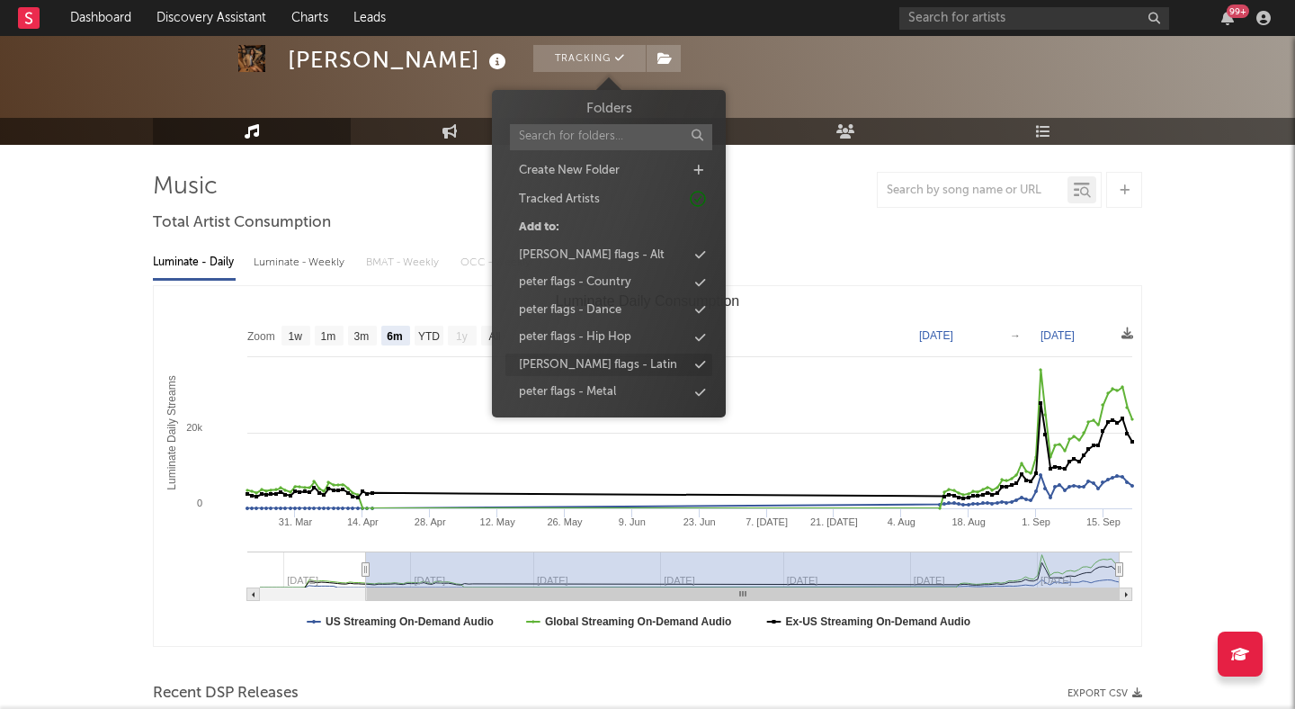
scroll to position [82, 0]
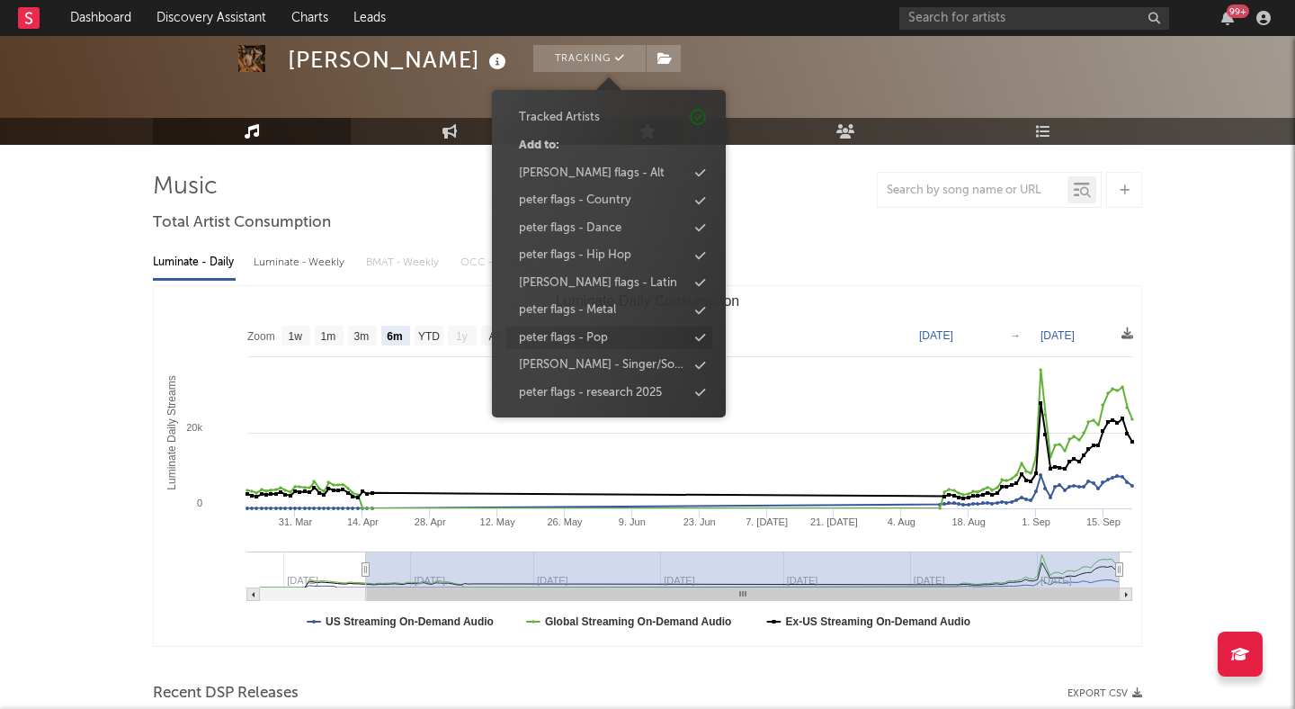
click at [610, 338] on div "peter flags - Pop" at bounding box center [609, 338] width 207 height 23
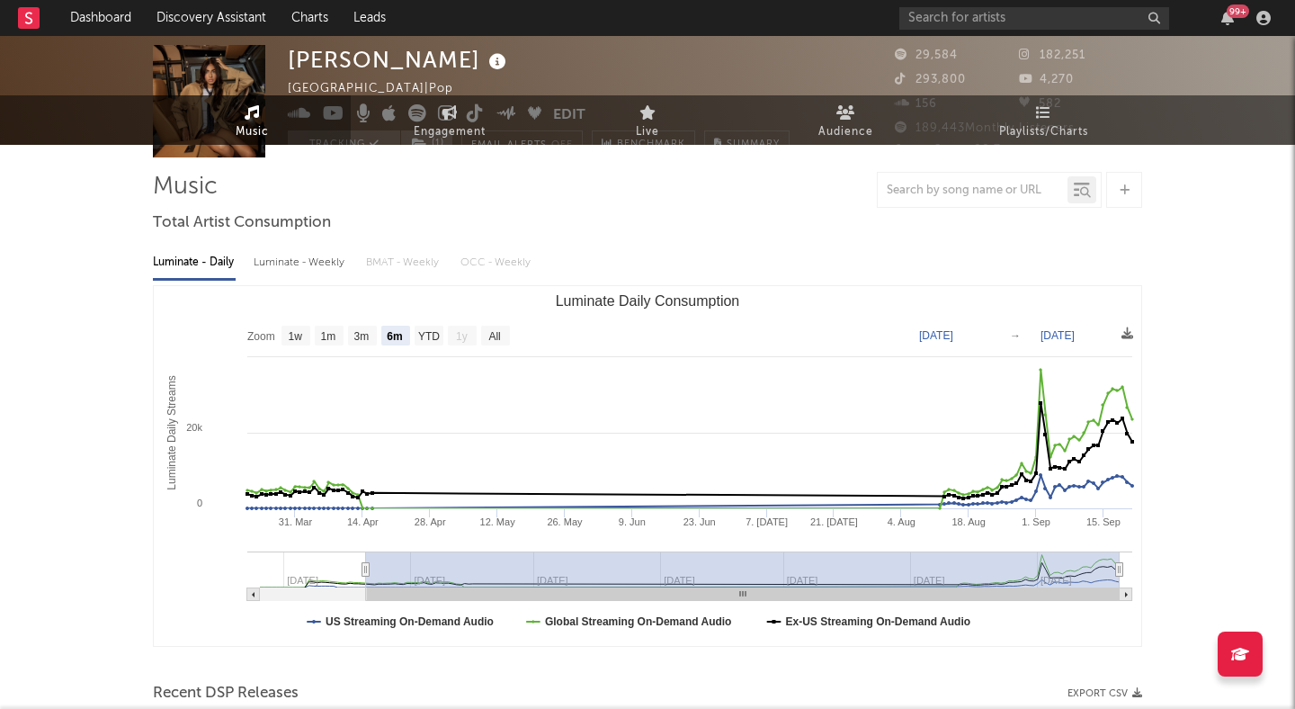
scroll to position [0, 0]
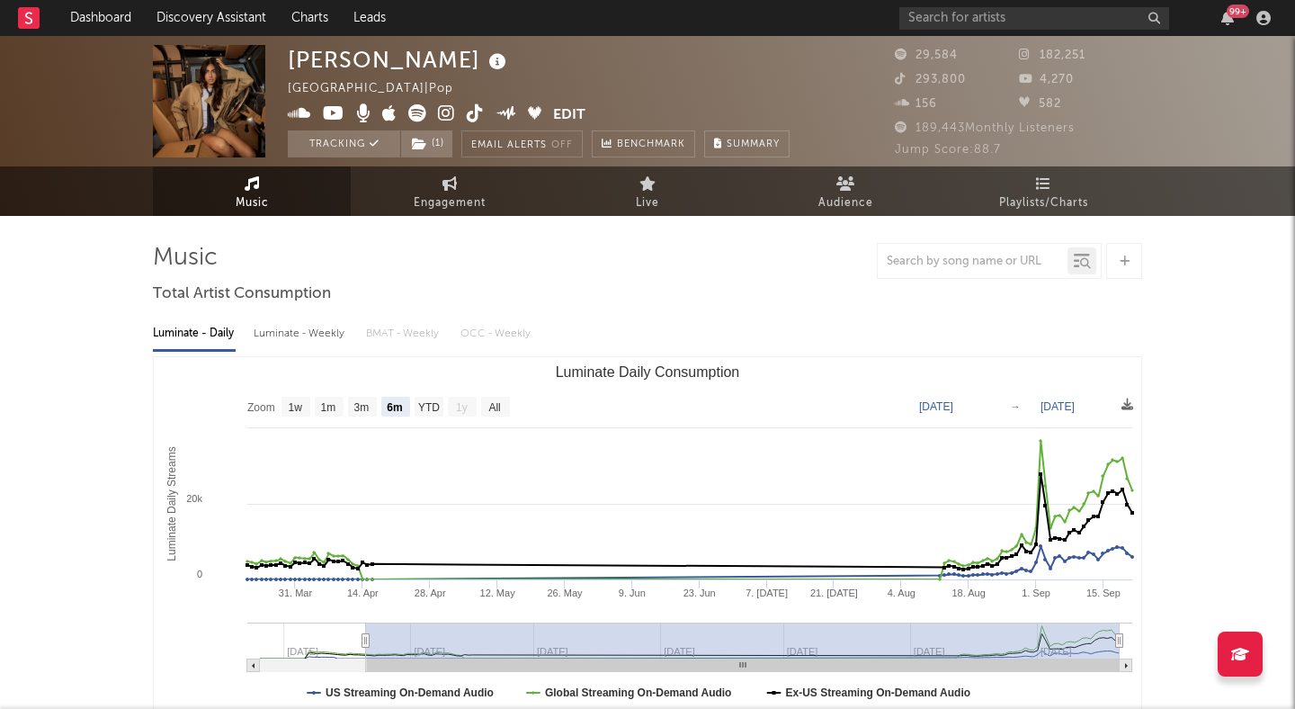
click at [449, 109] on icon at bounding box center [446, 113] width 17 height 18
click at [452, 190] on icon at bounding box center [450, 183] width 15 height 14
select select "1w"
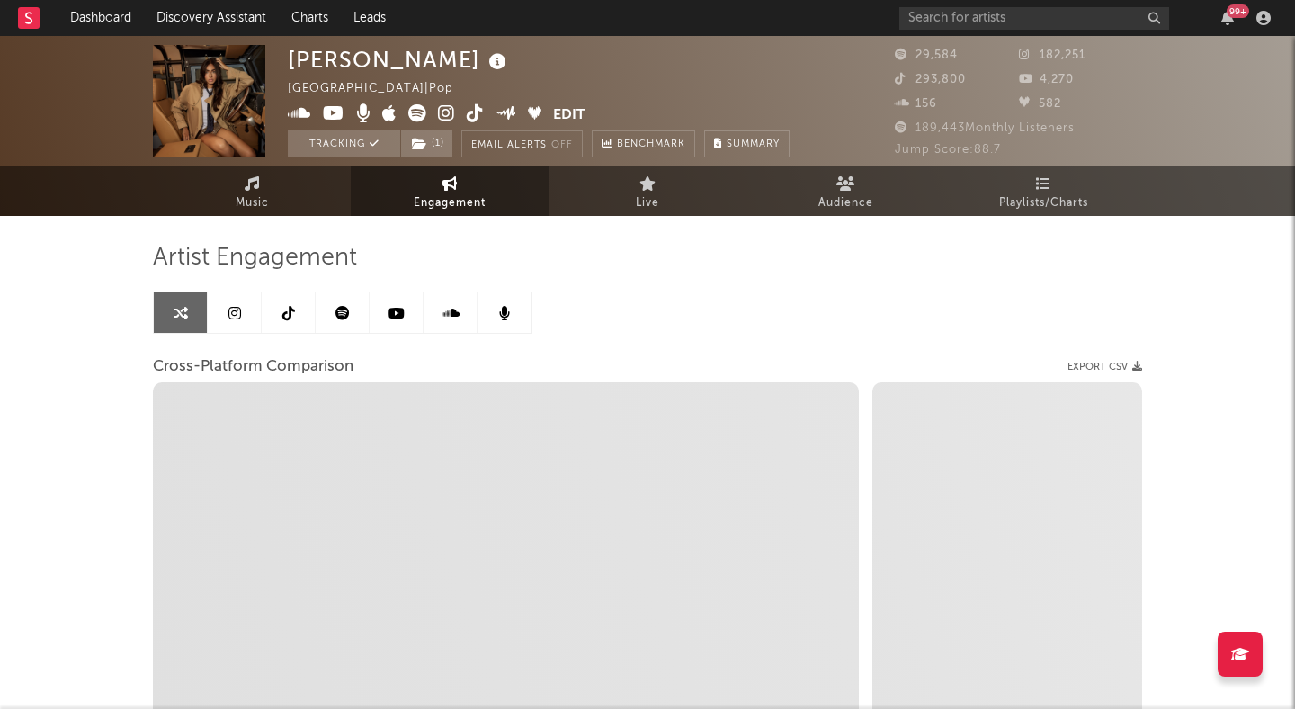
click at [288, 309] on icon at bounding box center [288, 313] width 13 height 14
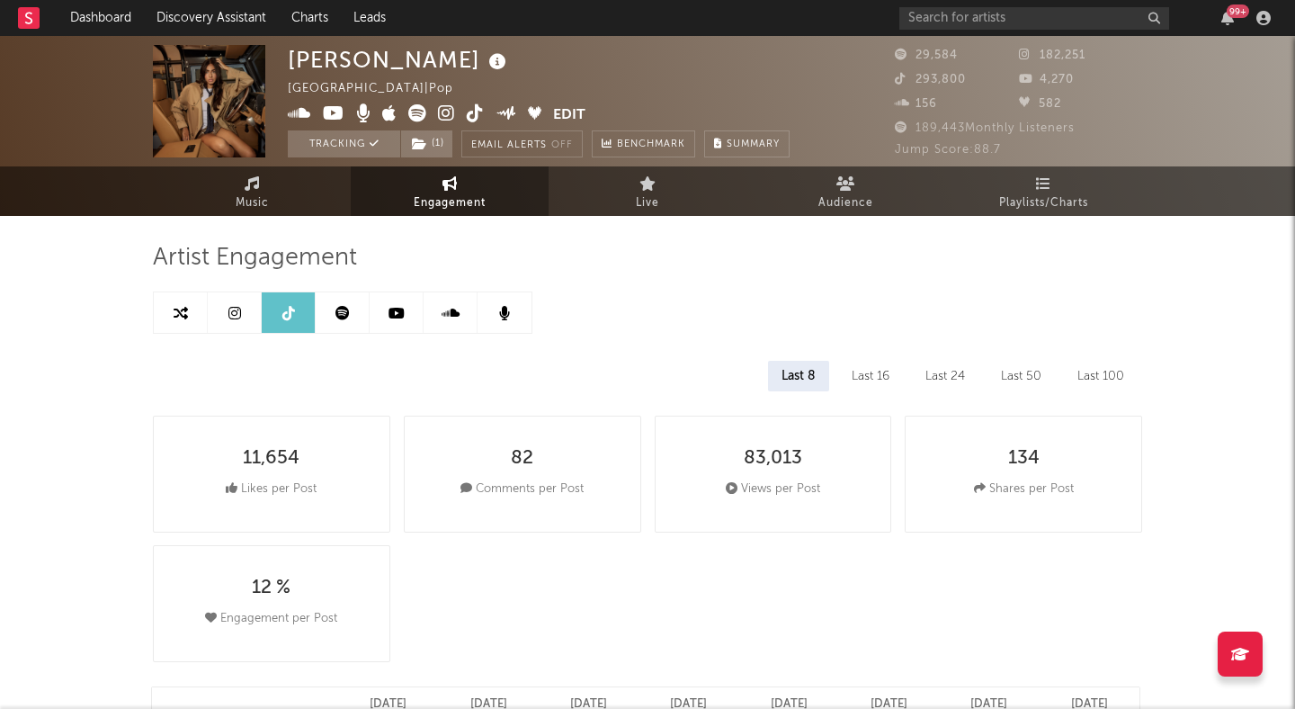
select select "6m"
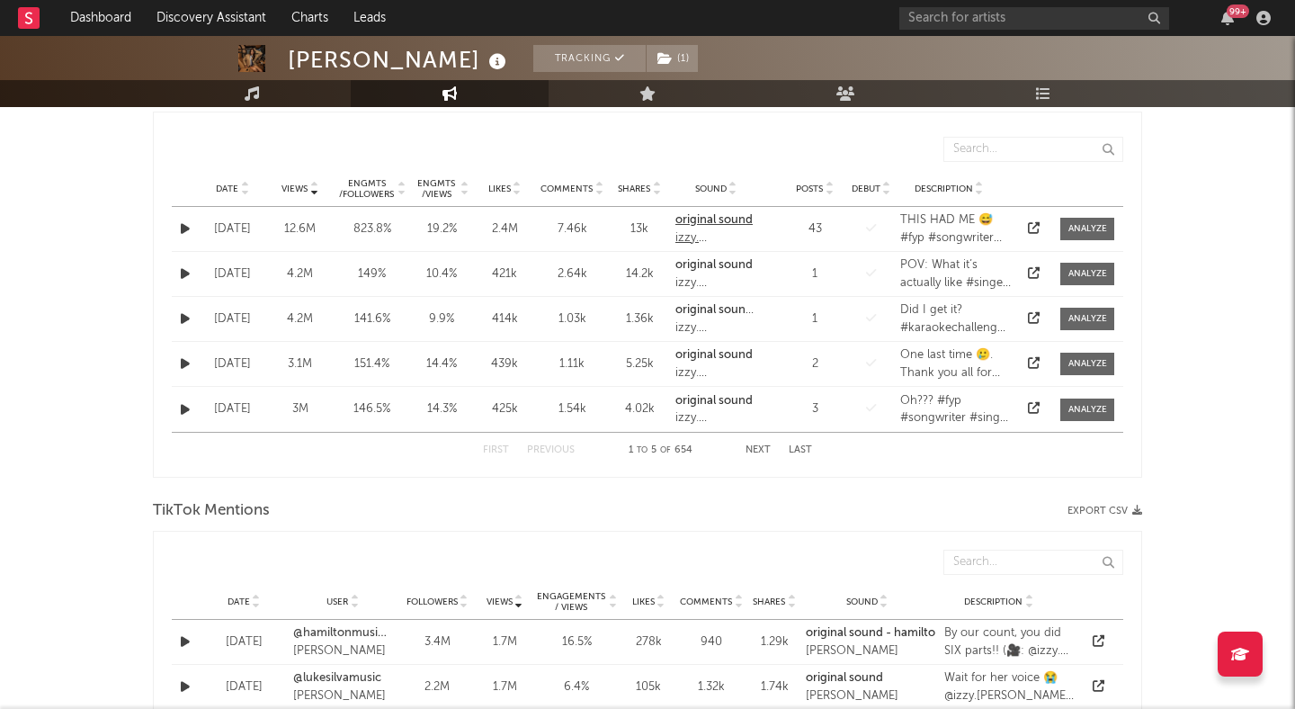
scroll to position [972, 0]
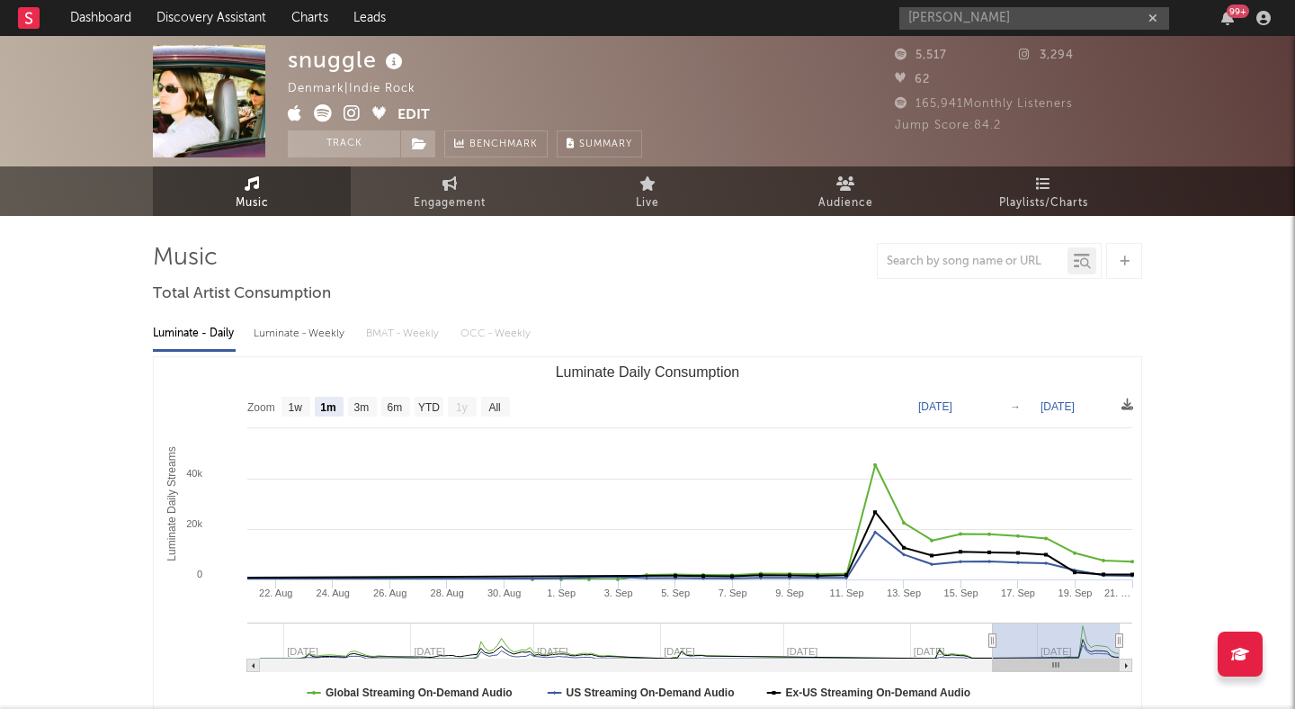
select select "1m"
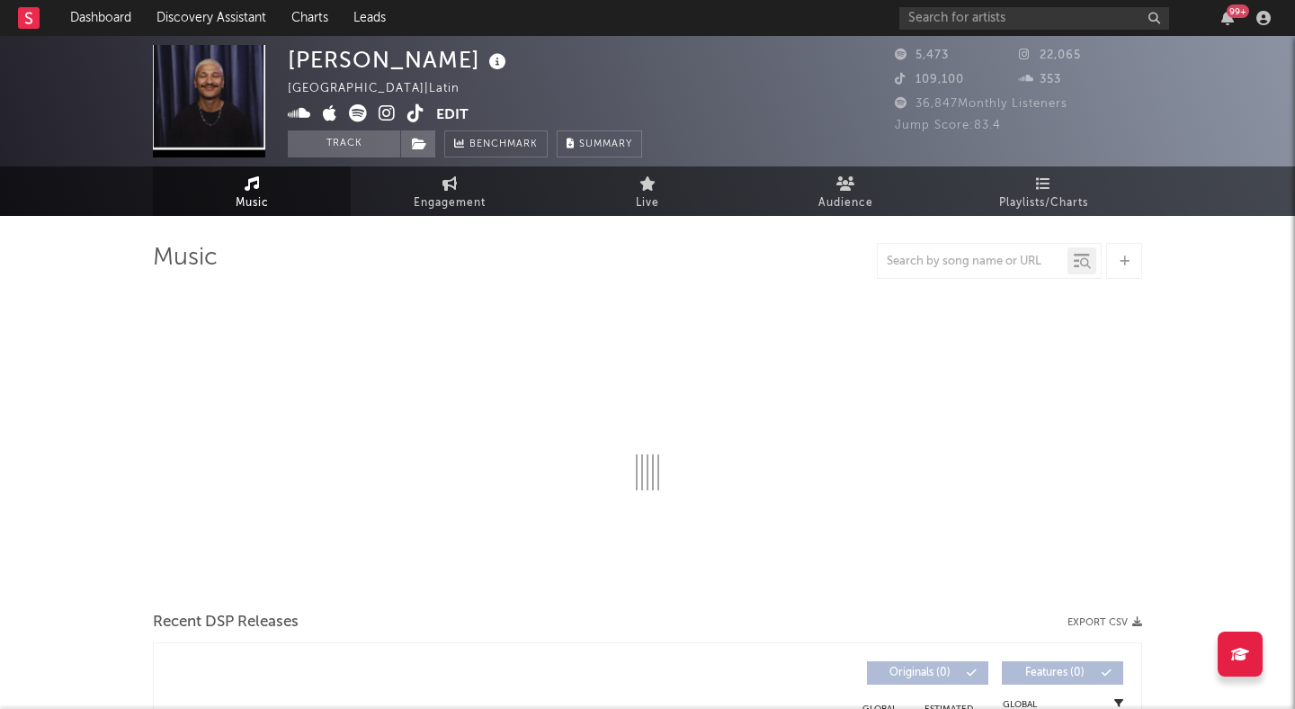
select select "6m"
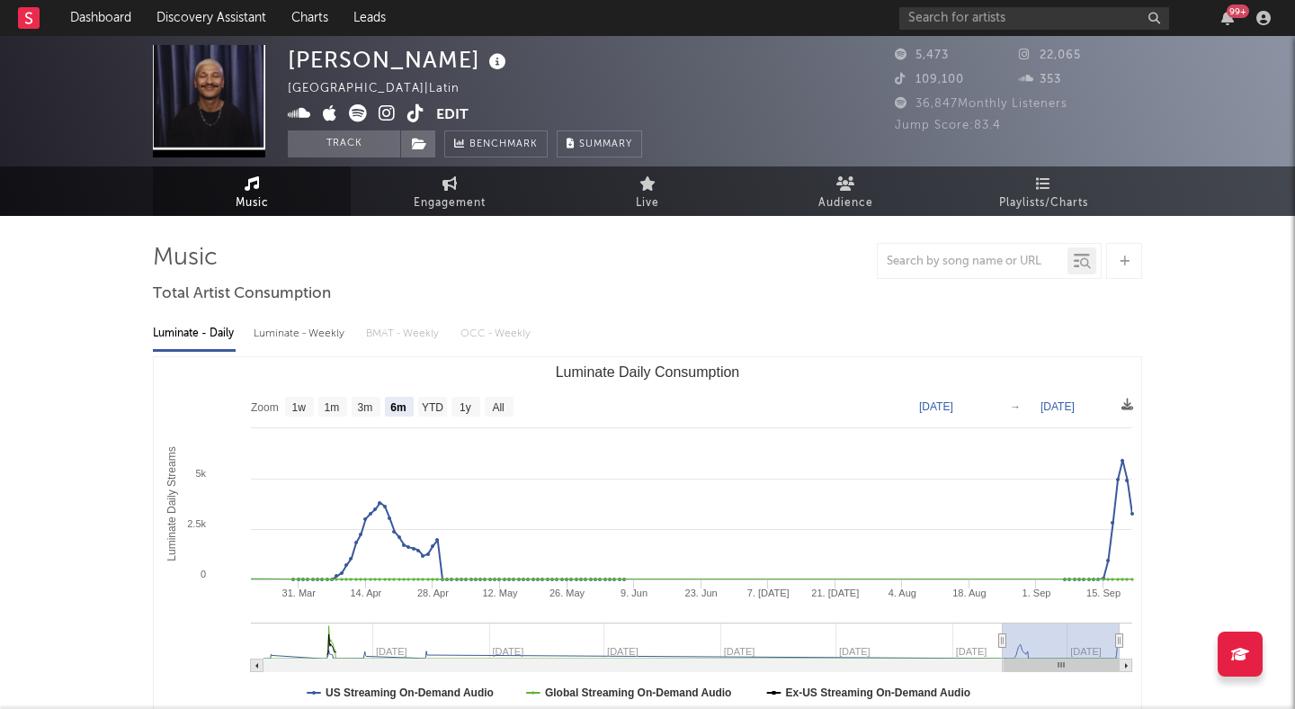
click at [409, 113] on icon at bounding box center [415, 113] width 17 height 18
click at [392, 147] on button "Track" at bounding box center [344, 143] width 112 height 27
click at [424, 147] on icon at bounding box center [419, 144] width 15 height 13
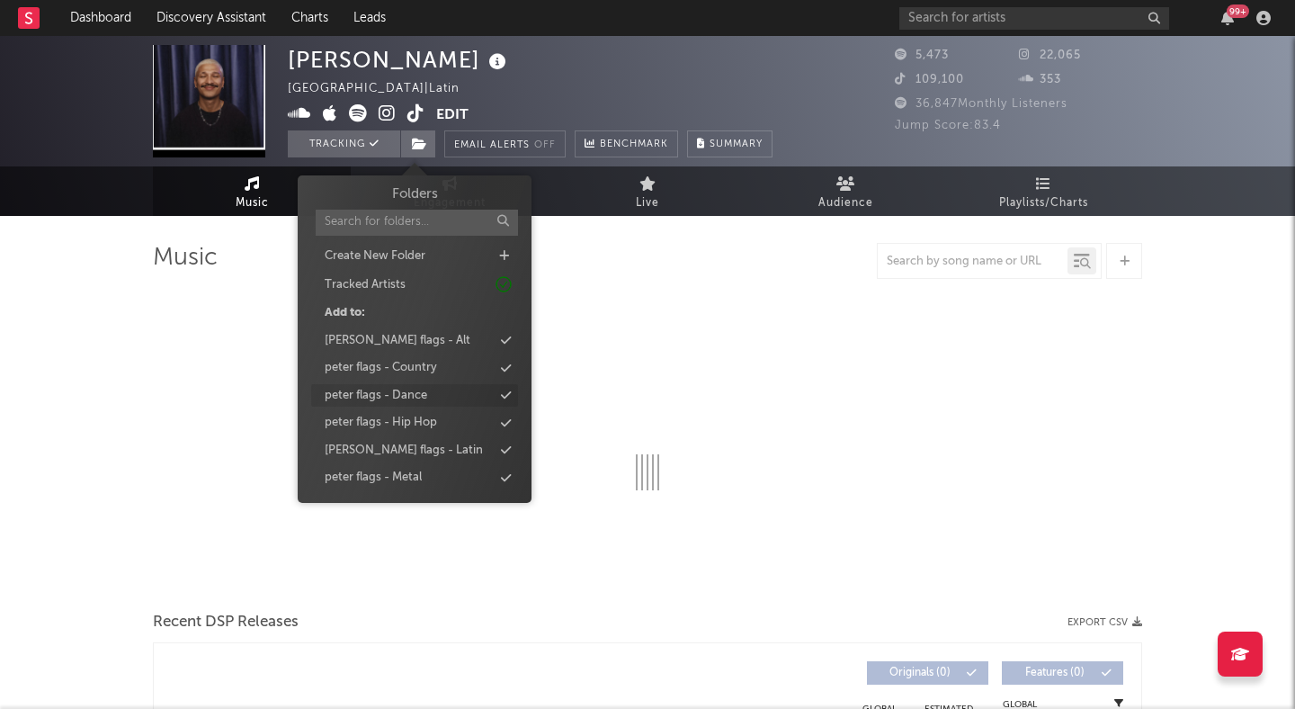
select select "6m"
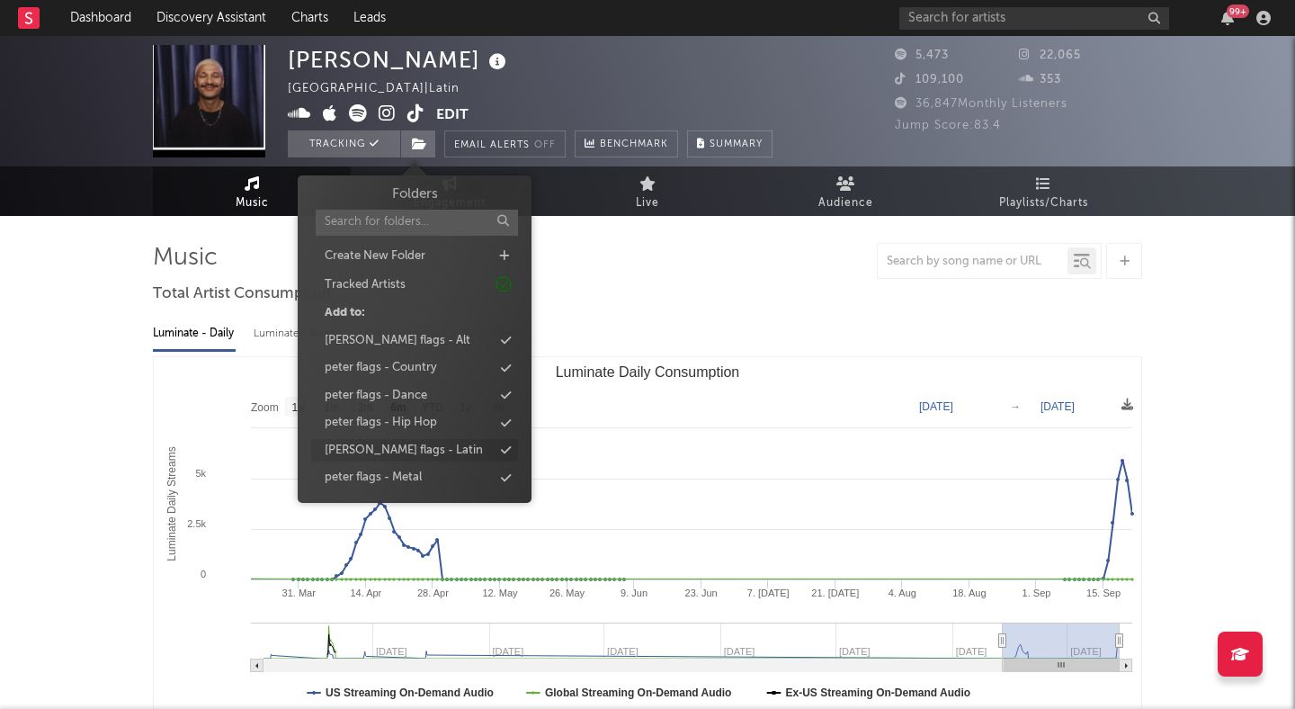
click at [440, 447] on div "peter flags - Latin" at bounding box center [414, 450] width 207 height 23
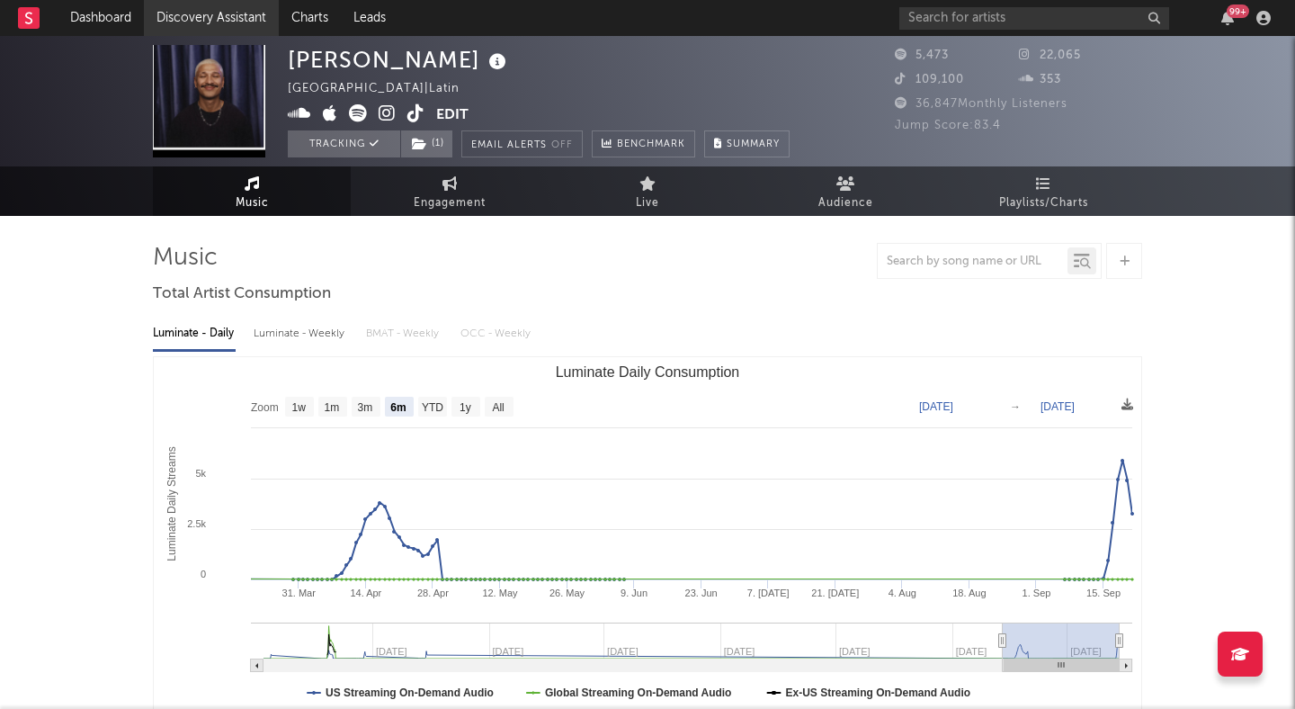
click at [172, 15] on link "Discovery Assistant" at bounding box center [211, 18] width 135 height 36
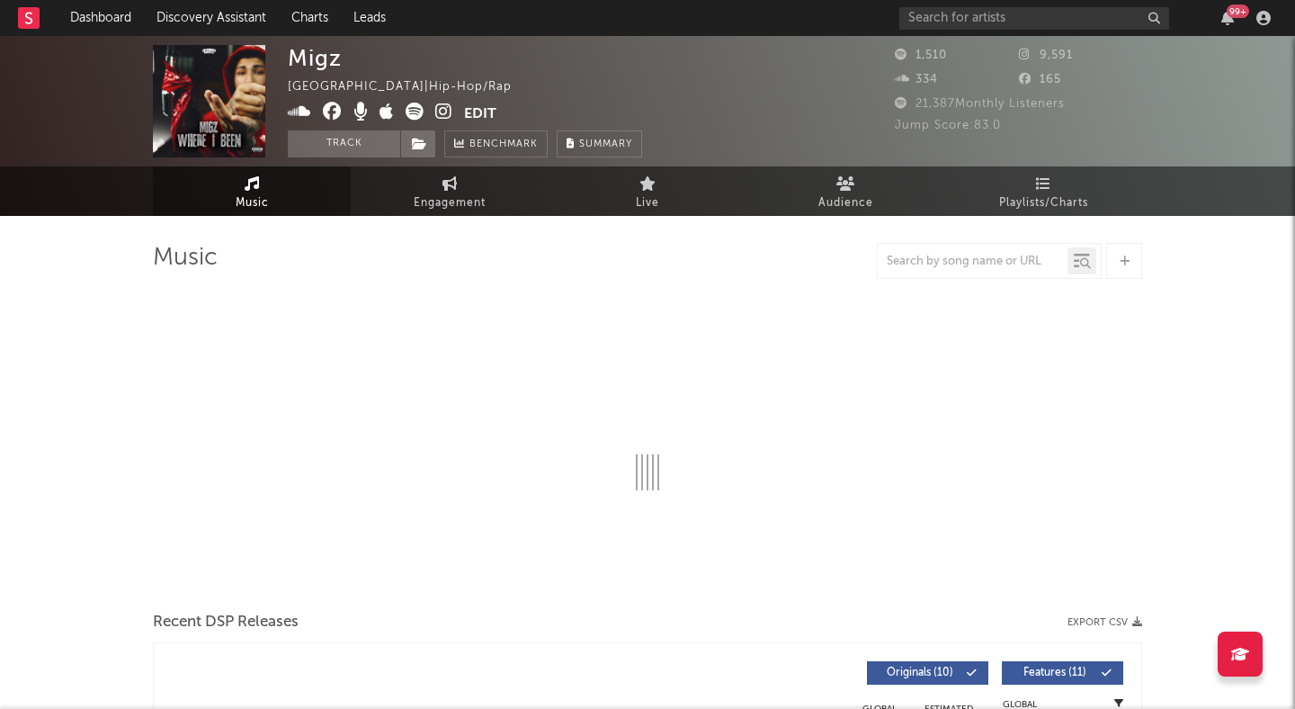
click at [438, 116] on icon at bounding box center [443, 112] width 17 height 18
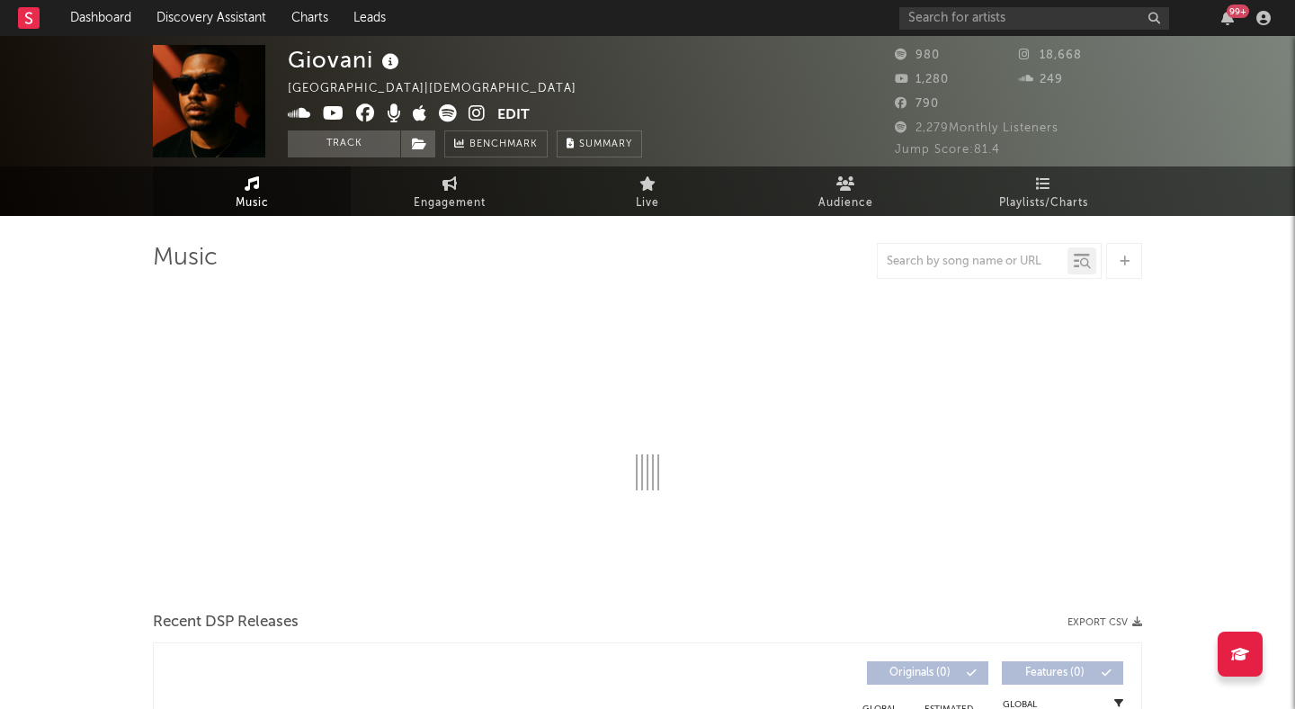
select select "1w"
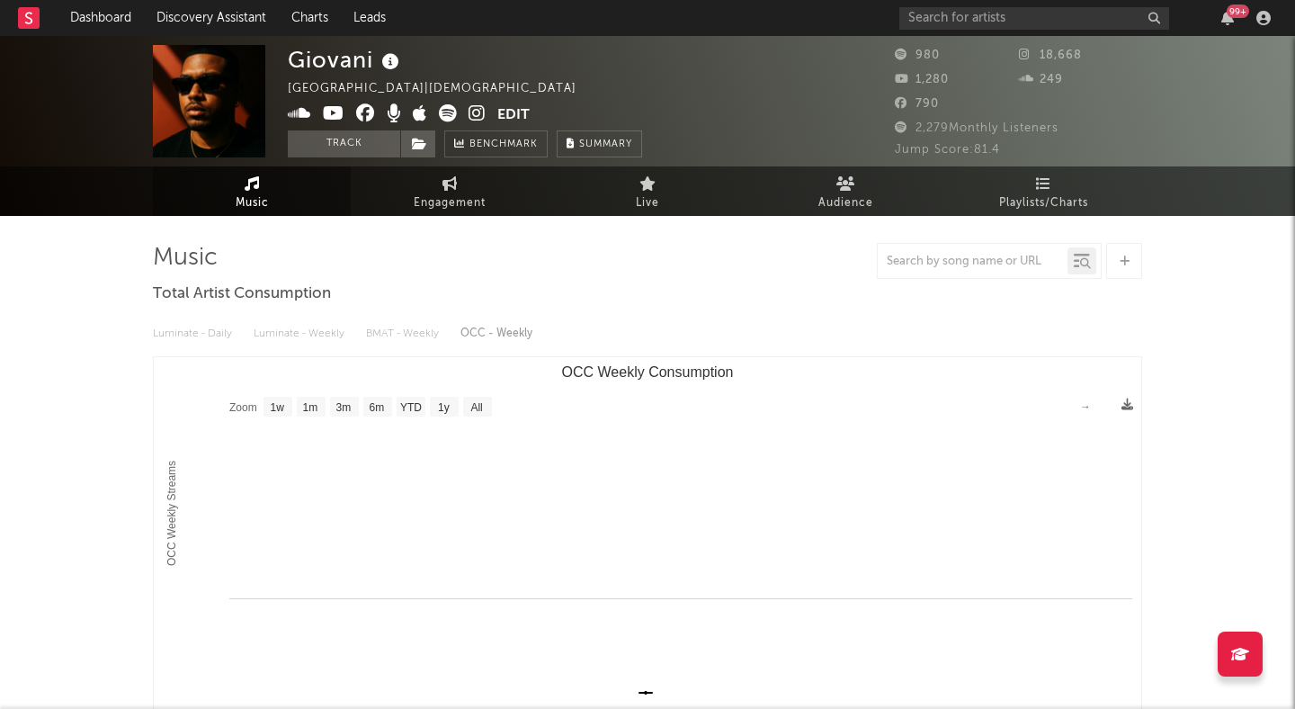
click at [410, 91] on div "[GEOGRAPHIC_DATA] | [DEMOGRAPHIC_DATA]" at bounding box center [442, 89] width 309 height 22
click at [509, 112] on button "Edit" at bounding box center [513, 115] width 32 height 22
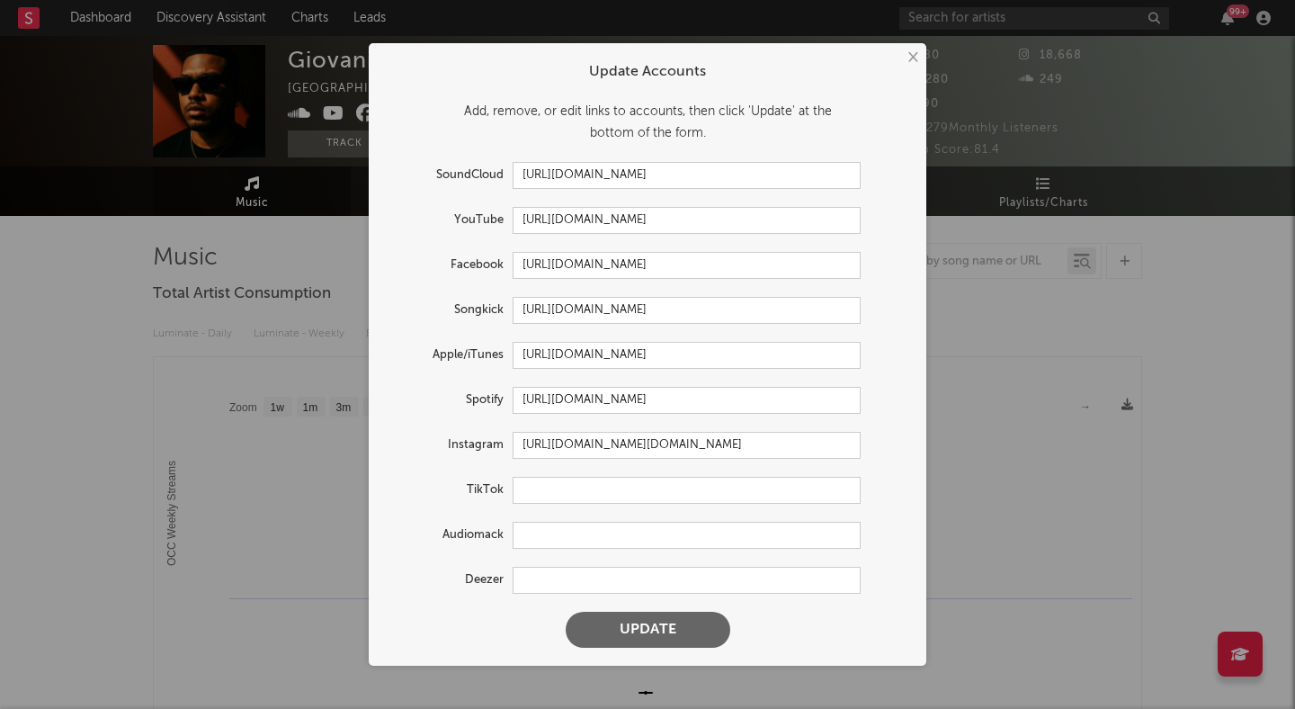
click at [903, 69] on div "Update Accounts" at bounding box center [648, 72] width 522 height 22
click at [903, 68] on div "Update Accounts" at bounding box center [648, 72] width 522 height 22
click at [913, 54] on button "×" at bounding box center [912, 58] width 20 height 20
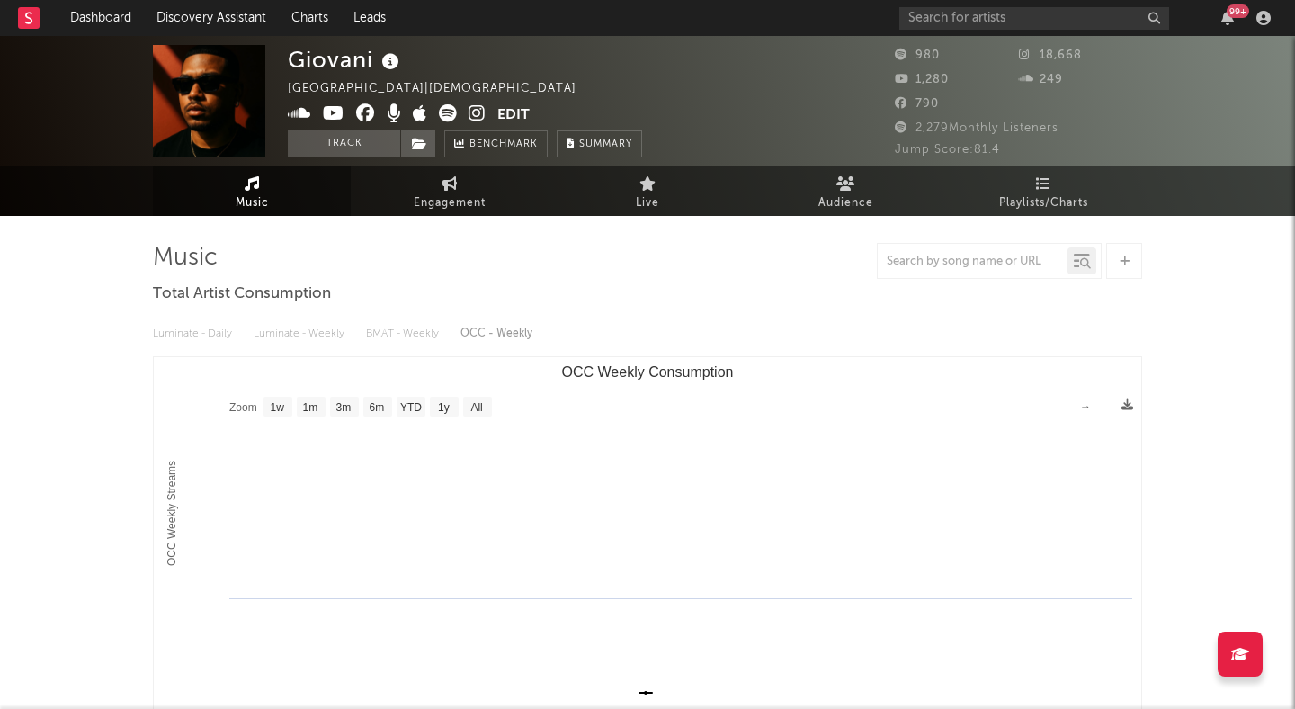
click at [485, 115] on icon at bounding box center [477, 113] width 17 height 18
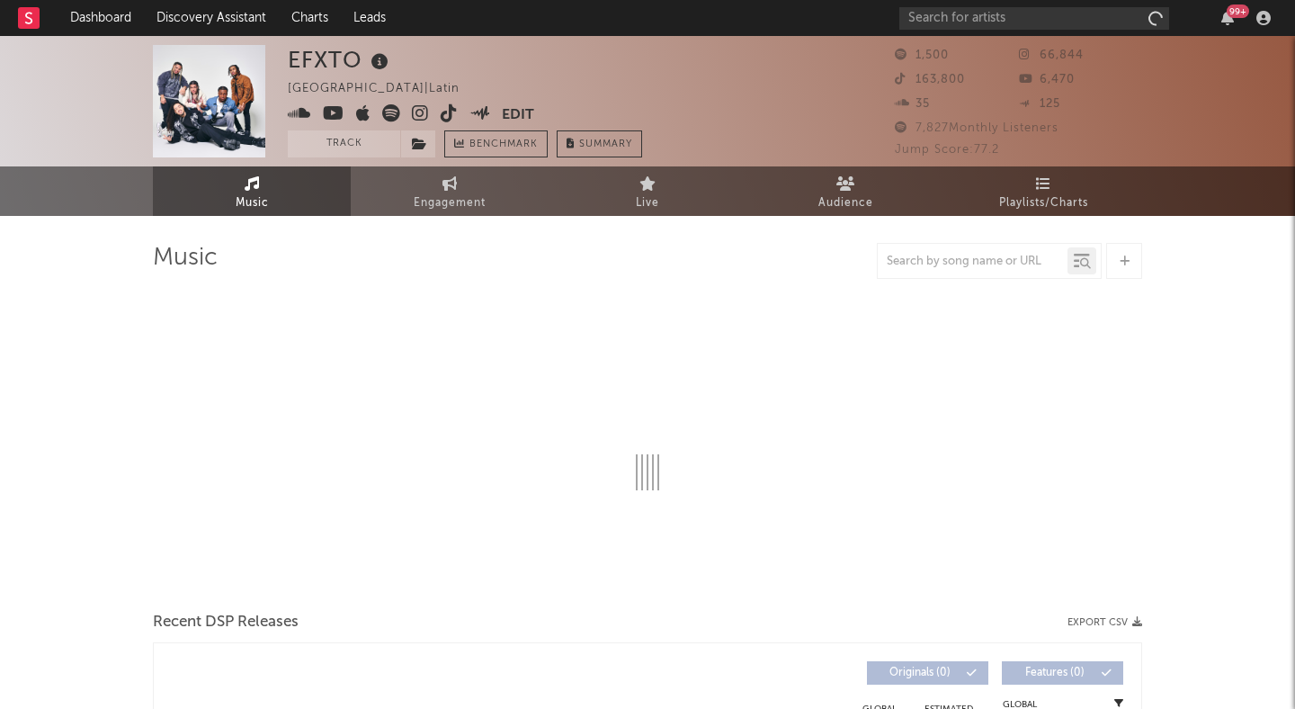
select select "6m"
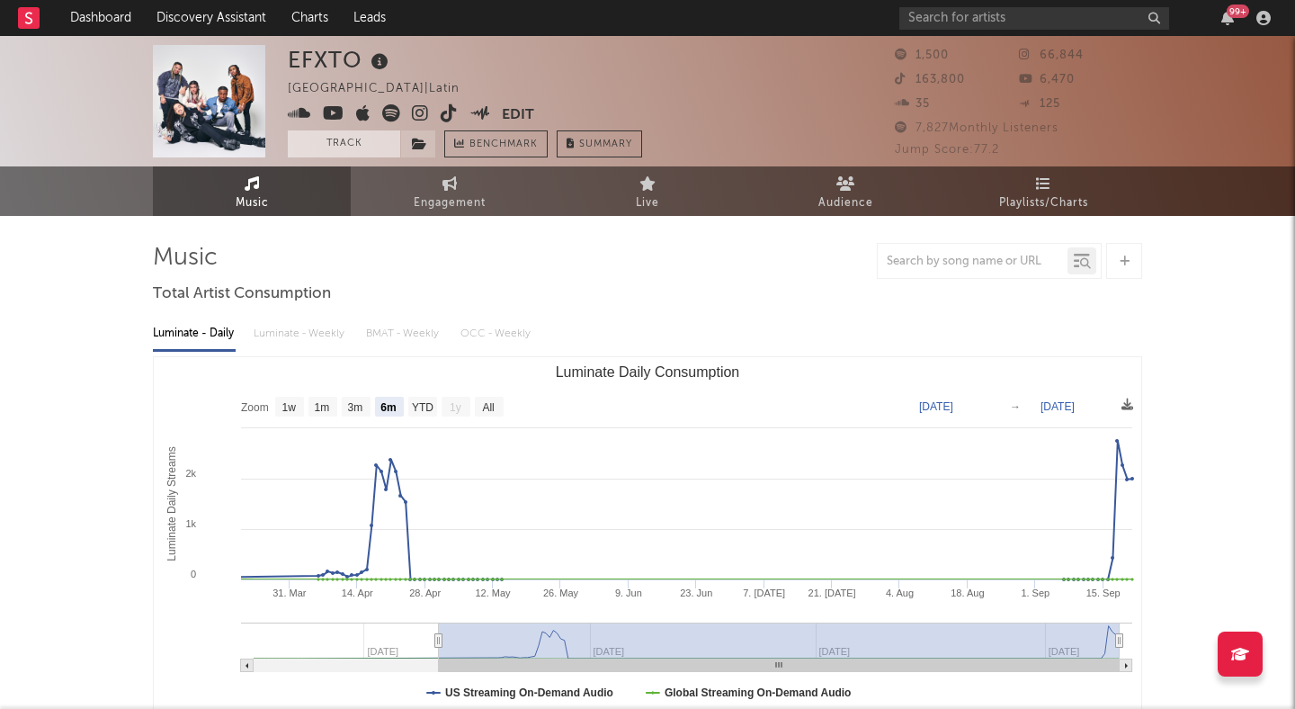
click at [375, 138] on button "Track" at bounding box center [344, 143] width 112 height 27
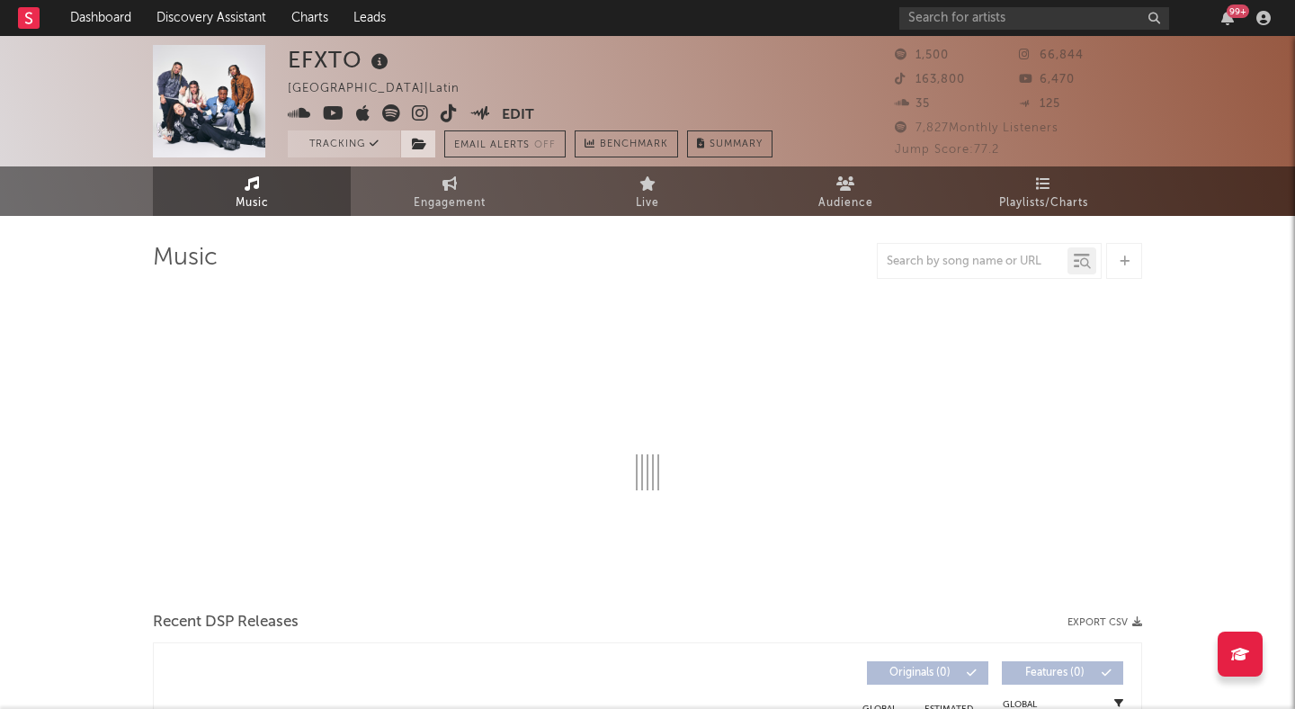
click at [412, 138] on icon at bounding box center [419, 144] width 15 height 13
select select "6m"
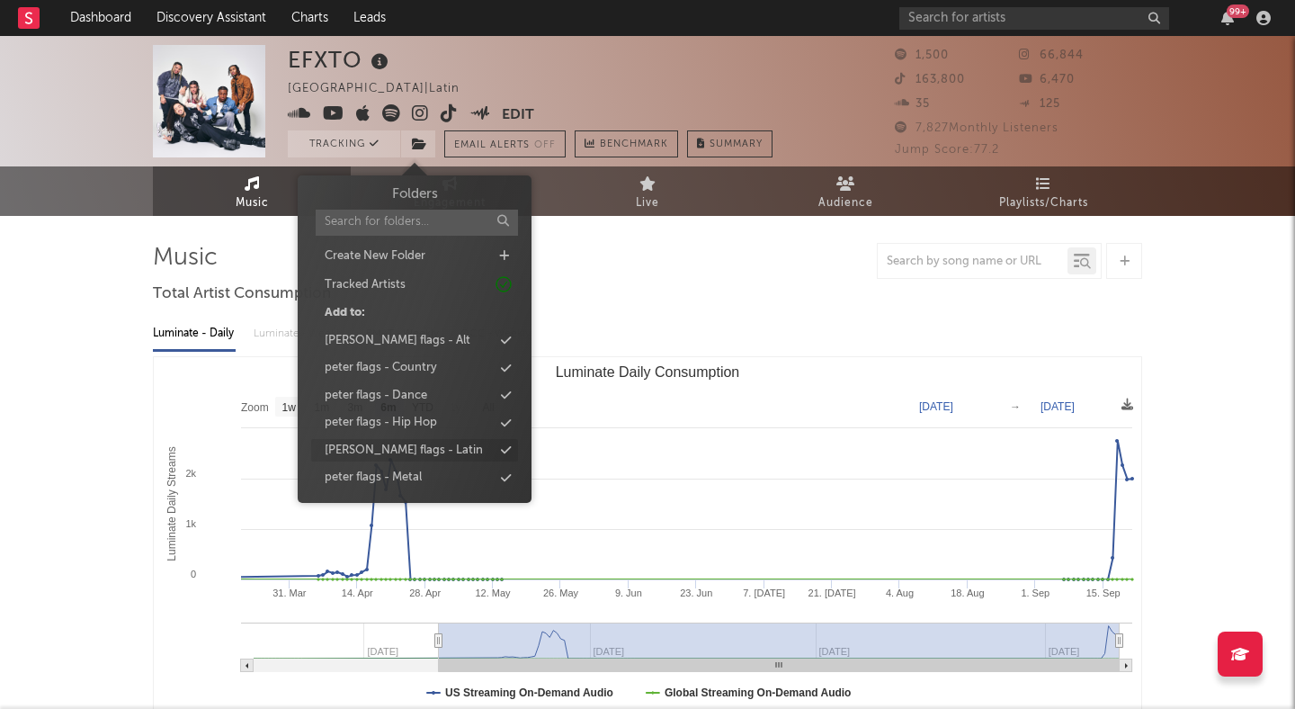
click at [429, 443] on div "[PERSON_NAME] flags - Latin" at bounding box center [414, 450] width 207 height 23
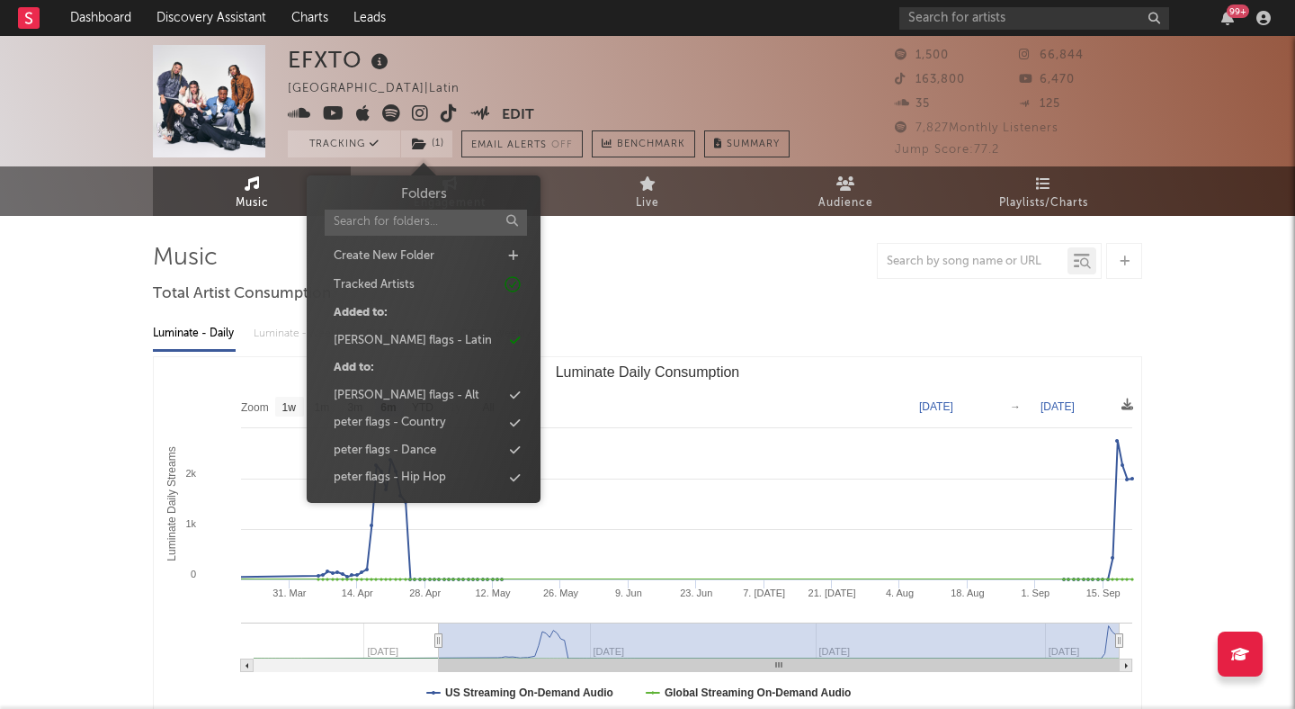
click at [623, 264] on div at bounding box center [647, 261] width 989 height 36
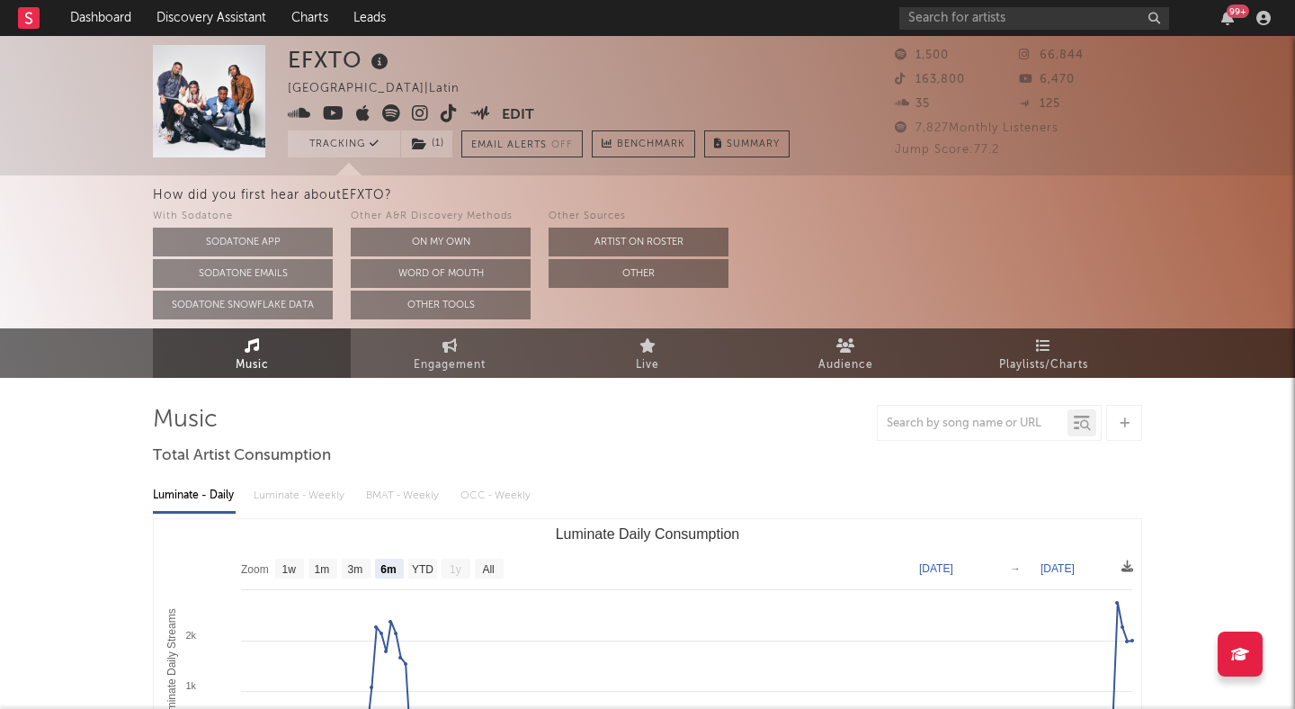
click at [442, 118] on icon at bounding box center [449, 113] width 17 height 18
click at [107, 13] on link "Dashboard" at bounding box center [101, 18] width 86 height 36
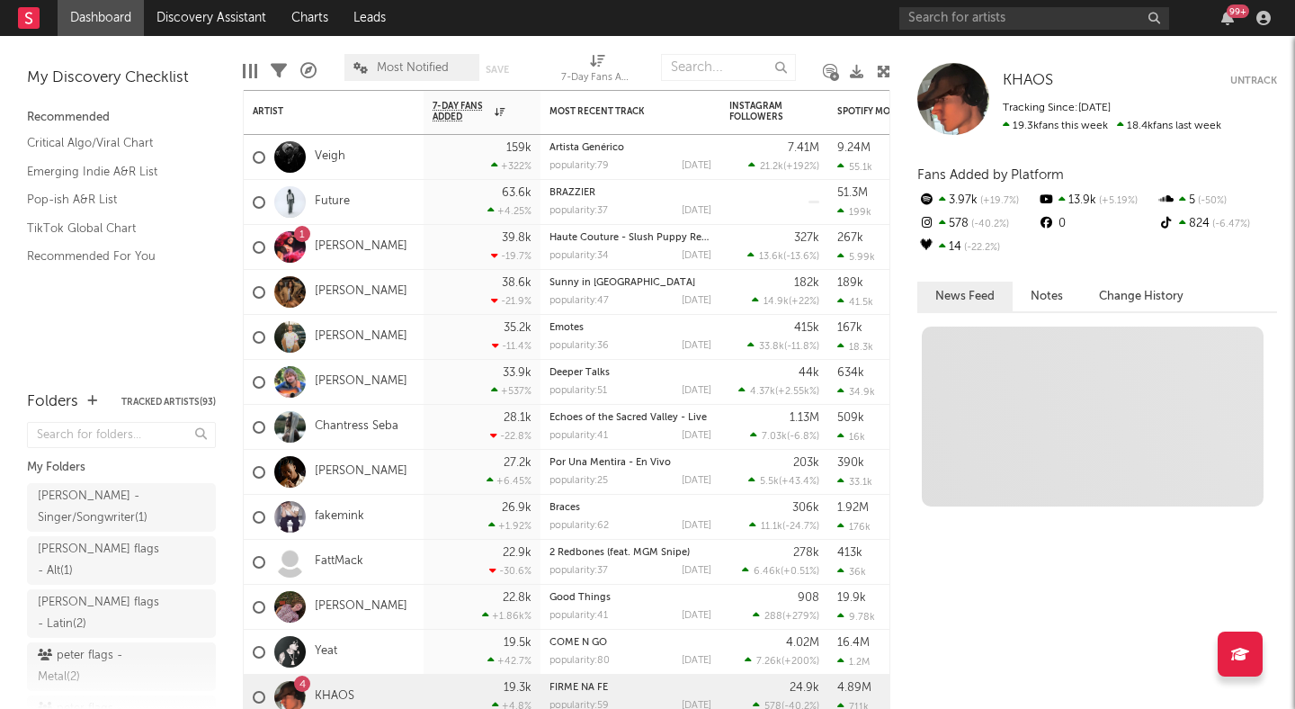
scroll to position [98, 0]
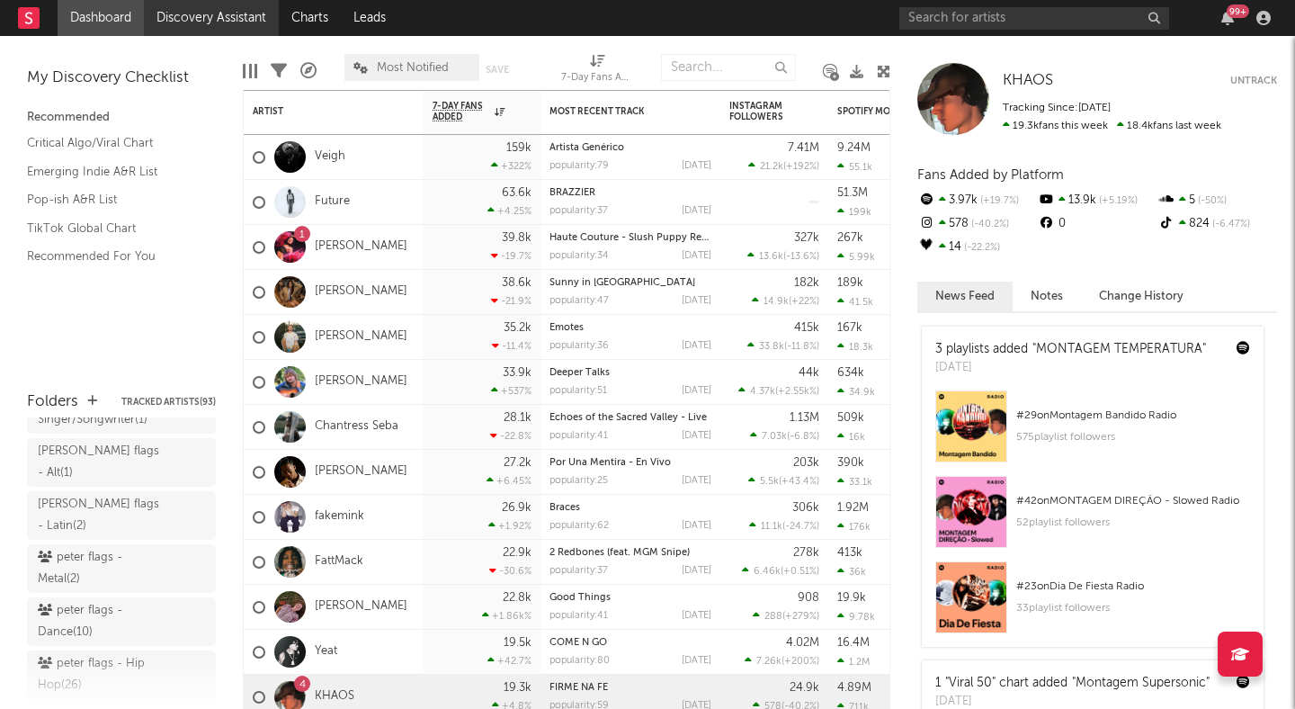
click at [229, 20] on link "Discovery Assistant" at bounding box center [211, 18] width 135 height 36
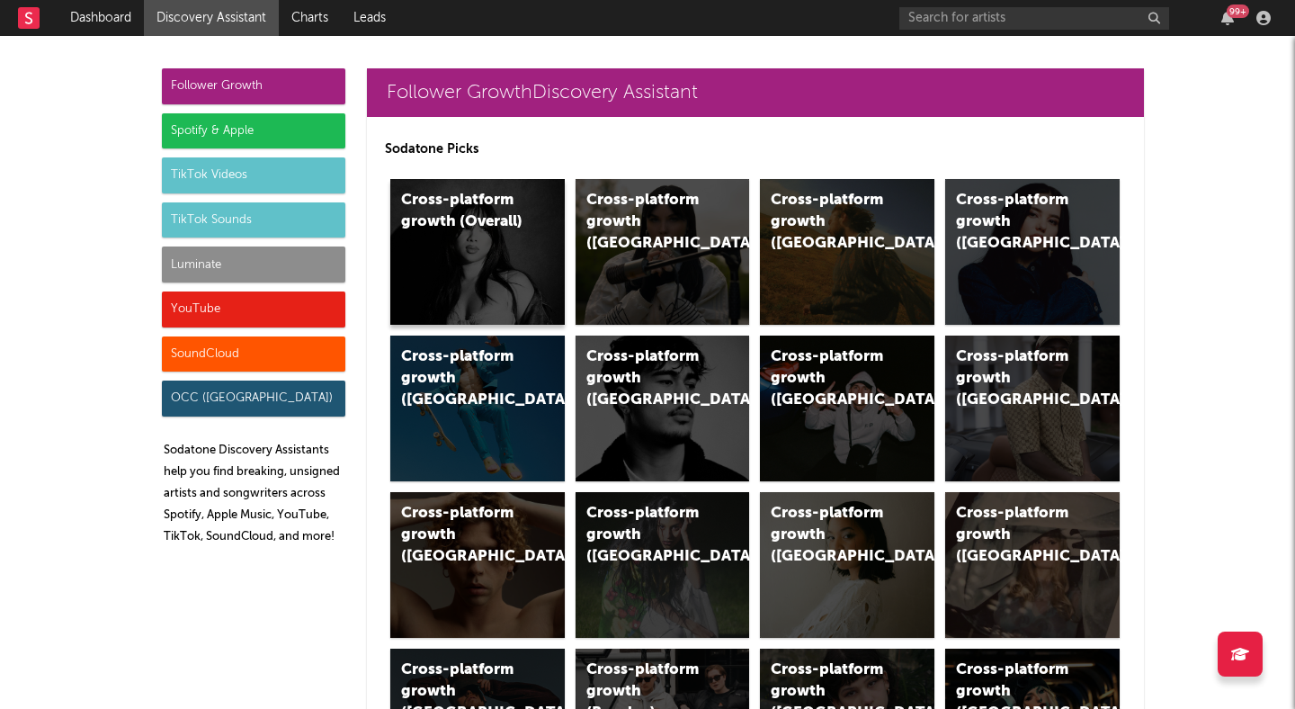
click at [510, 224] on div "Cross-platform growth (Overall)" at bounding box center [462, 211] width 122 height 43
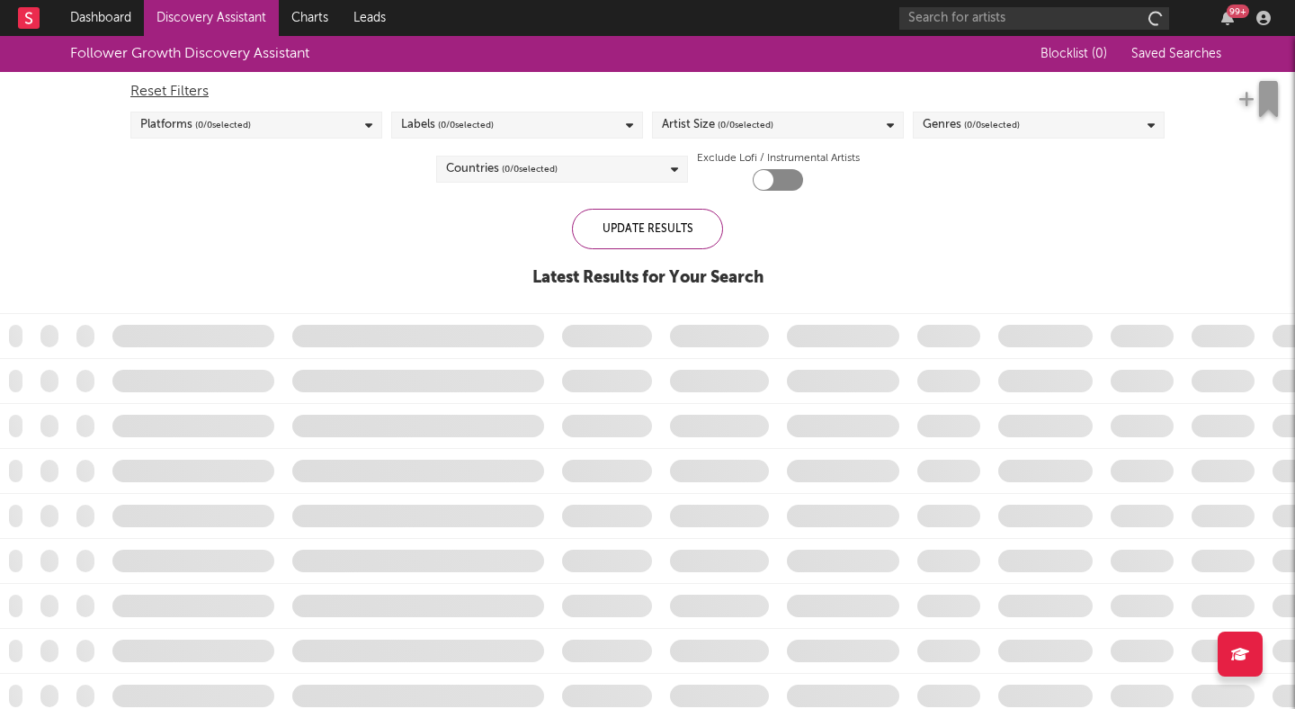
checkbox input "true"
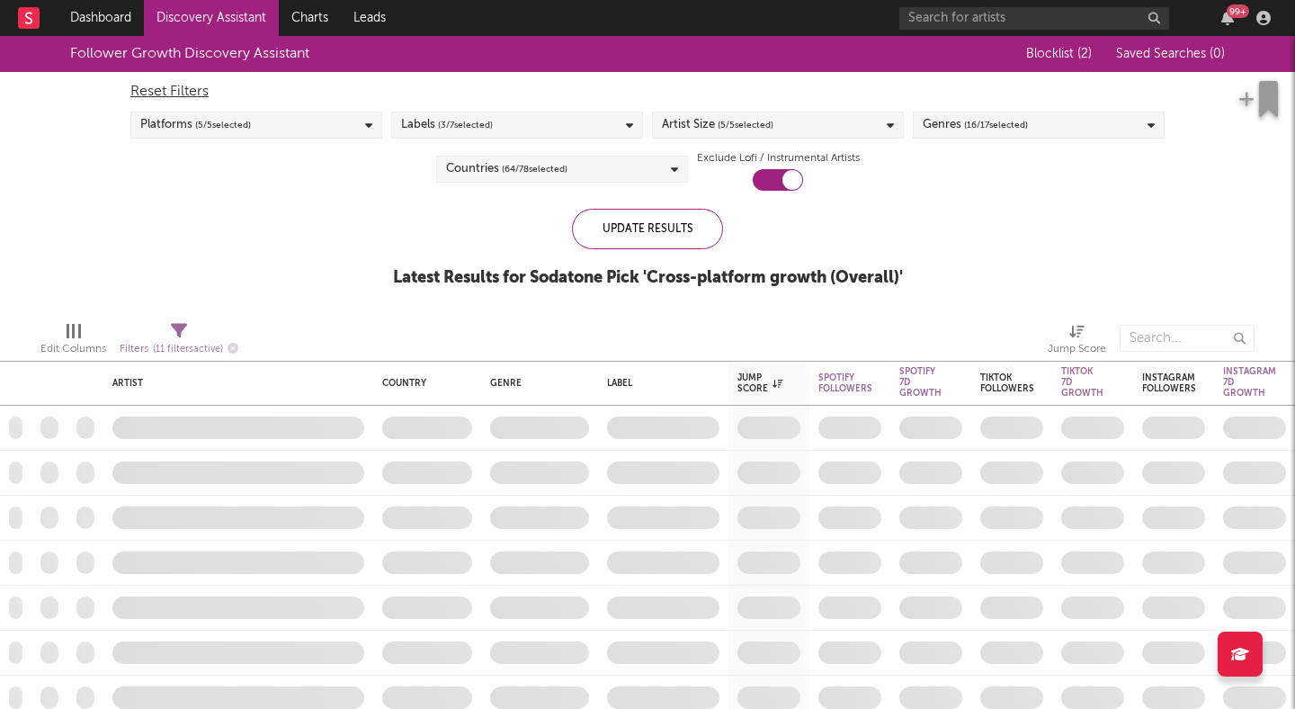
click at [944, 116] on div "Genres ( 16 / 17 selected)" at bounding box center [975, 125] width 105 height 22
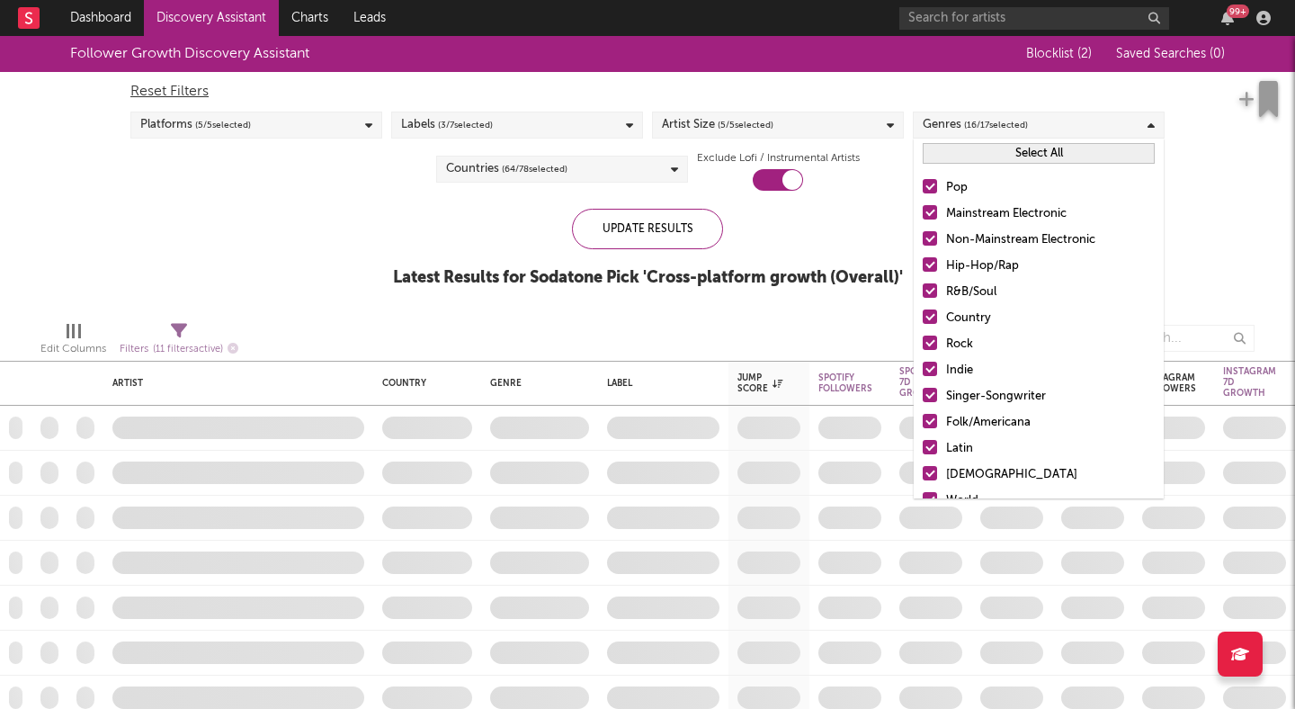
click at [981, 145] on button "Select All" at bounding box center [1039, 153] width 232 height 21
click at [981, 147] on button "Deselect All" at bounding box center [1039, 153] width 232 height 21
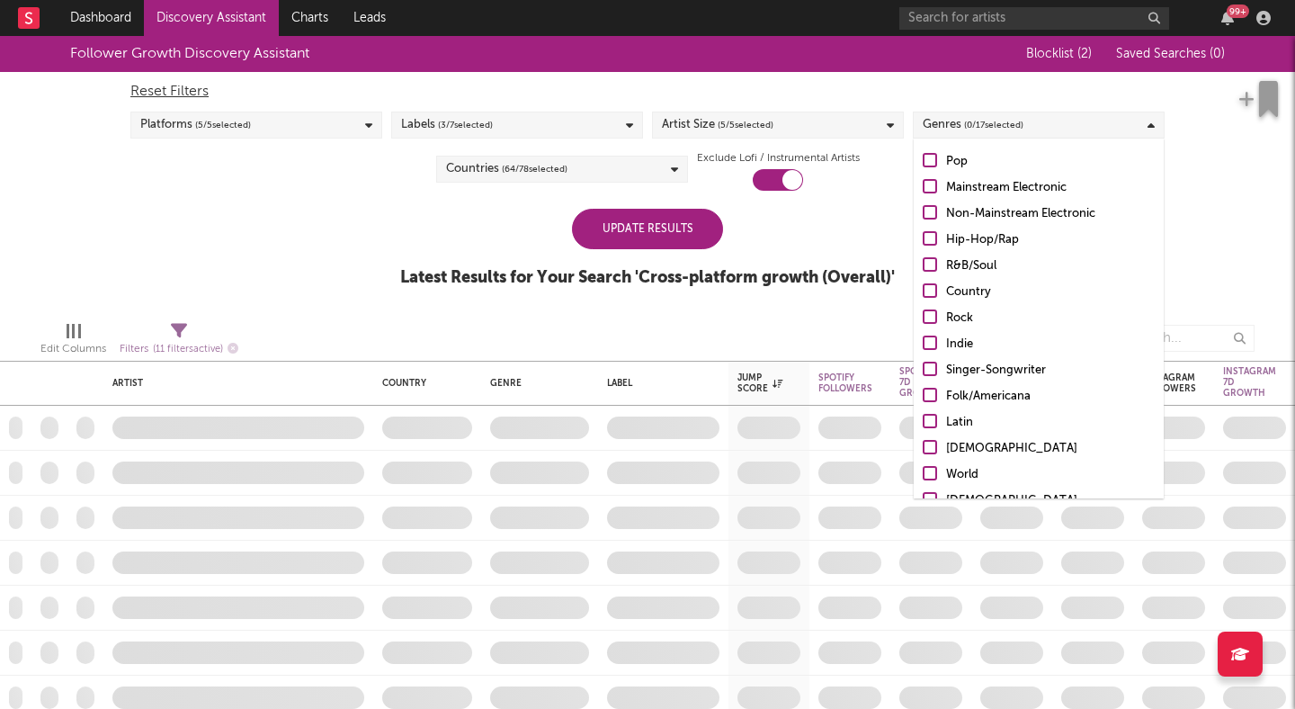
scroll to position [27, 0]
click at [929, 416] on div at bounding box center [930, 420] width 14 height 14
click at [923, 416] on input "Latin" at bounding box center [923, 422] width 0 height 22
click at [669, 228] on div "Update Results" at bounding box center [647, 229] width 151 height 40
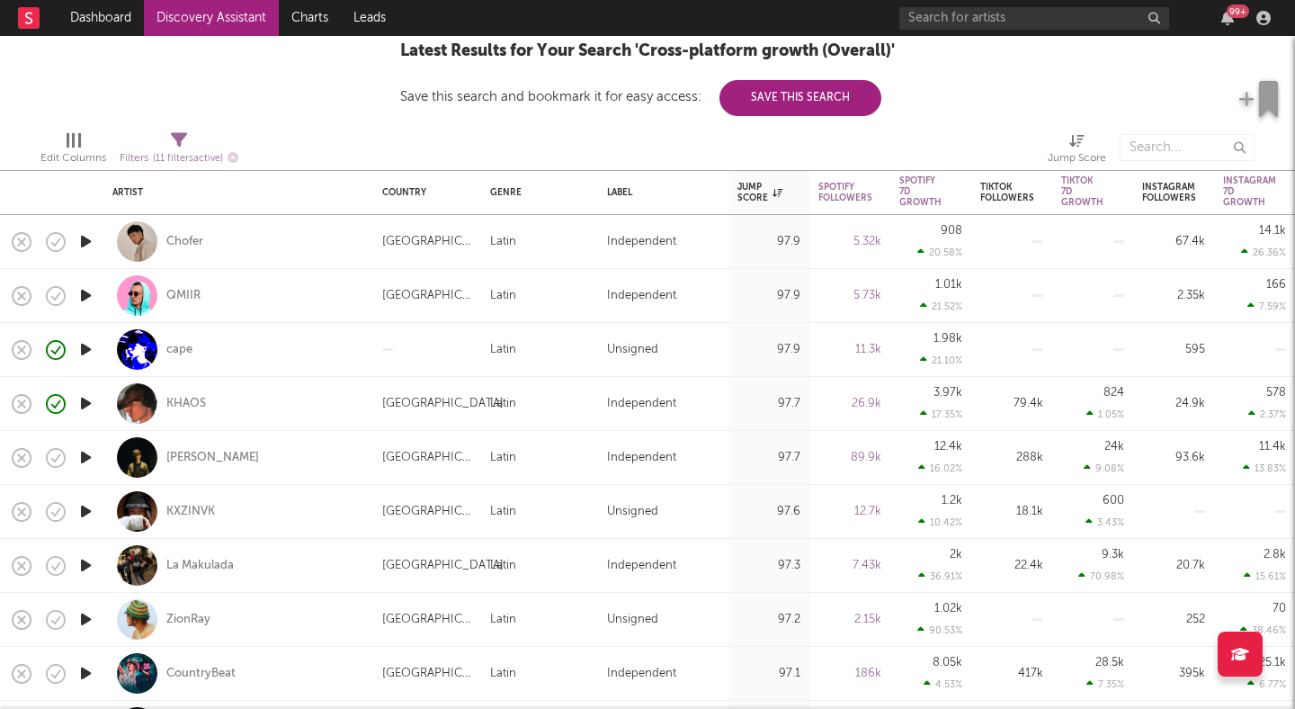
click at [84, 615] on icon "button" at bounding box center [85, 619] width 19 height 22
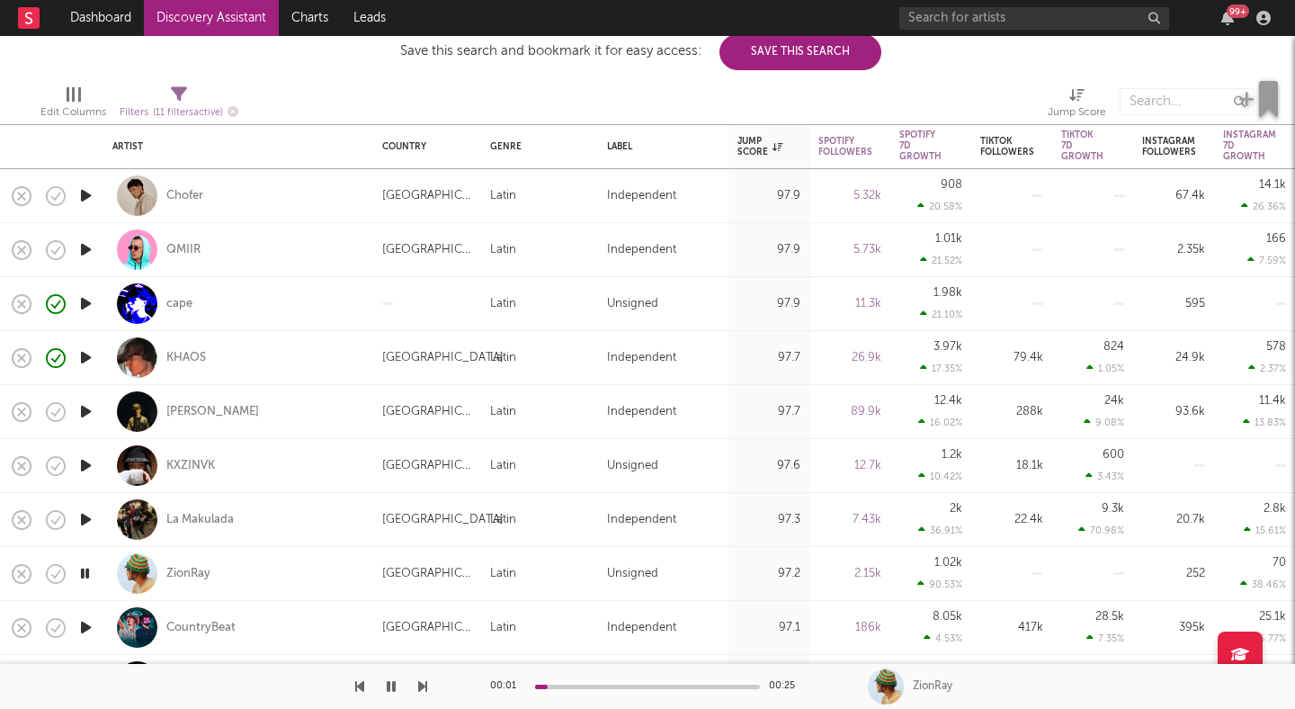
click at [93, 455] on icon "button" at bounding box center [85, 465] width 19 height 22
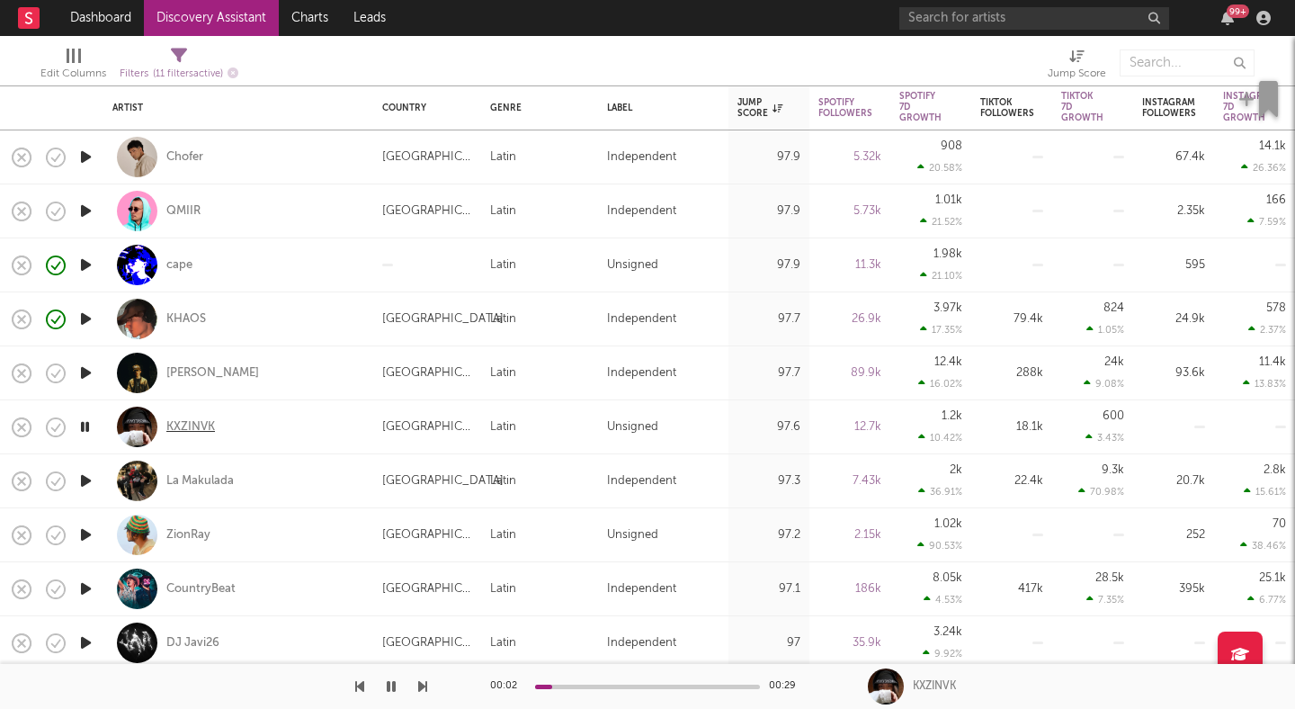
click at [183, 425] on div "KXZINVK" at bounding box center [190, 427] width 49 height 16
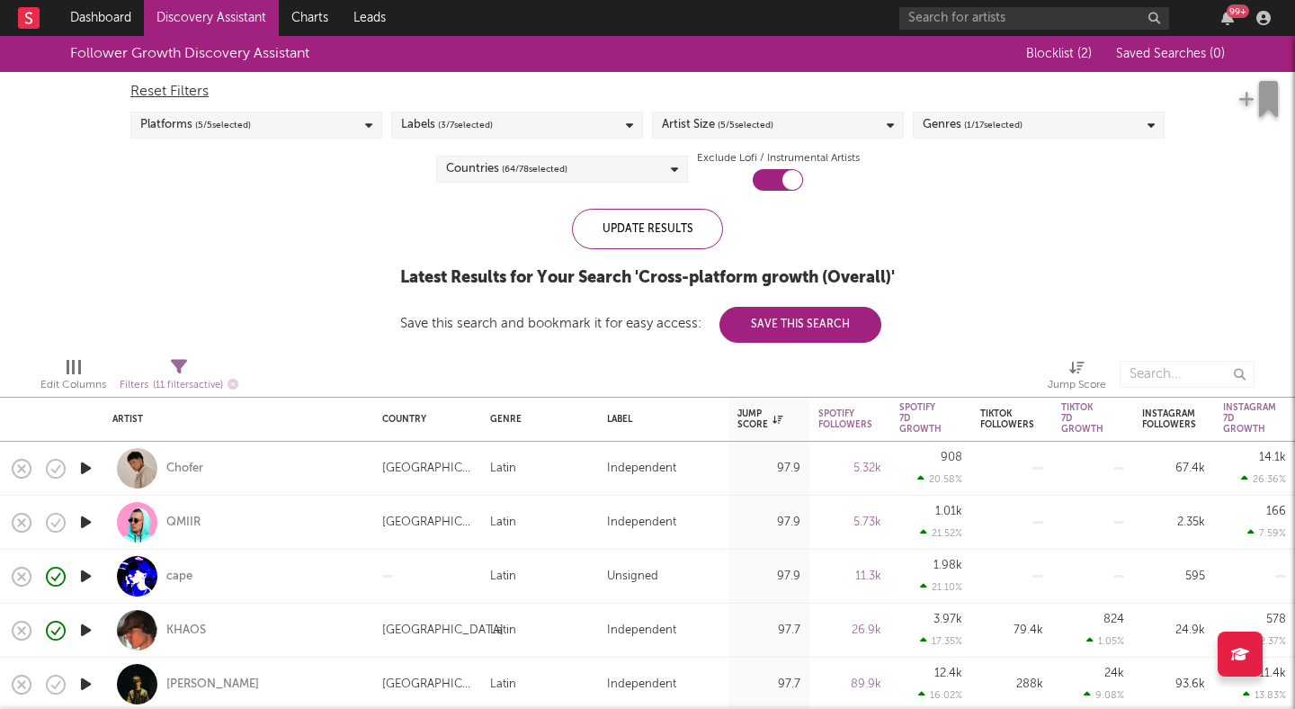
click at [971, 118] on span "( 1 / 17 selected)" at bounding box center [993, 125] width 58 height 22
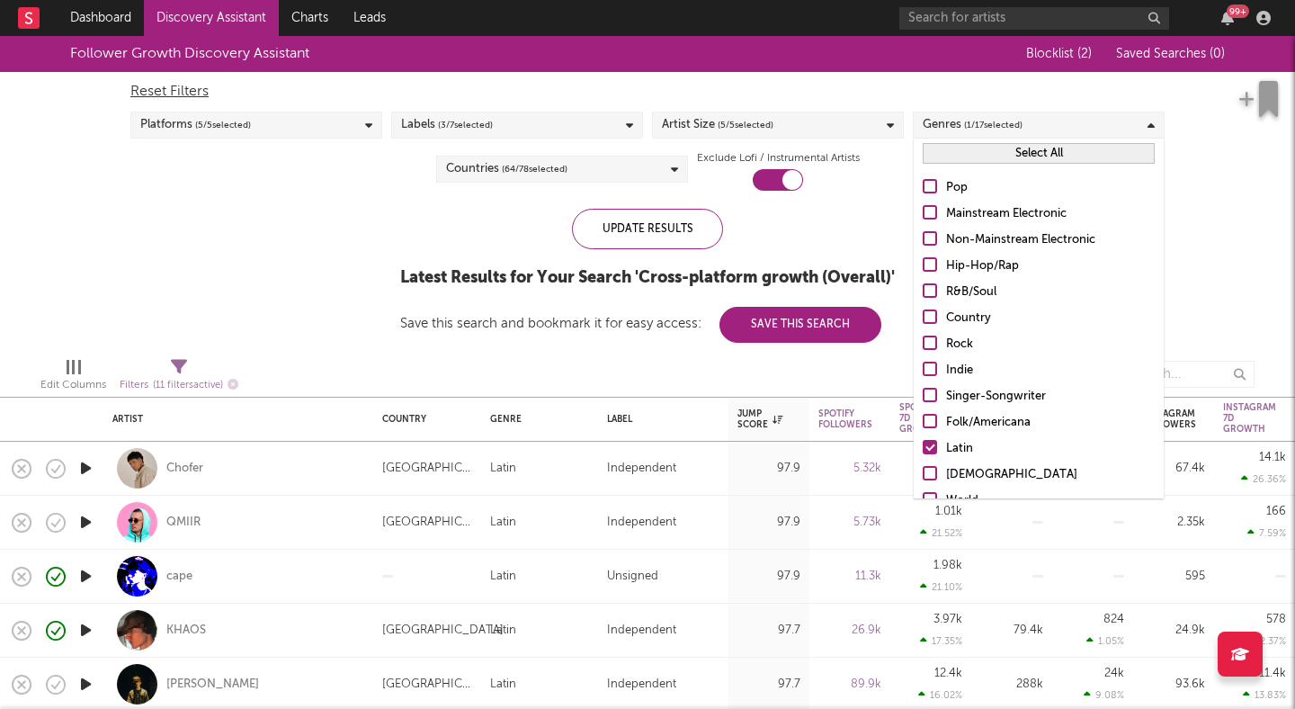
click at [934, 400] on div at bounding box center [930, 395] width 14 height 14
click at [923, 400] on input "Singer-Songwriter" at bounding box center [923, 397] width 0 height 22
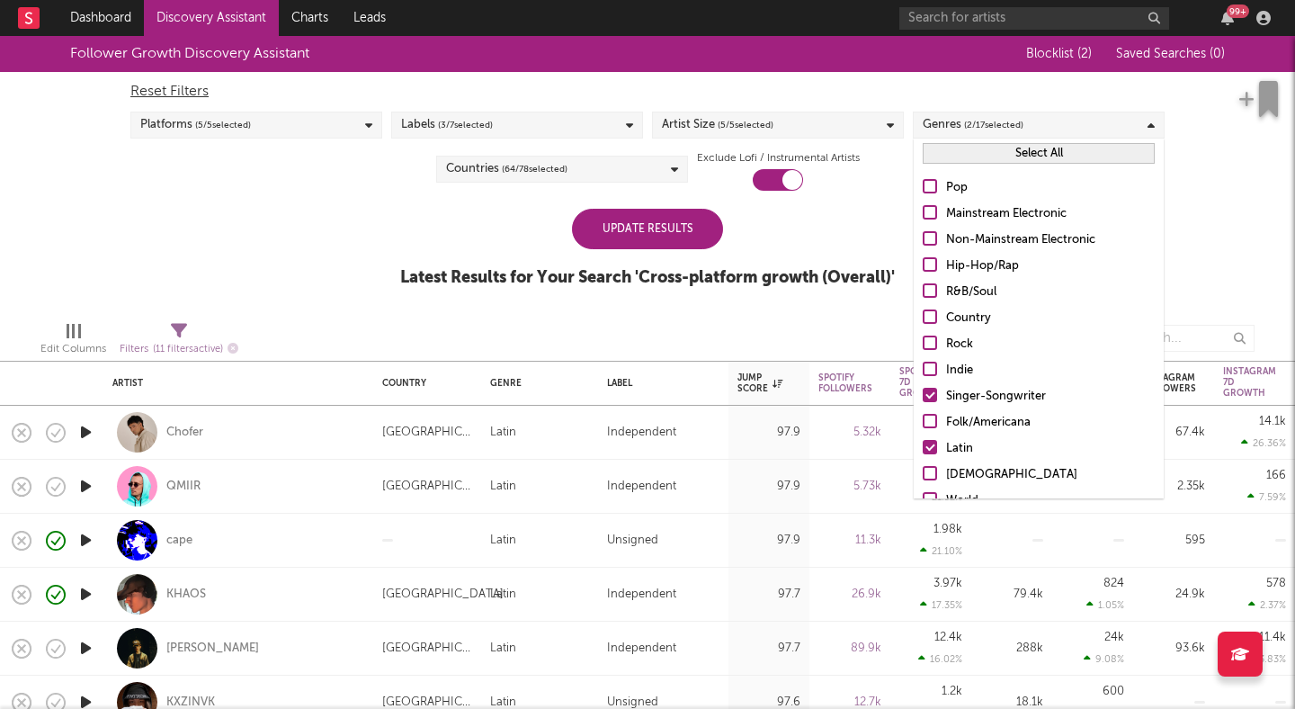
click at [929, 446] on div at bounding box center [930, 447] width 14 height 14
click at [923, 446] on input "Latin" at bounding box center [923, 449] width 0 height 22
click at [690, 236] on div "Update Results" at bounding box center [647, 229] width 151 height 40
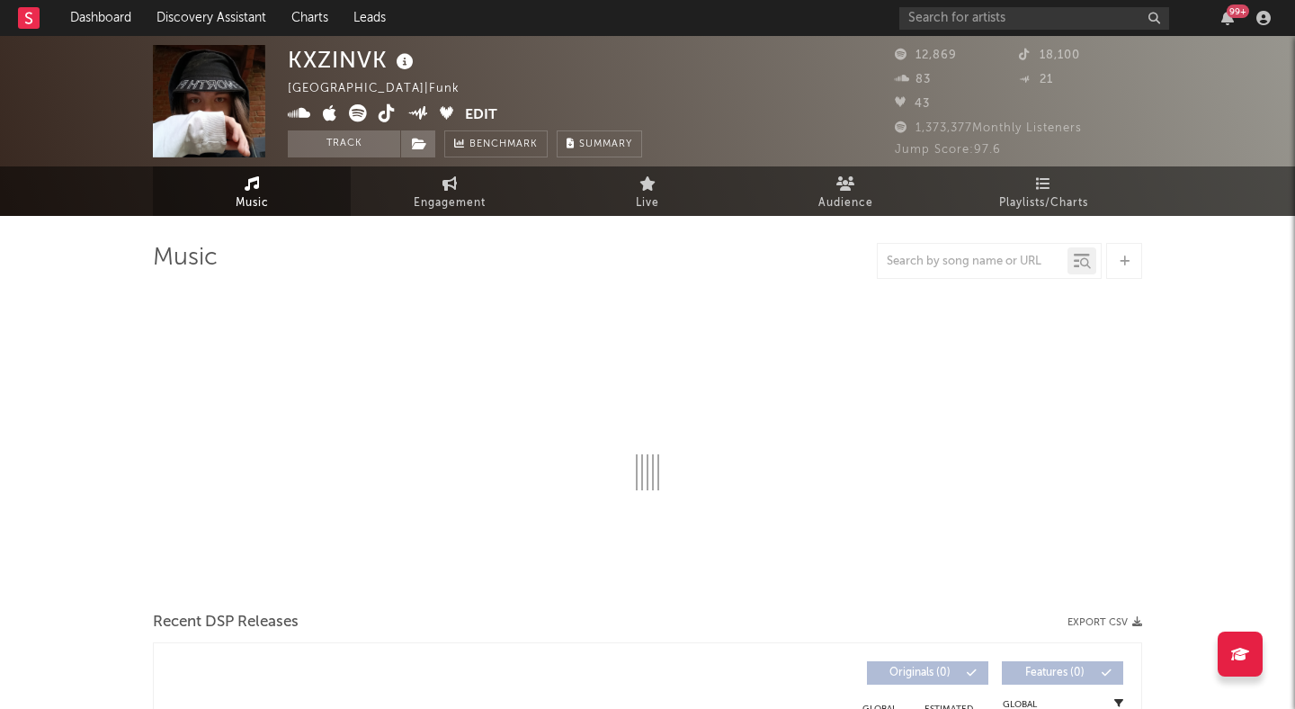
select select "6m"
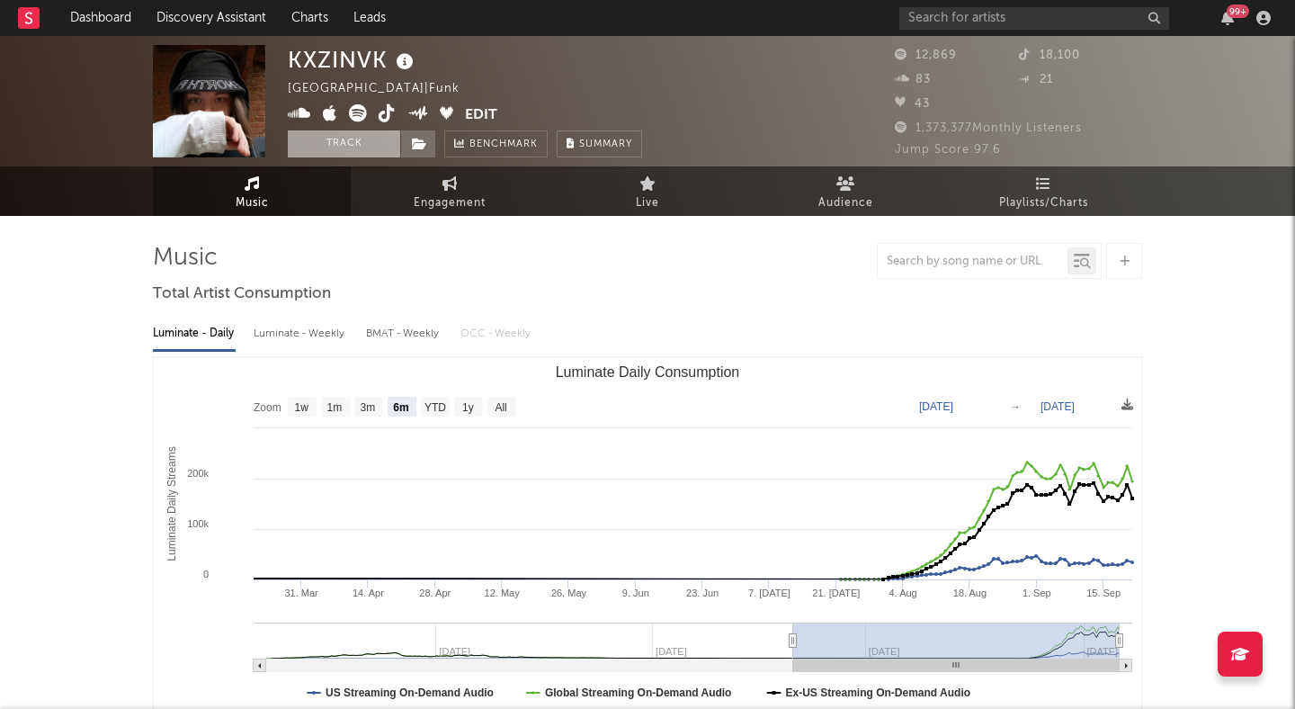
click at [350, 145] on button "Track" at bounding box center [344, 143] width 112 height 27
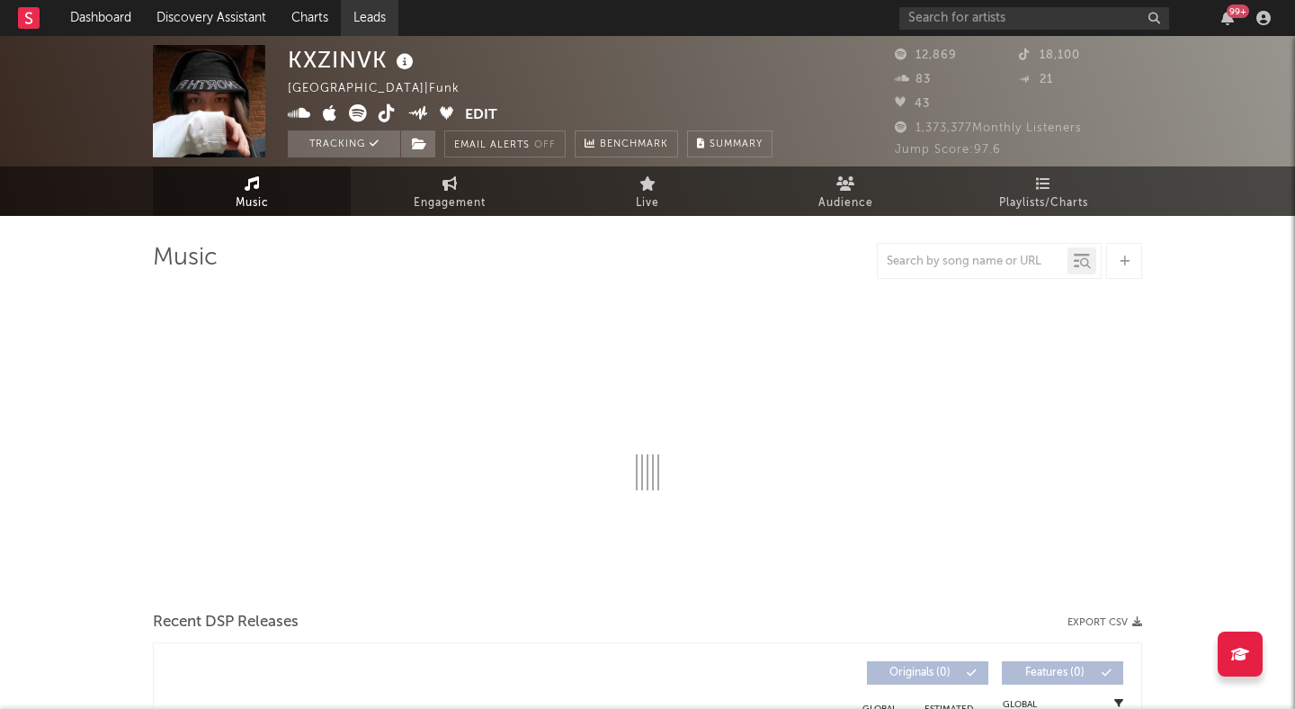
select select "6m"
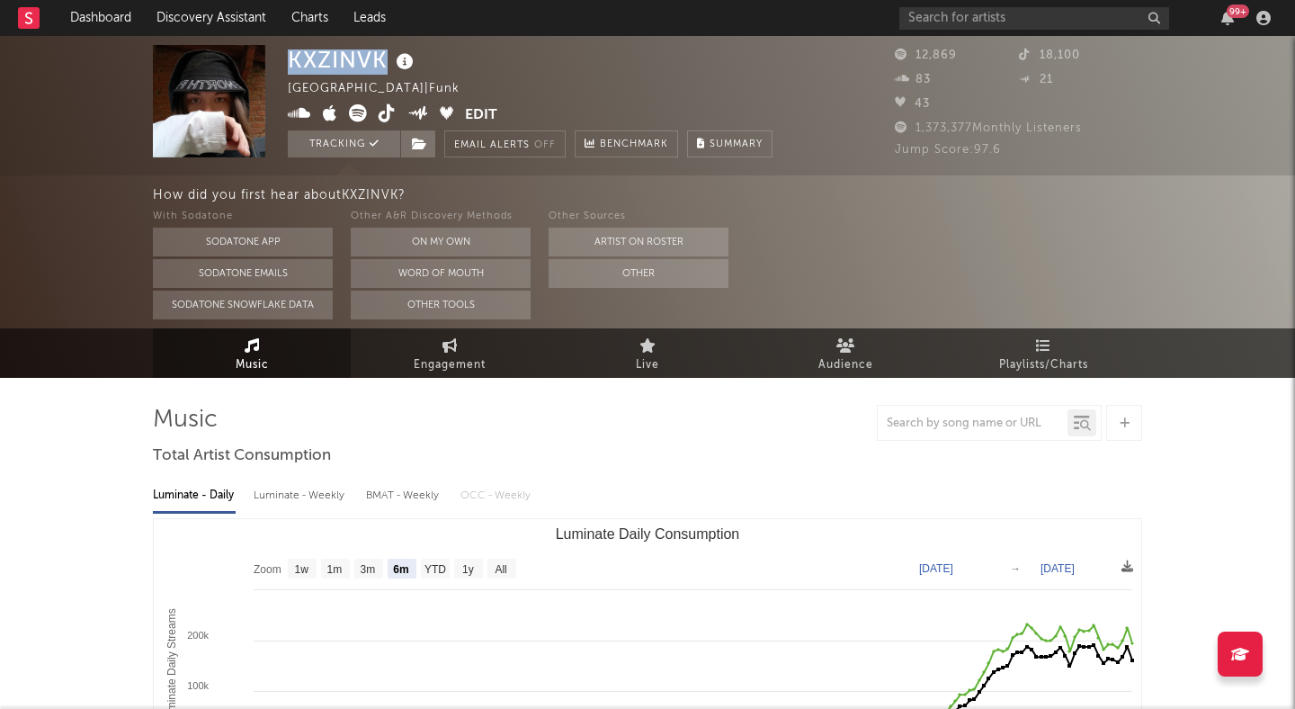
drag, startPoint x: 388, startPoint y: 62, endPoint x: 286, endPoint y: 62, distance: 101.6
click at [286, 62] on div "KXZINVK Brazil | Funk Edit Tracking Email Alerts Off Benchmark Summary 12,869 1…" at bounding box center [647, 105] width 1295 height 139
copy div "KXZINVK"
click at [608, 269] on button "Other" at bounding box center [639, 273] width 180 height 29
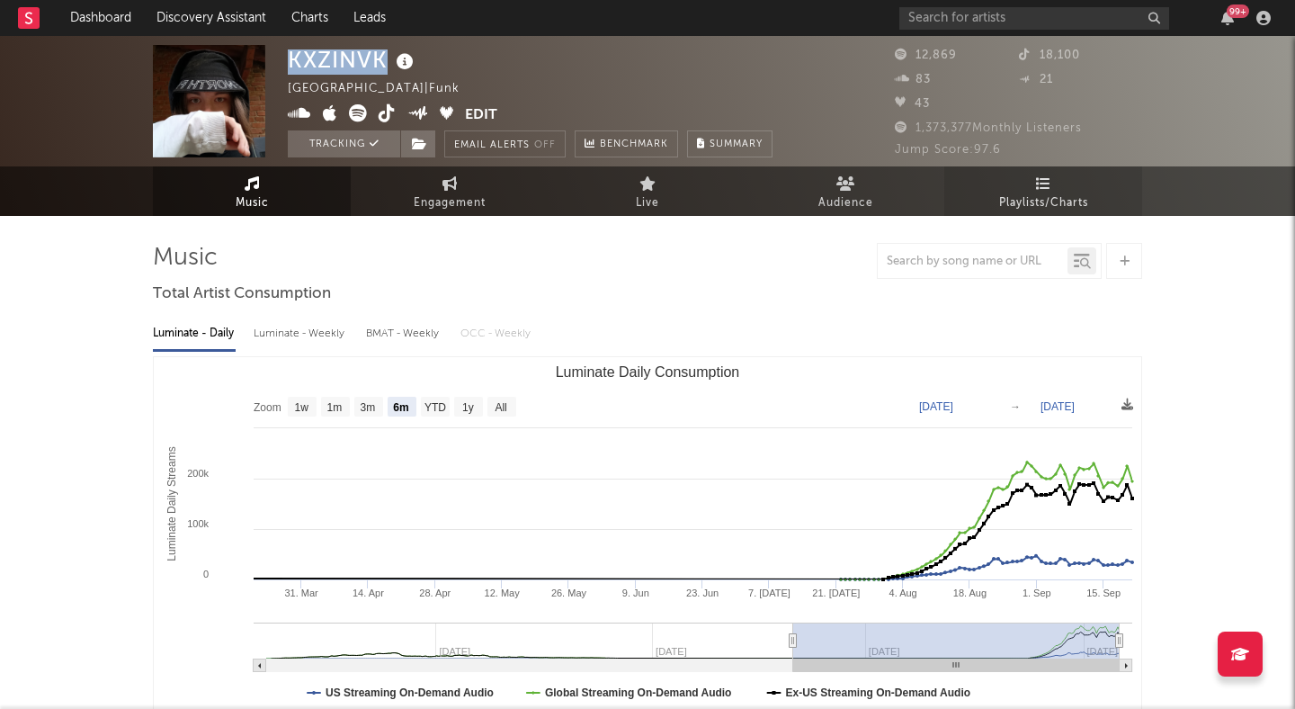
click at [1043, 197] on span "Playlists/Charts" at bounding box center [1043, 203] width 89 height 22
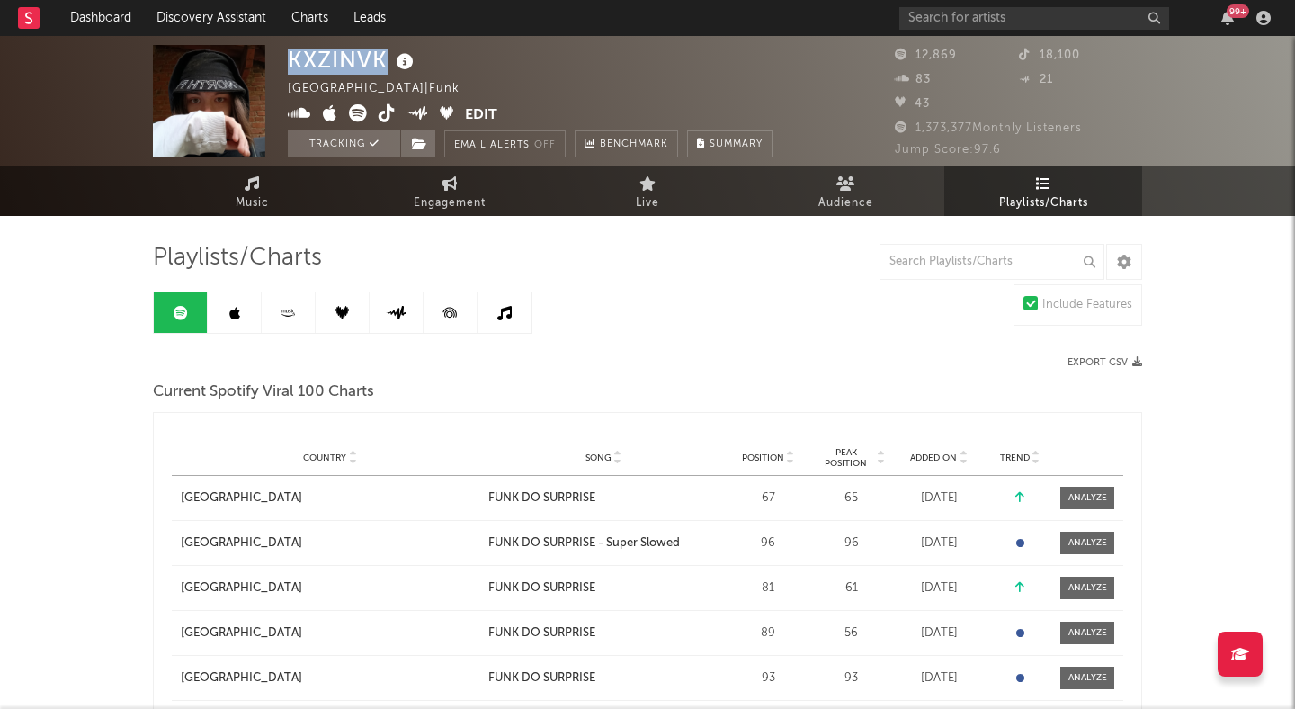
click at [382, 112] on icon at bounding box center [387, 113] width 17 height 18
click at [353, 114] on icon at bounding box center [358, 113] width 18 height 18
click at [107, 11] on link "Dashboard" at bounding box center [101, 18] width 86 height 36
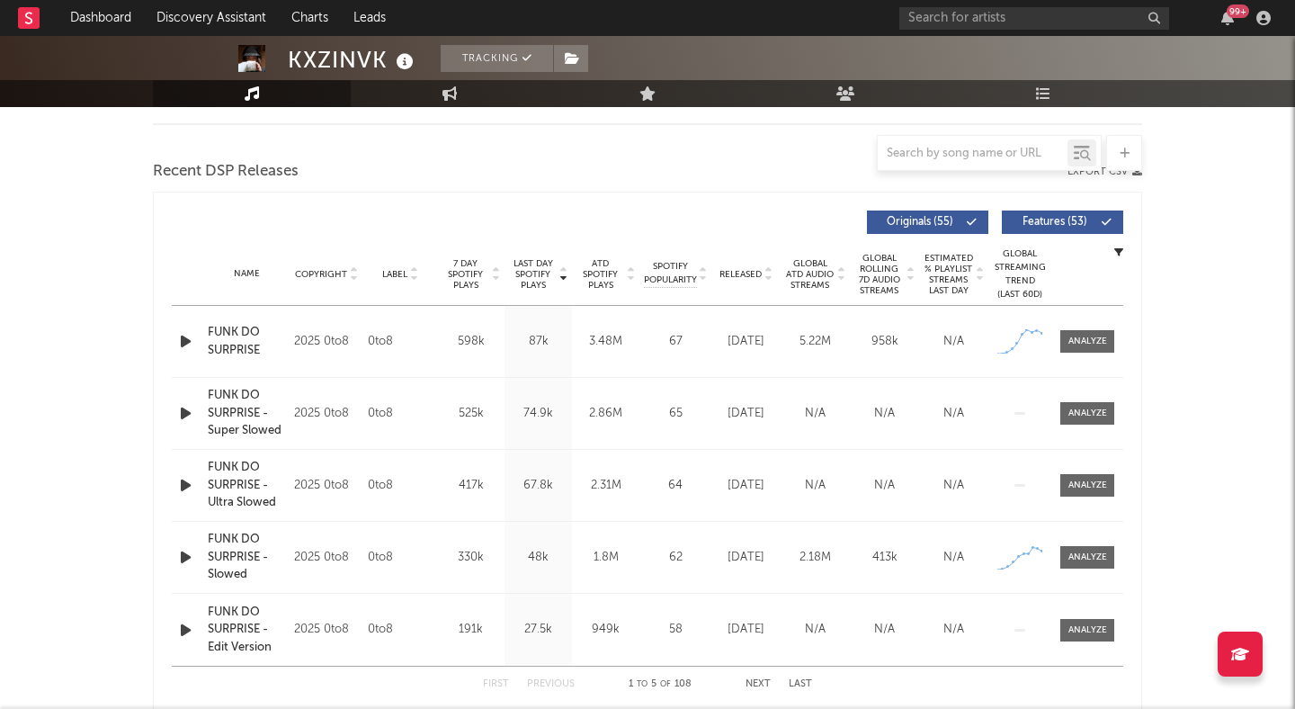
select select "6m"
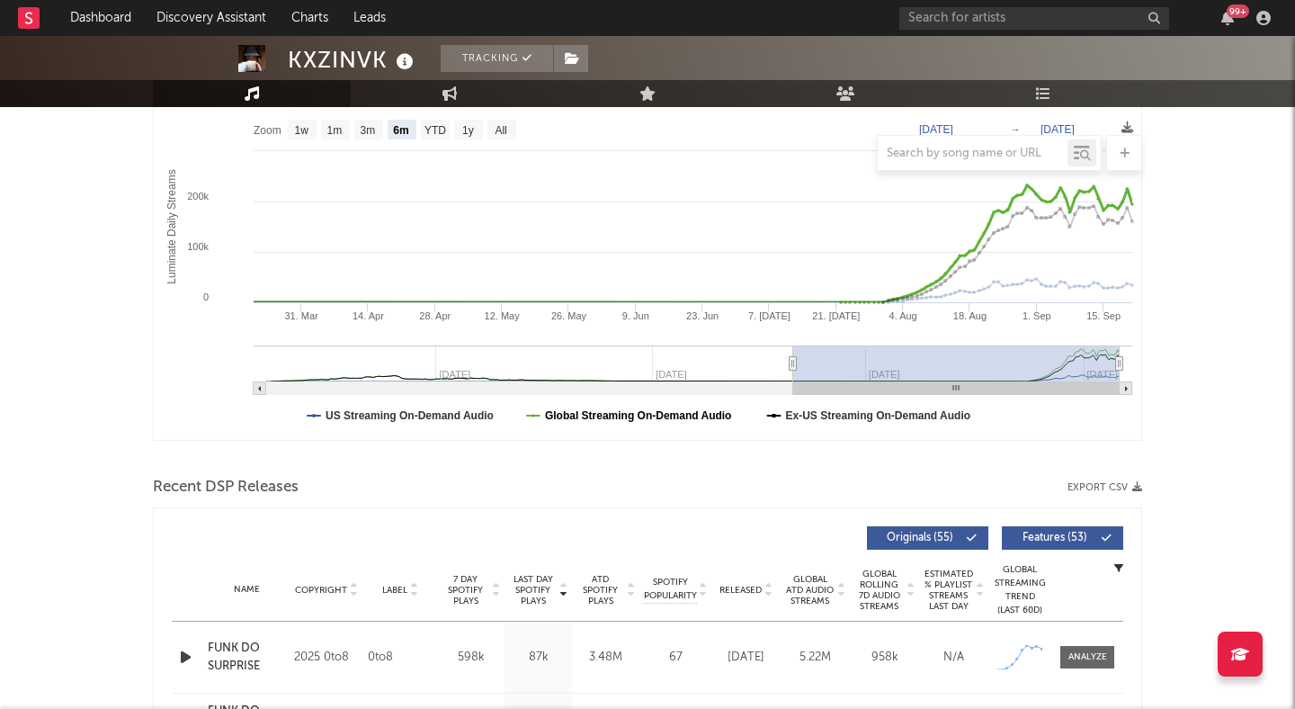
scroll to position [364, 0]
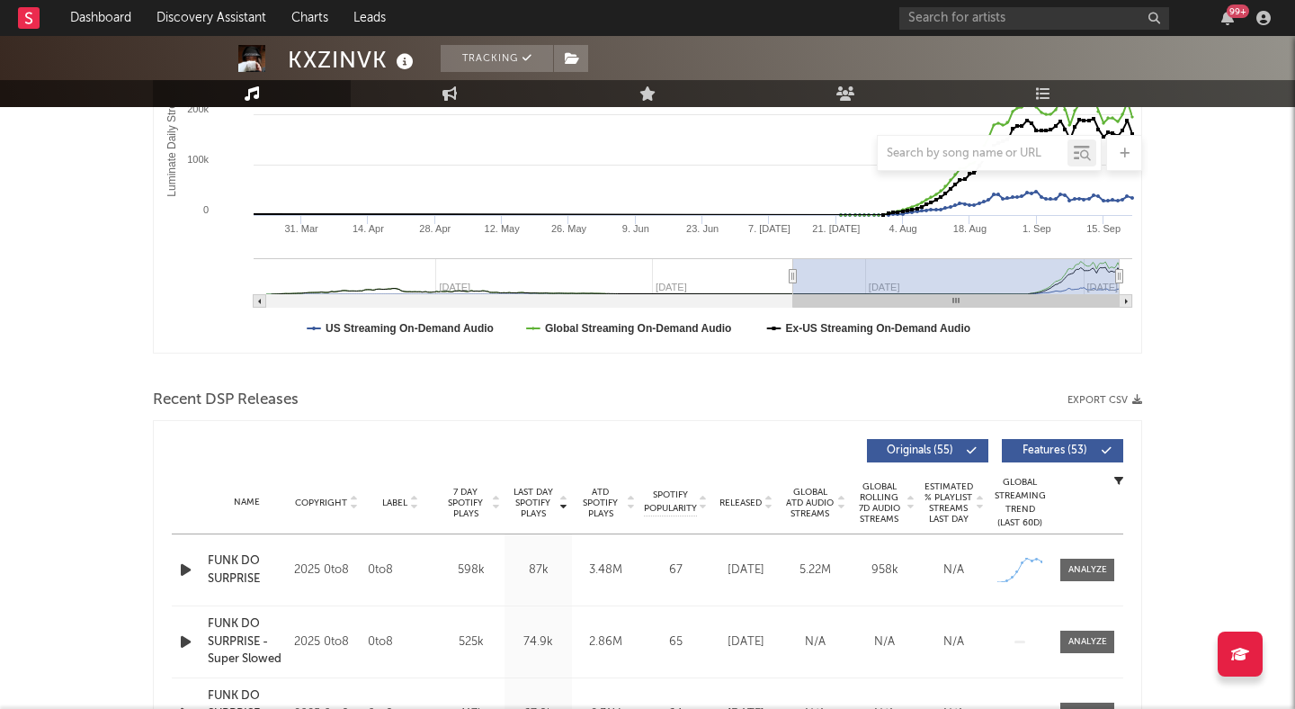
click at [1063, 450] on span "Features ( 53 )" at bounding box center [1055, 450] width 83 height 11
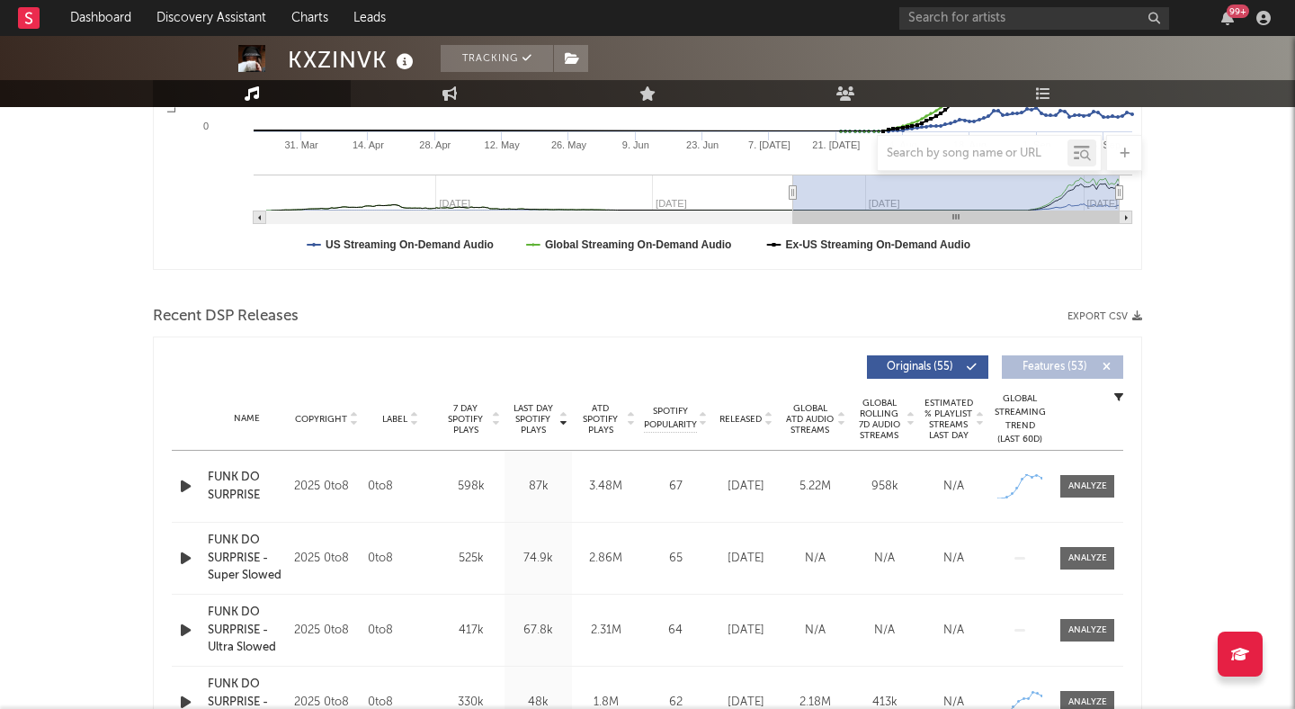
scroll to position [591, 0]
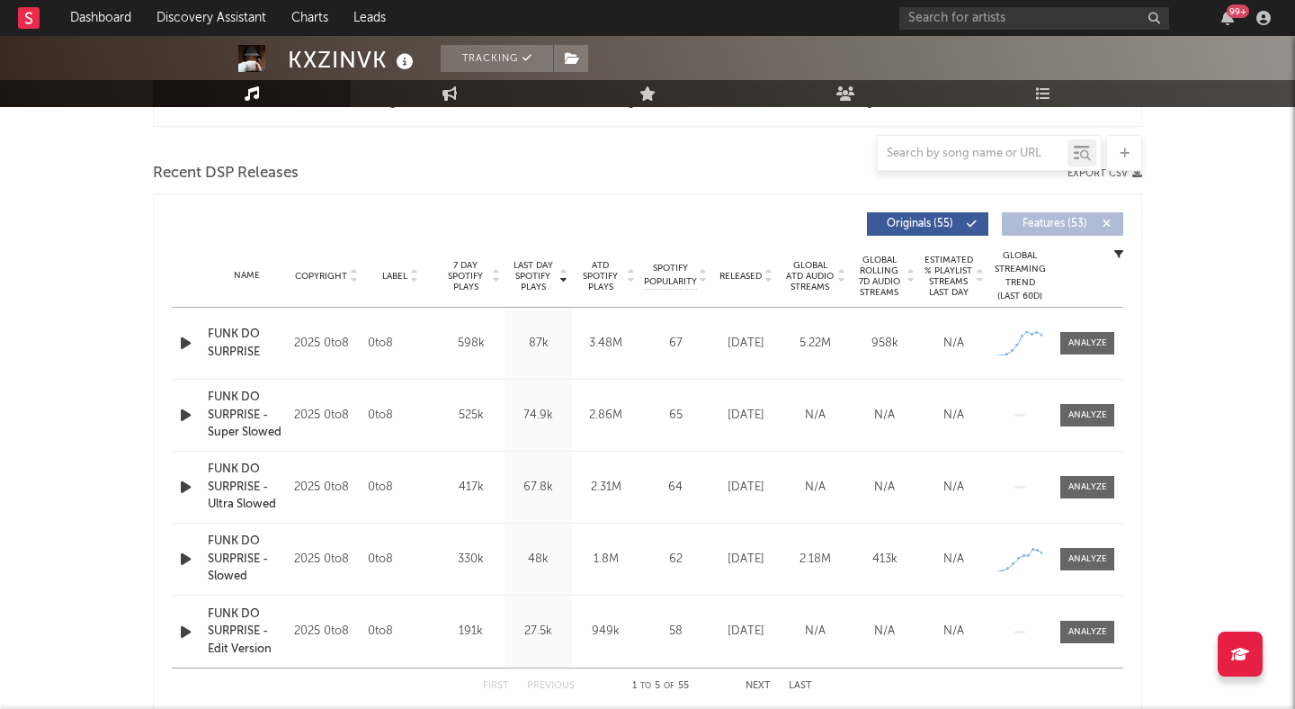
click at [246, 347] on div "FUNK DO SURPRISE" at bounding box center [246, 343] width 77 height 35
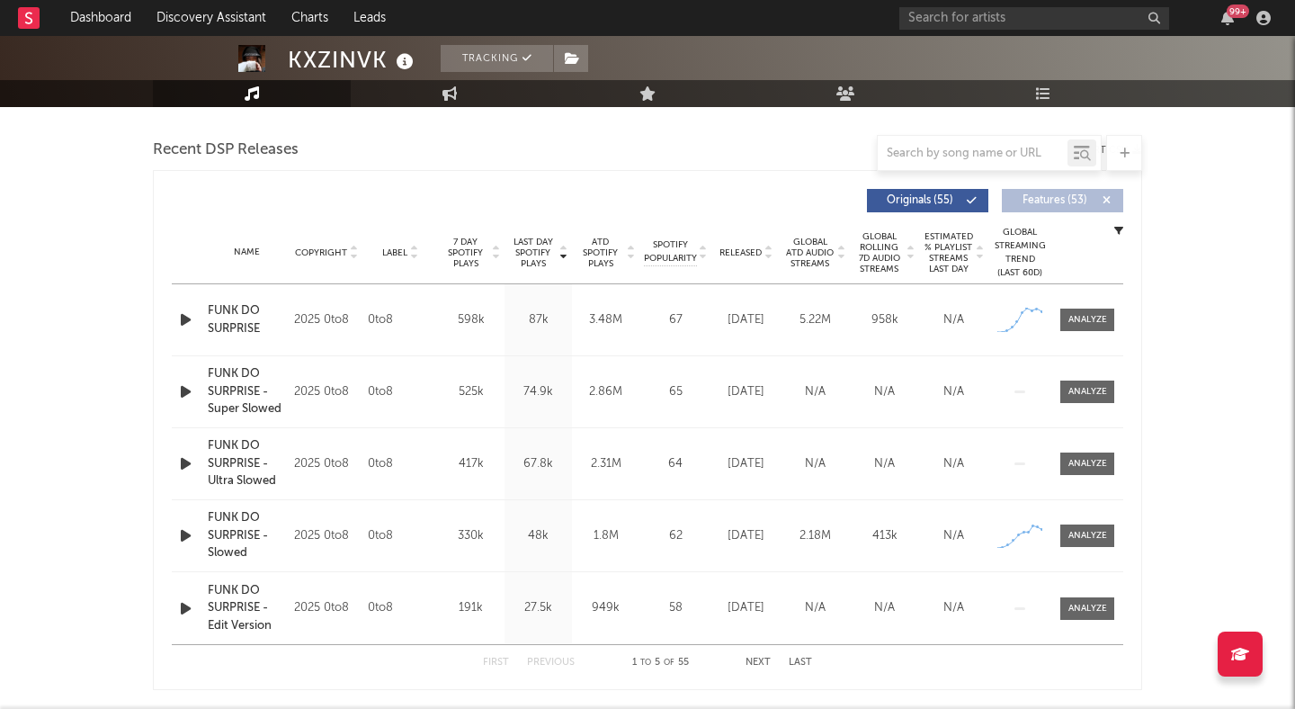
scroll to position [617, 0]
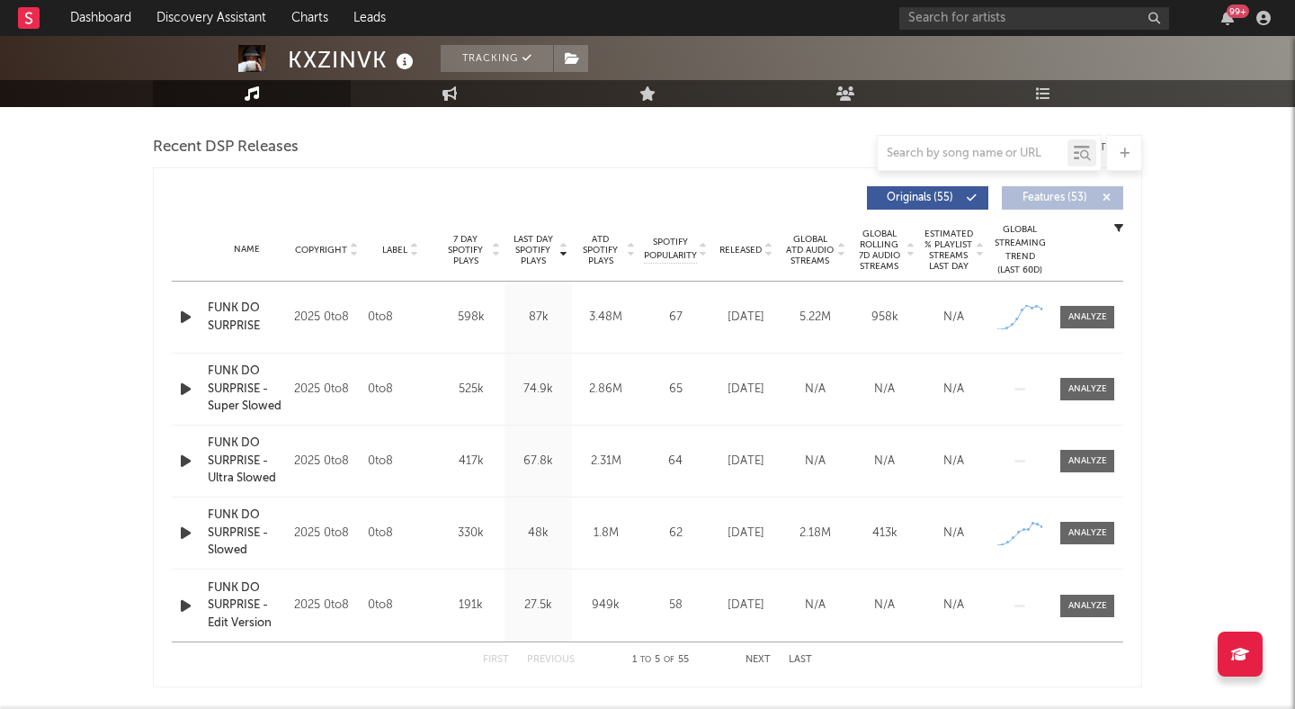
click at [237, 313] on div "FUNK DO SURPRISE" at bounding box center [246, 317] width 77 height 35
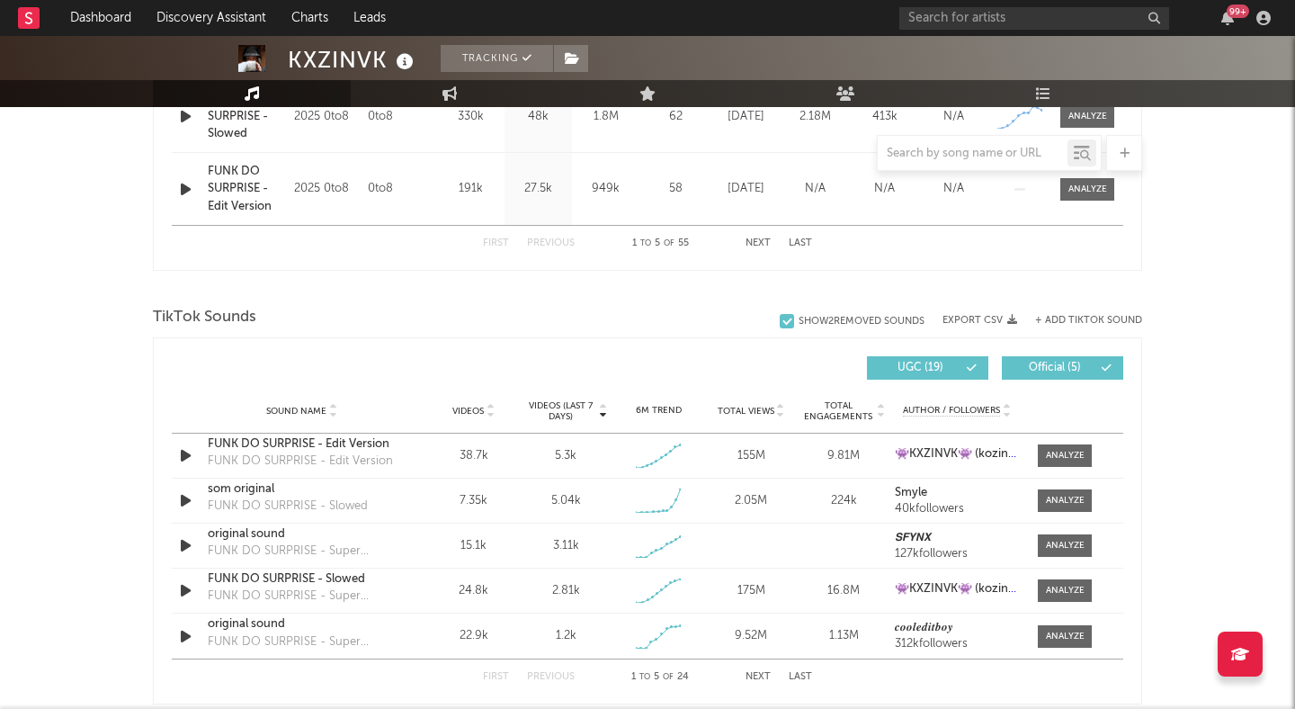
scroll to position [1043, 0]
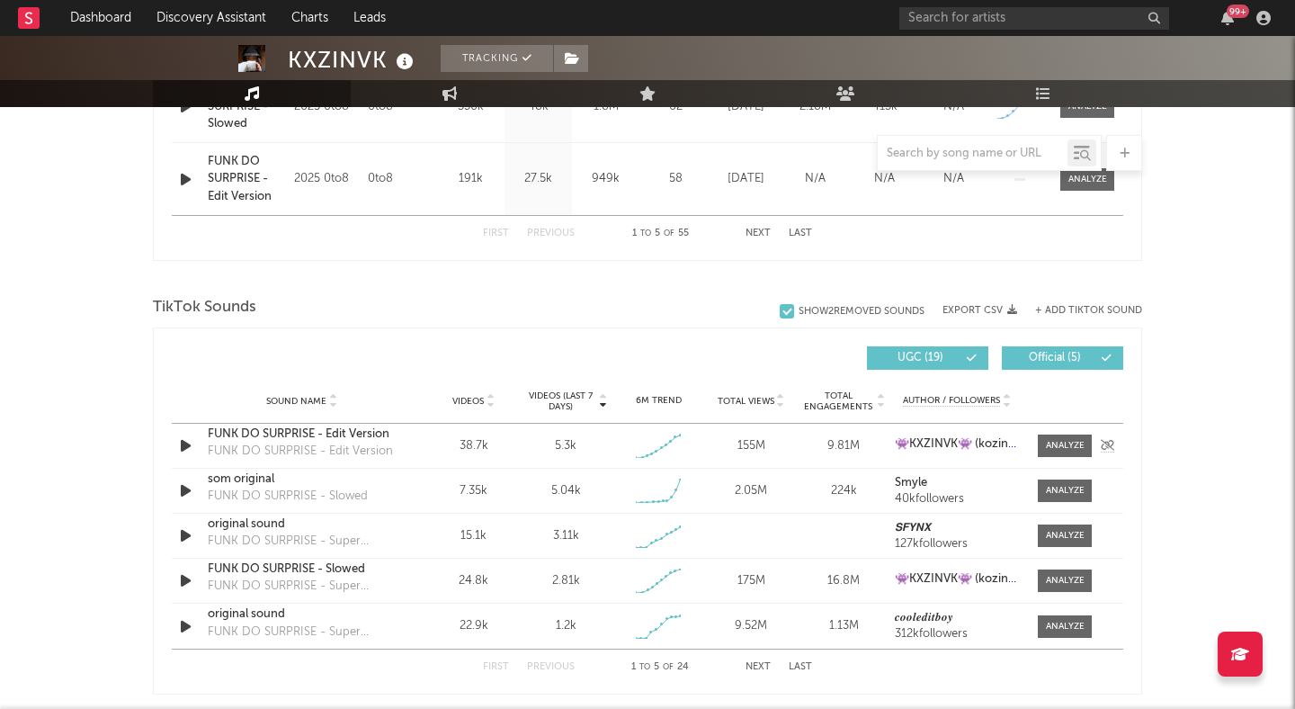
click at [216, 429] on div "FUNK DO SURPRISE - Edit Version" at bounding box center [302, 434] width 188 height 18
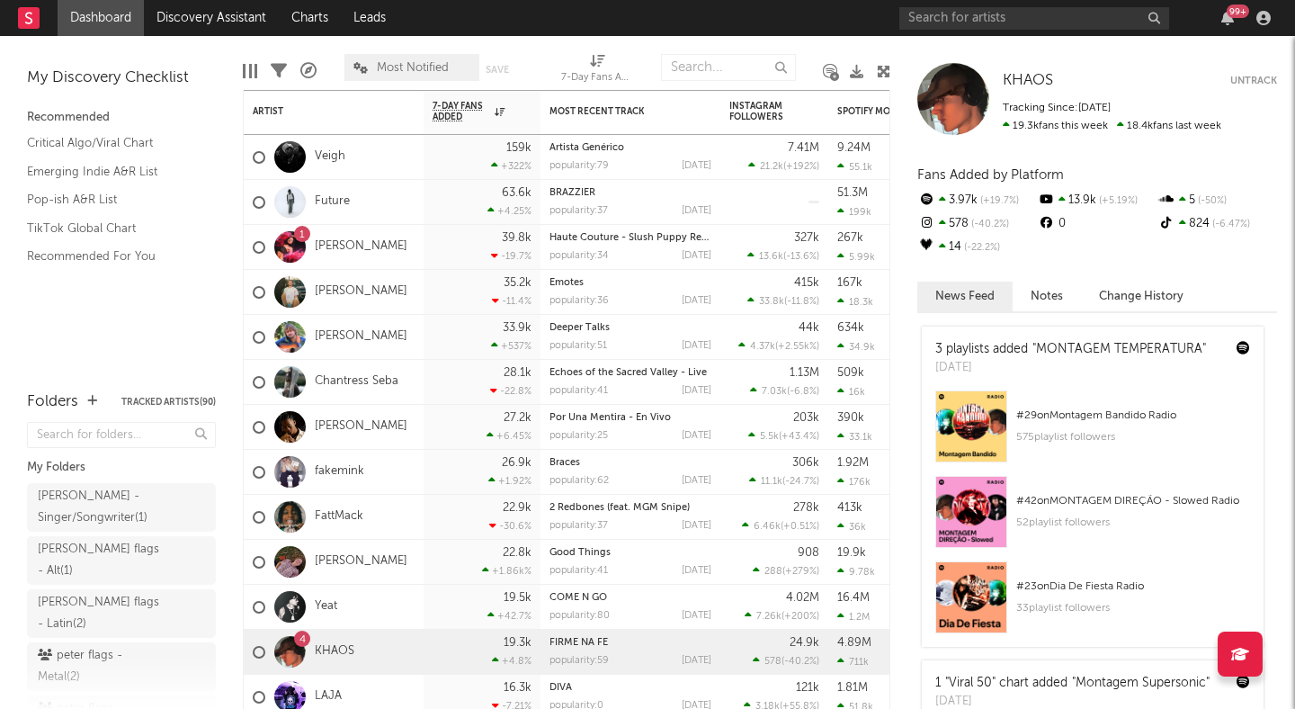
scroll to position [58, 0]
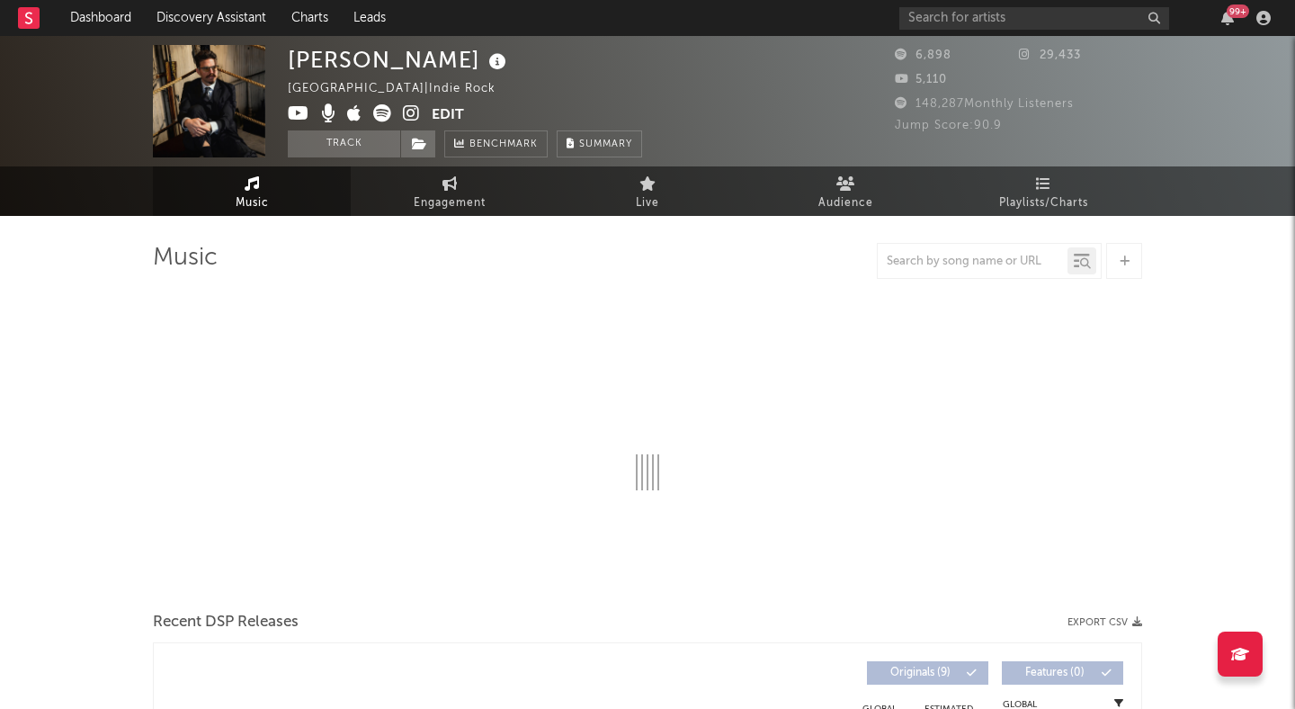
select select "1w"
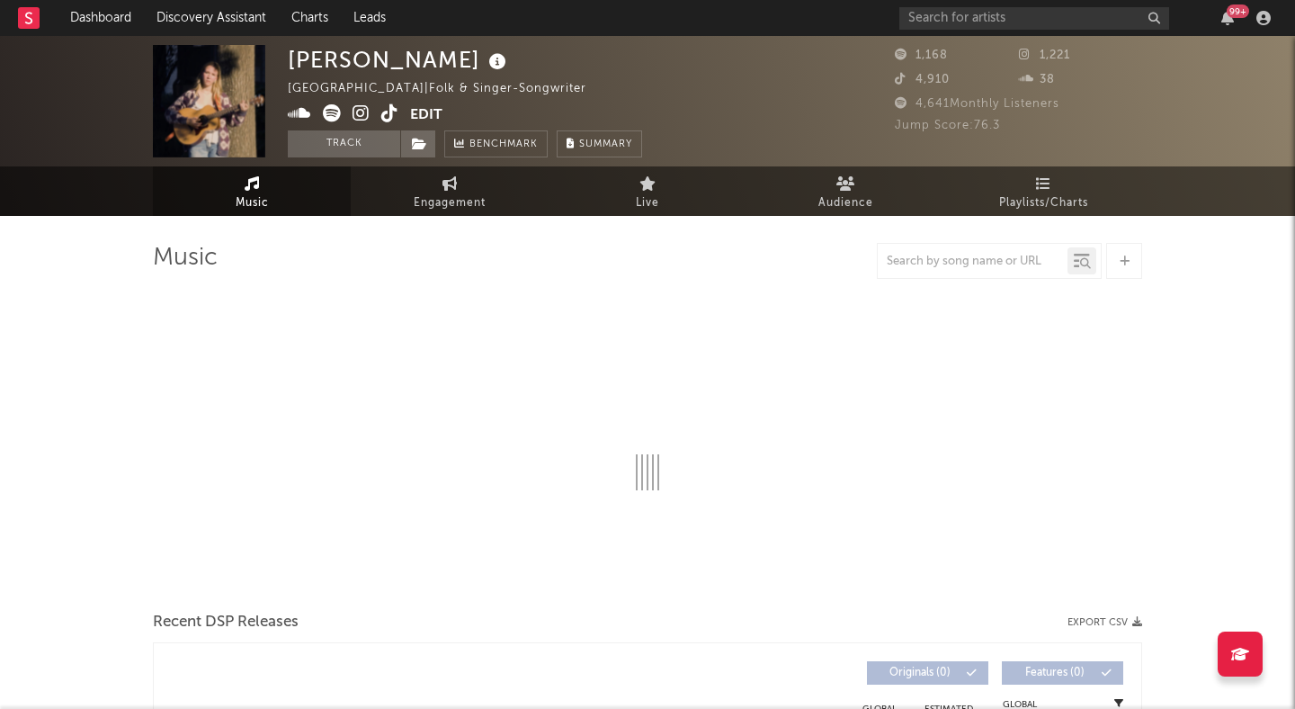
select select "1w"
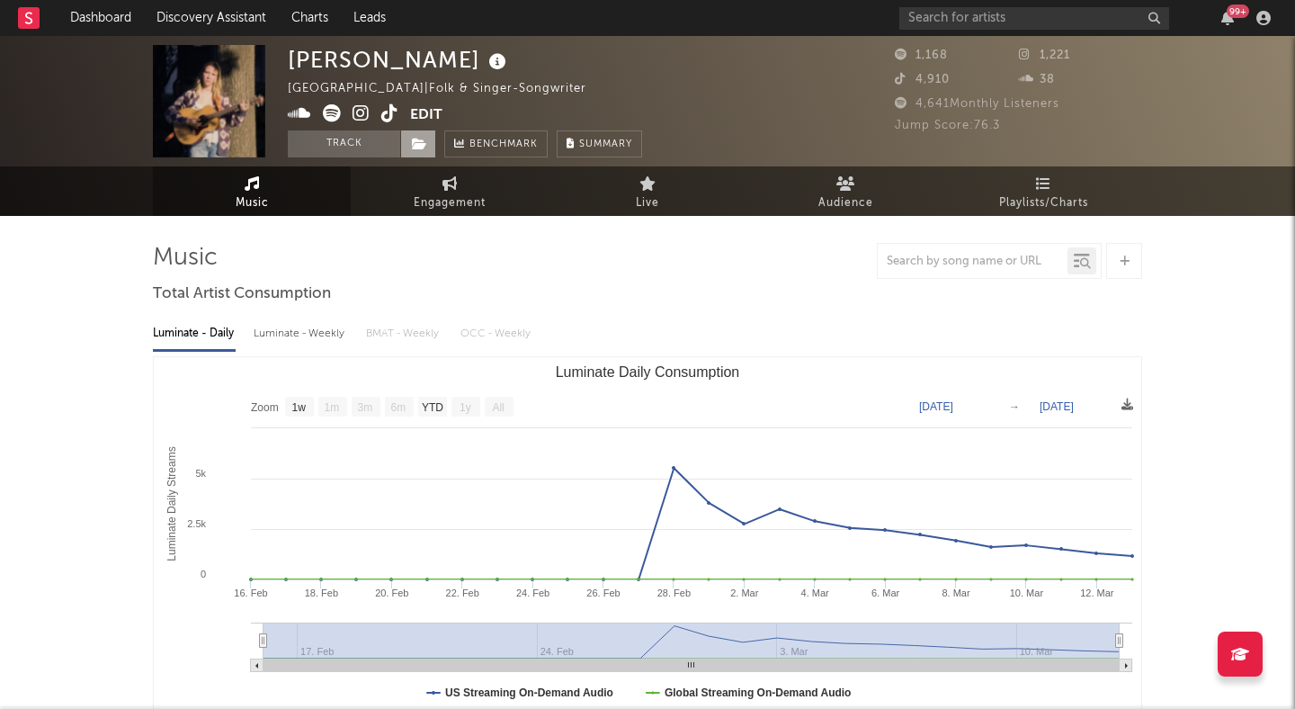
click at [415, 142] on icon at bounding box center [419, 144] width 15 height 13
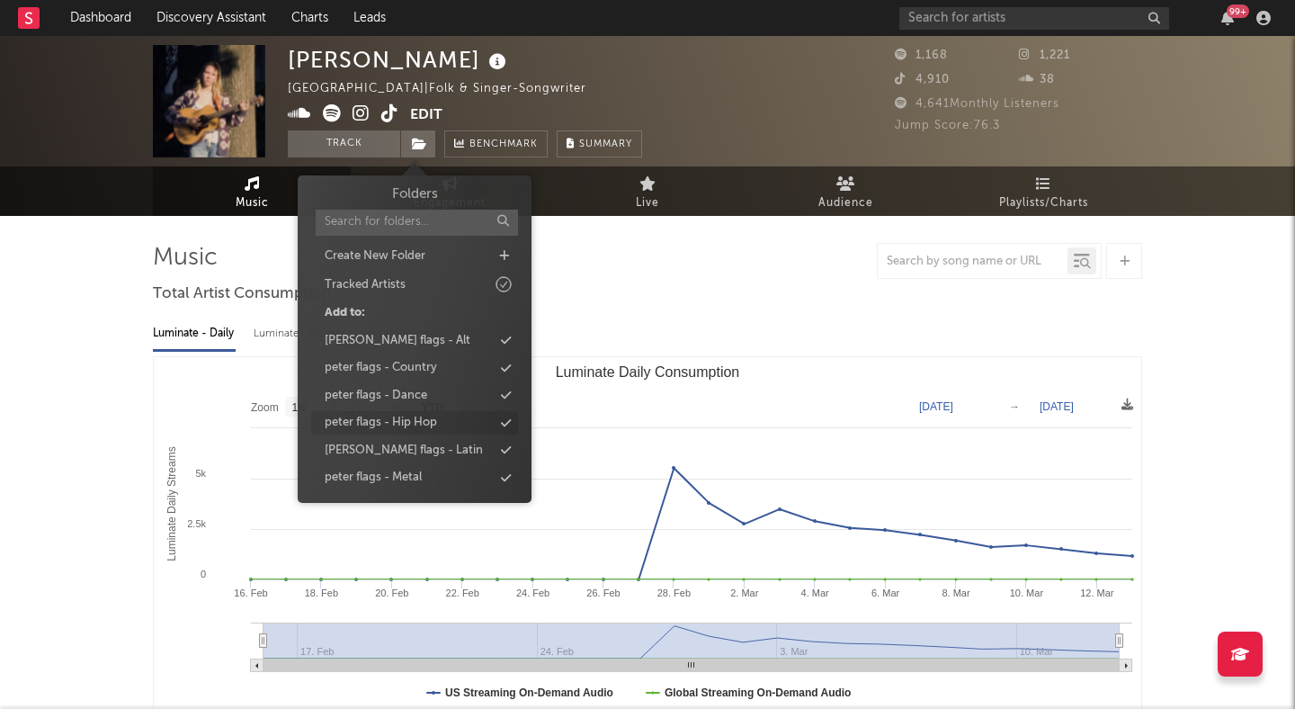
scroll to position [82, 0]
click at [438, 452] on div "[PERSON_NAME] - Singer/Songwriter" at bounding box center [409, 451] width 168 height 18
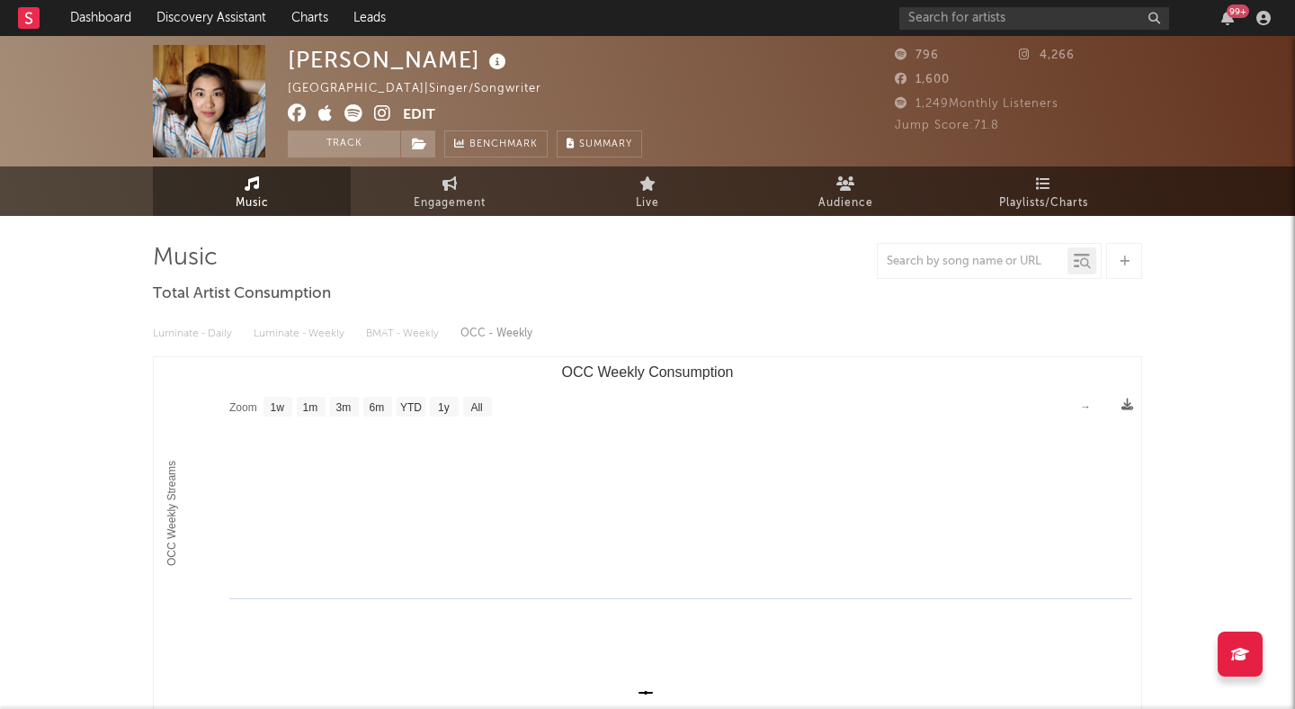
select select "1w"
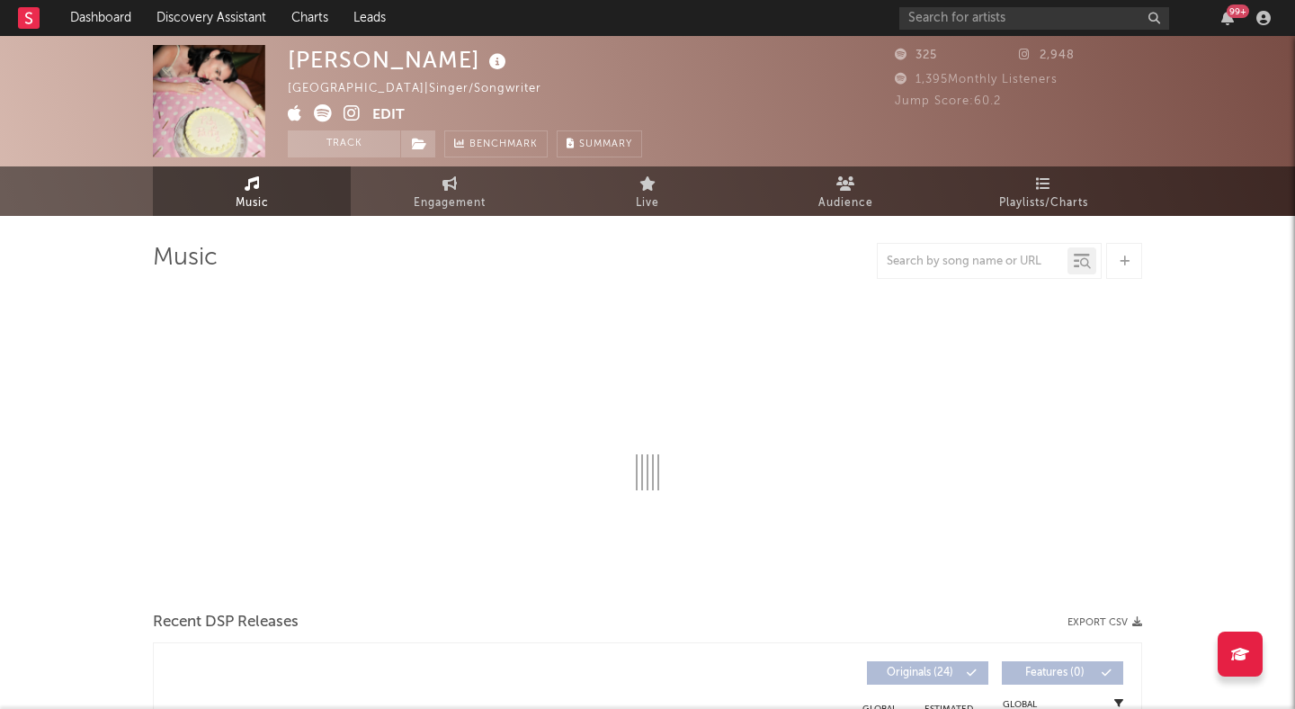
select select "1w"
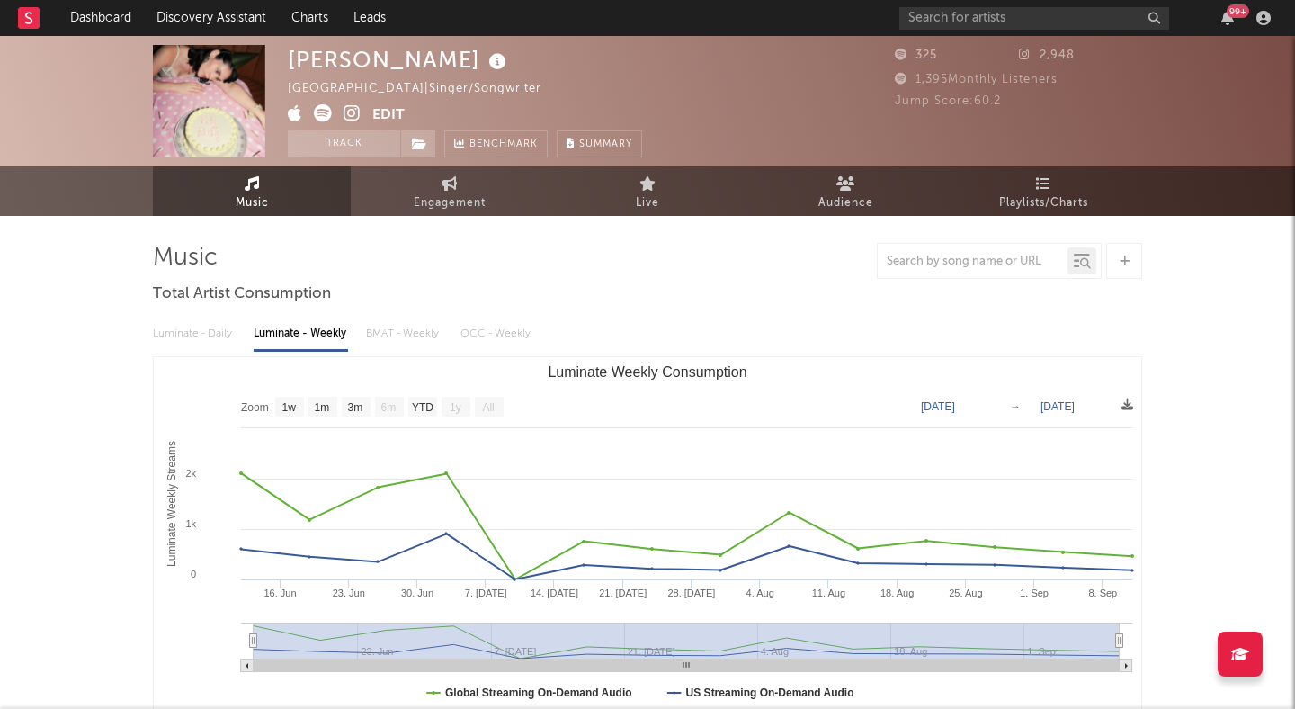
click at [347, 112] on icon at bounding box center [352, 113] width 17 height 18
click at [417, 154] on span at bounding box center [418, 143] width 36 height 27
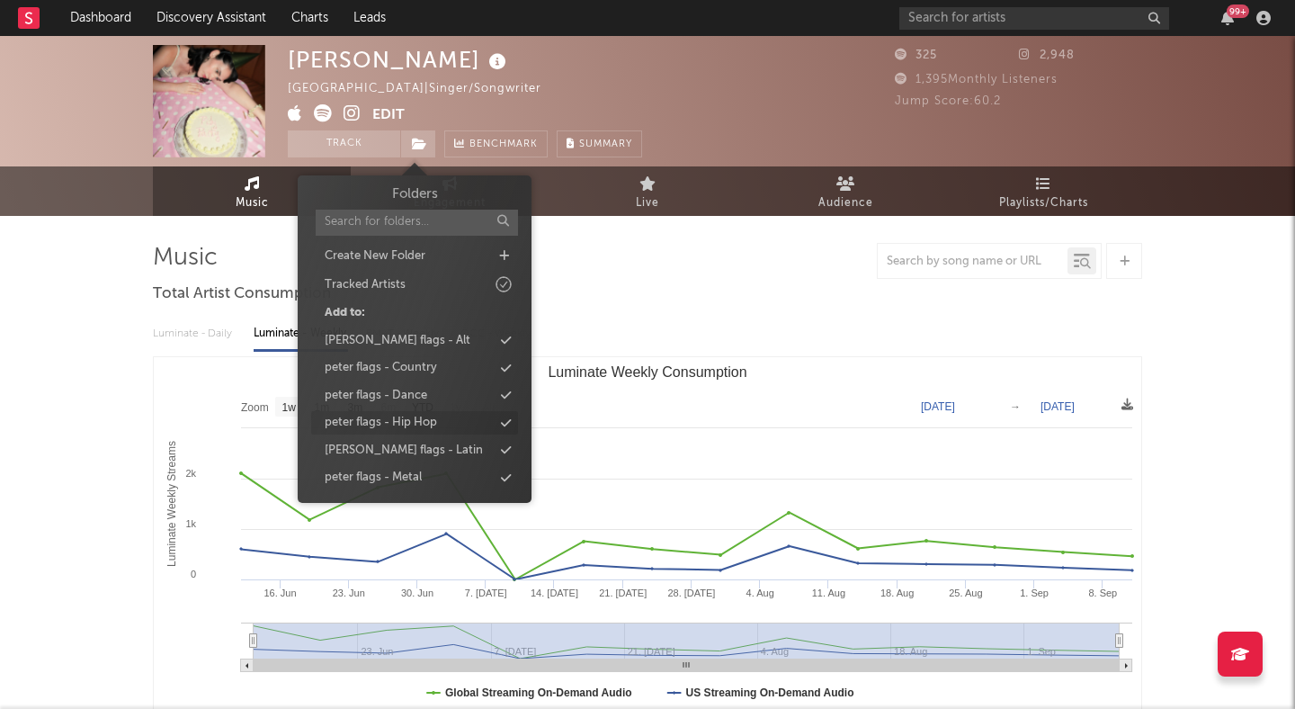
scroll to position [82, 0]
click at [439, 442] on div "[PERSON_NAME] - Singer/Songwriter" at bounding box center [409, 451] width 168 height 18
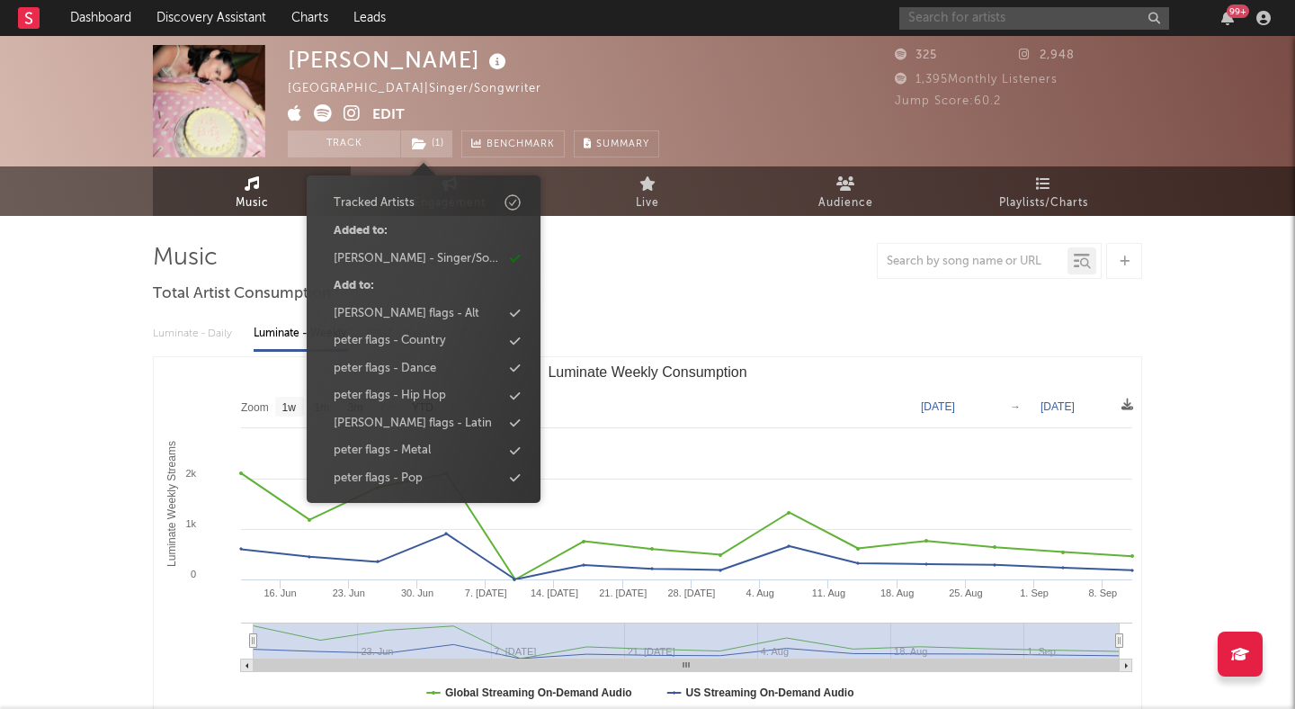
click at [959, 21] on input "text" at bounding box center [1034, 18] width 270 height 22
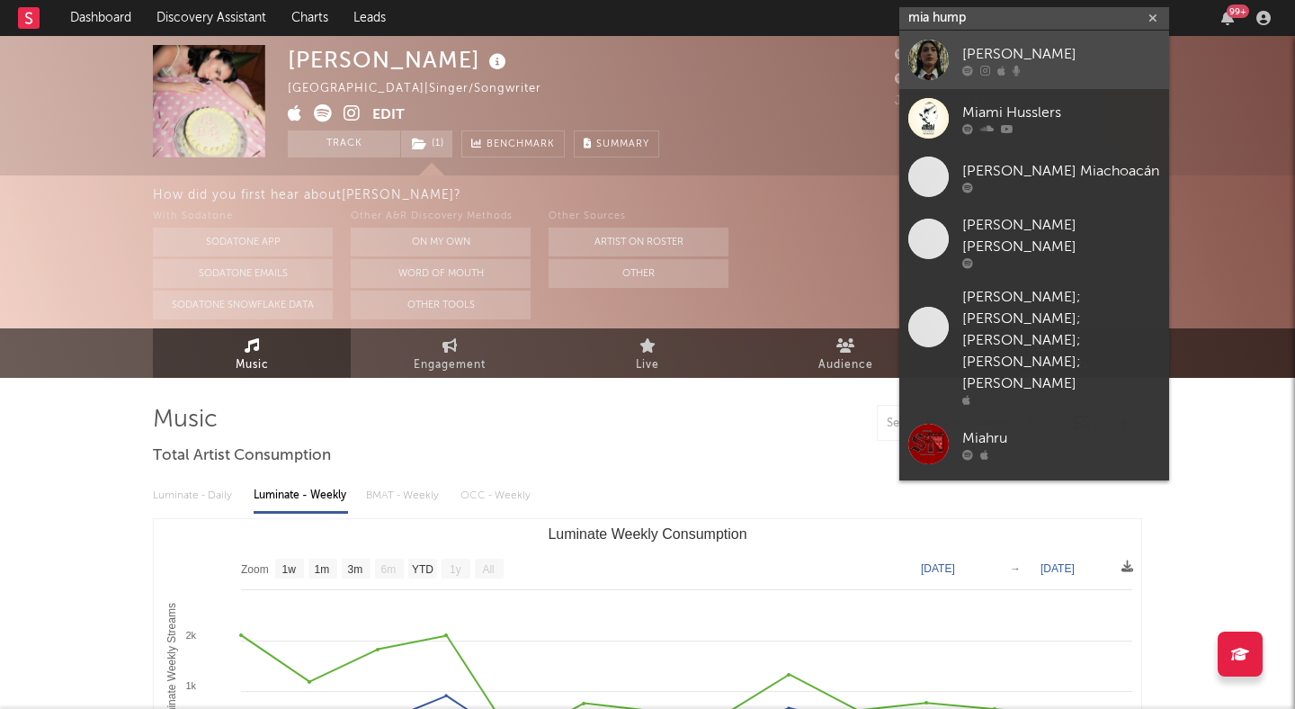
type input "mia hump"
click at [1039, 52] on div "[PERSON_NAME]" at bounding box center [1061, 54] width 198 height 22
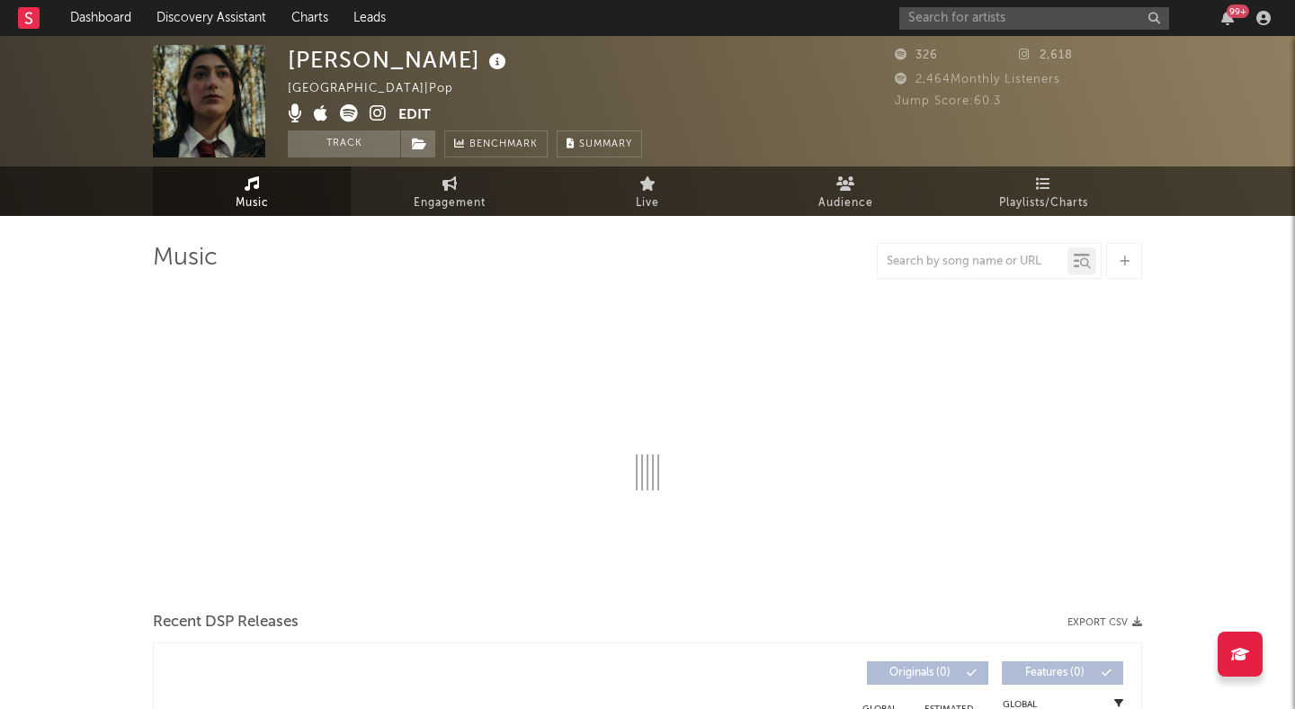
select select "1w"
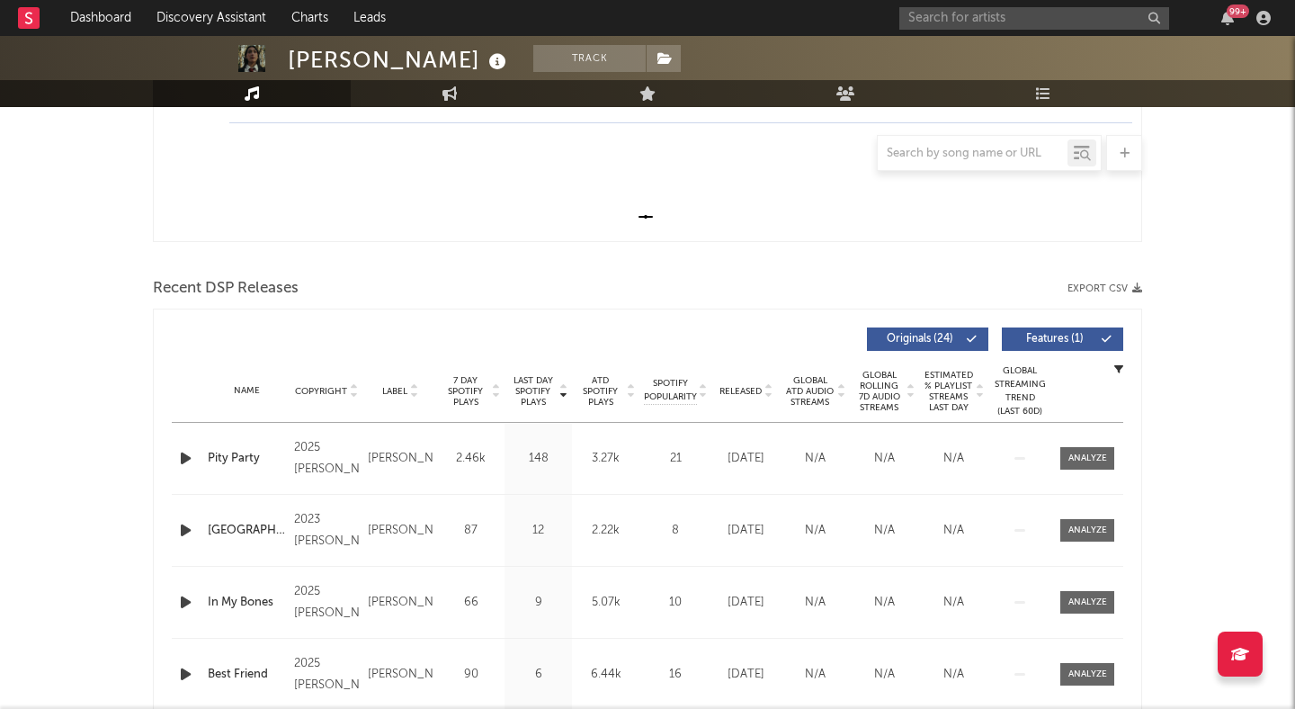
scroll to position [478, 0]
click at [182, 453] on icon "button" at bounding box center [185, 456] width 19 height 22
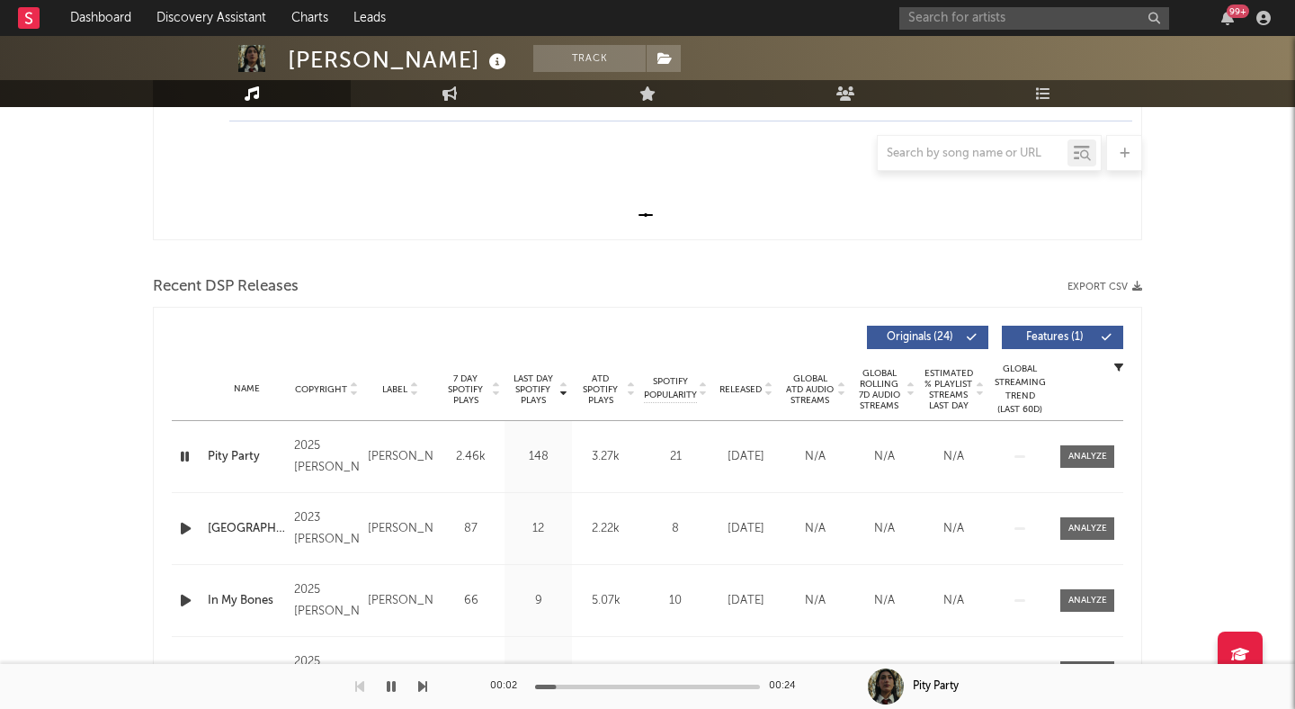
click at [182, 453] on icon "button" at bounding box center [184, 456] width 17 height 22
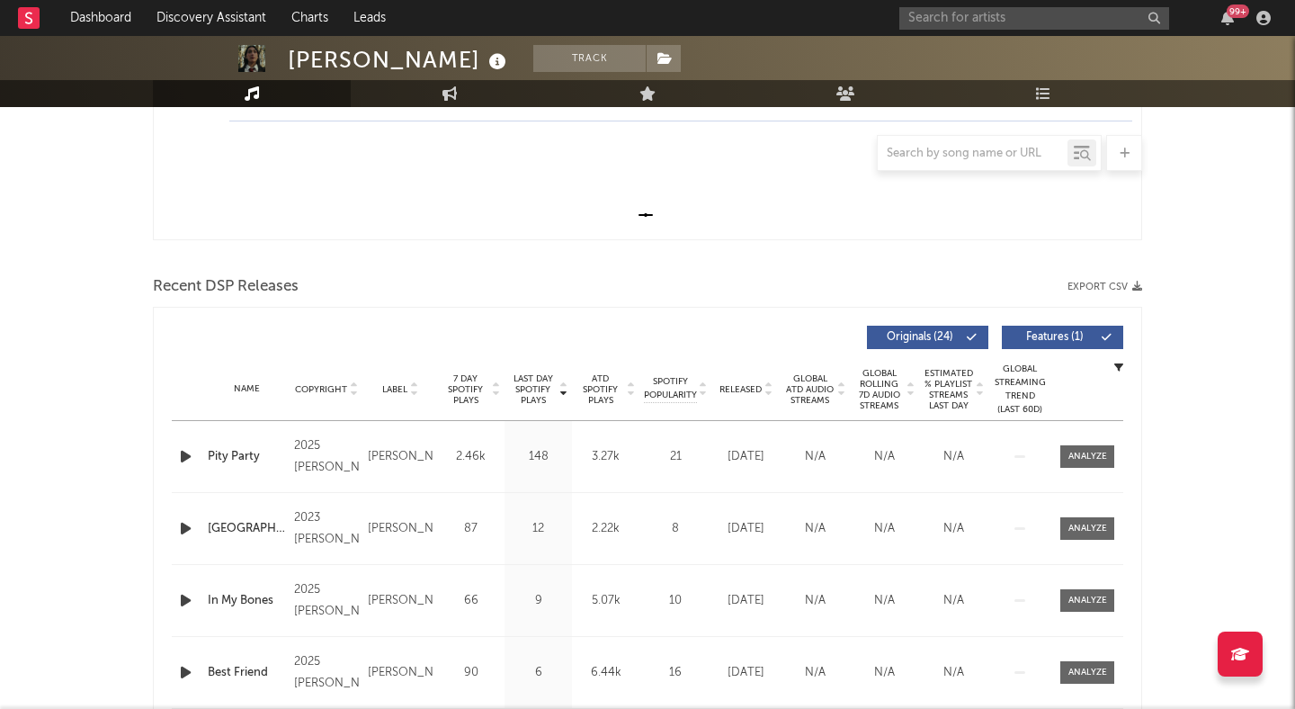
click at [178, 520] on icon "button" at bounding box center [185, 528] width 19 height 22
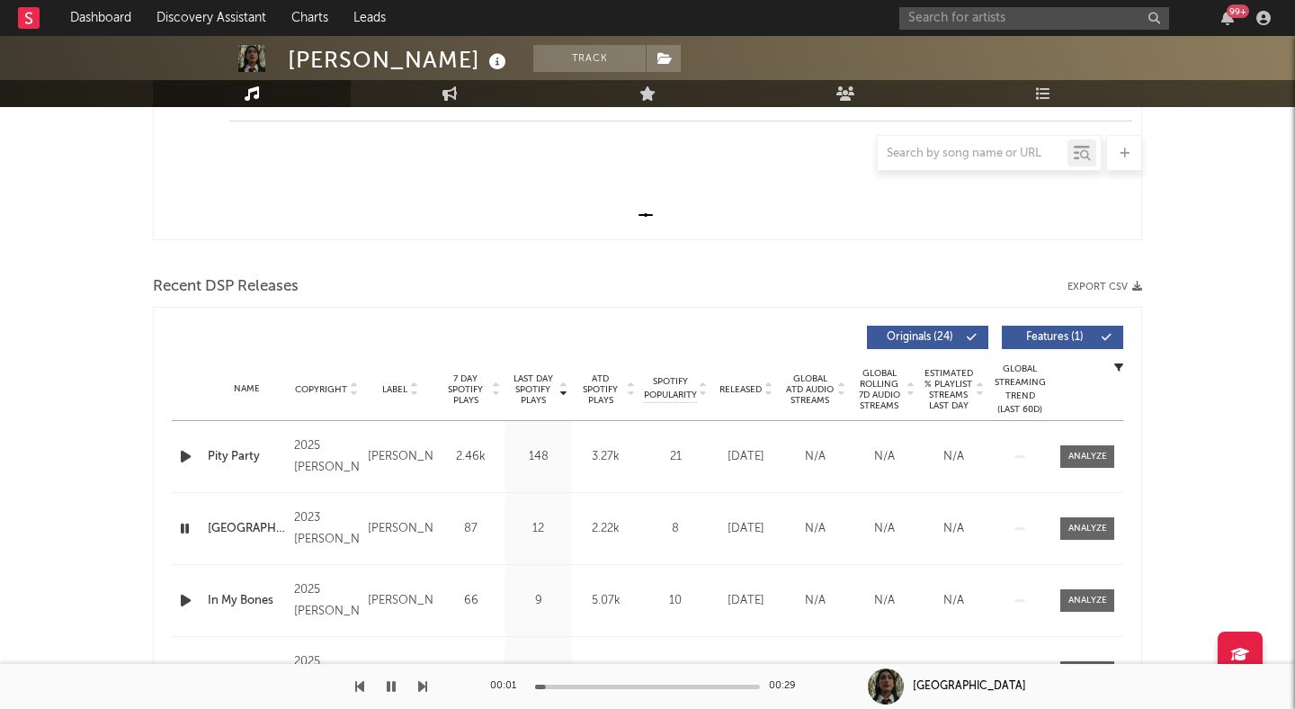
click at [184, 448] on icon "button" at bounding box center [185, 456] width 19 height 22
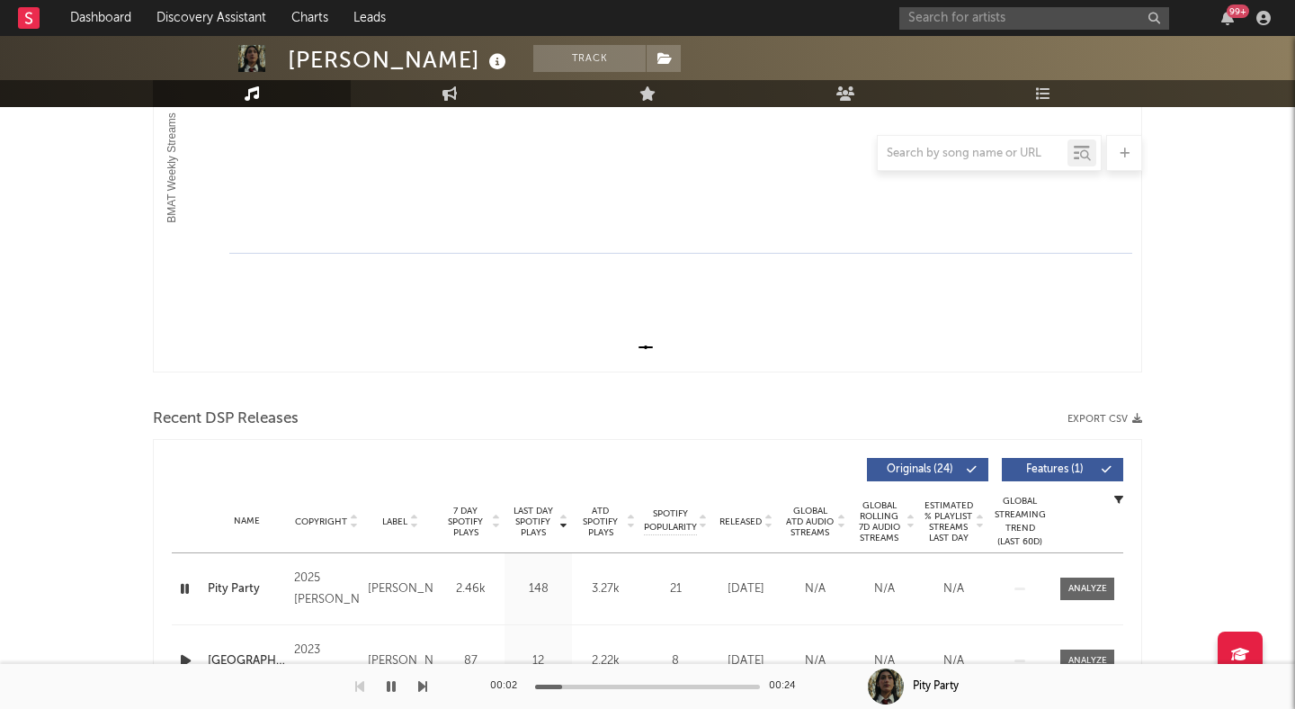
scroll to position [0, 0]
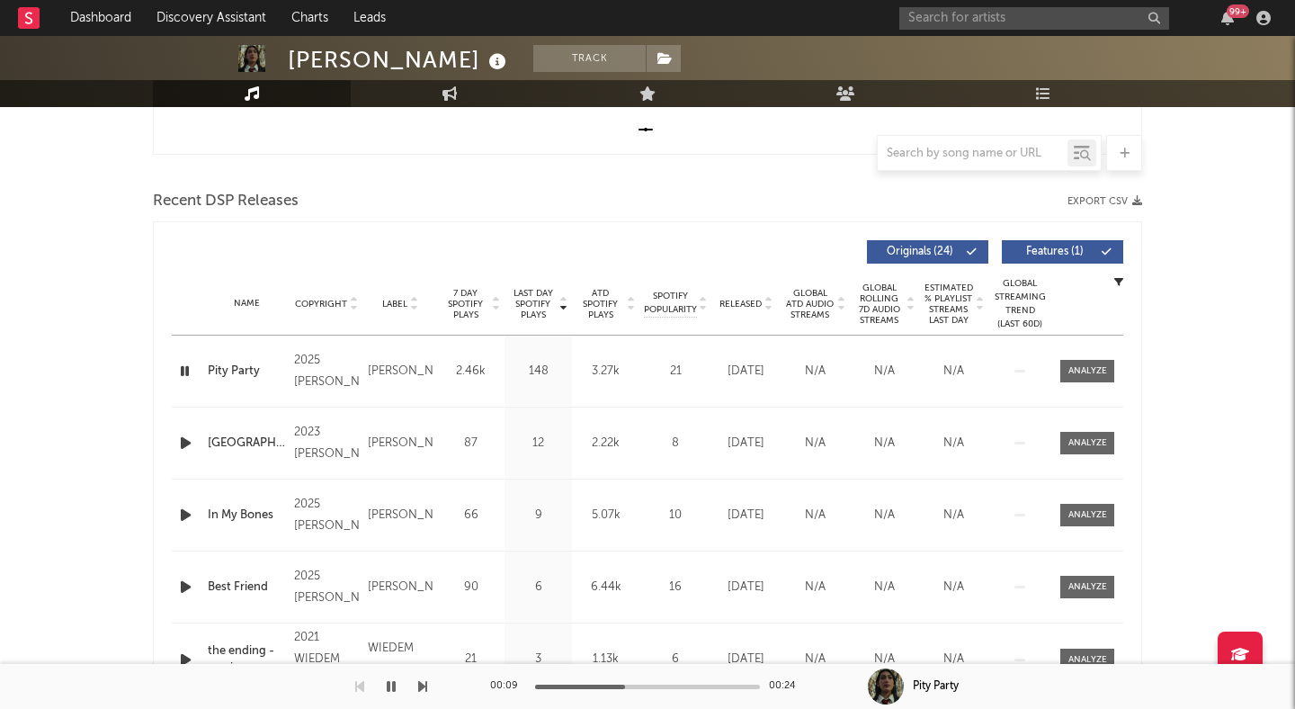
click at [891, 248] on span "Originals ( 24 )" at bounding box center [920, 251] width 83 height 11
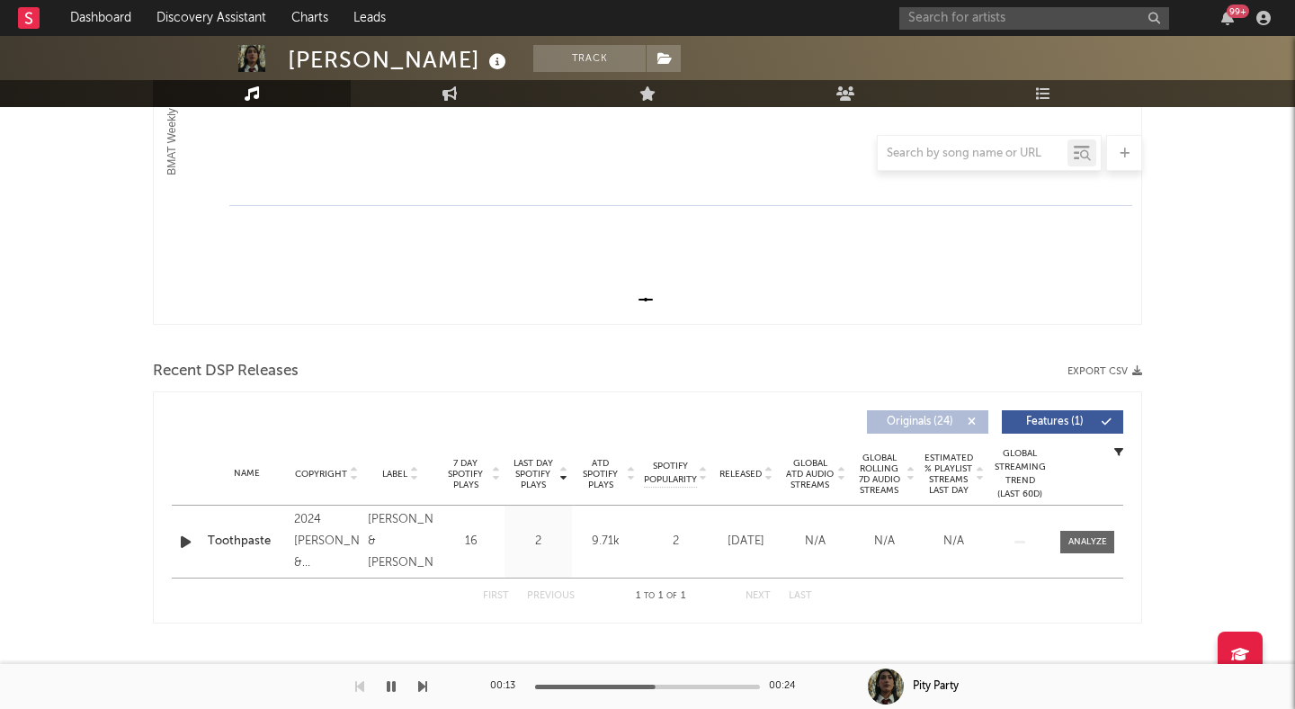
click at [926, 417] on span "Originals ( 24 )" at bounding box center [920, 421] width 83 height 11
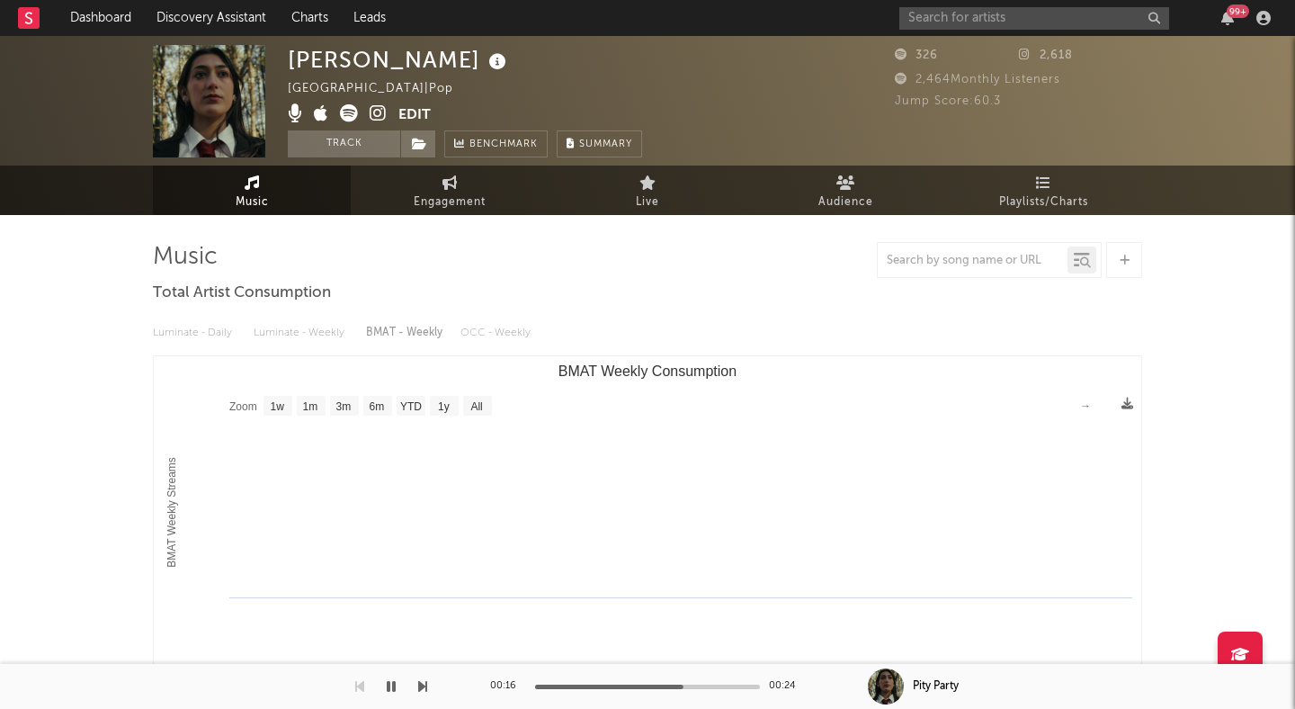
scroll to position [0, 0]
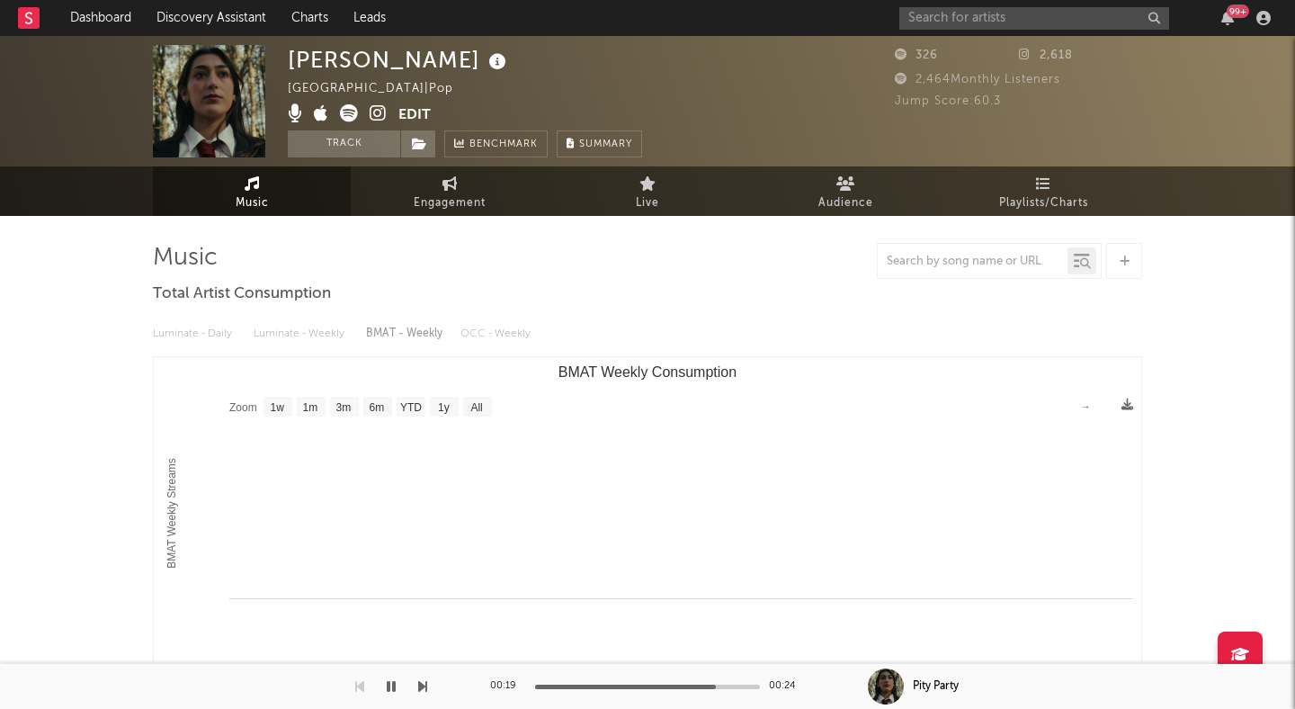
click at [393, 684] on icon "button" at bounding box center [391, 686] width 9 height 14
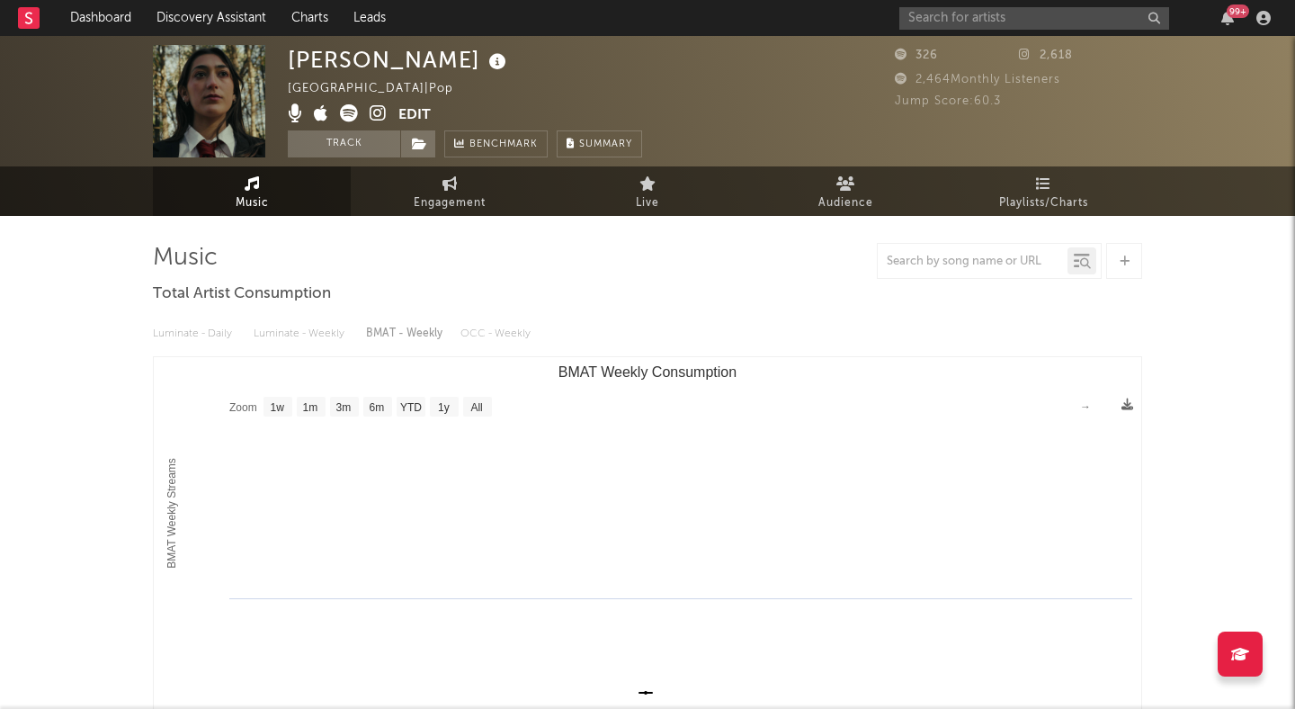
click at [375, 107] on icon at bounding box center [378, 113] width 17 height 18
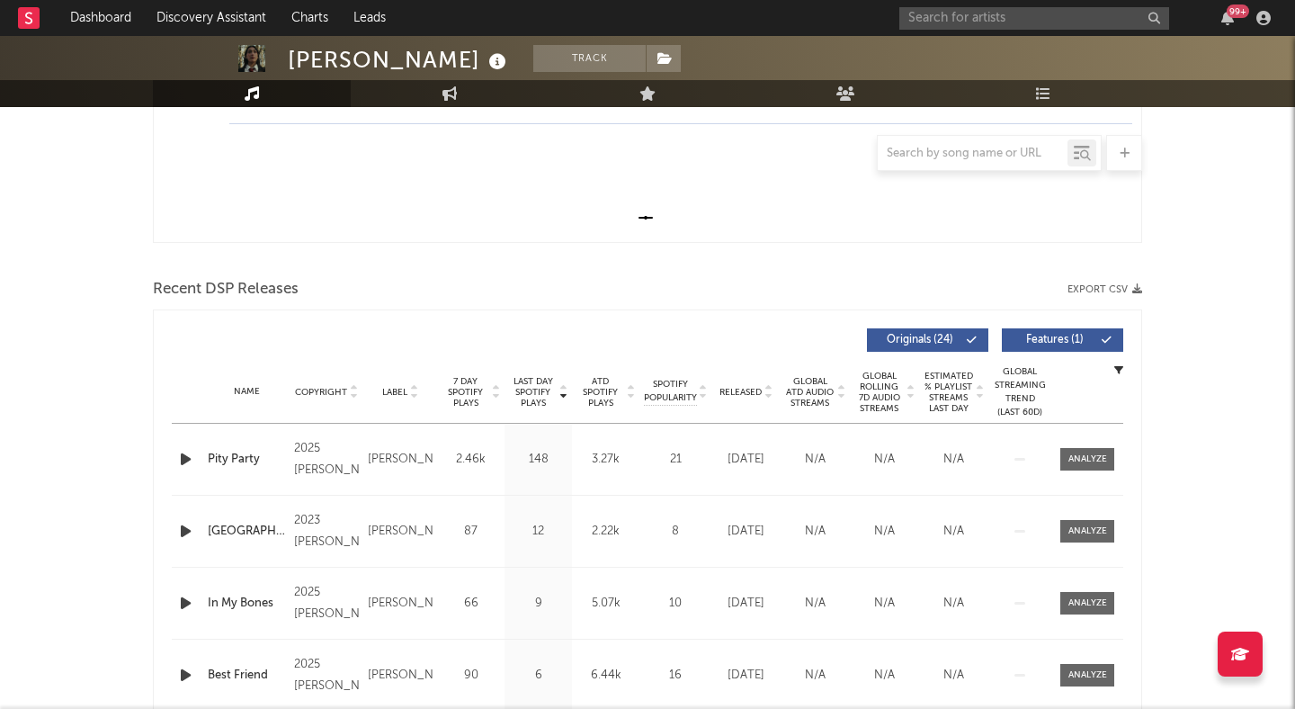
scroll to position [481, 0]
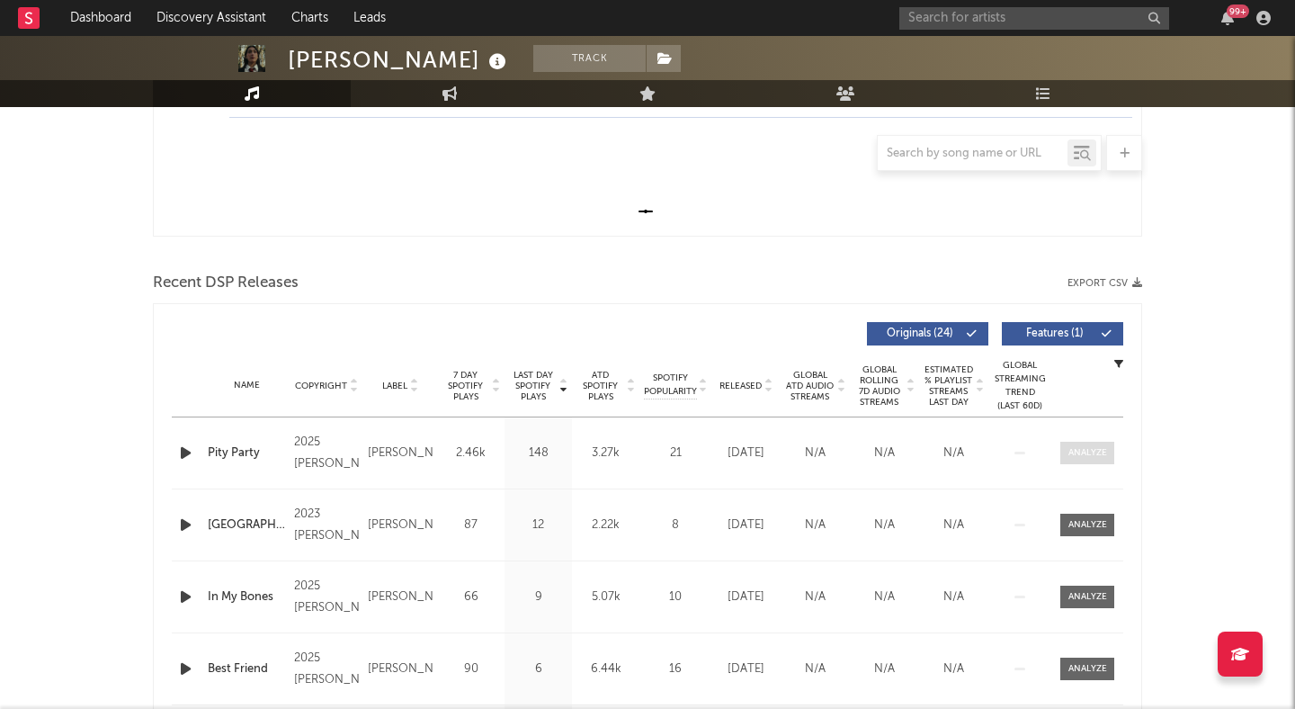
click at [1096, 450] on div at bounding box center [1088, 452] width 39 height 13
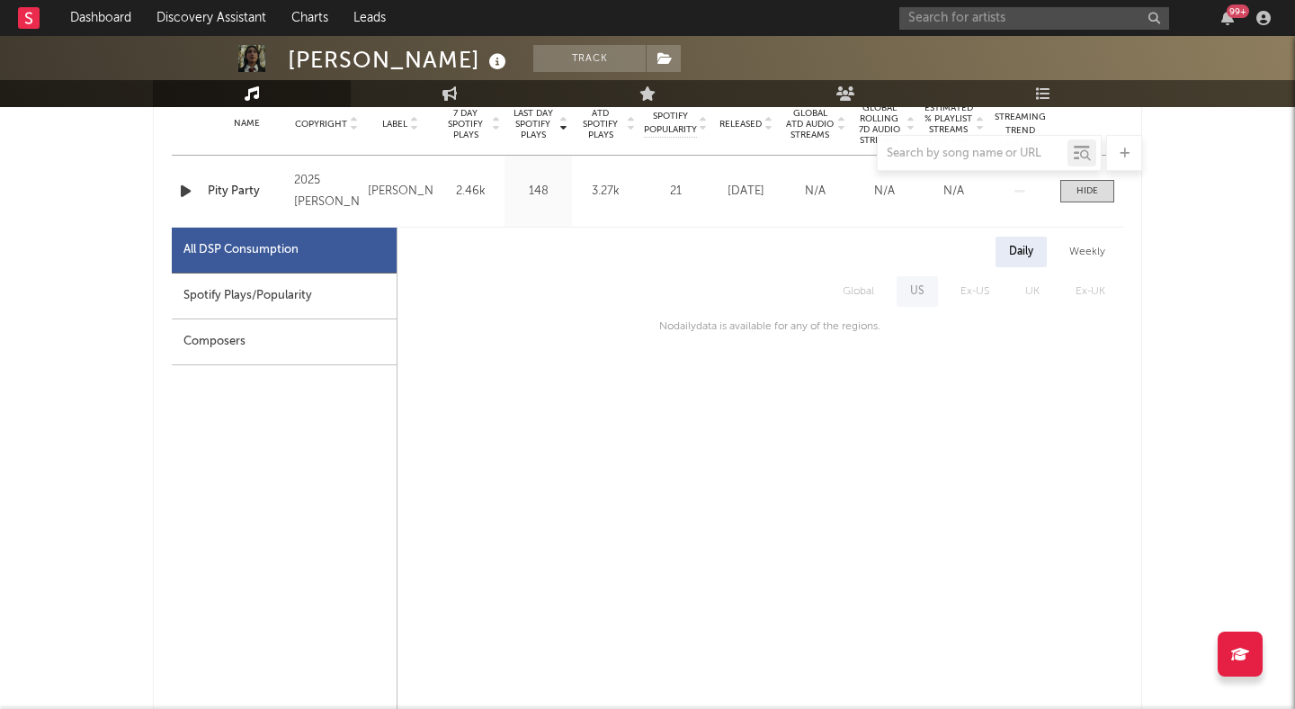
scroll to position [709, 0]
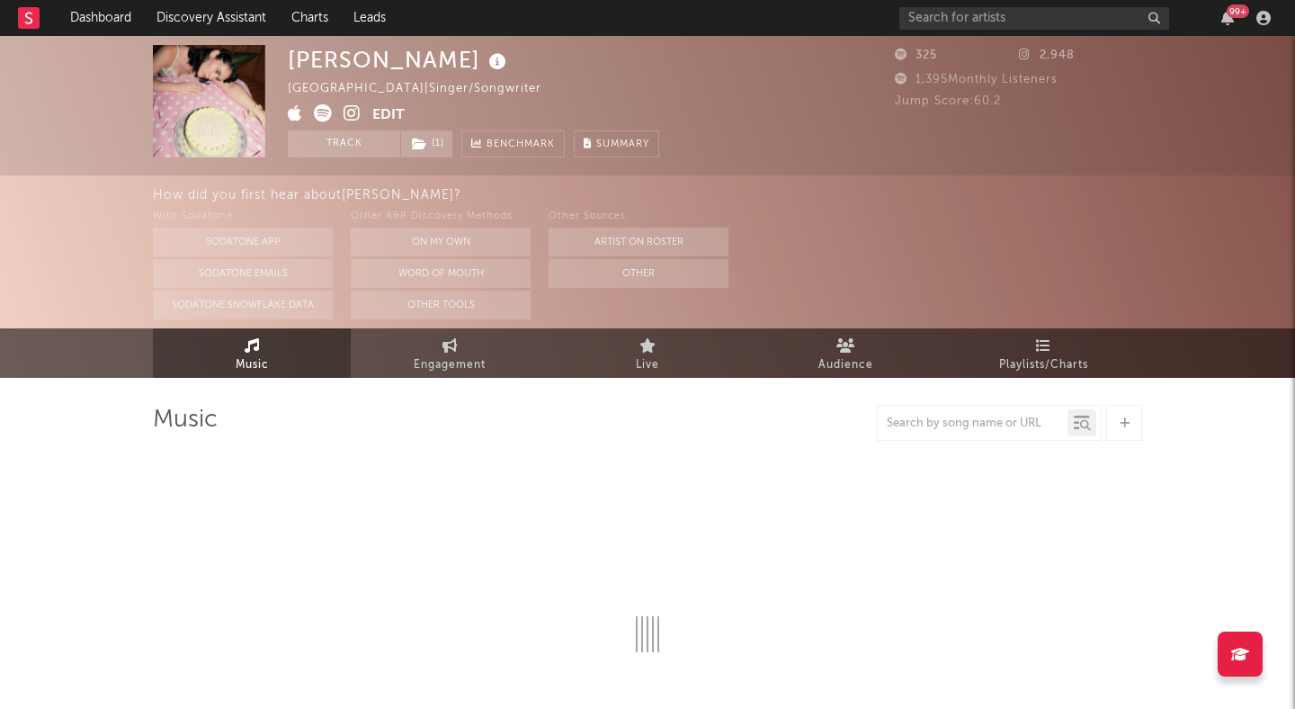
select select "1w"
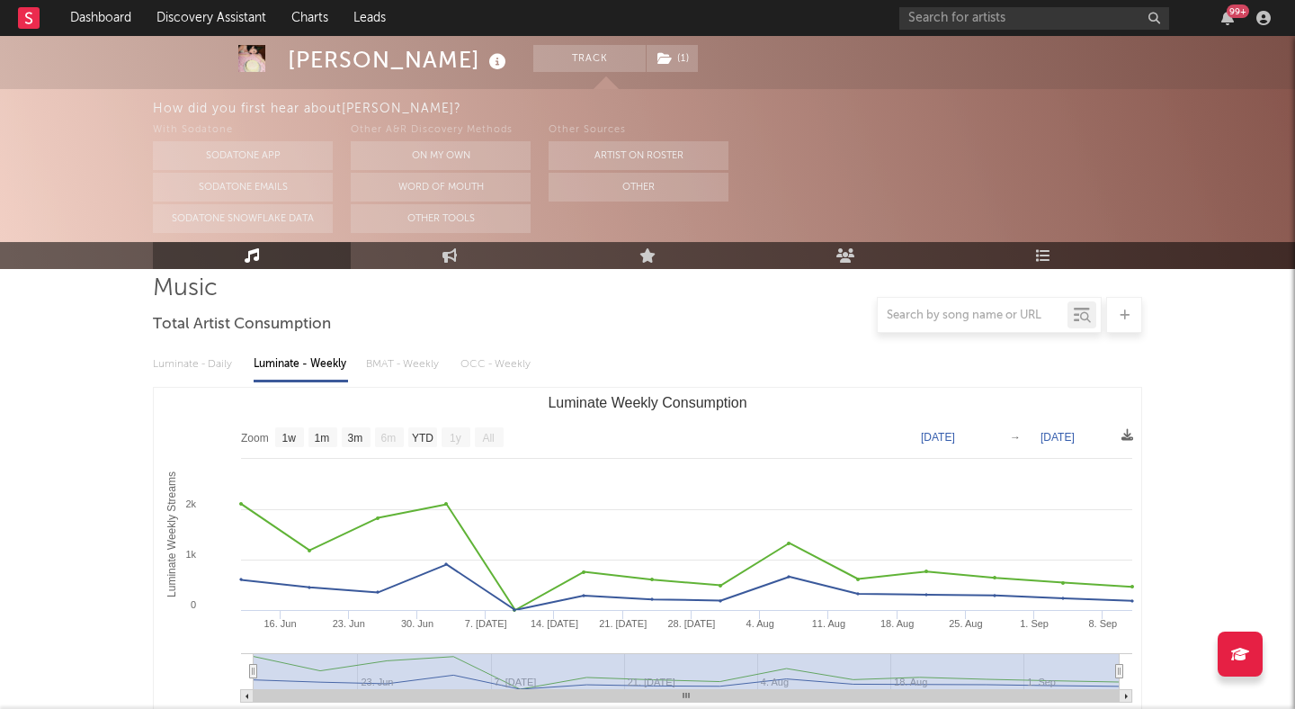
scroll to position [118, 0]
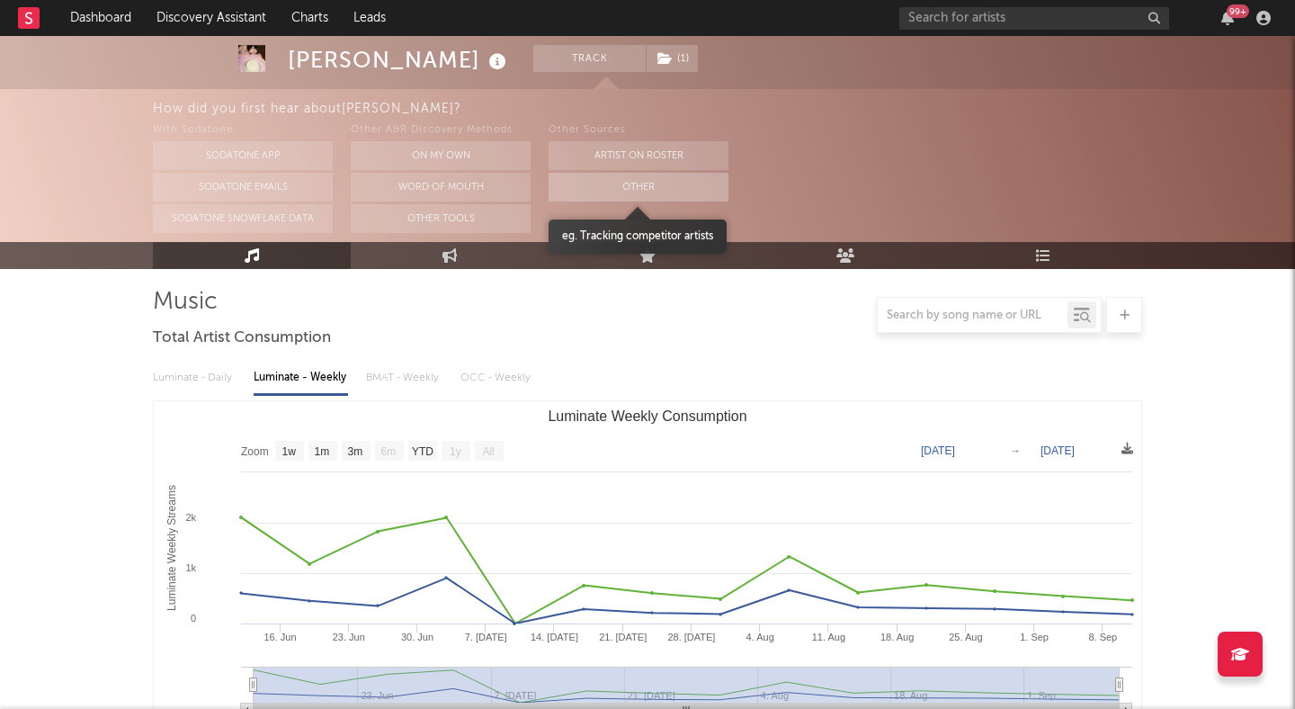
click at [627, 191] on button "Other" at bounding box center [639, 187] width 180 height 29
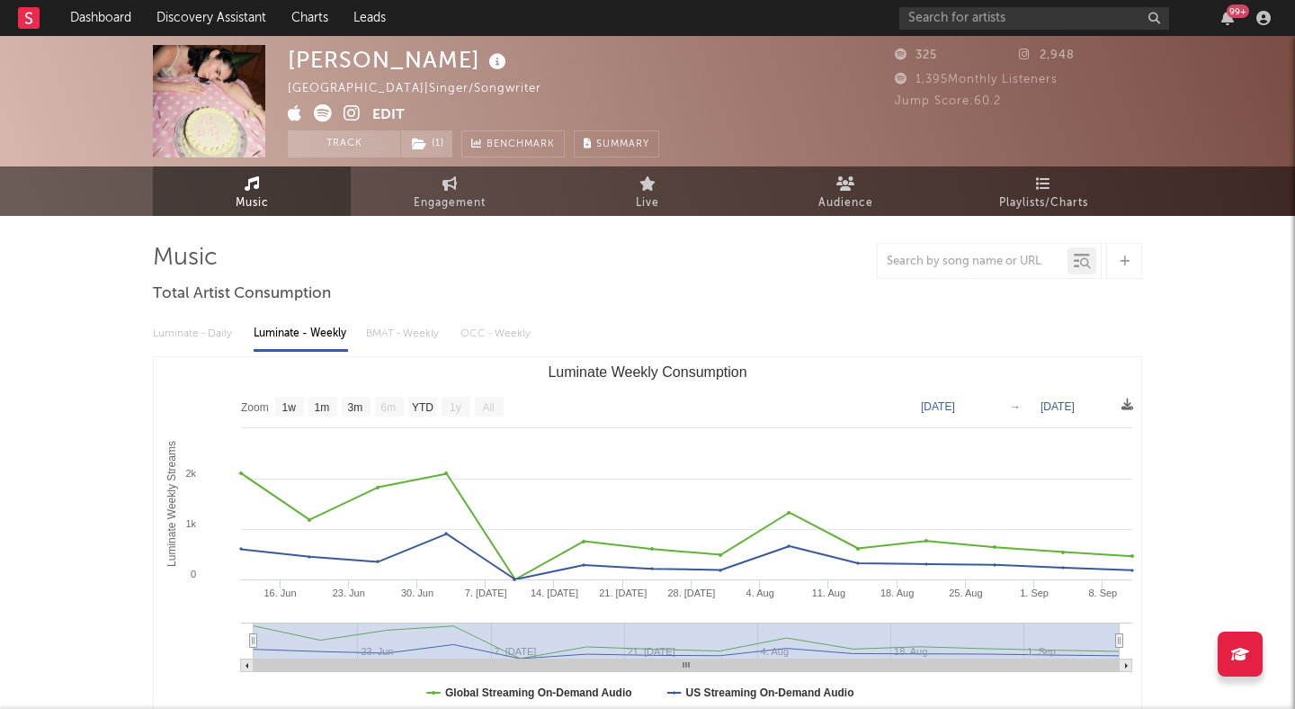
click at [351, 114] on icon at bounding box center [352, 113] width 17 height 18
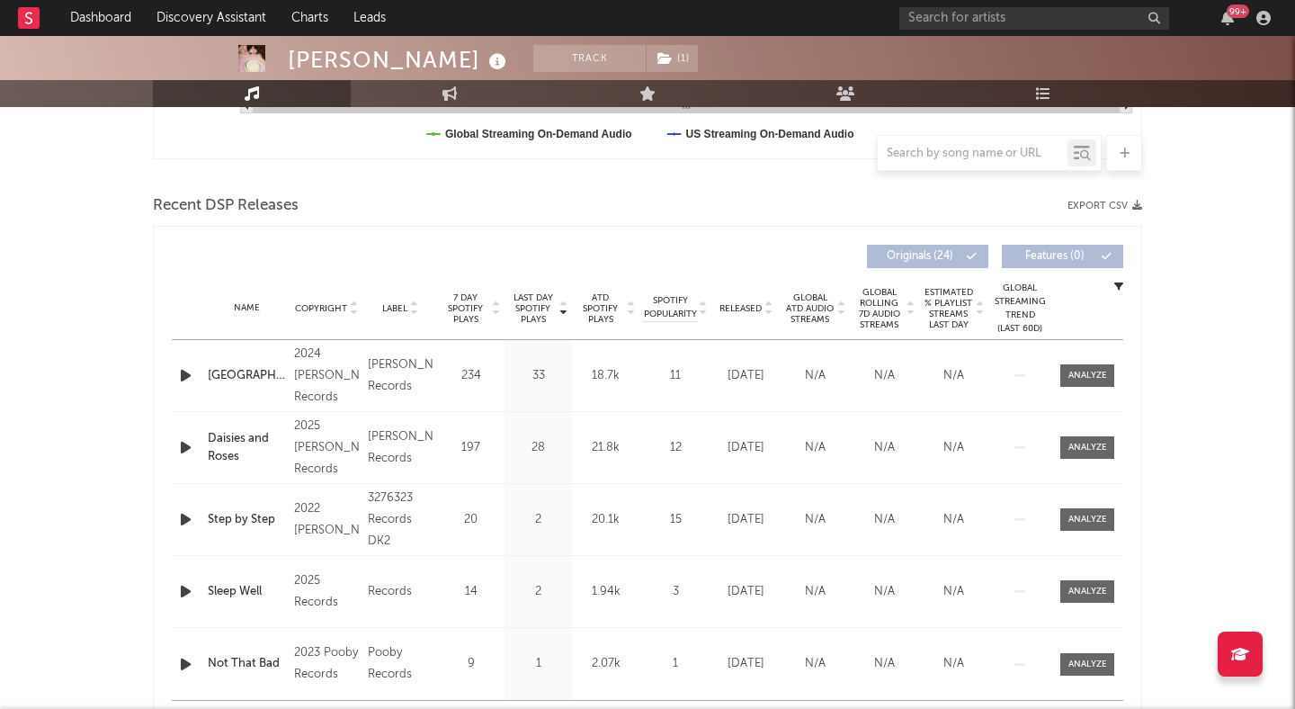
scroll to position [586, 0]
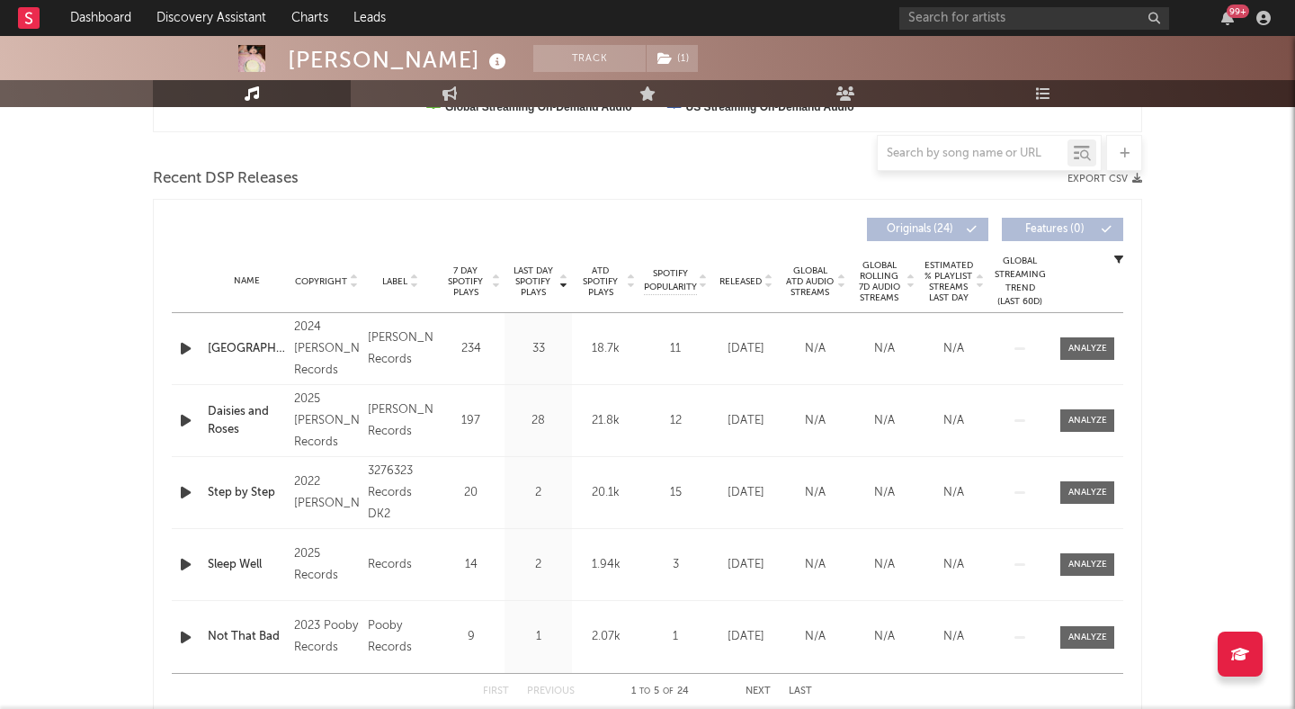
click at [766, 282] on icon at bounding box center [768, 285] width 9 height 7
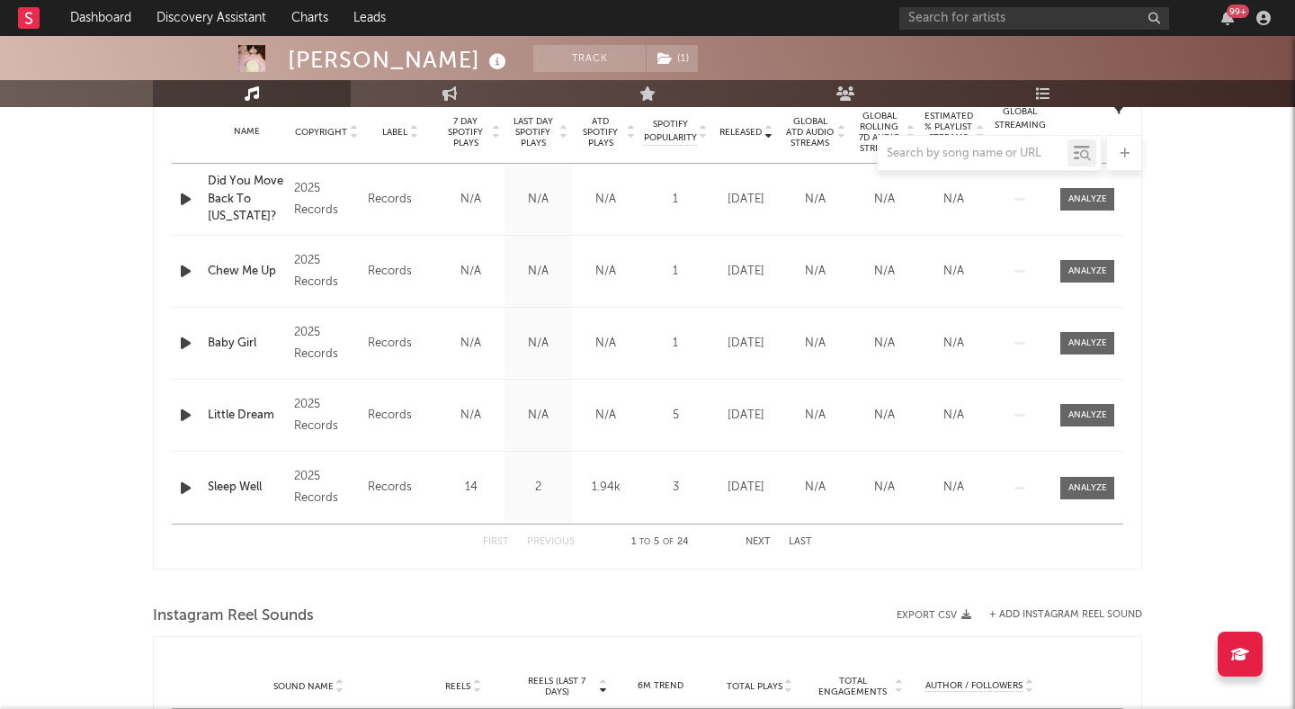
scroll to position [588, 0]
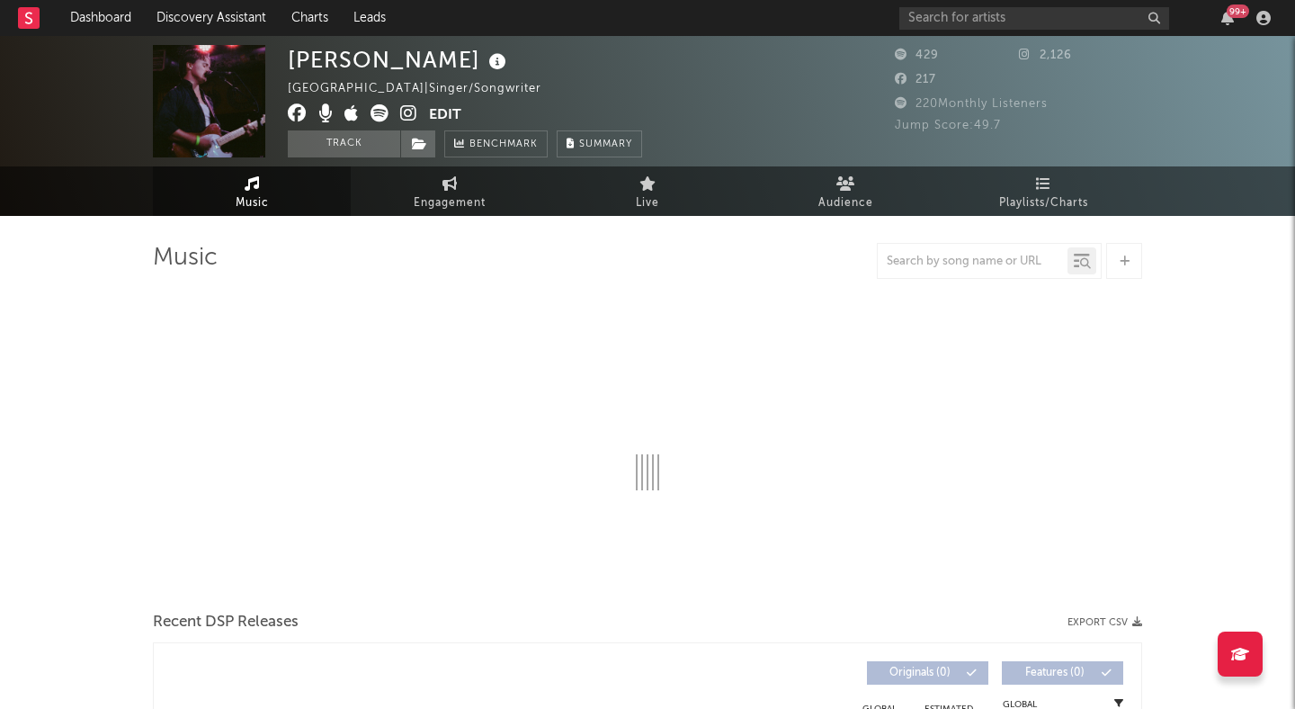
select select "1w"
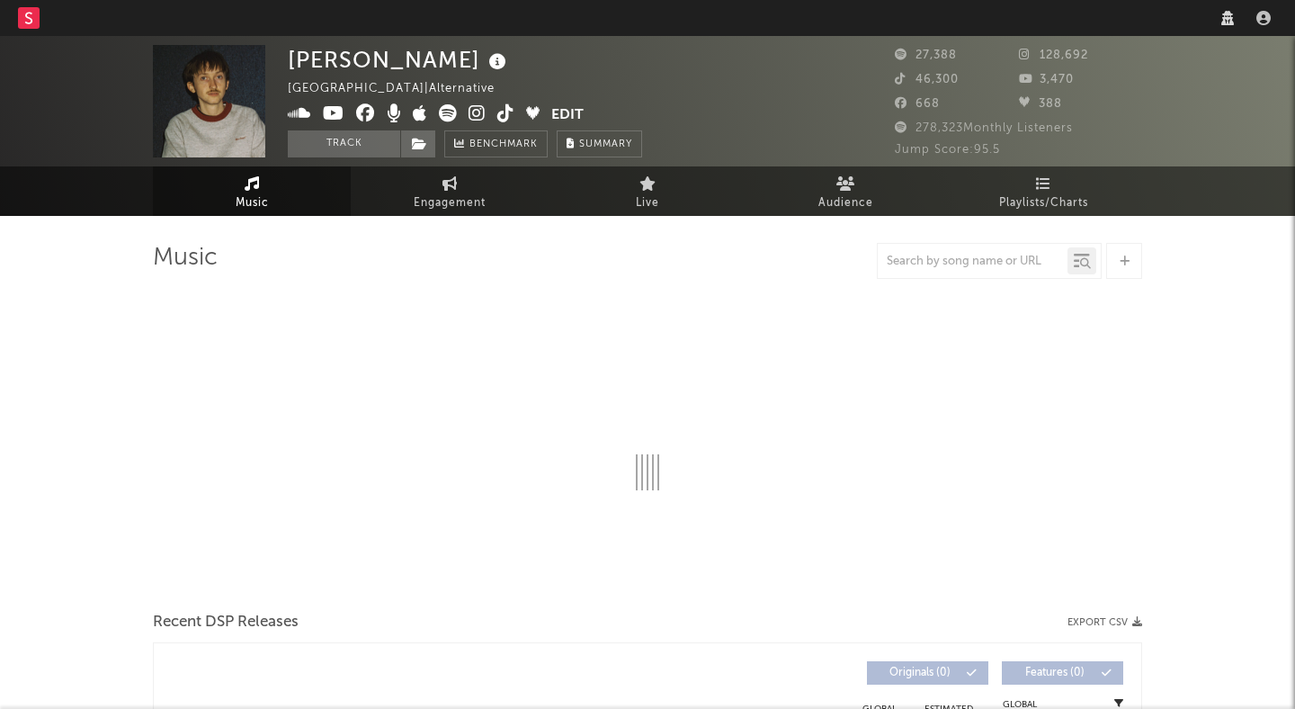
select select "6m"
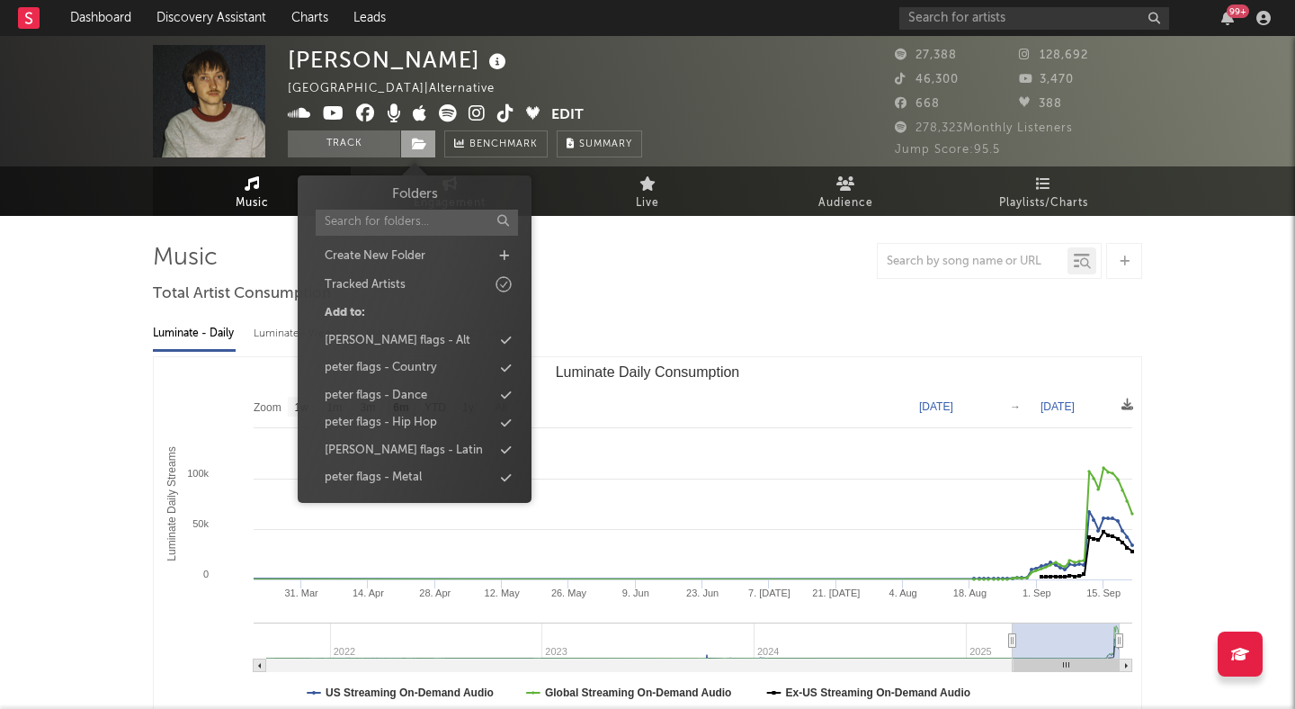
click at [407, 138] on span at bounding box center [418, 143] width 36 height 27
click at [408, 337] on div "[PERSON_NAME] flags - Alt" at bounding box center [414, 340] width 207 height 23
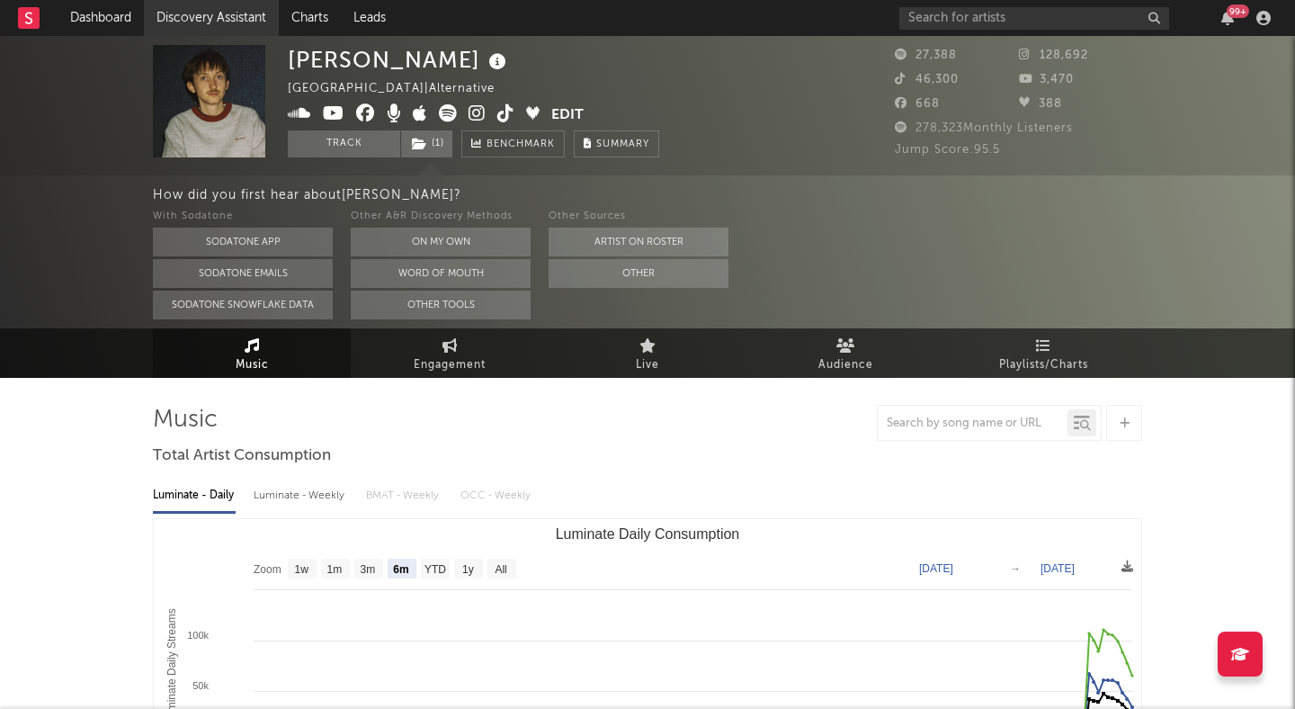
click at [240, 15] on link "Discovery Assistant" at bounding box center [211, 18] width 135 height 36
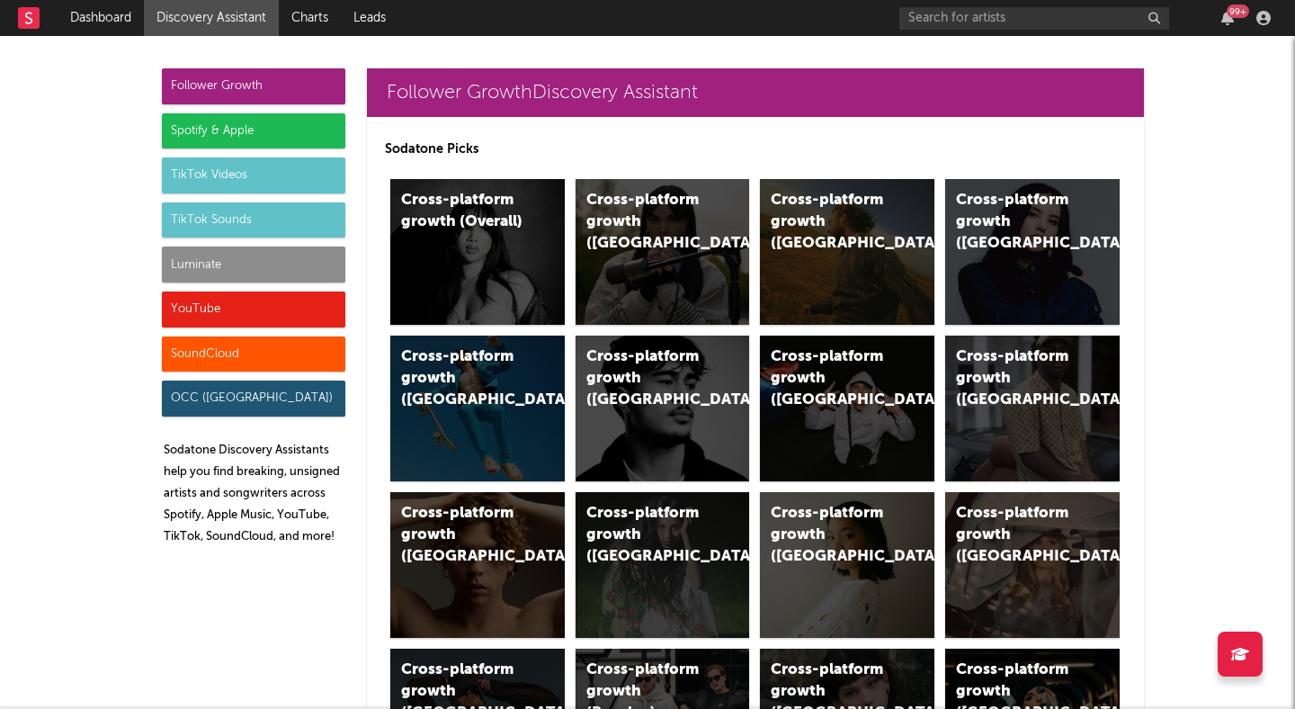
click at [279, 219] on div "TikTok Sounds" at bounding box center [253, 220] width 183 height 36
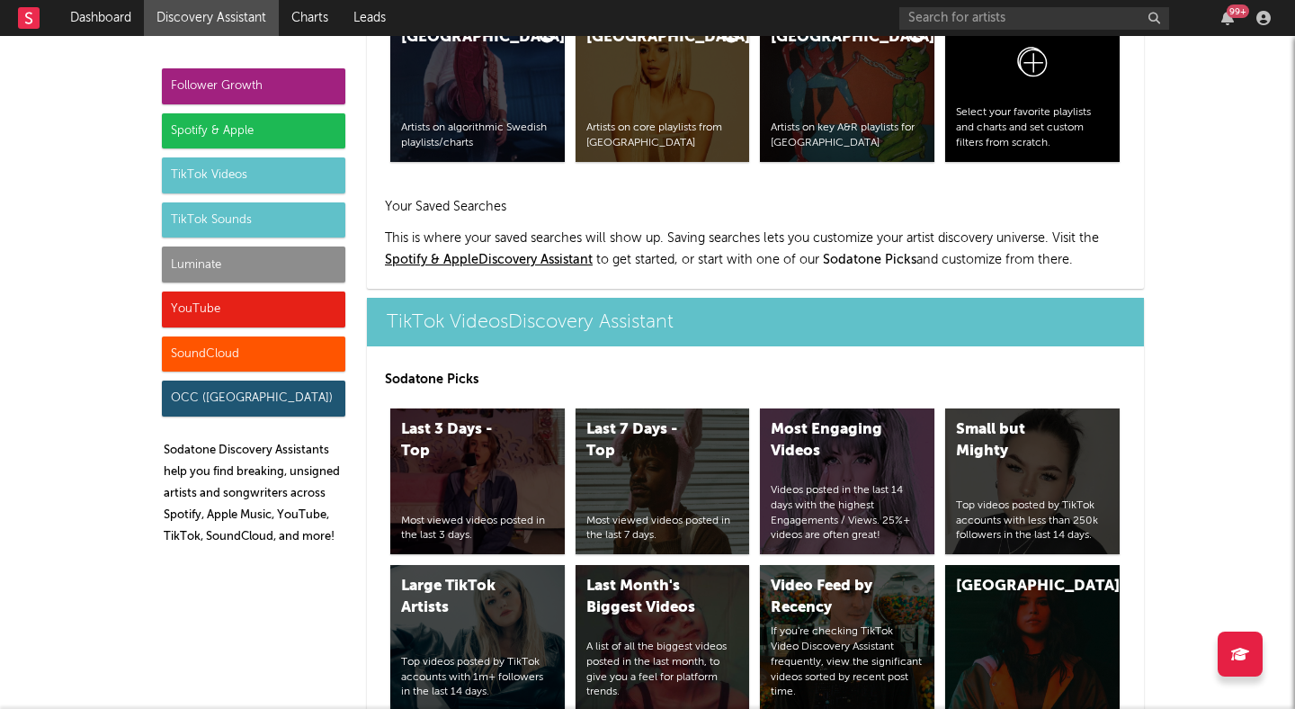
scroll to position [5903, 0]
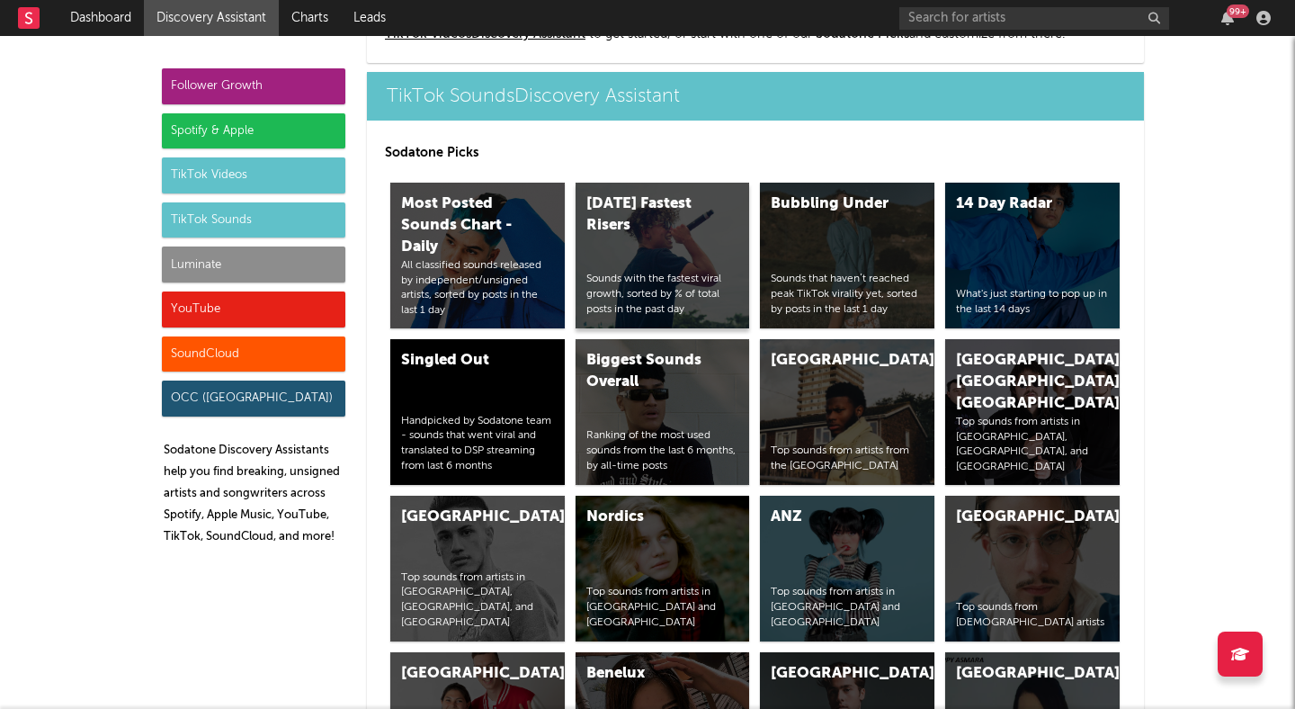
click at [617, 249] on div "[DATE] Fastest Risers Sounds with the fastest viral growth, sorted by % of tota…" at bounding box center [663, 256] width 174 height 146
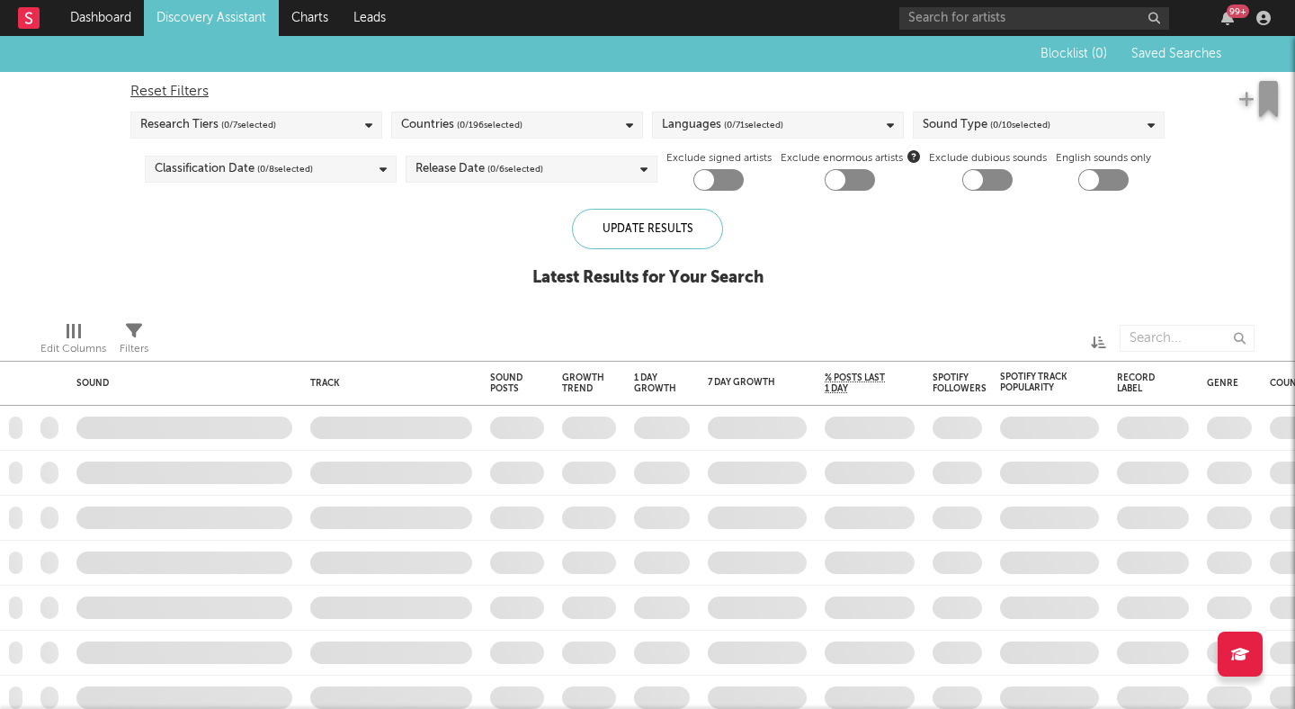
checkbox input "true"
